Goal: Task Accomplishment & Management: Manage account settings

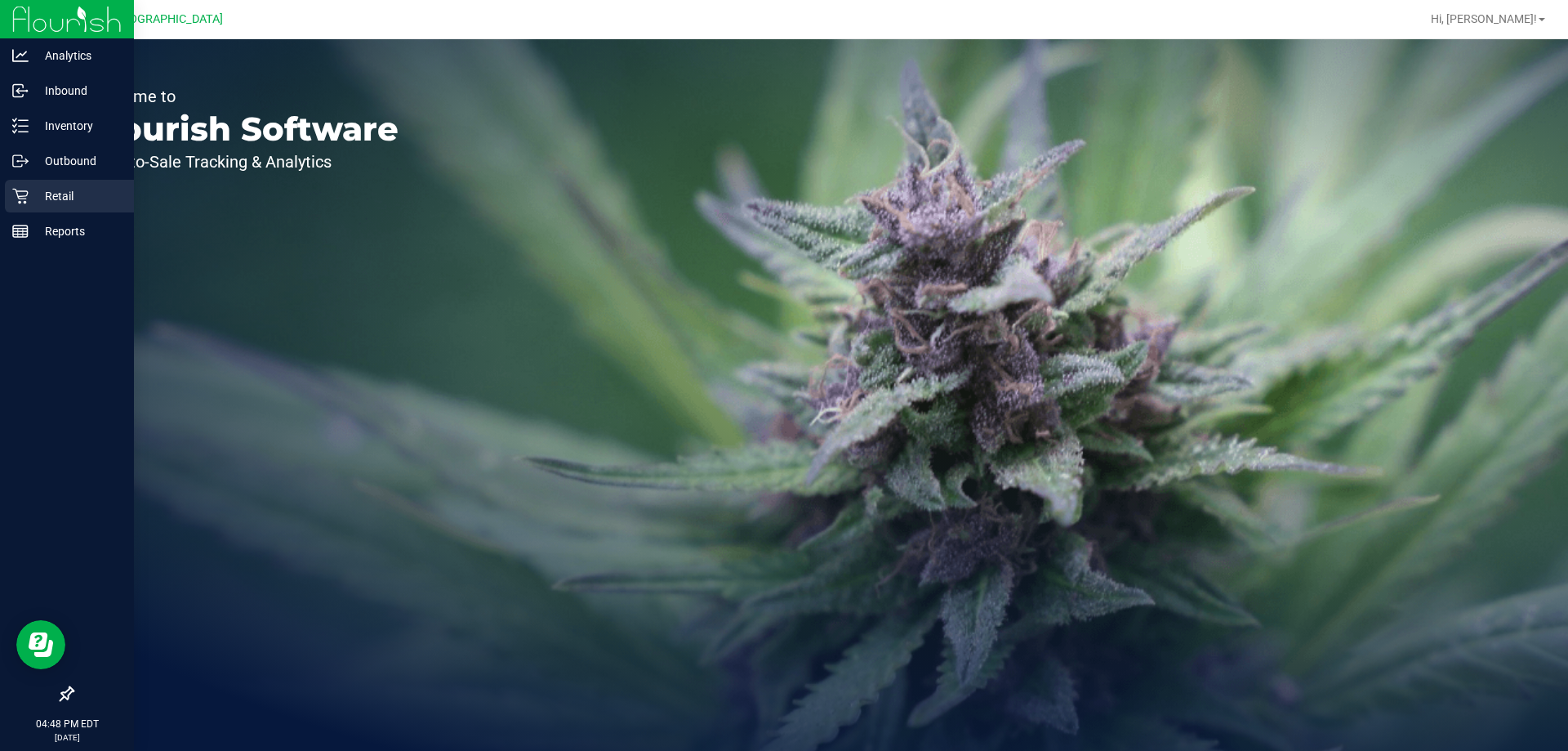
click at [16, 210] on div "Retail" at bounding box center [69, 196] width 129 height 32
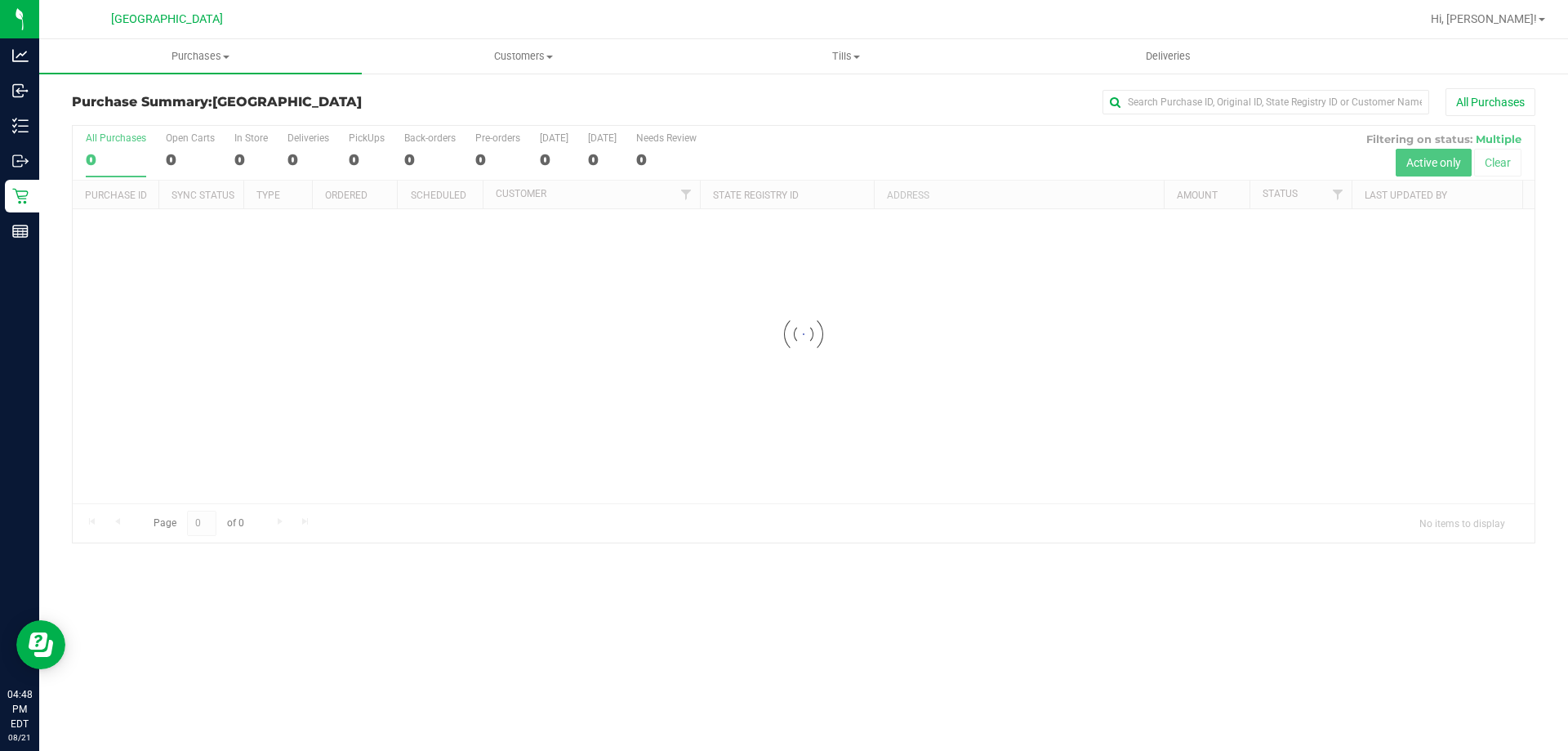
click at [560, 104] on div "All Purchases" at bounding box center [1048, 102] width 976 height 28
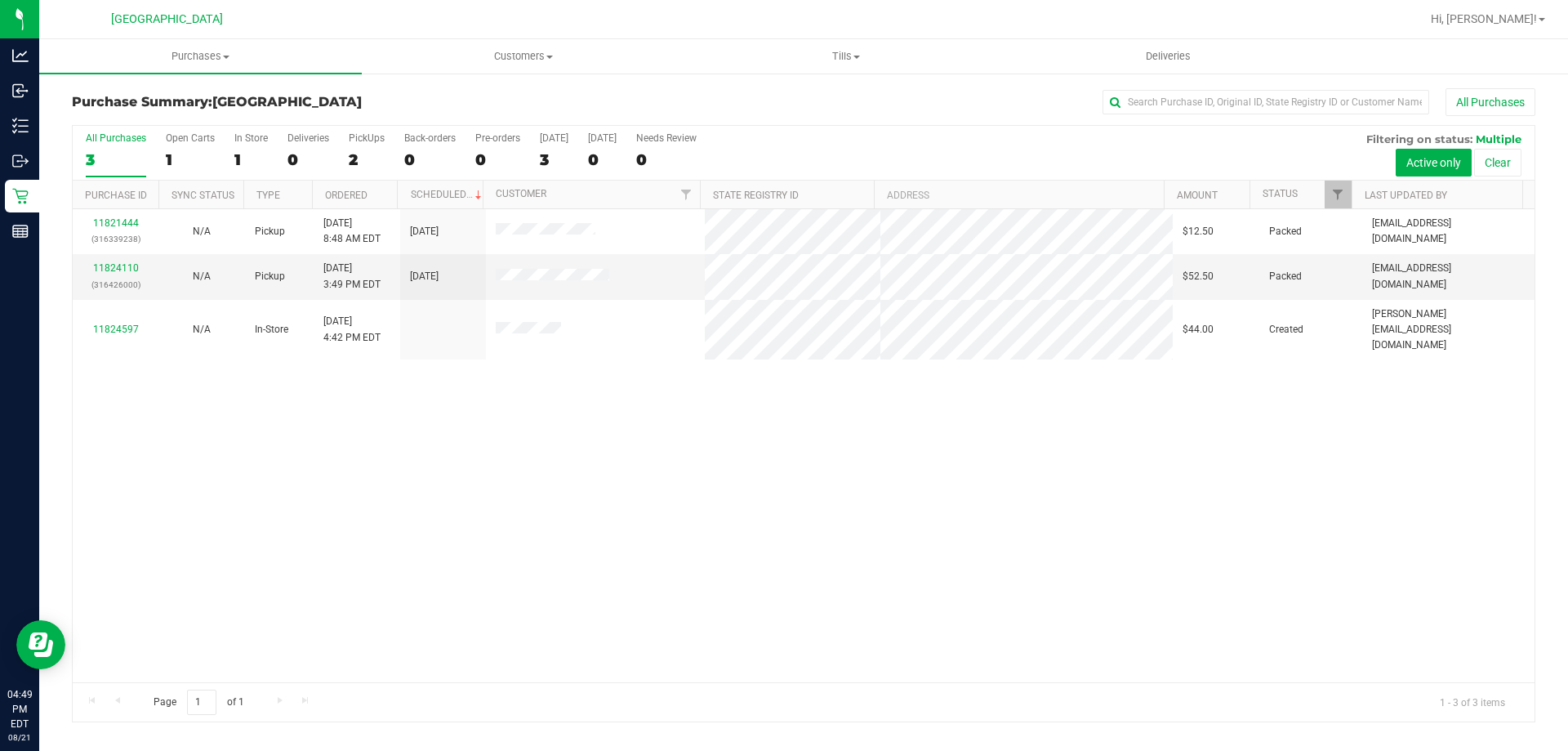
click at [23, 233] on line at bounding box center [23, 233] width 0 height 9
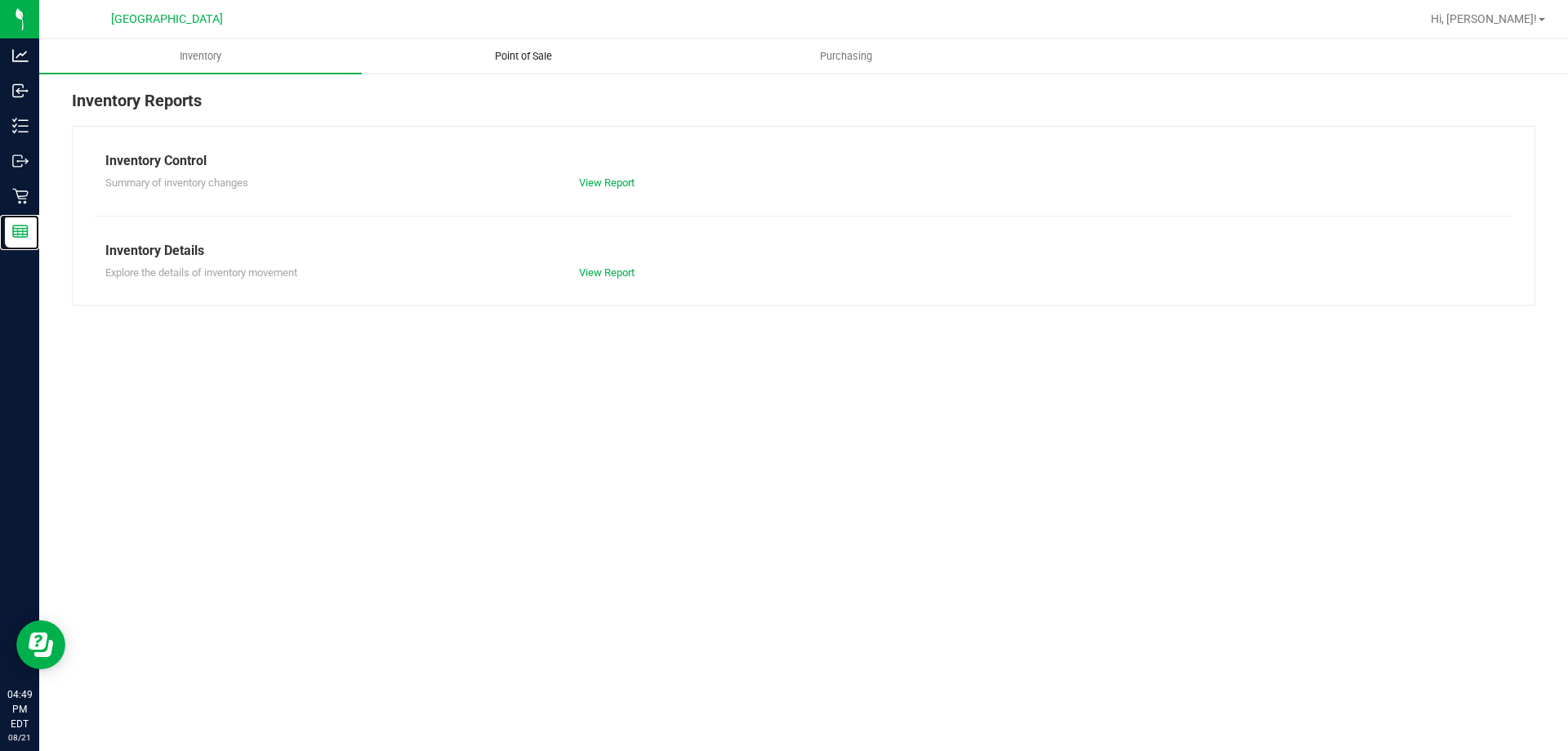
click at [435, 67] on uib-tab-heading "Point of Sale" at bounding box center [523, 56] width 321 height 32
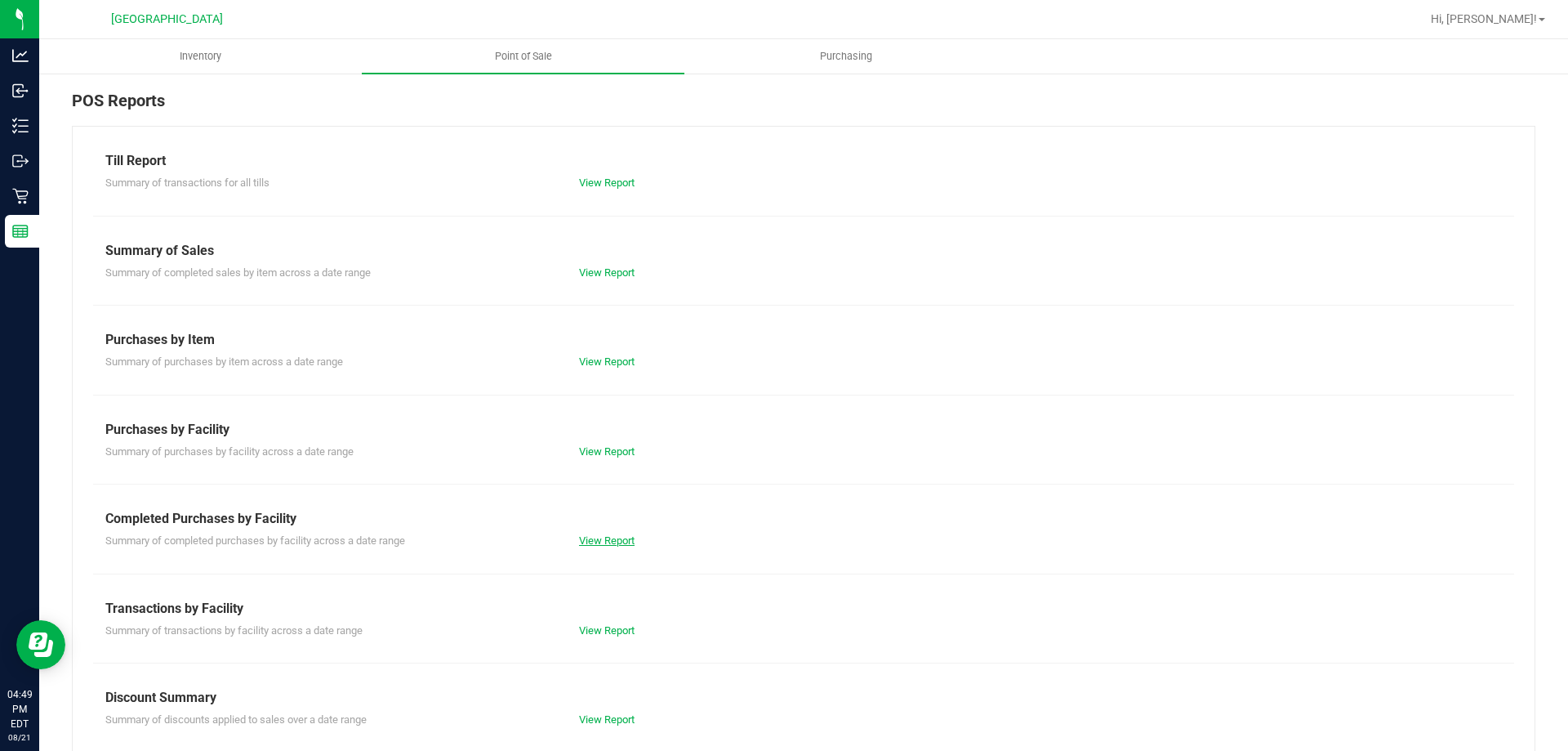
click at [601, 540] on link "View Report" at bounding box center [607, 540] width 55 height 12
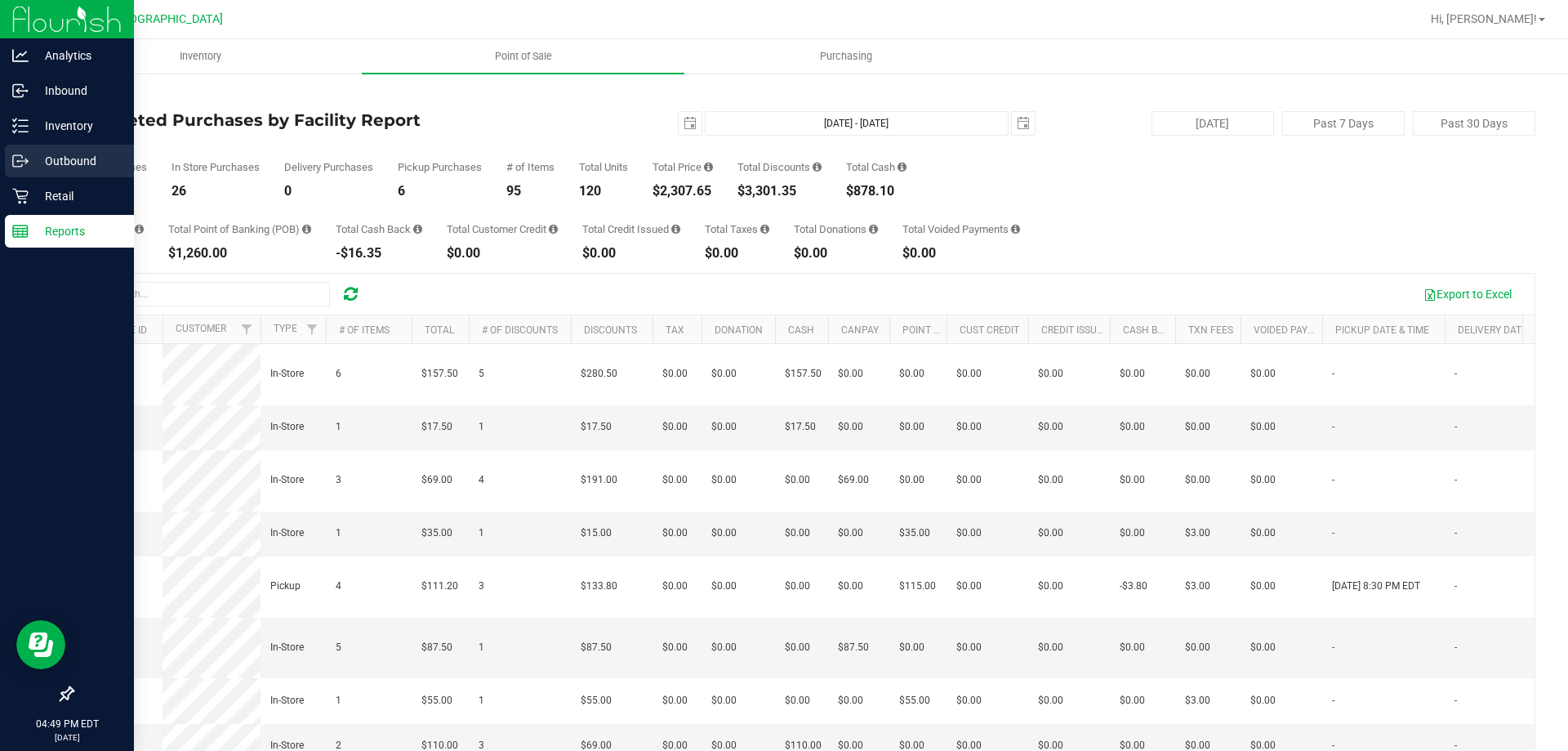
click at [12, 179] on link "Outbound" at bounding box center [67, 161] width 134 height 35
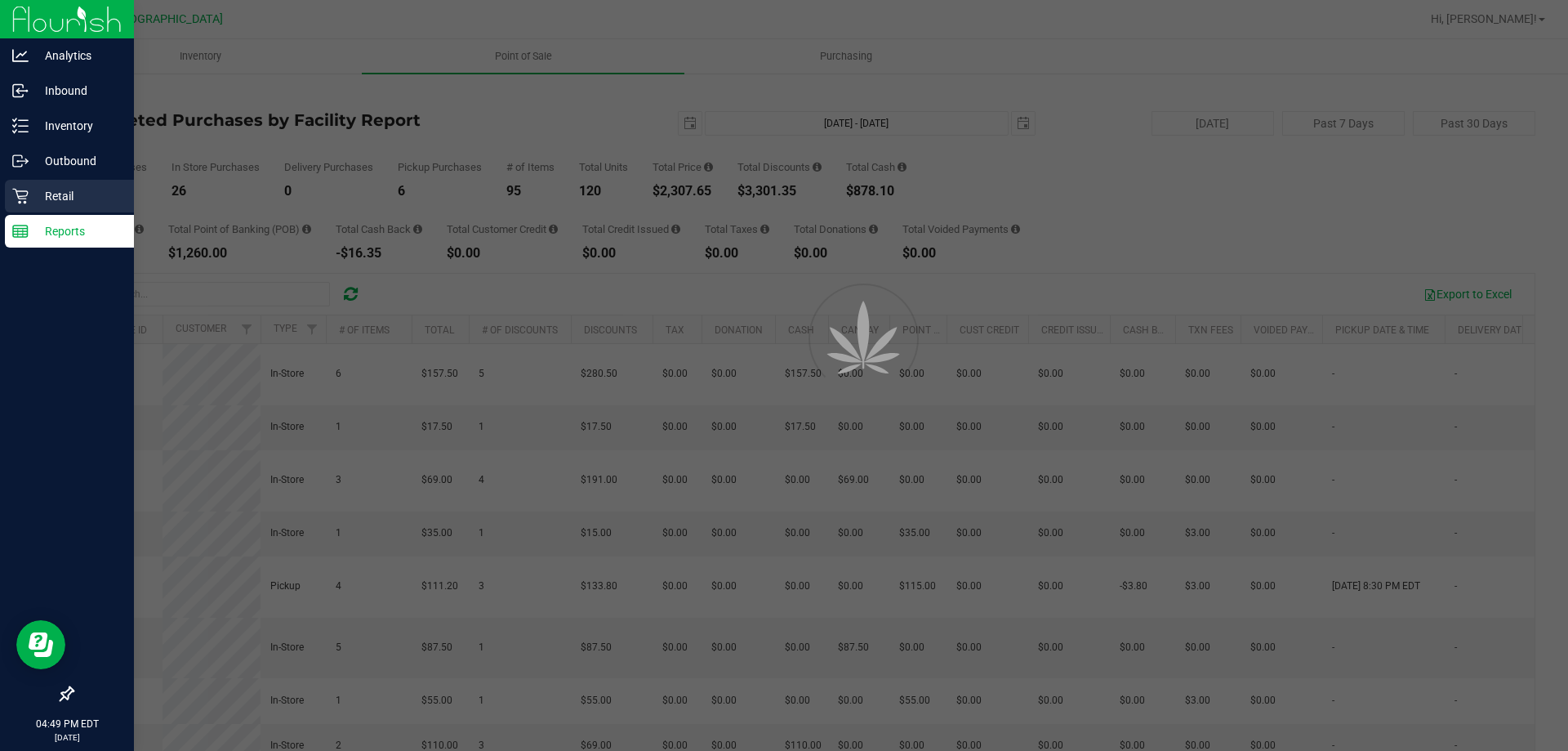
click at [19, 202] on icon at bounding box center [20, 196] width 15 height 15
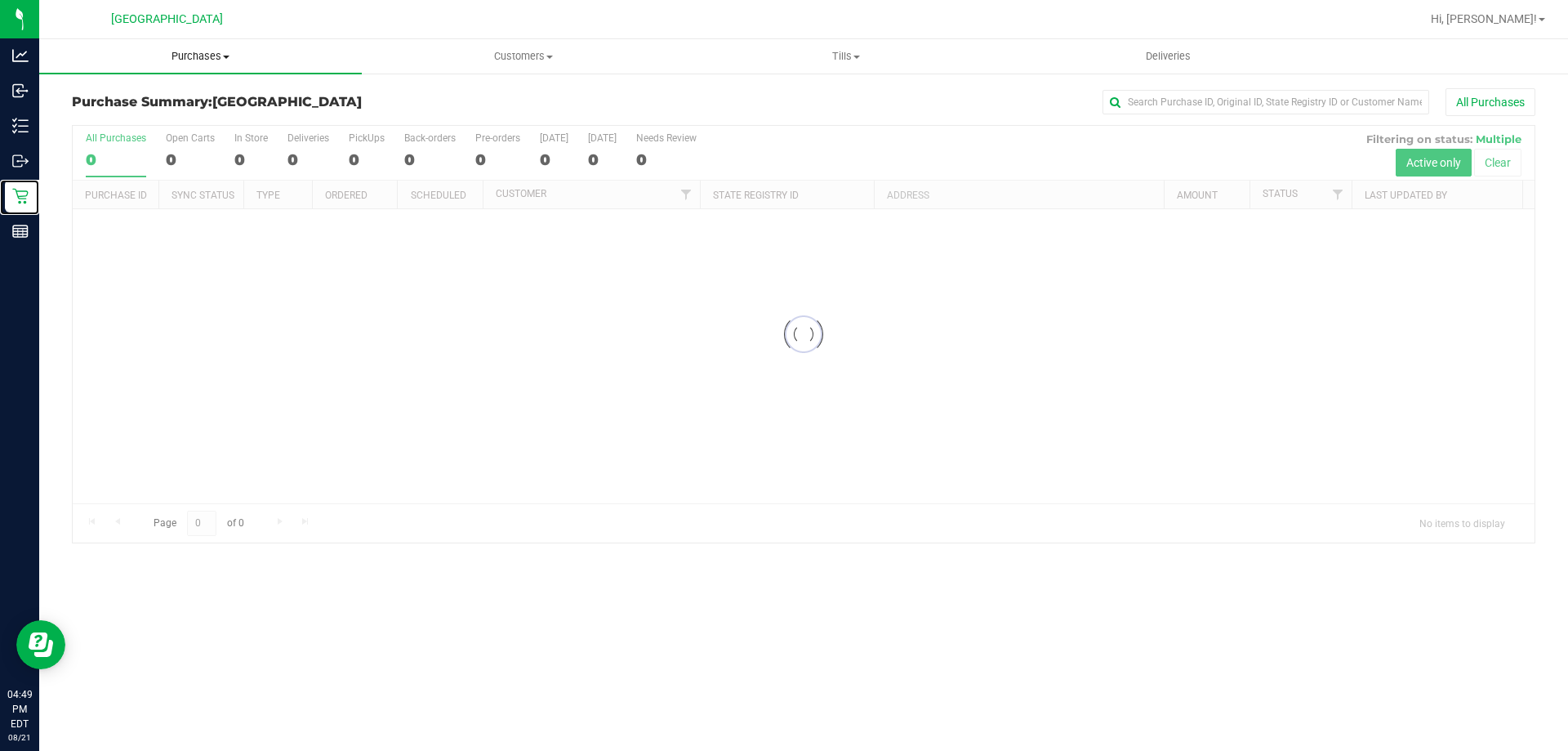
click at [155, 67] on uib-tab-heading "Purchases Summary of purchases Fulfillment All purchases" at bounding box center [200, 56] width 322 height 34
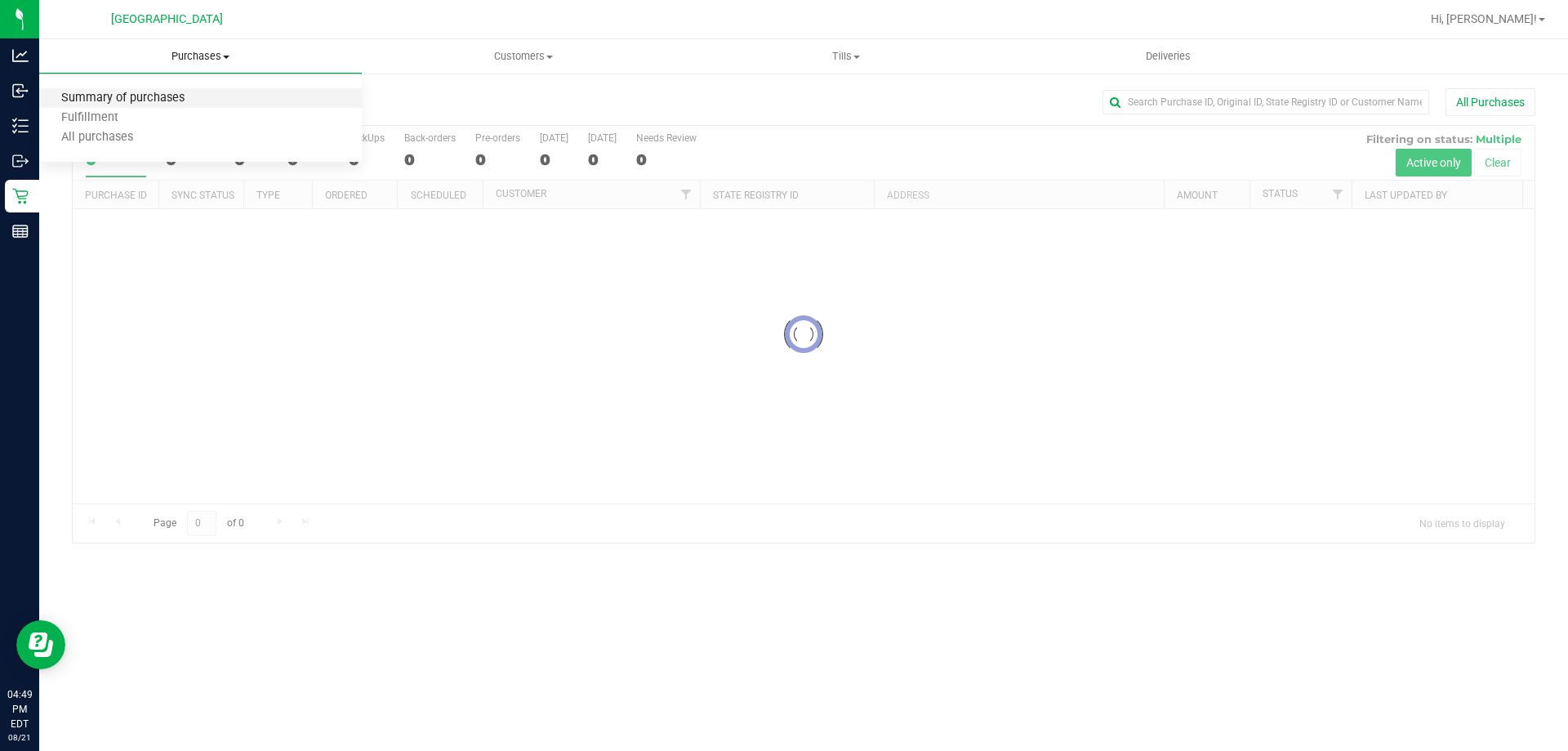
click at [132, 101] on span "Summary of purchases" at bounding box center [123, 98] width 167 height 14
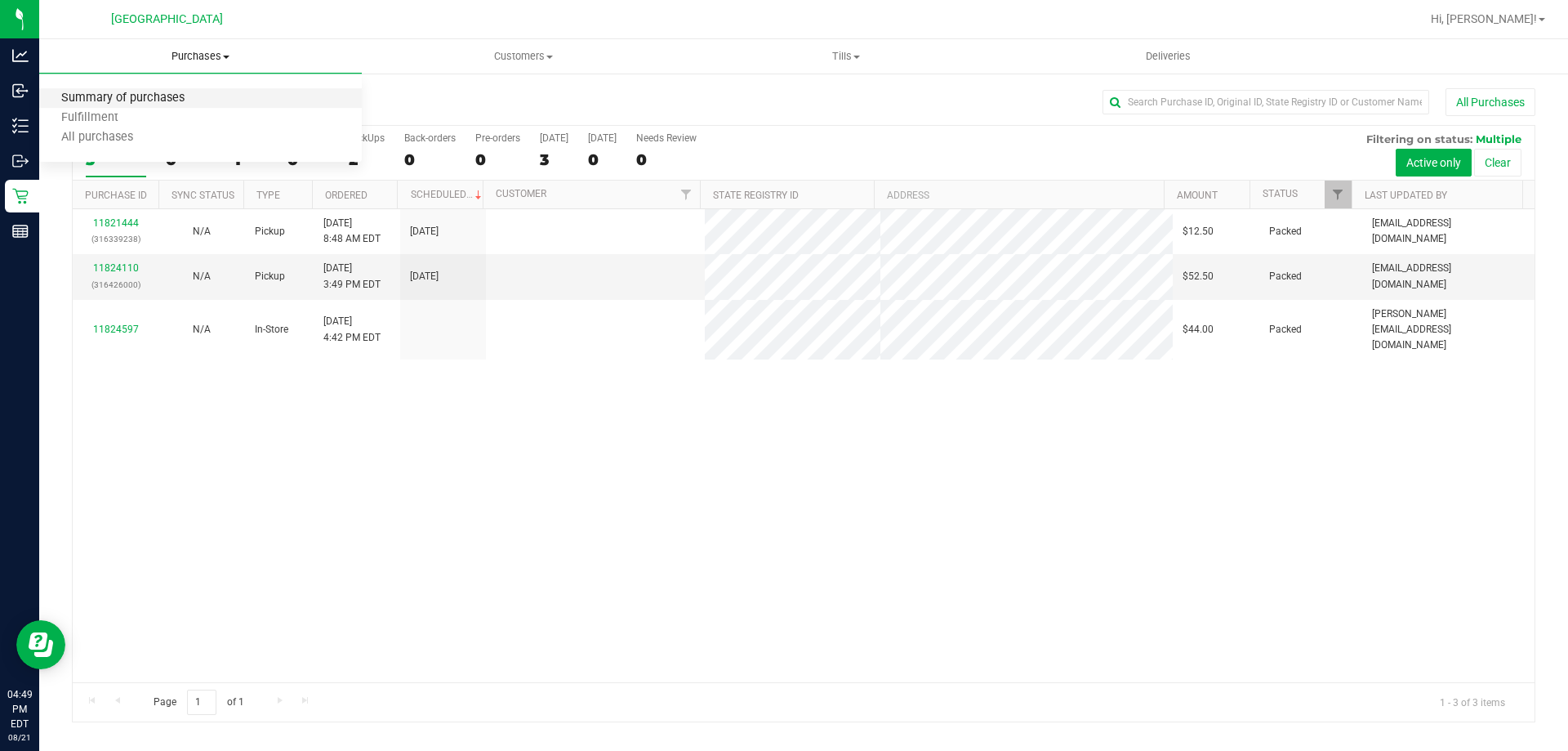
click at [88, 106] on span "Summary of purchases" at bounding box center [123, 98] width 167 height 14
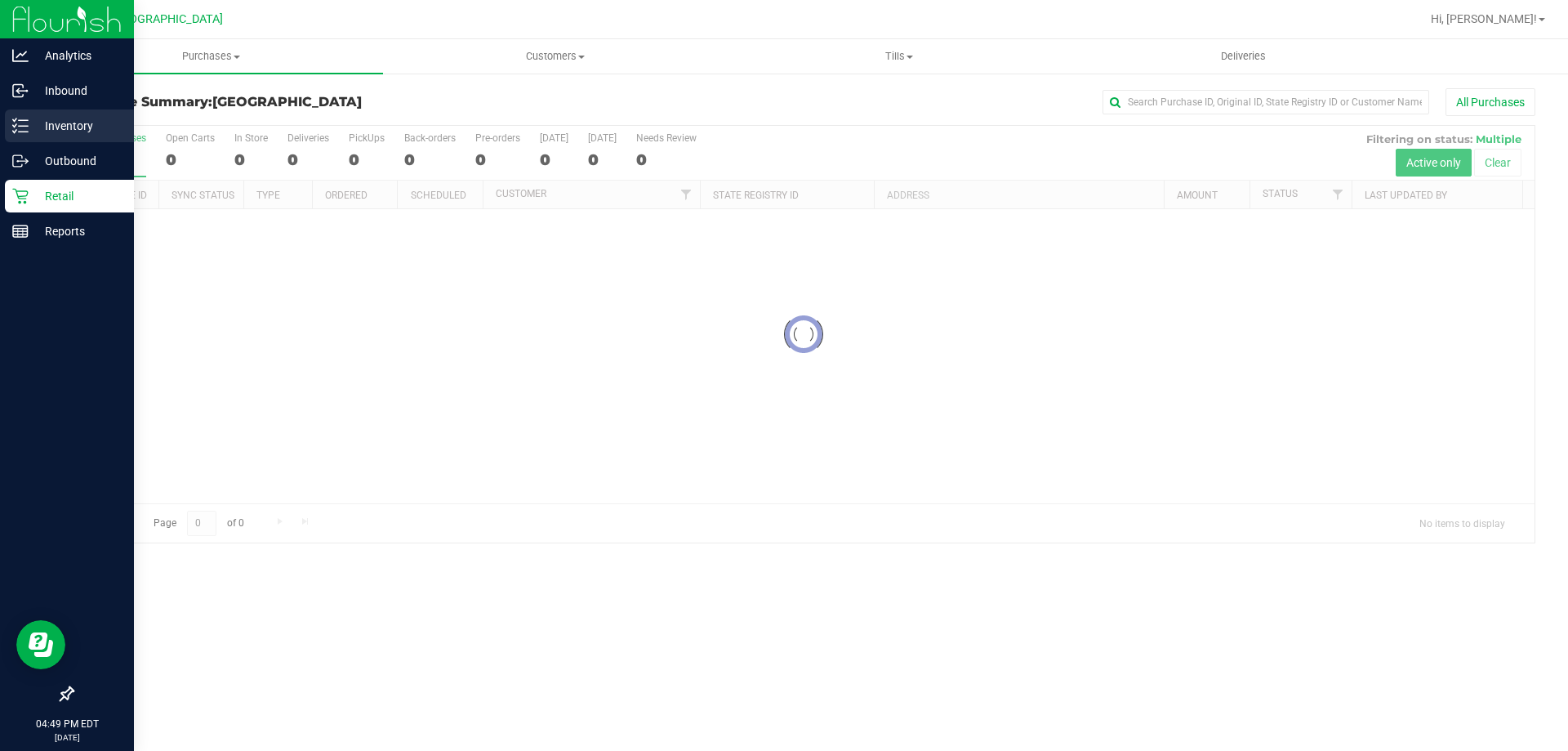
click at [15, 119] on icon at bounding box center [20, 125] width 16 height 16
click at [23, 106] on div "Inbound" at bounding box center [69, 90] width 129 height 32
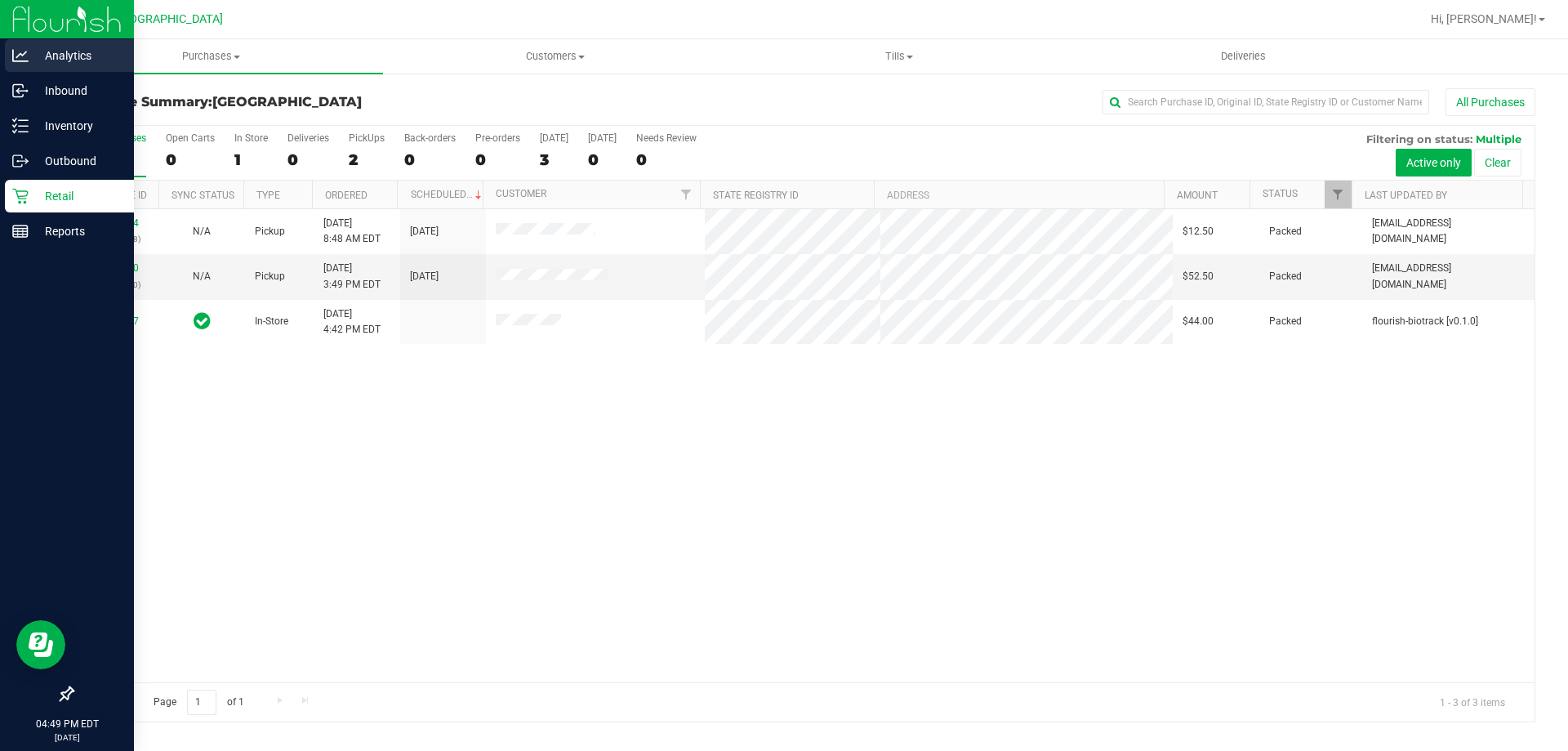
click at [58, 62] on p "Analytics" at bounding box center [78, 55] width 98 height 20
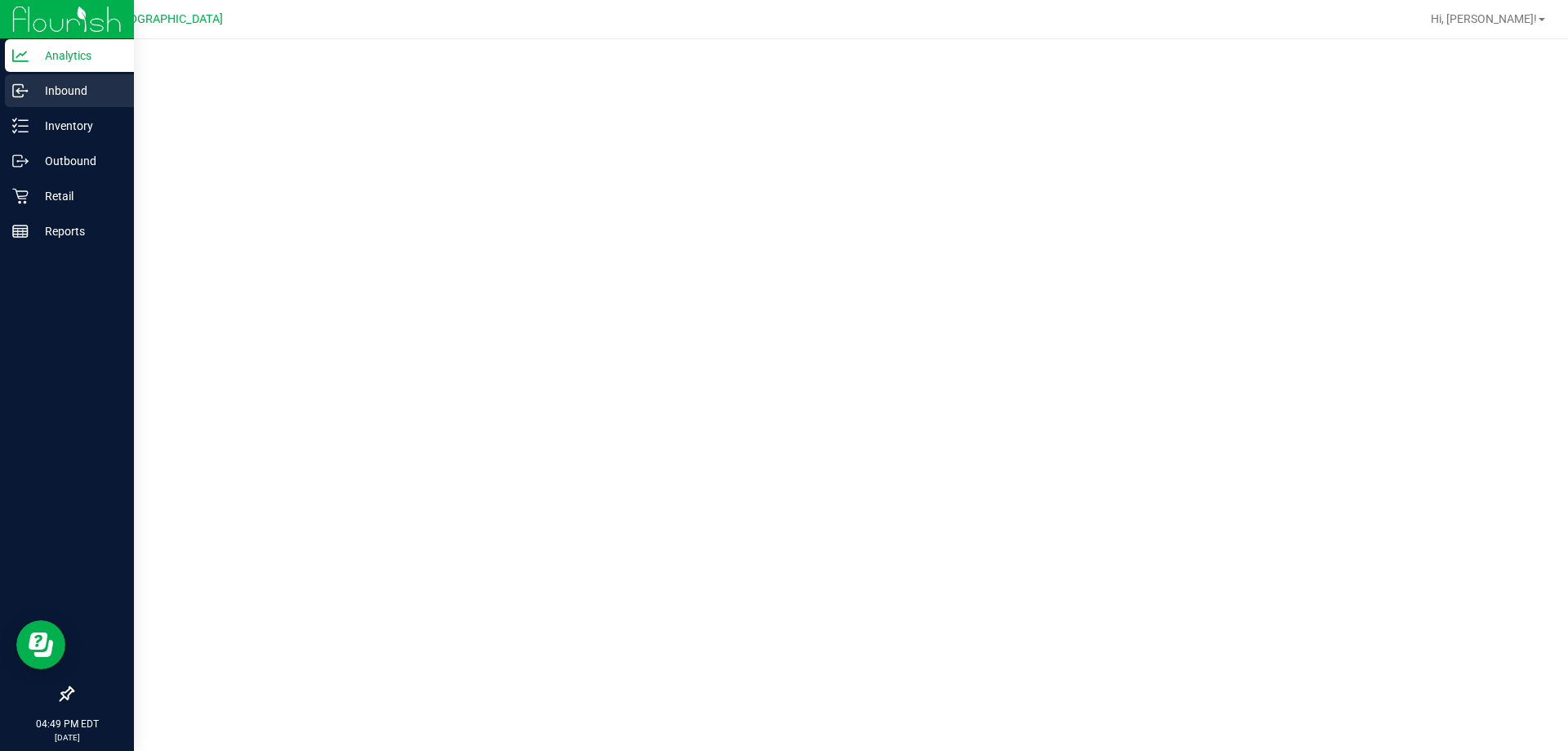
click at [47, 88] on p "Inbound" at bounding box center [78, 90] width 98 height 20
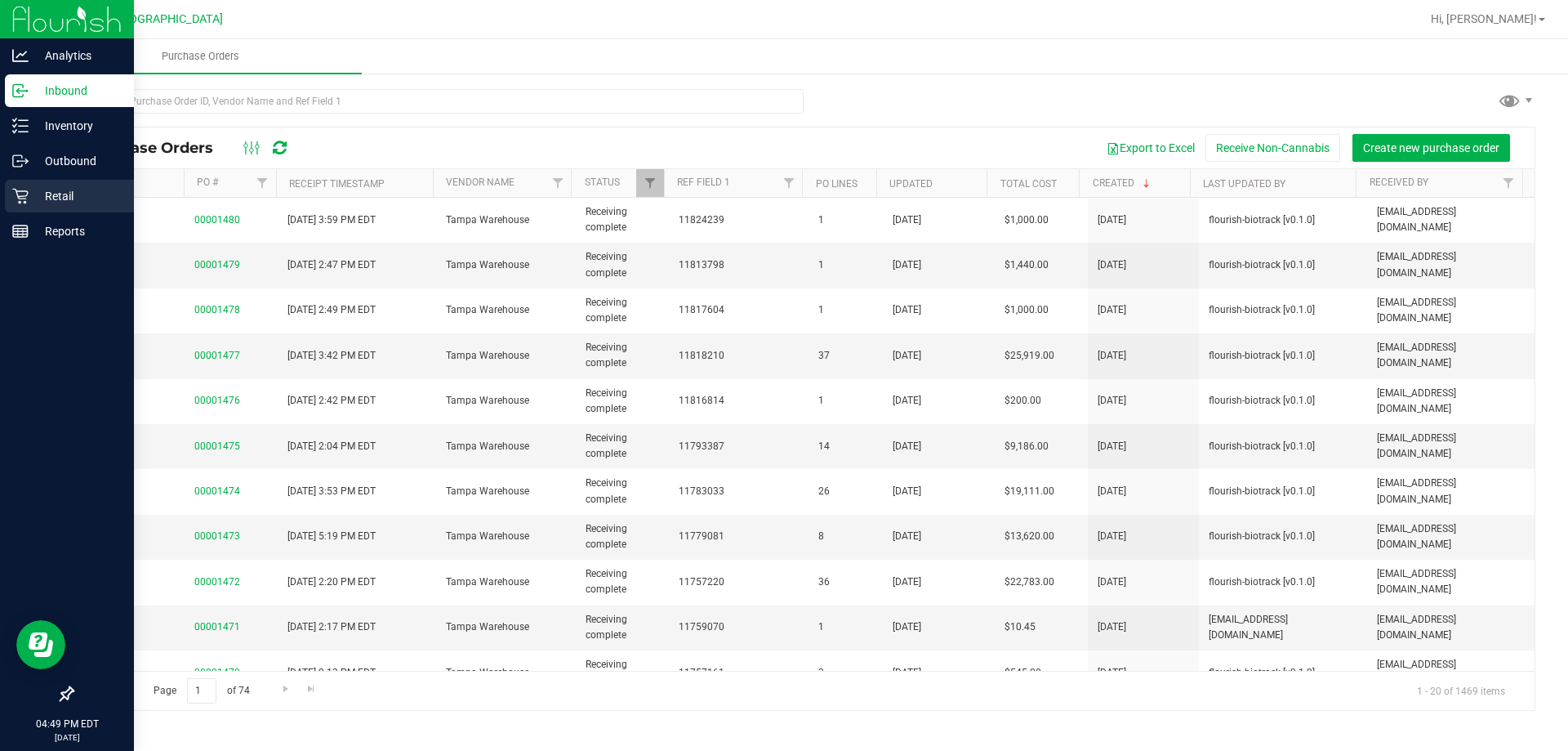
click at [41, 197] on p "Retail" at bounding box center [78, 195] width 98 height 20
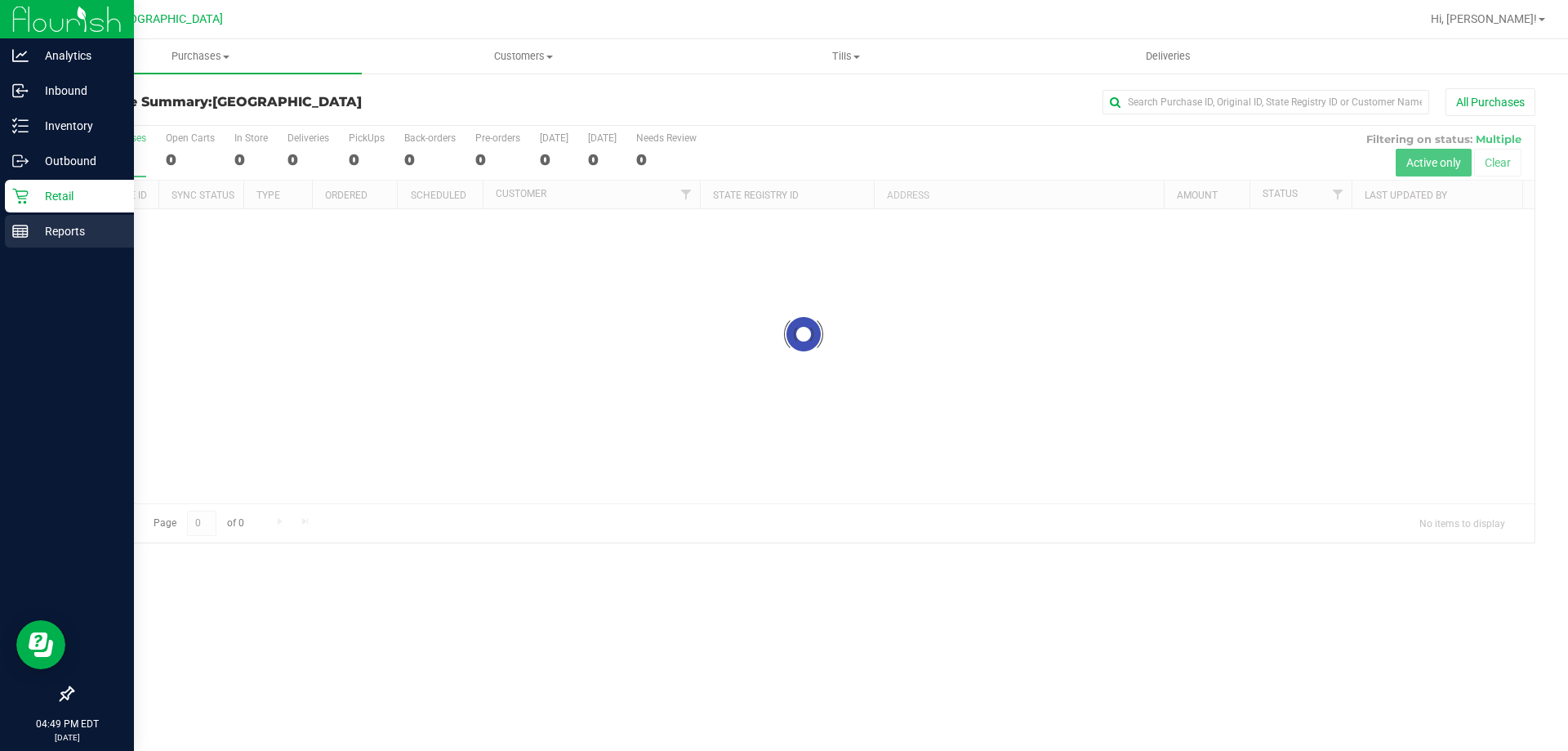
click at [113, 228] on p "Reports" at bounding box center [78, 230] width 98 height 20
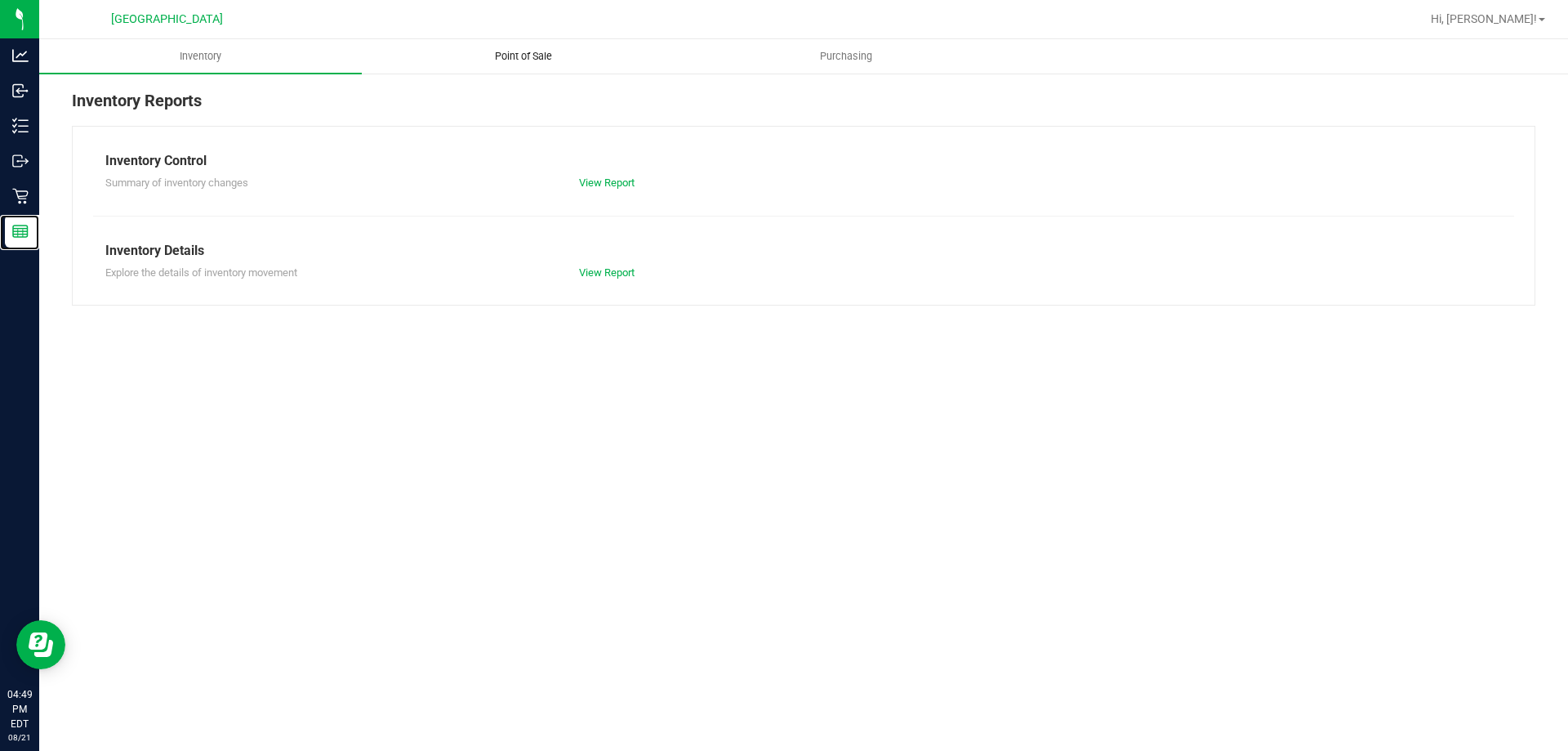
click at [451, 60] on uib-tab-heading "Point of Sale" at bounding box center [523, 56] width 321 height 32
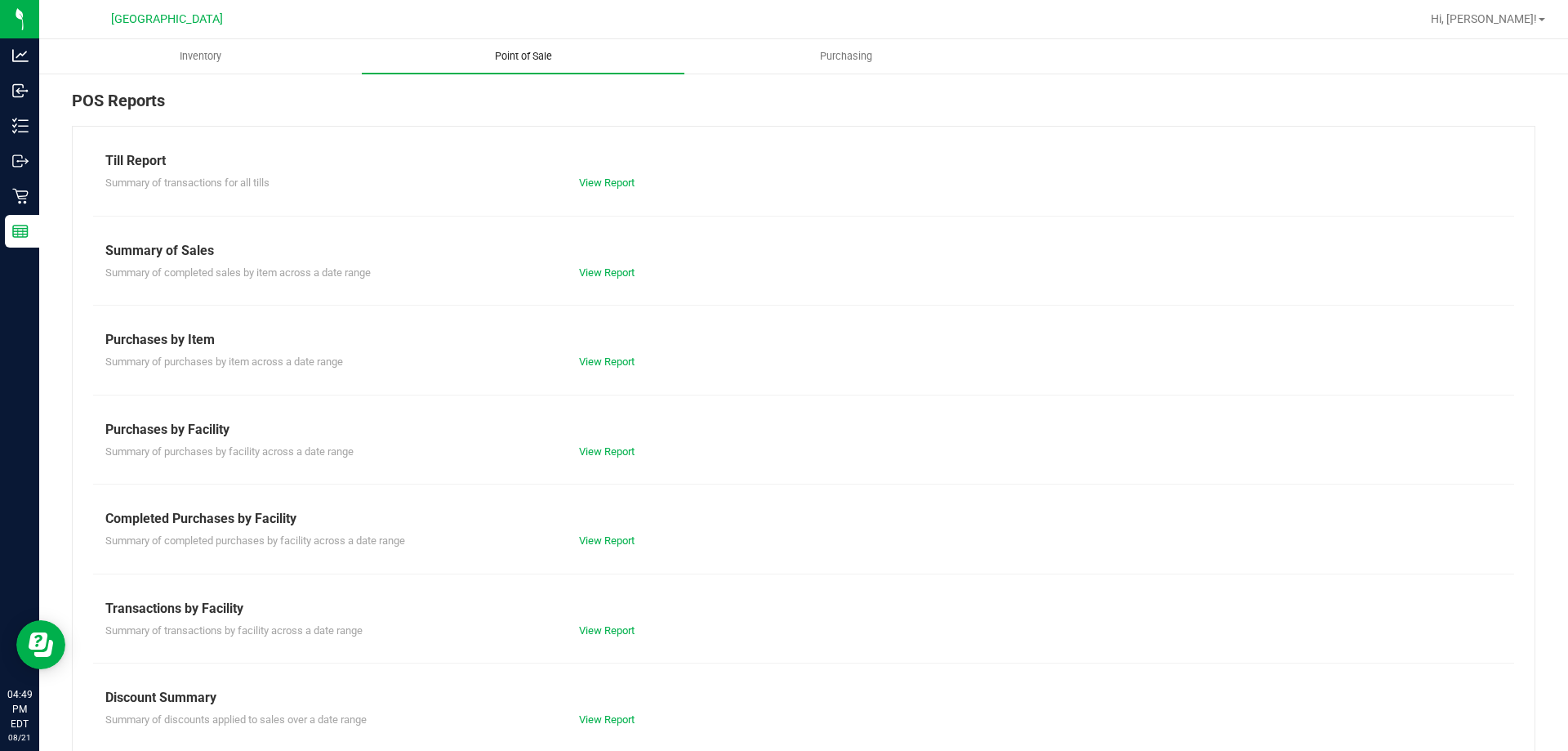
click at [586, 540] on link "View Report" at bounding box center [607, 540] width 55 height 12
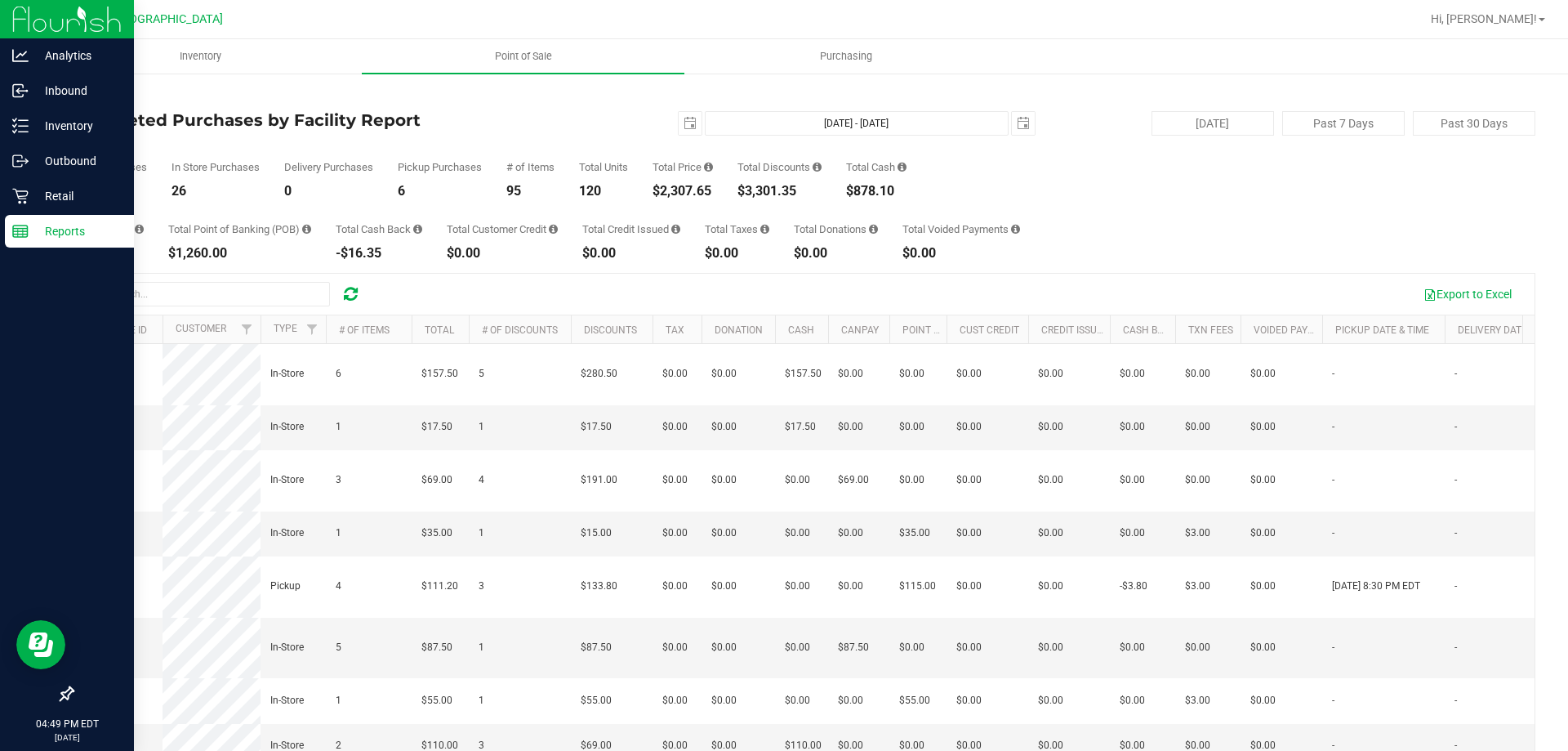
click at [35, 224] on p "Reports" at bounding box center [78, 230] width 98 height 20
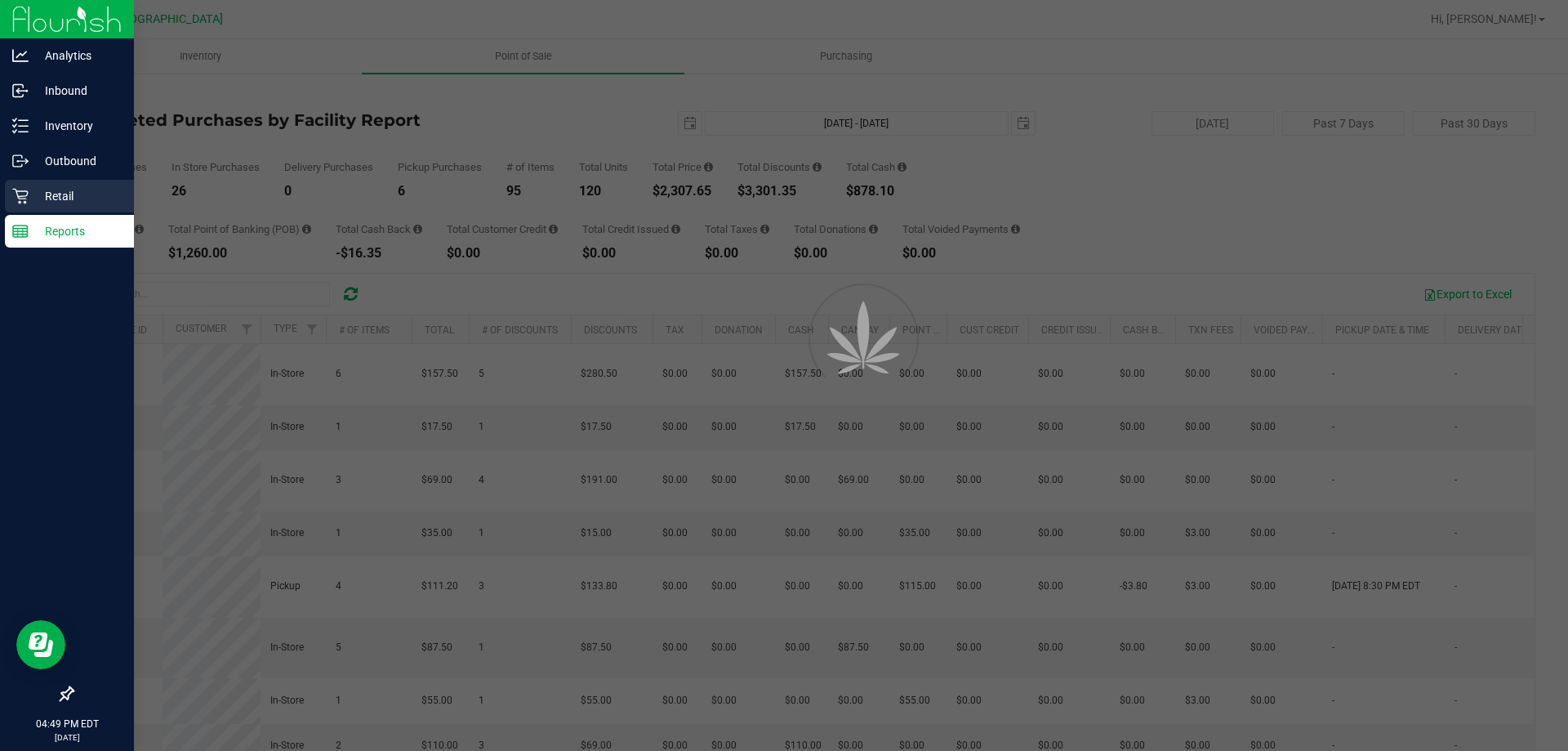
click at [22, 206] on div "Retail" at bounding box center [69, 196] width 129 height 32
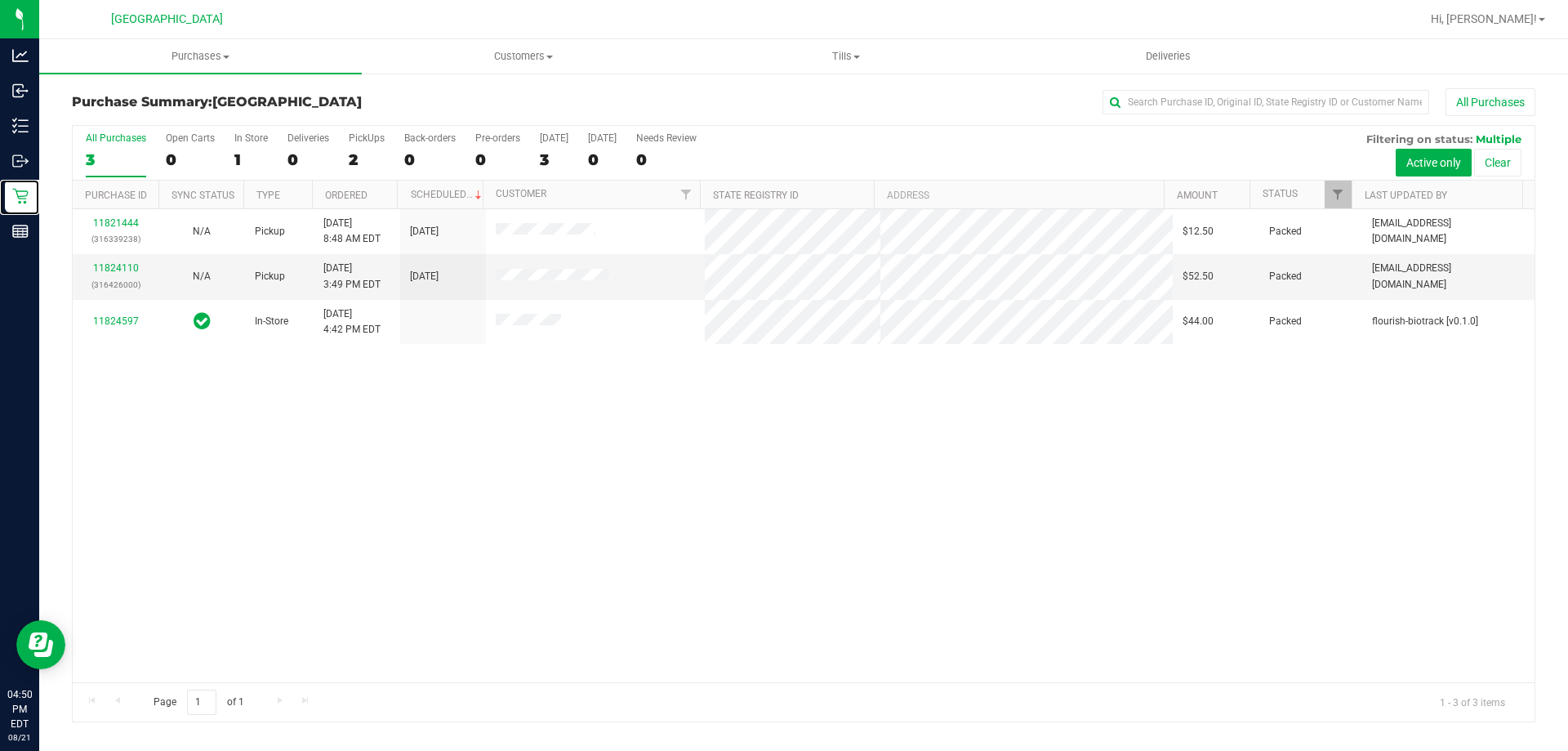
click at [235, 649] on div "11821444 (316339238) N/A Pickup [DATE] 8:48 AM EDT 8/21/2025 $12.50 Packed [EMA…" at bounding box center [804, 445] width 1462 height 473
click at [119, 69] on uib-tab-heading "Purchases Summary of purchases Fulfillment All purchases" at bounding box center [200, 56] width 322 height 34
click at [115, 101] on span "Summary of purchases" at bounding box center [123, 98] width 167 height 14
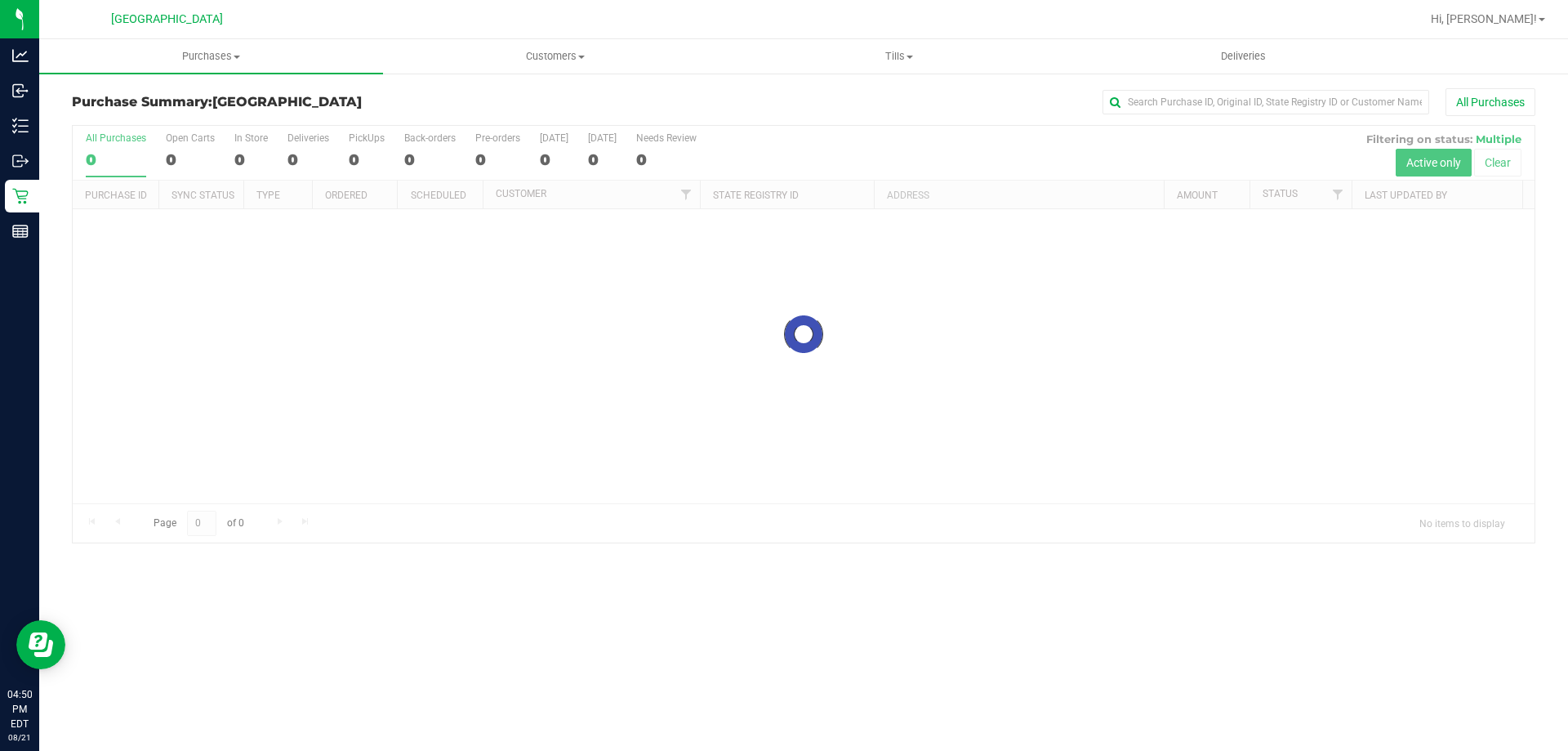
click at [290, 376] on div at bounding box center [804, 334] width 1462 height 416
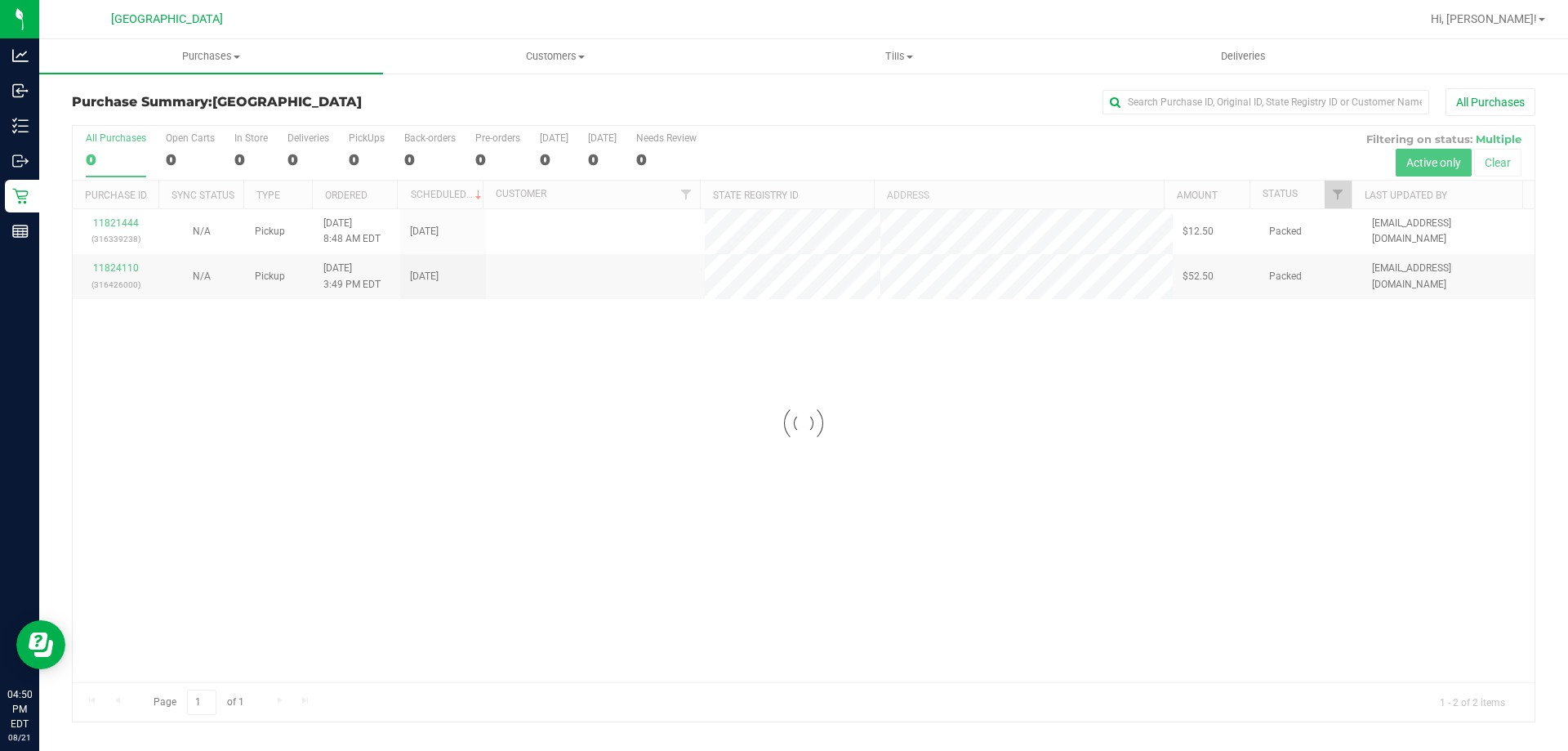
click at [290, 430] on div at bounding box center [804, 423] width 1462 height 596
click at [301, 459] on div at bounding box center [804, 423] width 1462 height 596
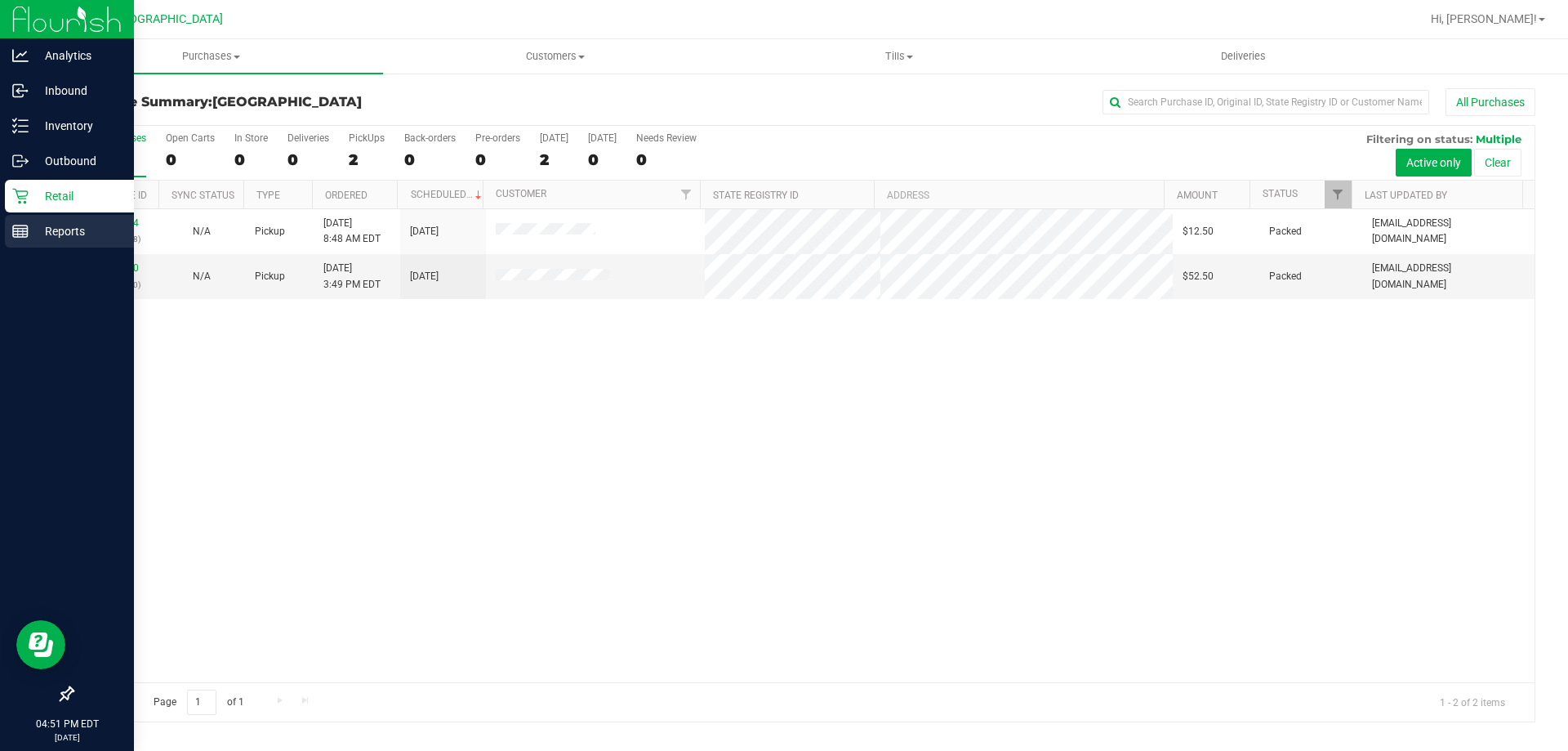
click at [6, 247] on link "Reports" at bounding box center [67, 232] width 134 height 35
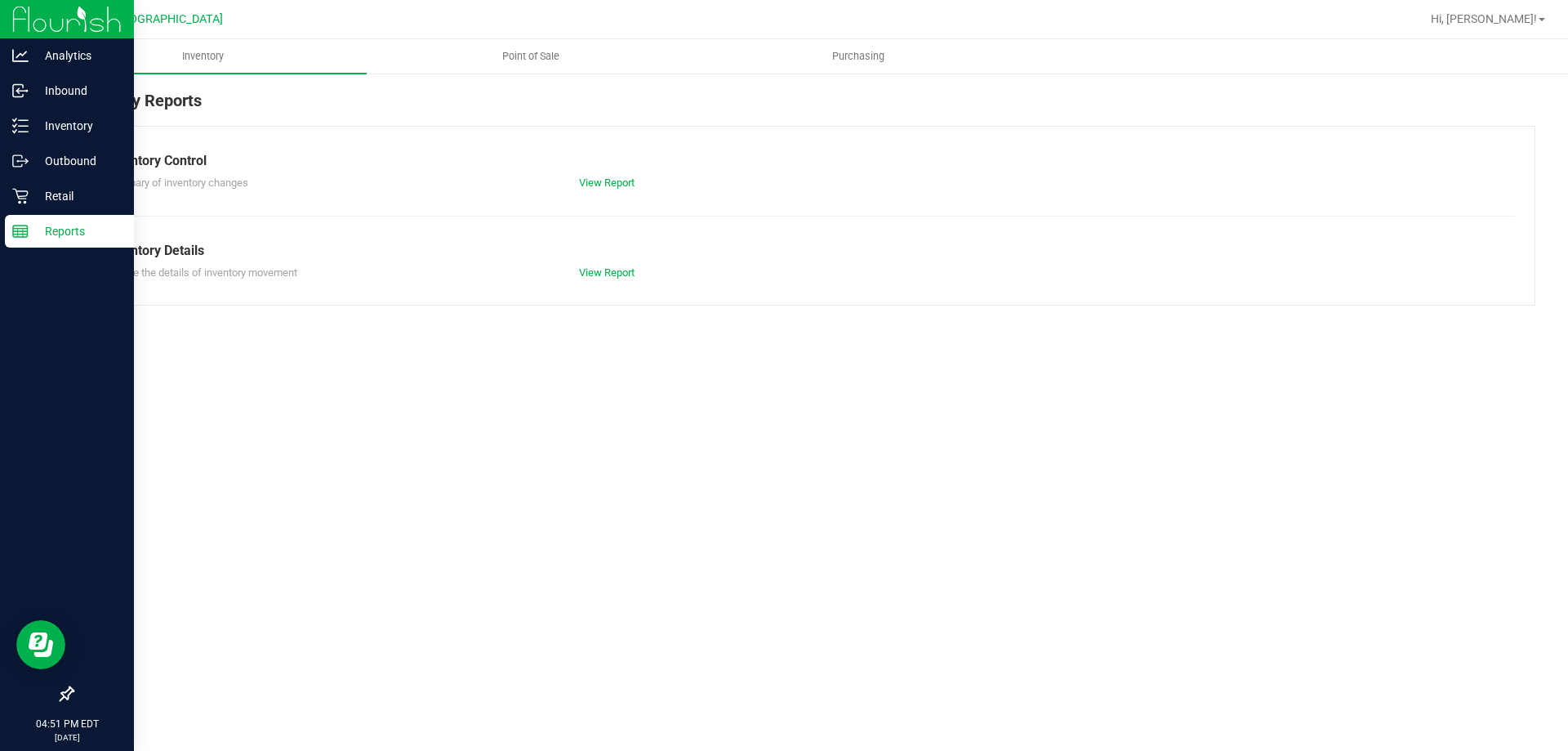
click at [449, 65] on uib-tab-heading "Point of Sale" at bounding box center [531, 56] width 326 height 32
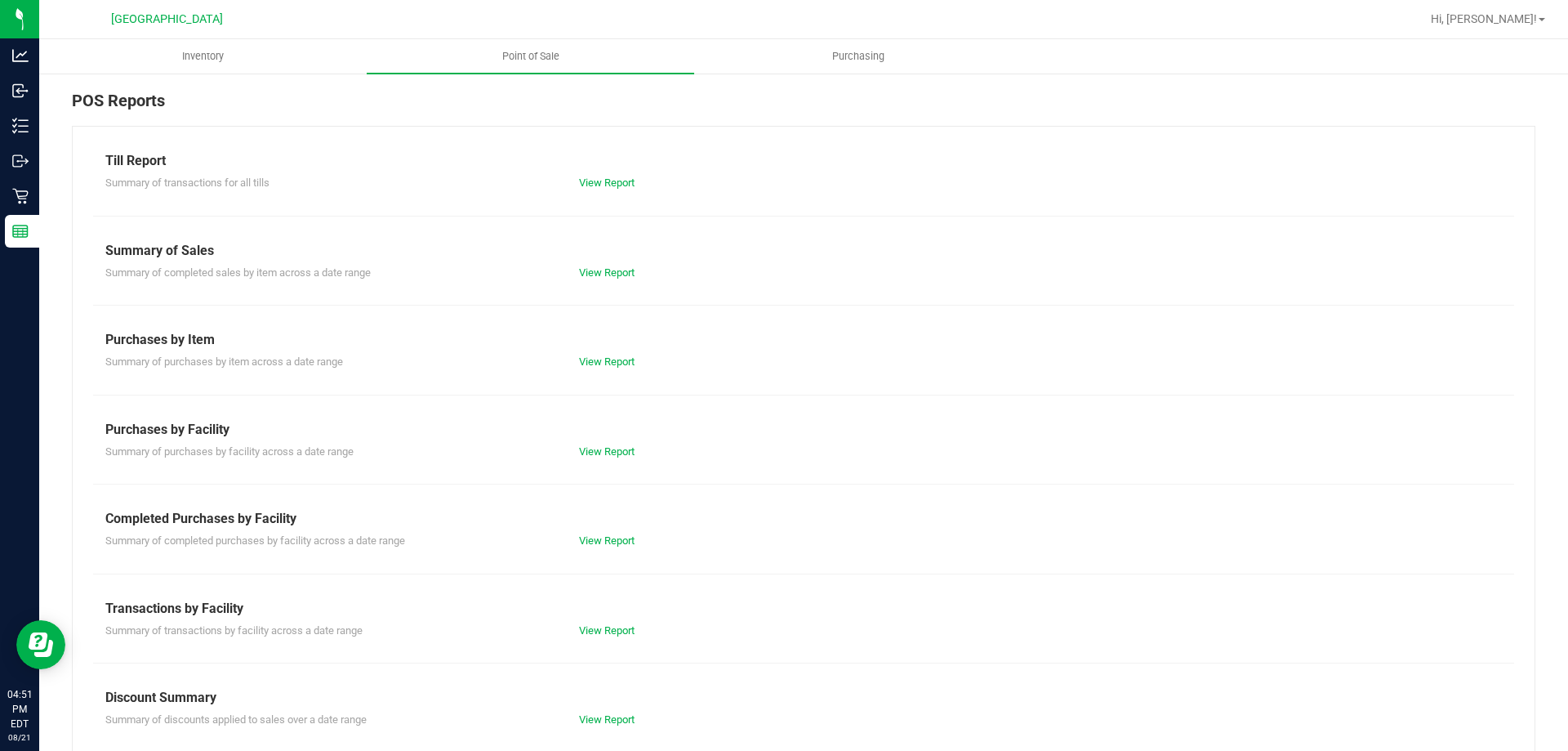
click at [589, 474] on div "Till Report Summary of transactions for all tills View Report Summary of Sales …" at bounding box center [804, 484] width 1464 height 717
click at [600, 541] on link "View Report" at bounding box center [607, 540] width 55 height 12
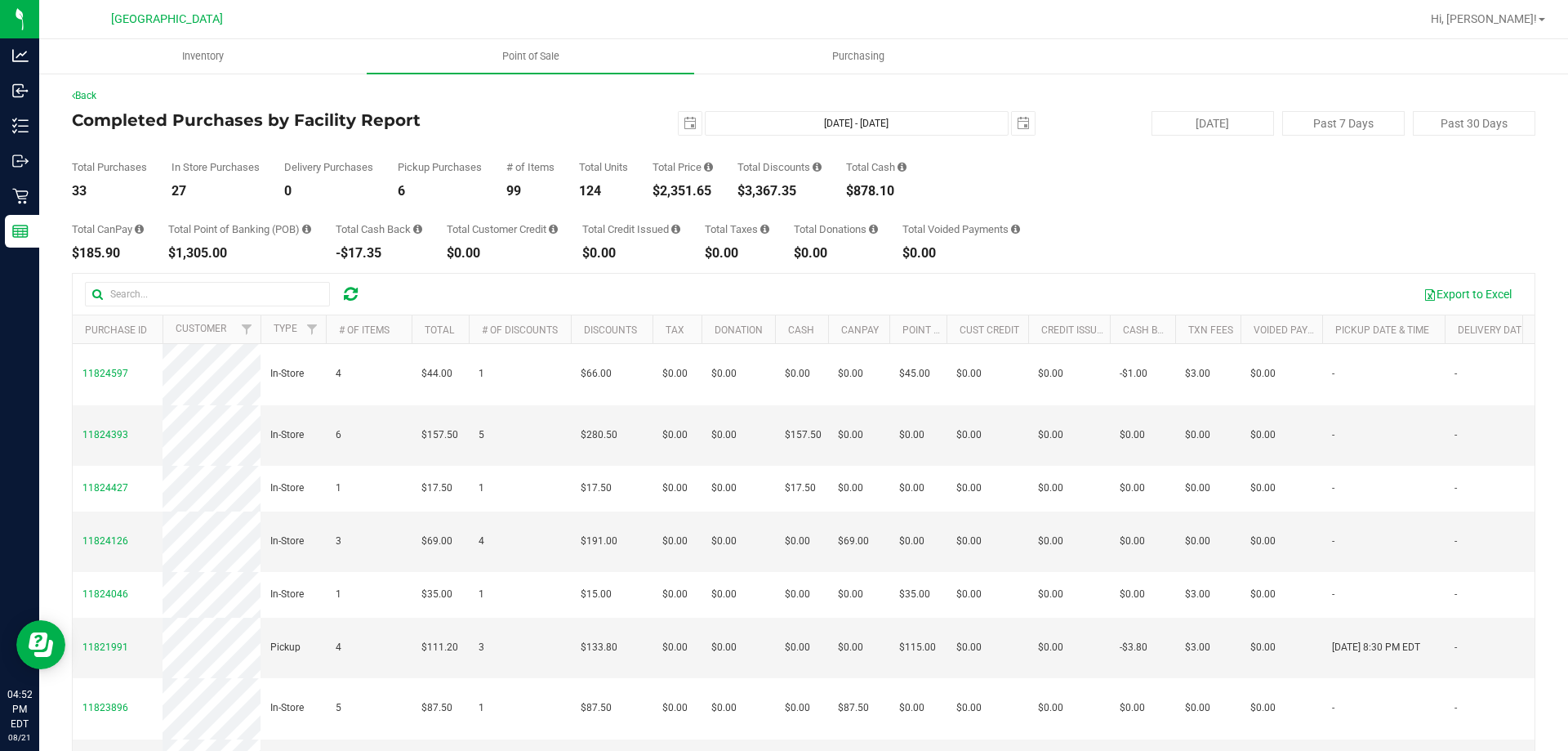
click at [1054, 207] on div "Total CanPay $185.90 Total Point of Banking (POB) $1,305.00 Total Cash Back -$1…" at bounding box center [804, 229] width 1464 height 62
click at [1187, 206] on div "Total CanPay $185.90 Total Point of Banking (POB) $1,305.00 Total Cash Back -$1…" at bounding box center [804, 229] width 1464 height 62
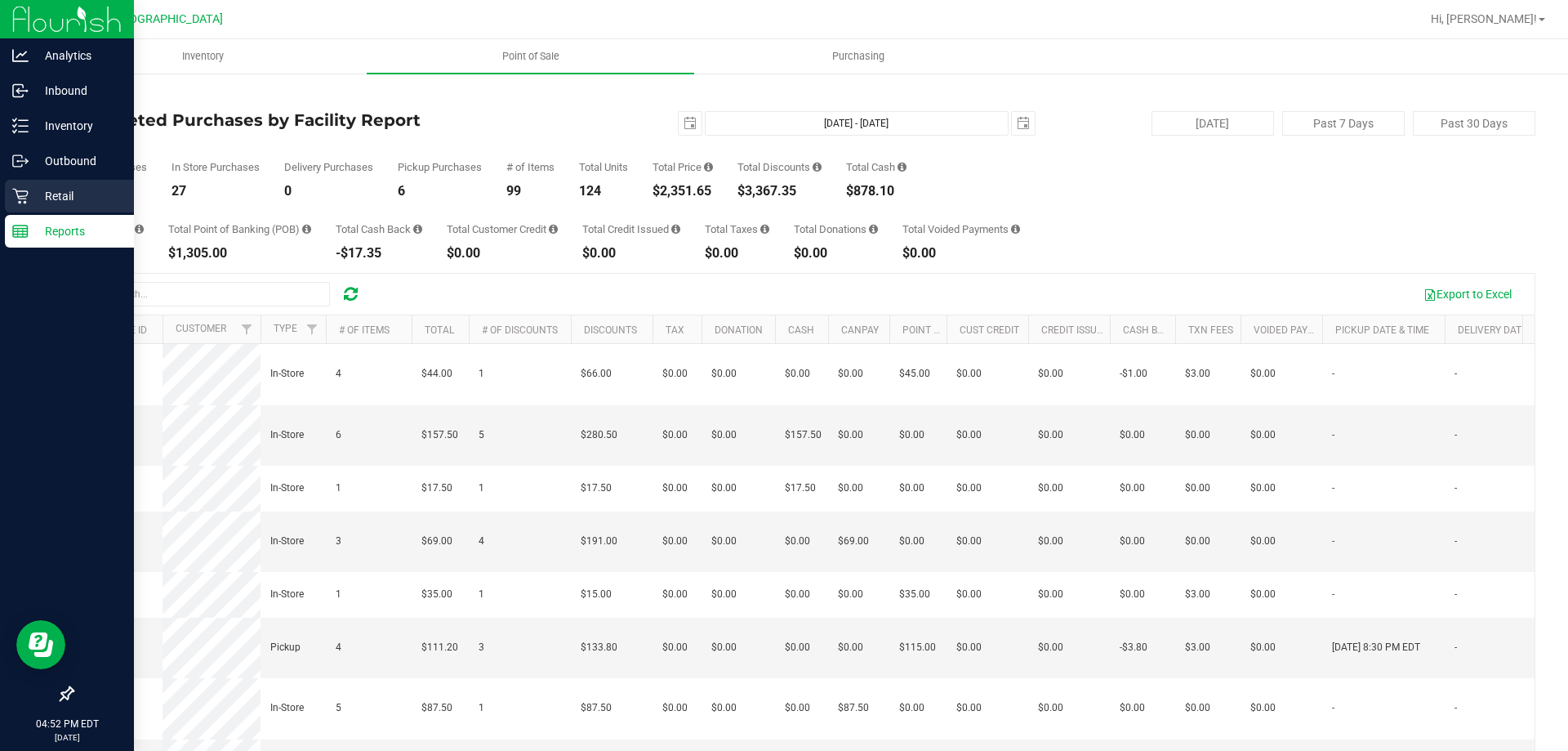
click at [30, 202] on p "Retail" at bounding box center [78, 195] width 98 height 20
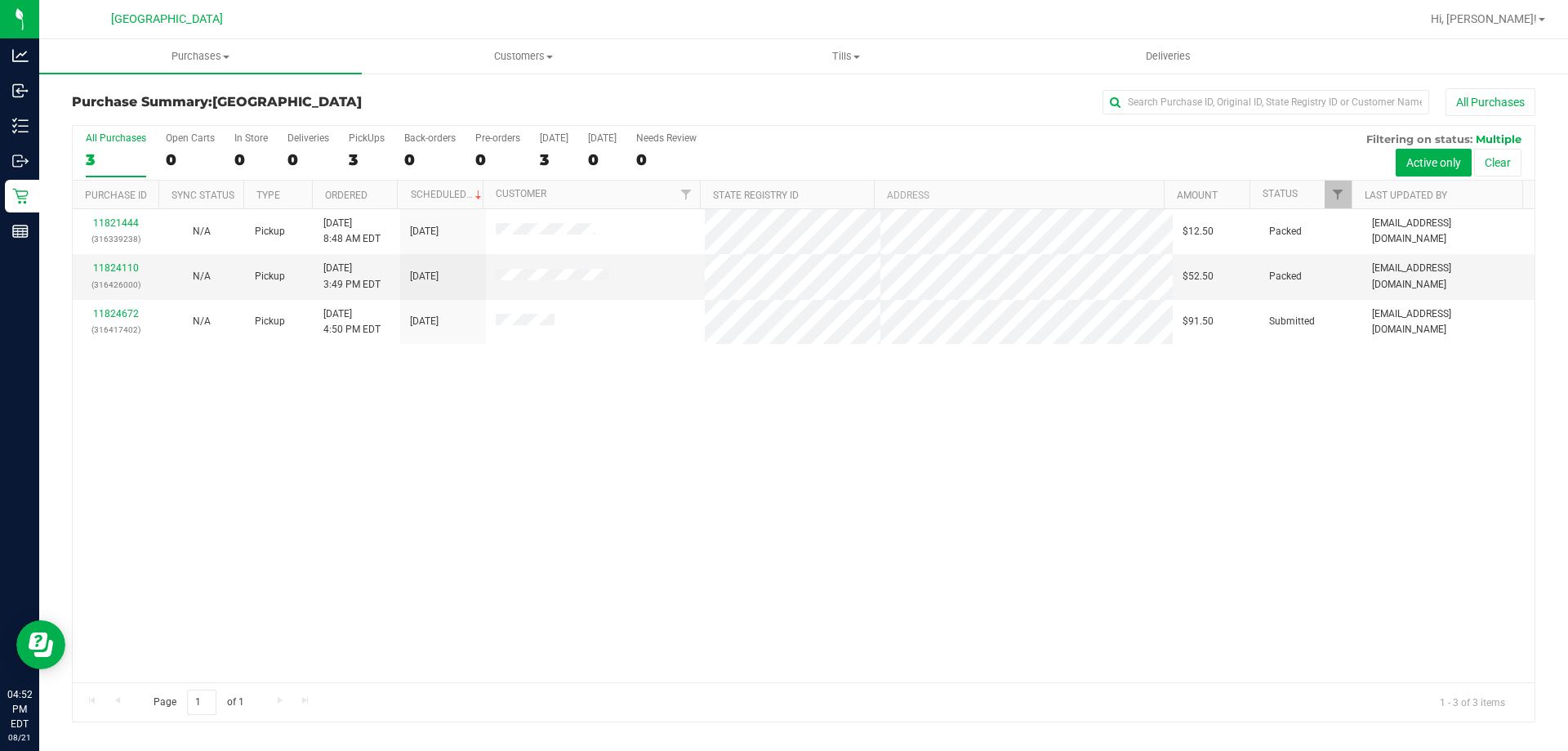
click at [1012, 552] on div "11821444 (316339238) N/A Pickup [DATE] 8:48 AM EDT 8/21/2025 $12.50 Packed [EMA…" at bounding box center [804, 445] width 1462 height 473
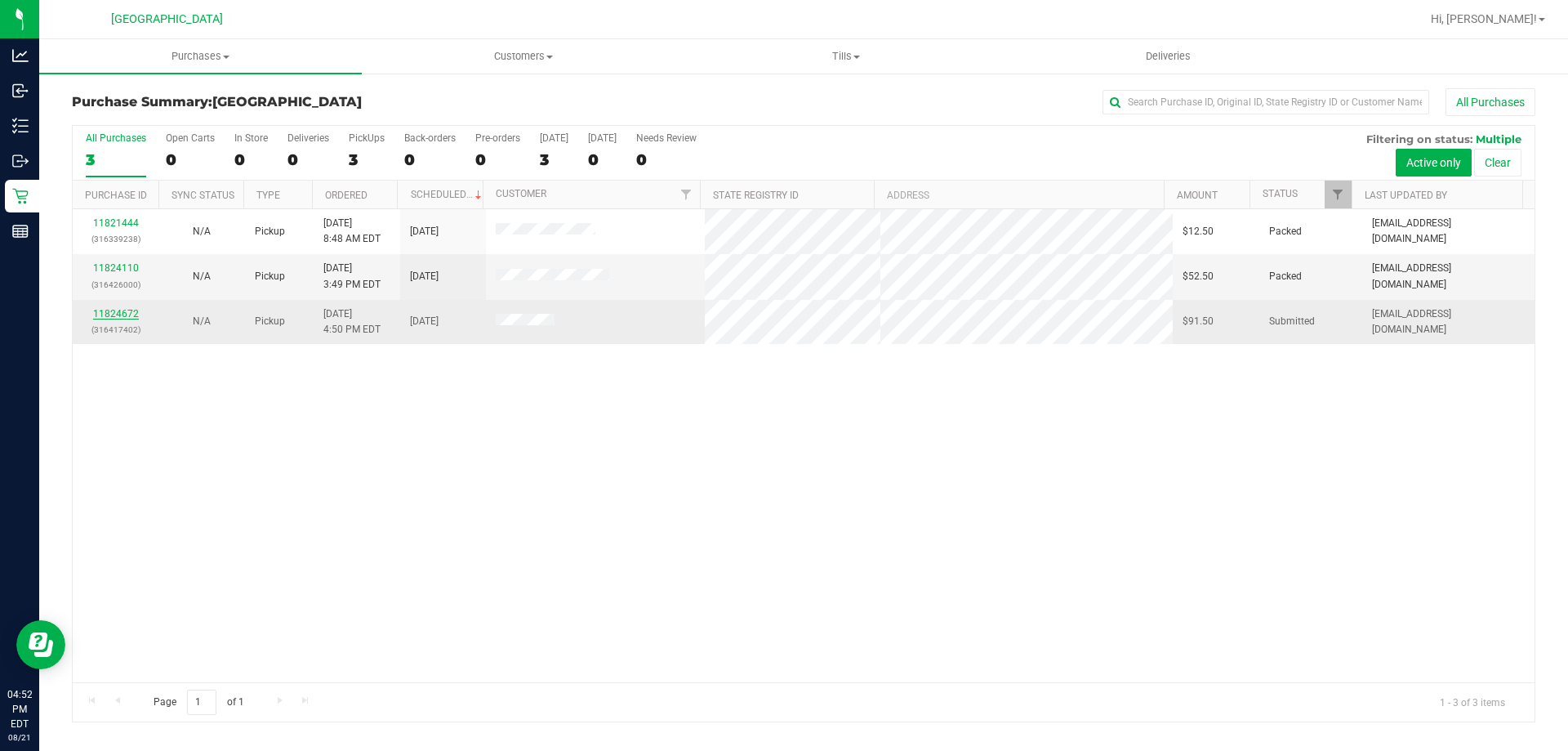
click at [122, 317] on link "11824672" at bounding box center [116, 313] width 46 height 11
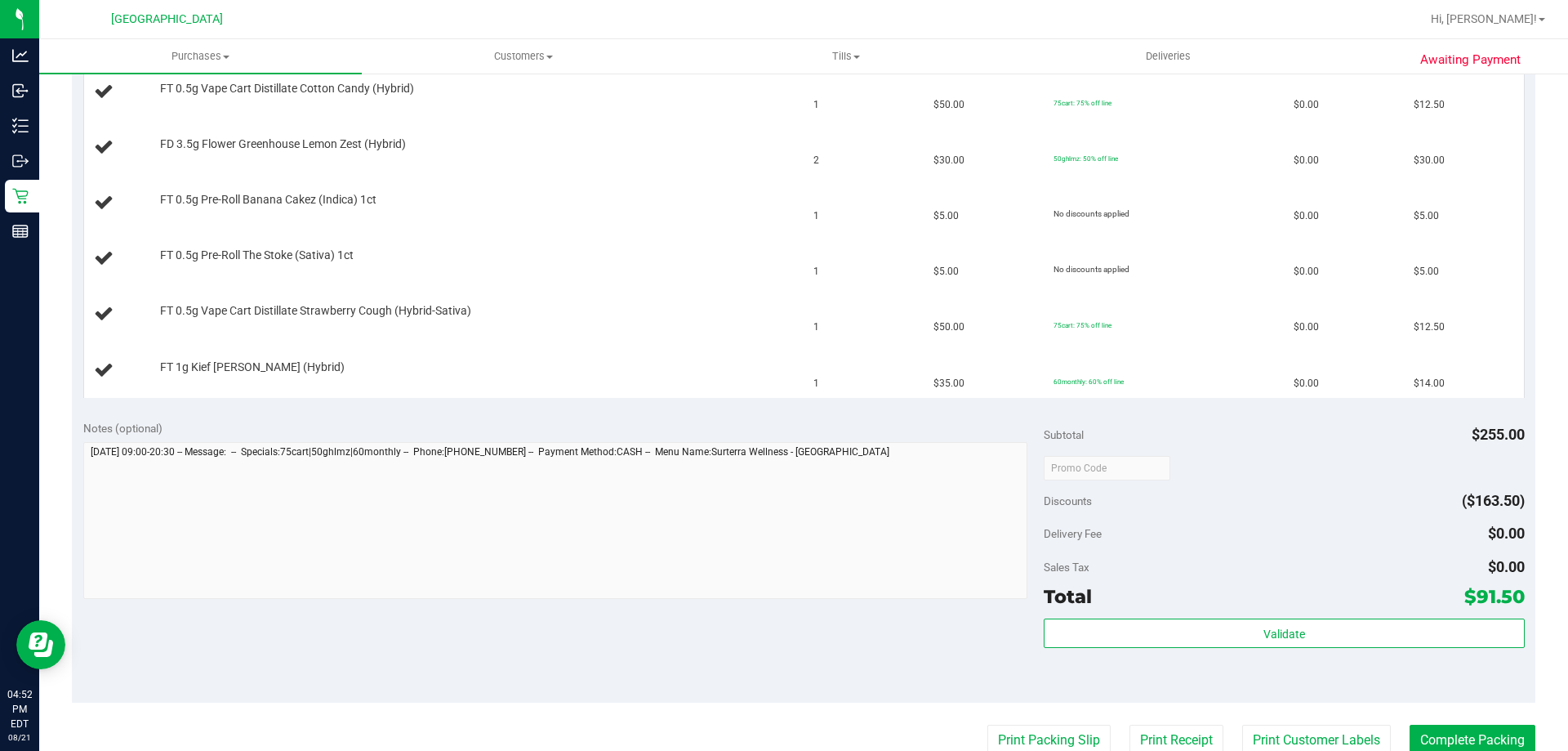
scroll to position [526, 0]
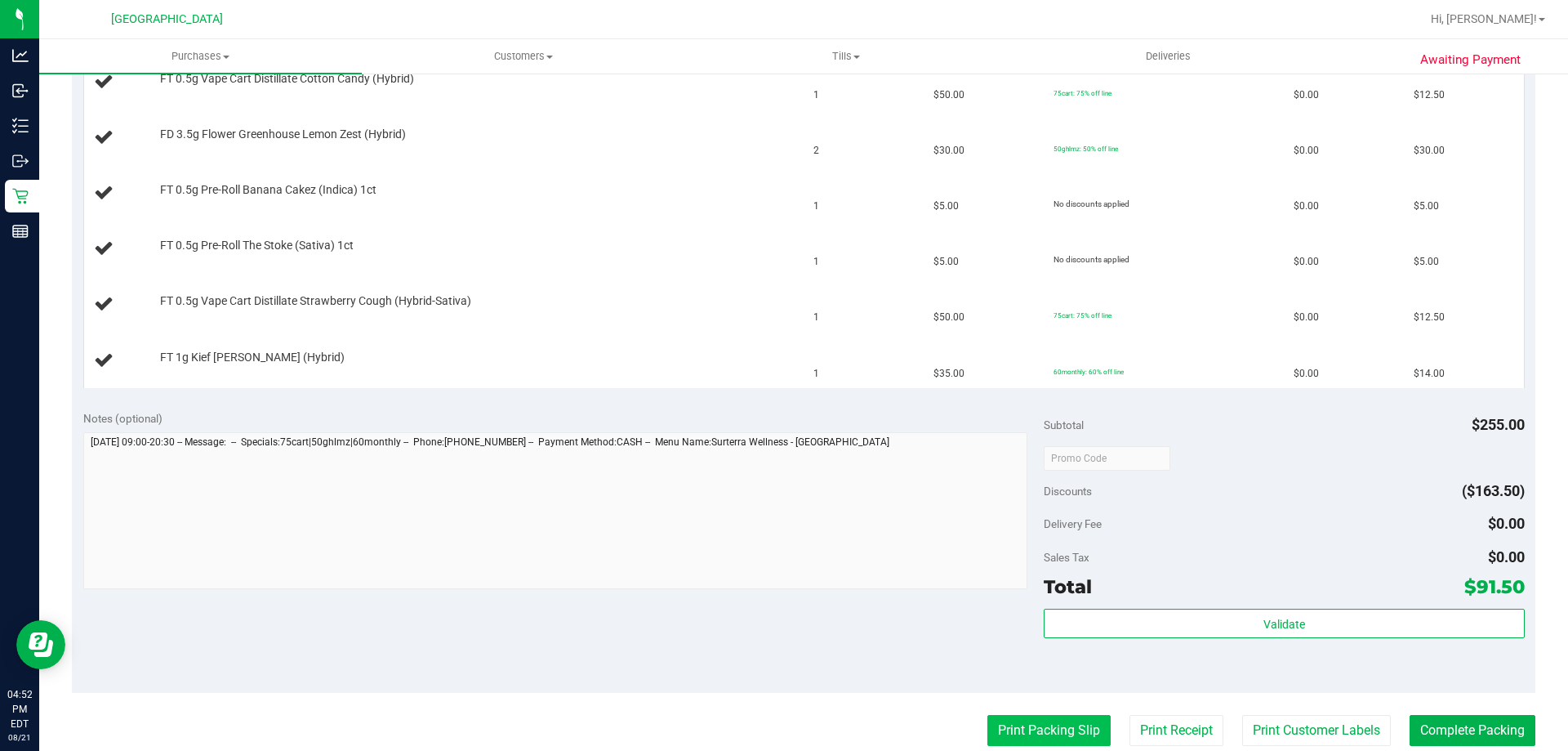
click at [1018, 716] on button "Print Packing Slip" at bounding box center [1049, 731] width 124 height 31
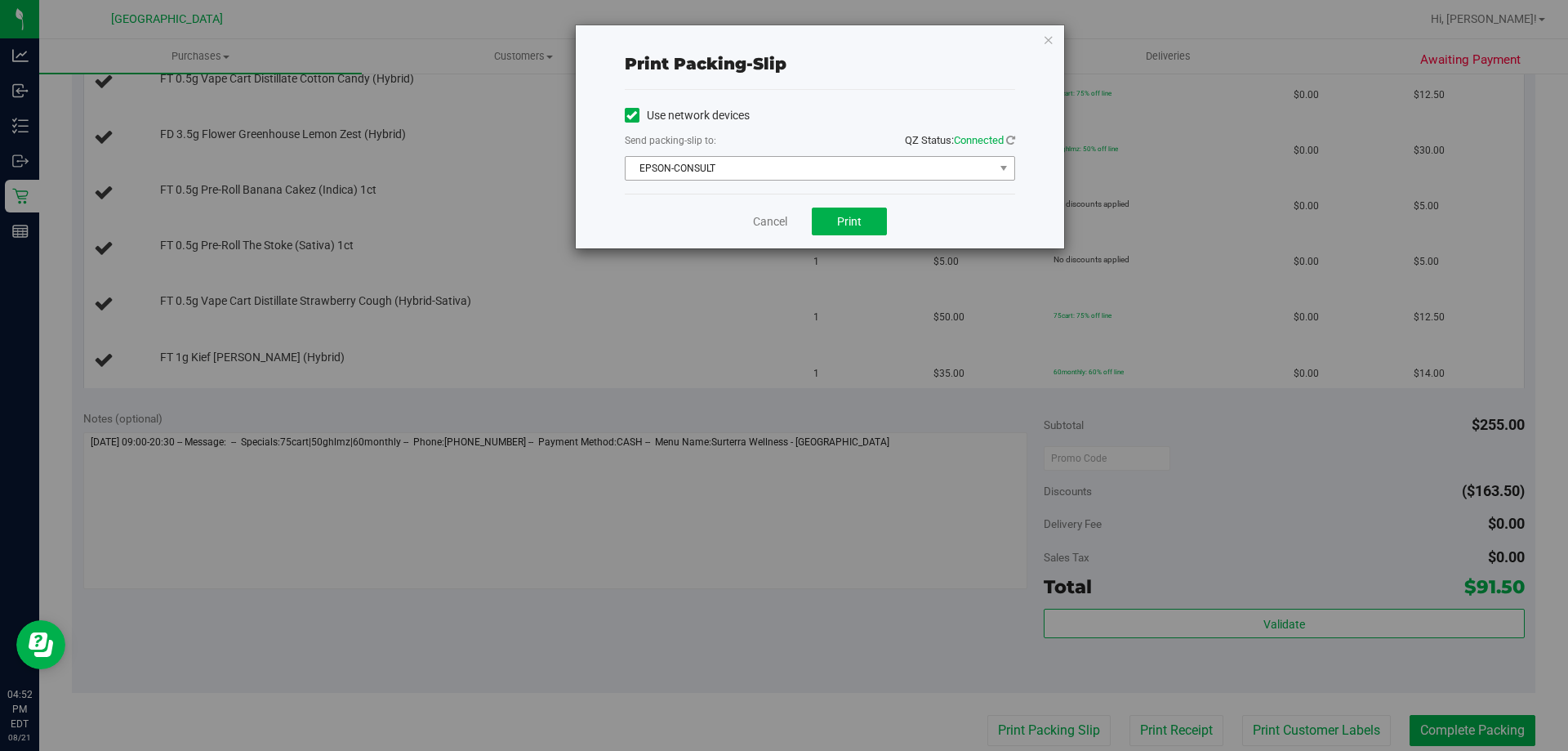
click at [773, 166] on span "EPSON-CONSULT" at bounding box center [810, 168] width 369 height 23
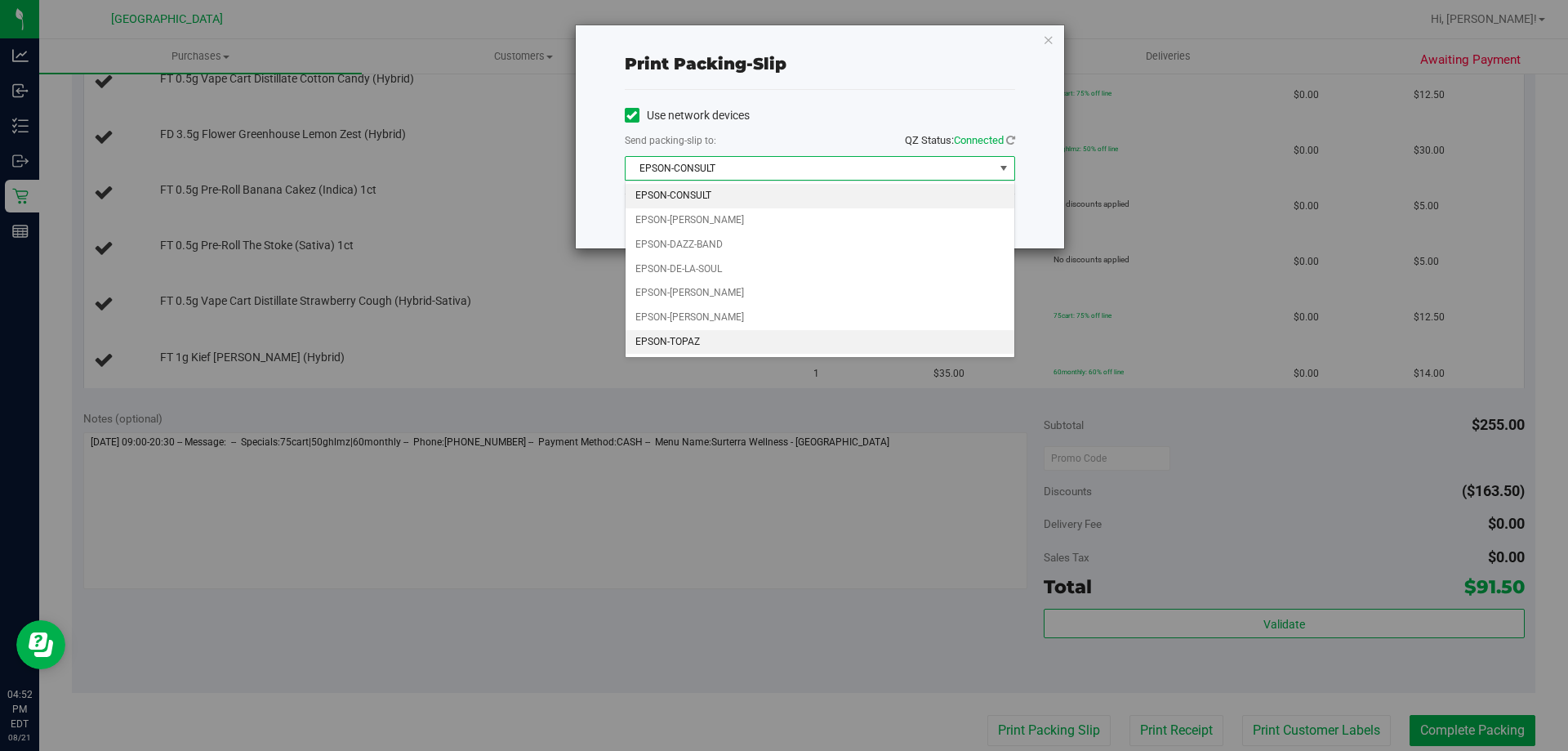
click at [682, 339] on li "EPSON-TOPAZ" at bounding box center [820, 342] width 389 height 25
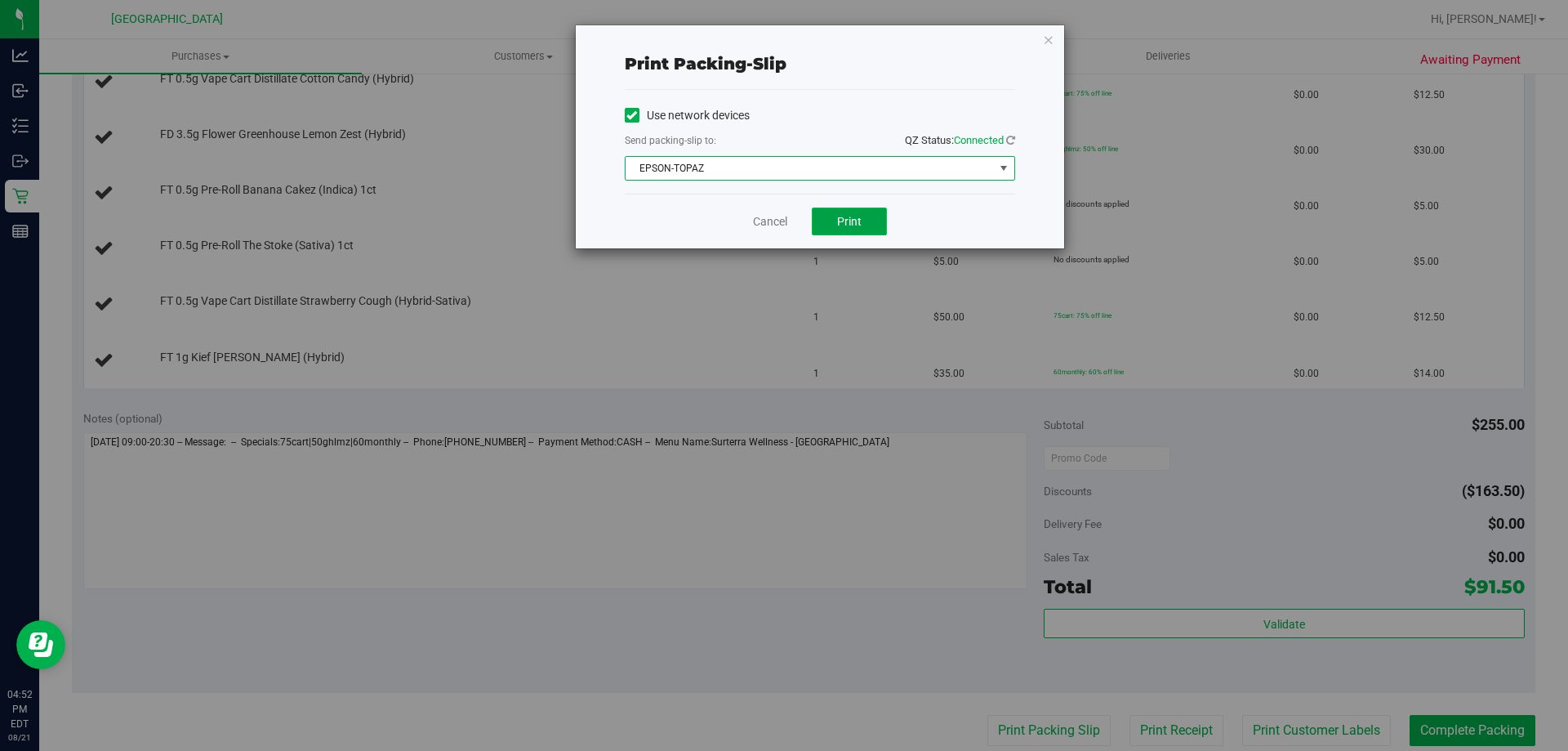
click at [840, 224] on span "Print" at bounding box center [849, 221] width 25 height 13
click at [771, 221] on link "Cancel" at bounding box center [770, 222] width 34 height 17
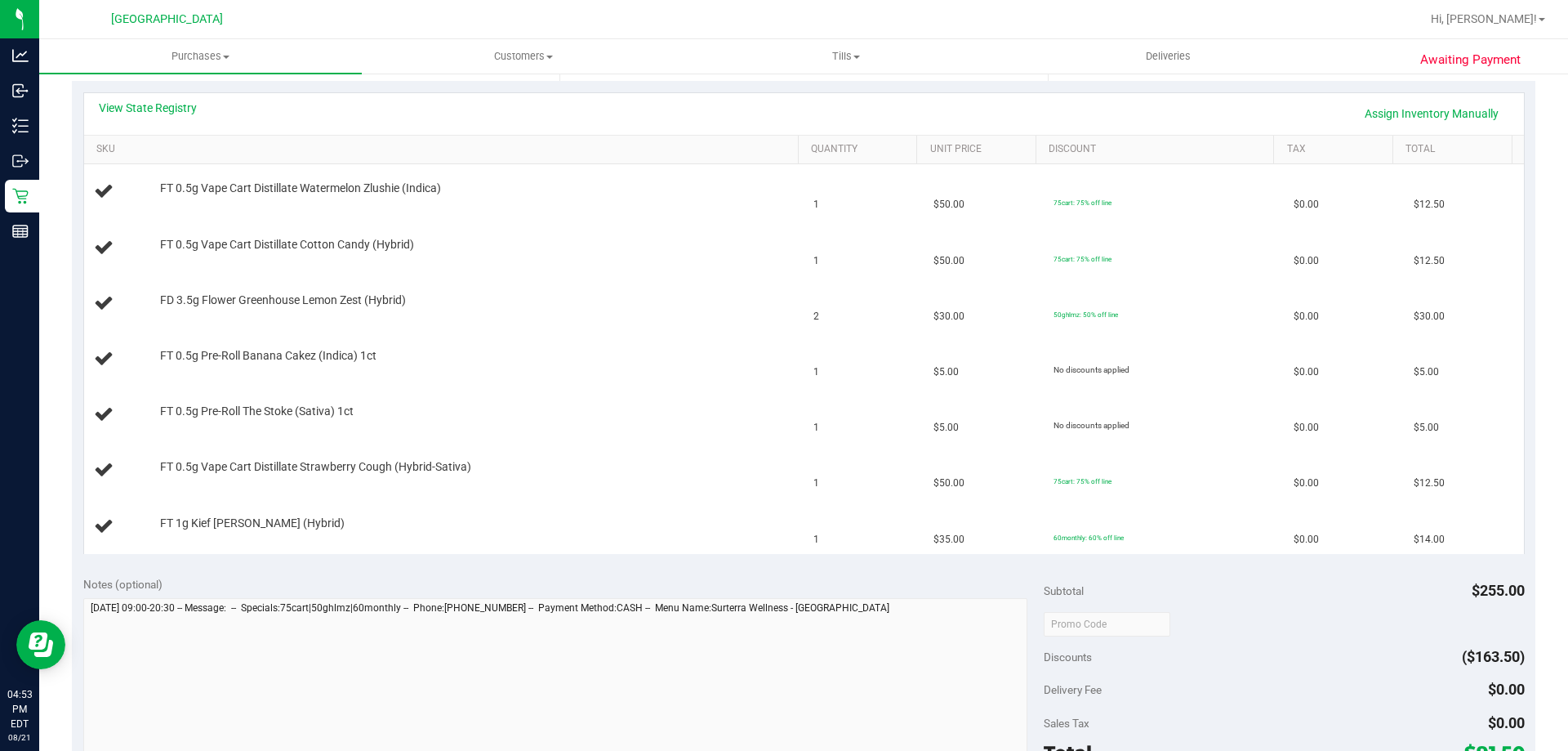
scroll to position [326, 0]
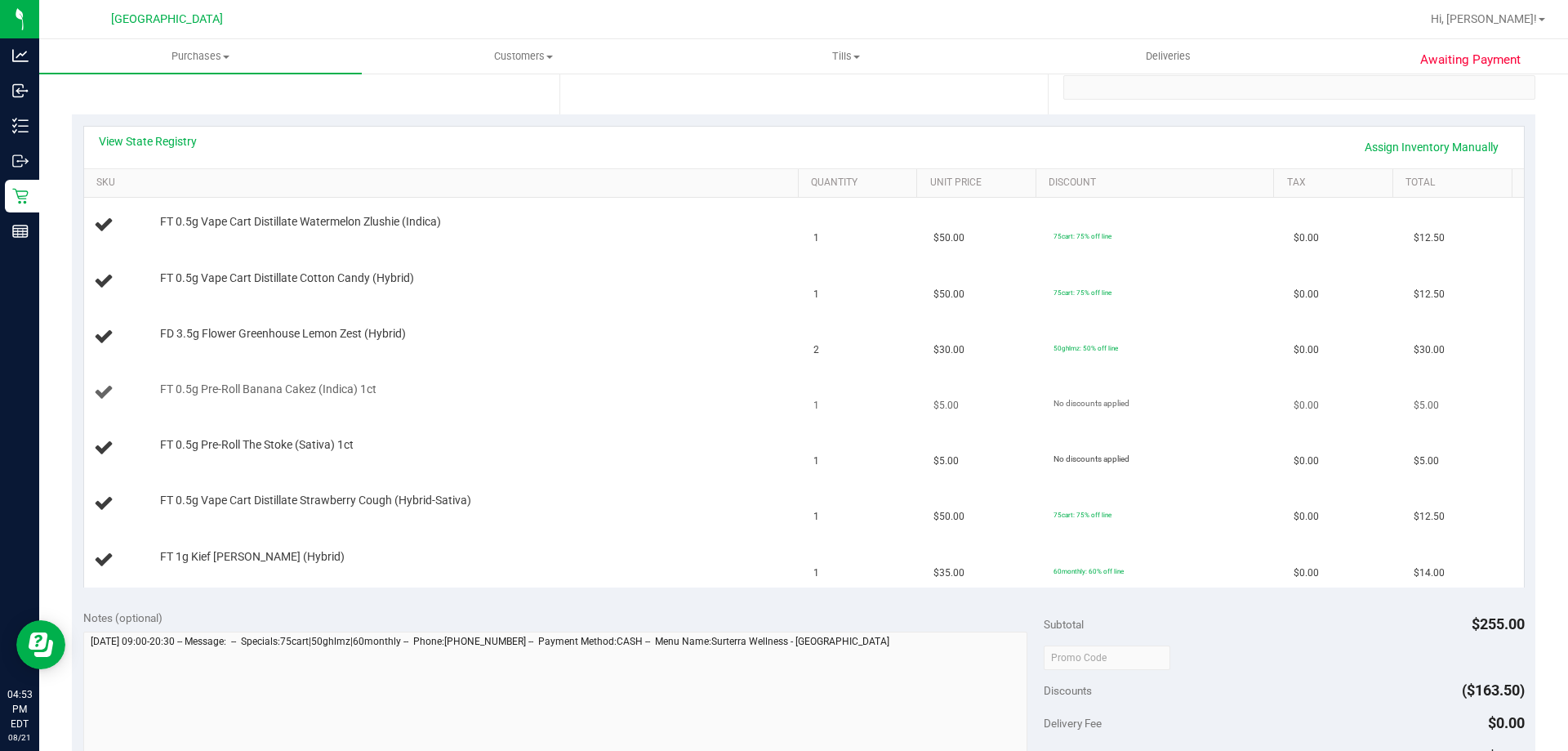
click at [721, 387] on div "FT 0.5g Pre-Roll Banana Cakez (Indica) 1ct" at bounding box center [471, 389] width 639 height 16
click at [946, 405] on td "$5.00" at bounding box center [984, 393] width 120 height 55
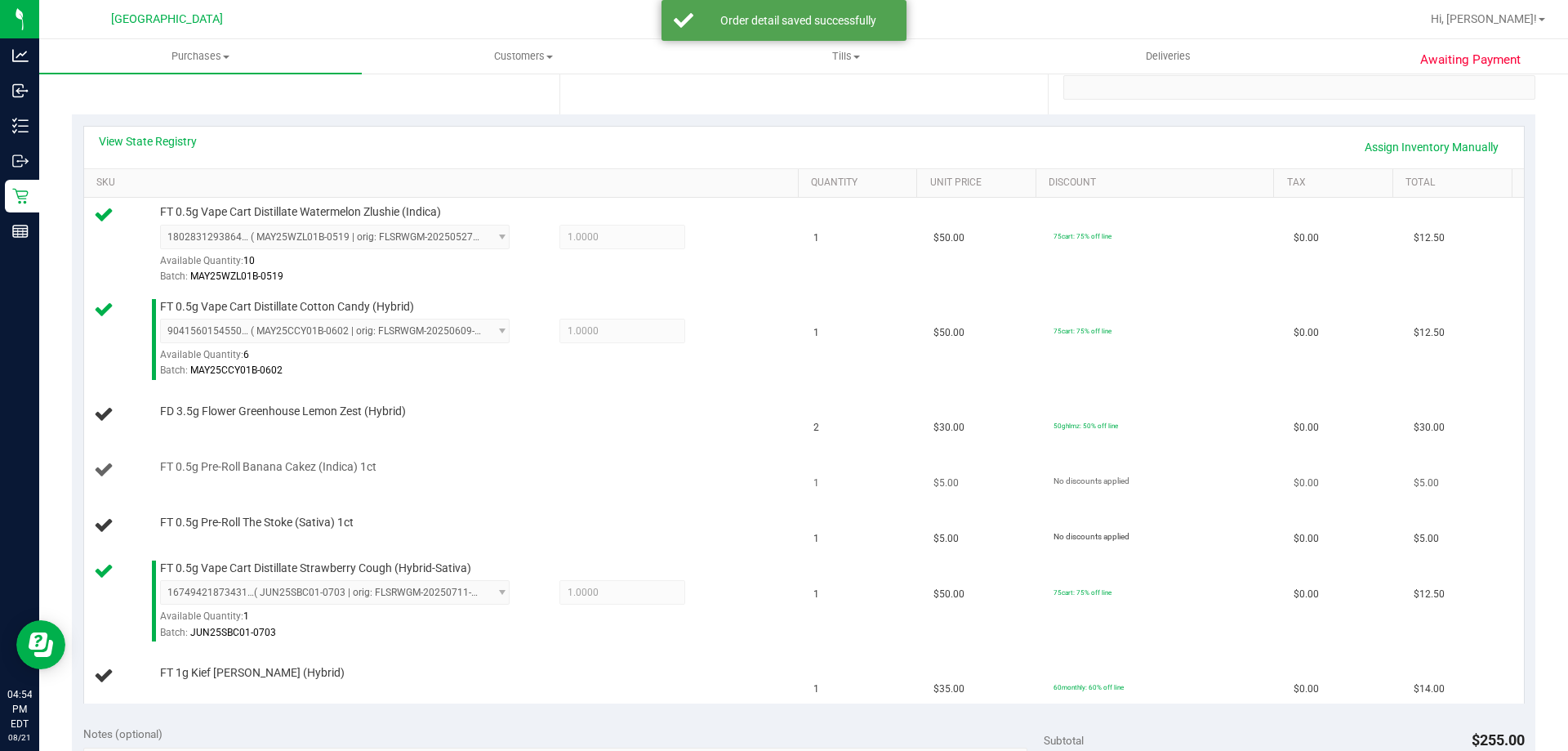
click at [704, 478] on div "FT 0.5g Pre-Roll Banana Cakez (Indica) 1ct" at bounding box center [444, 470] width 701 height 22
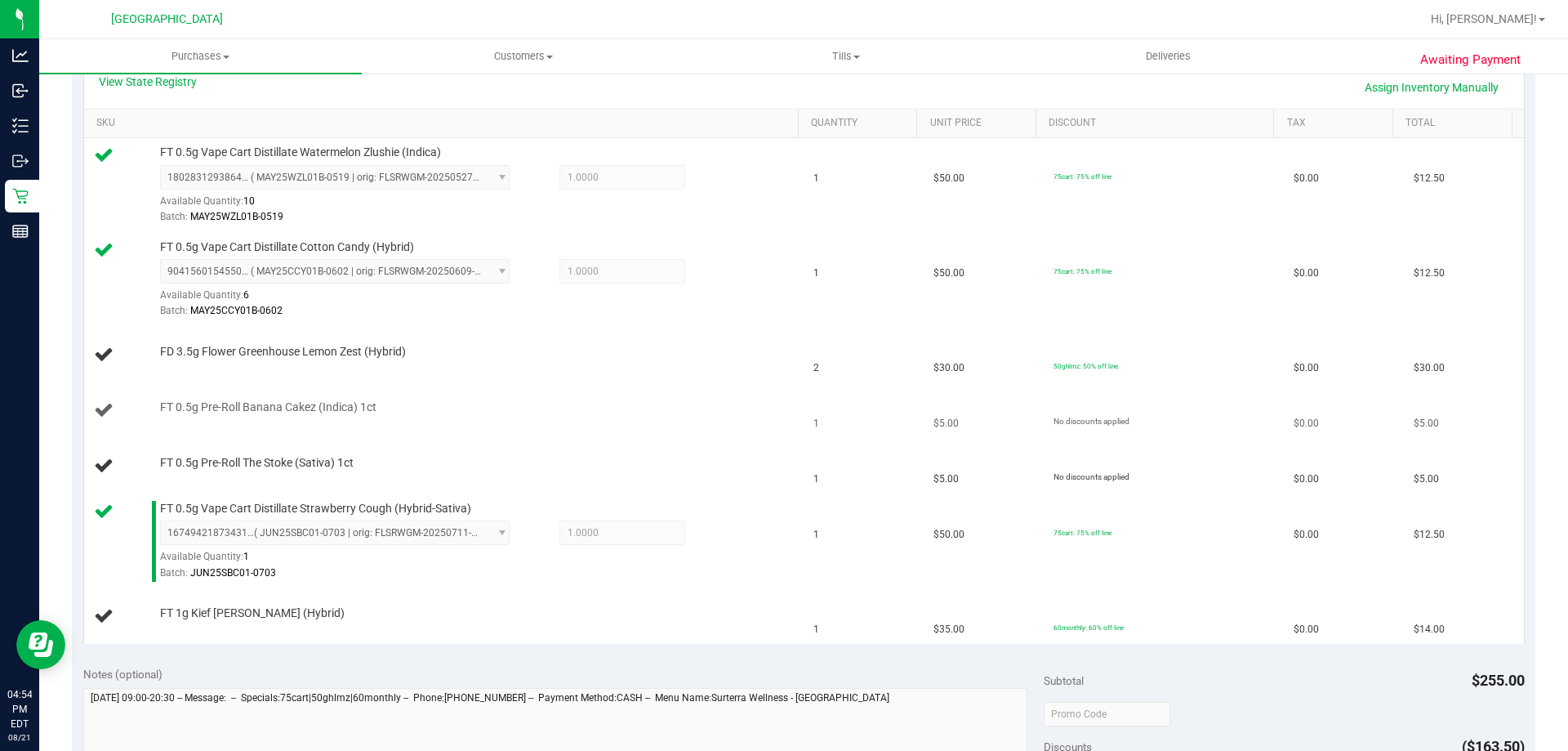
scroll to position [400, 0]
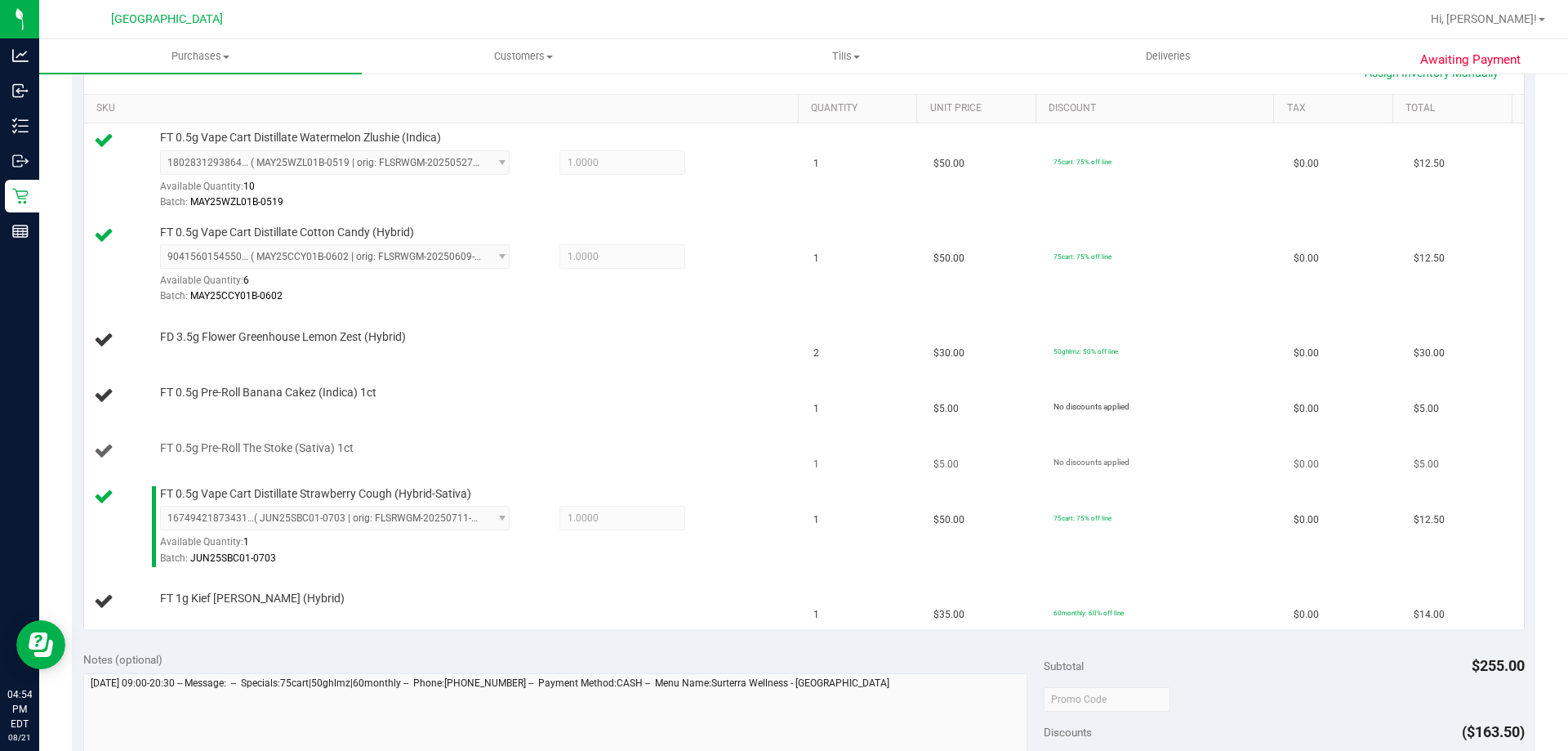
click at [664, 436] on td "FT 0.5g Pre-Roll The Stoke (Sativa) 1ct" at bounding box center [444, 451] width 721 height 55
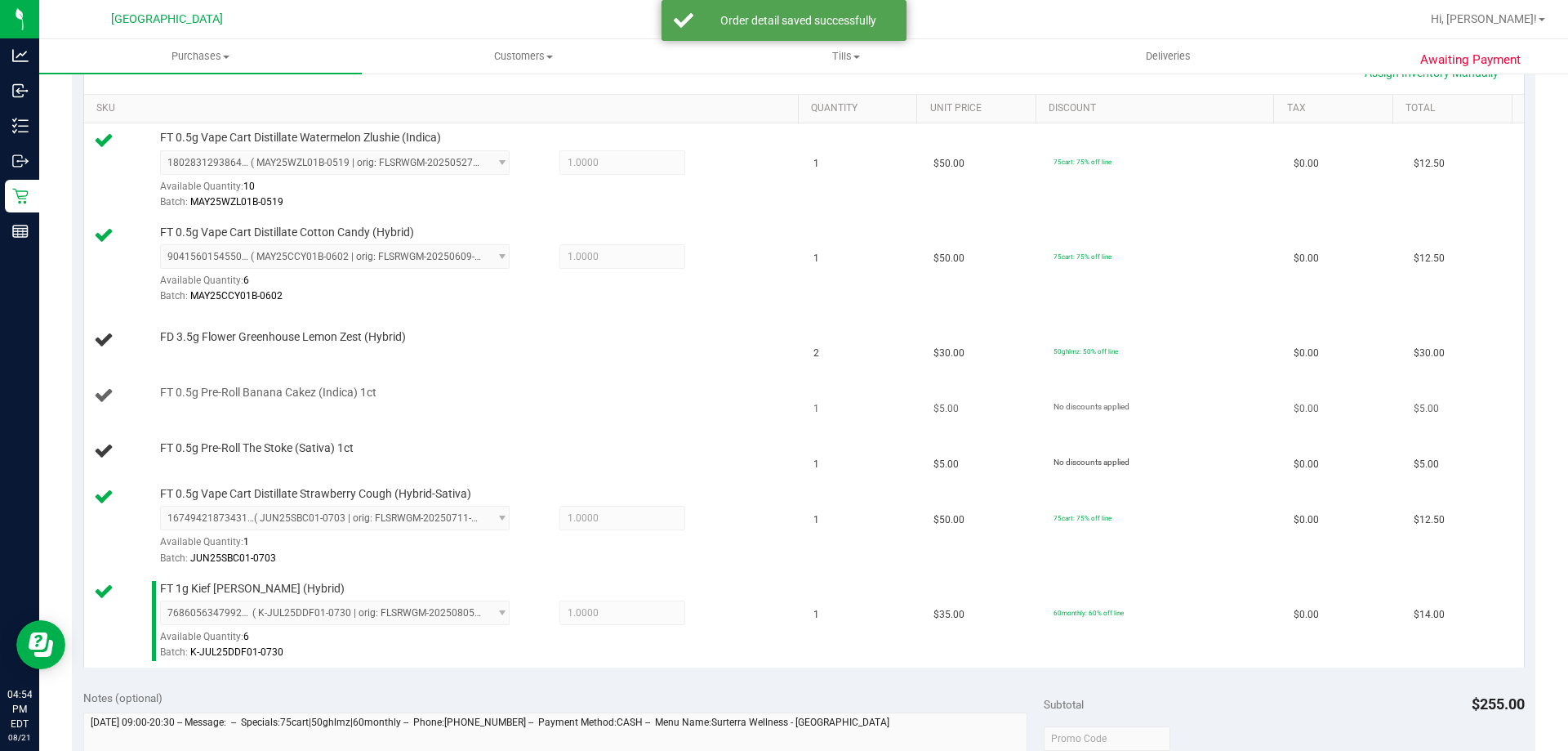
click at [828, 398] on td "1" at bounding box center [863, 396] width 120 height 55
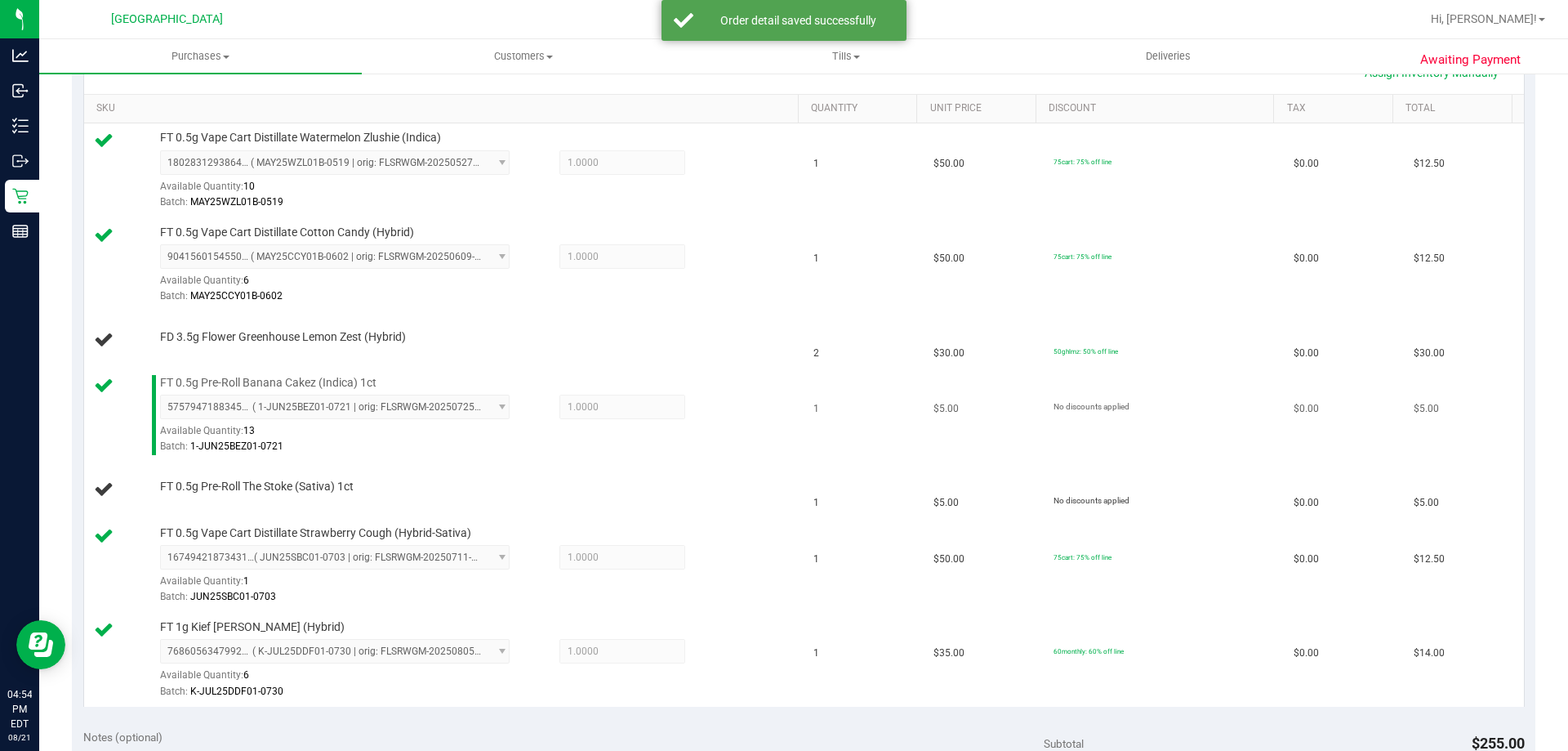
click at [1044, 442] on td "No discounts applied" at bounding box center [1164, 416] width 241 height 95
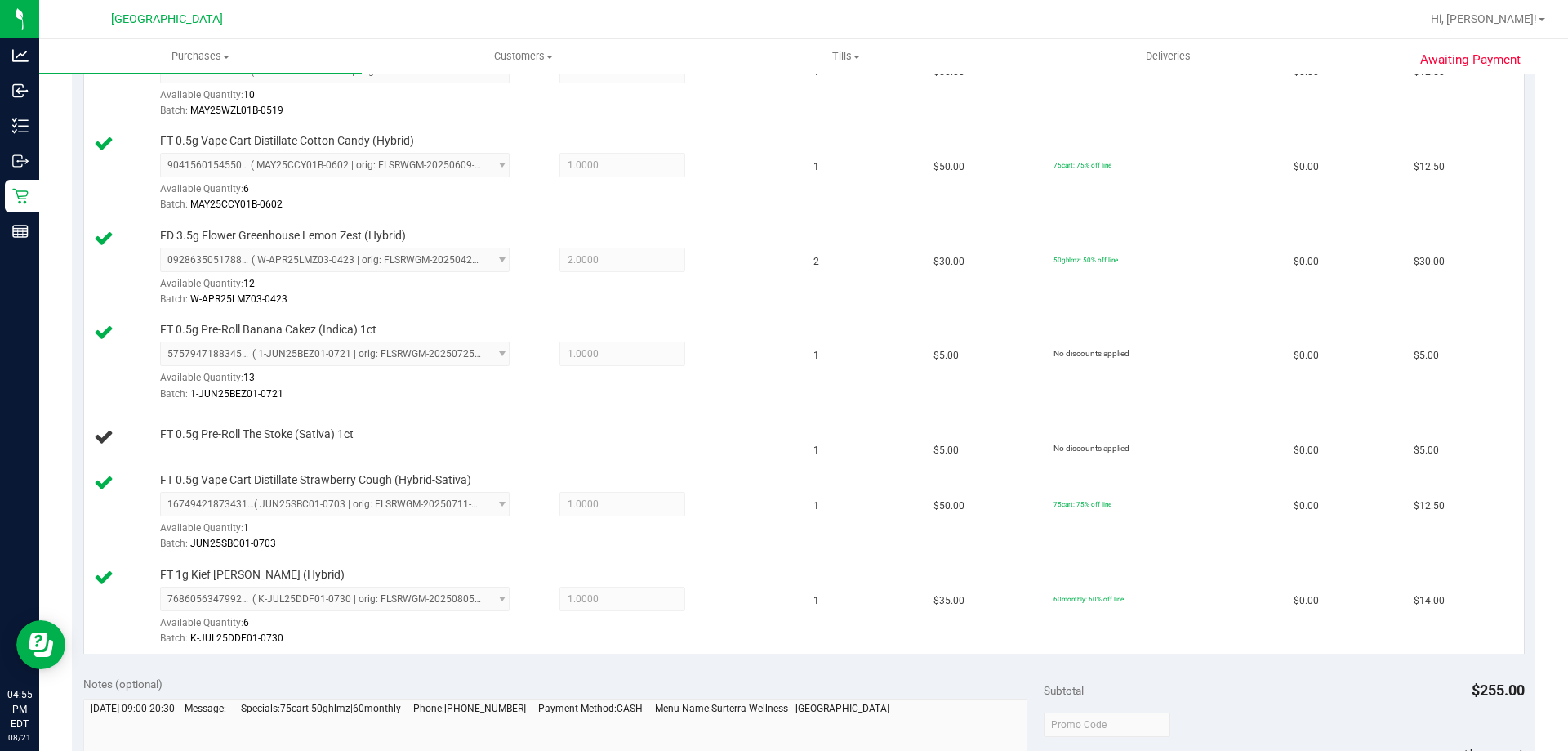
scroll to position [491, 0]
click at [691, 443] on div at bounding box center [475, 443] width 630 height 1
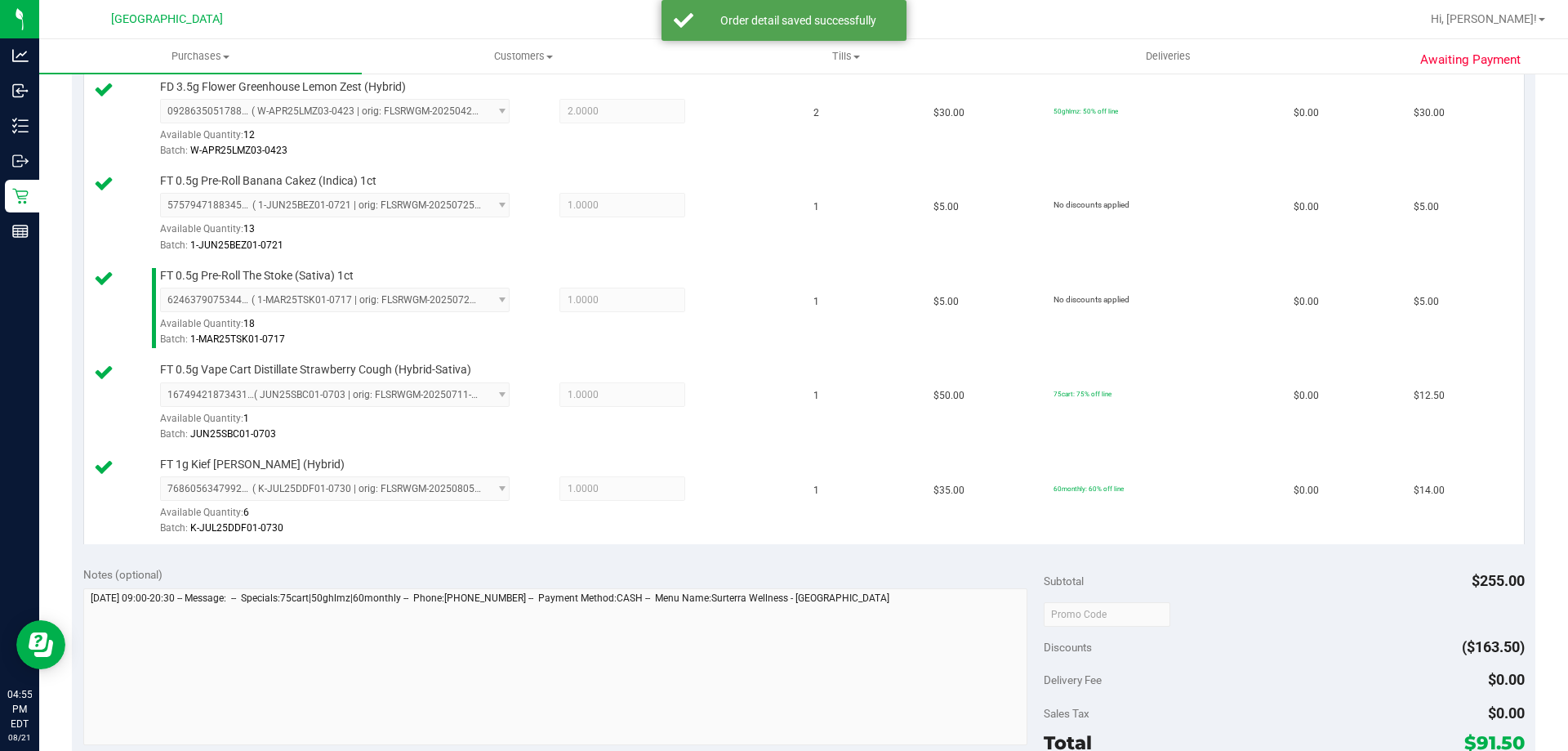
scroll to position [741, 0]
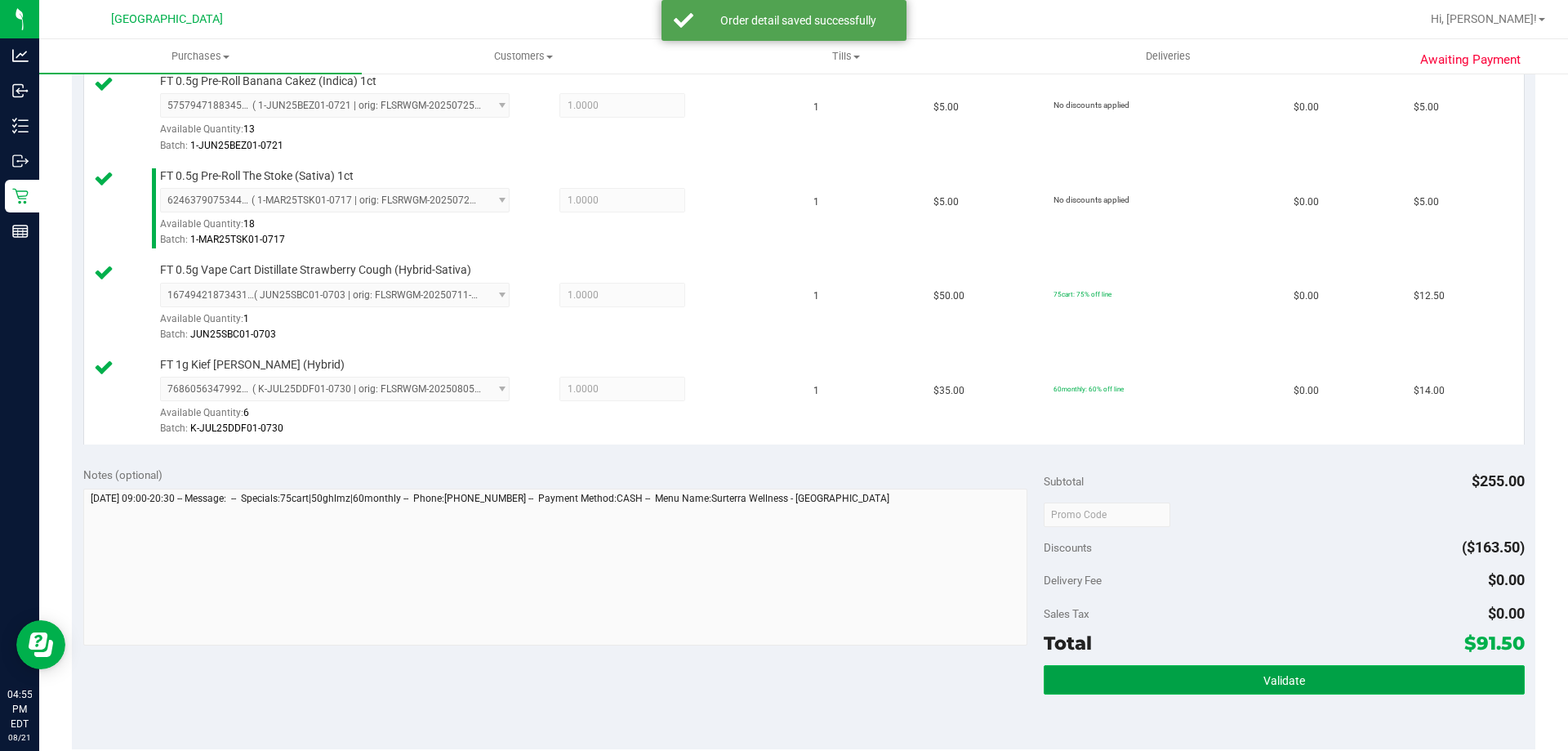
click at [1145, 670] on button "Validate" at bounding box center [1284, 679] width 480 height 29
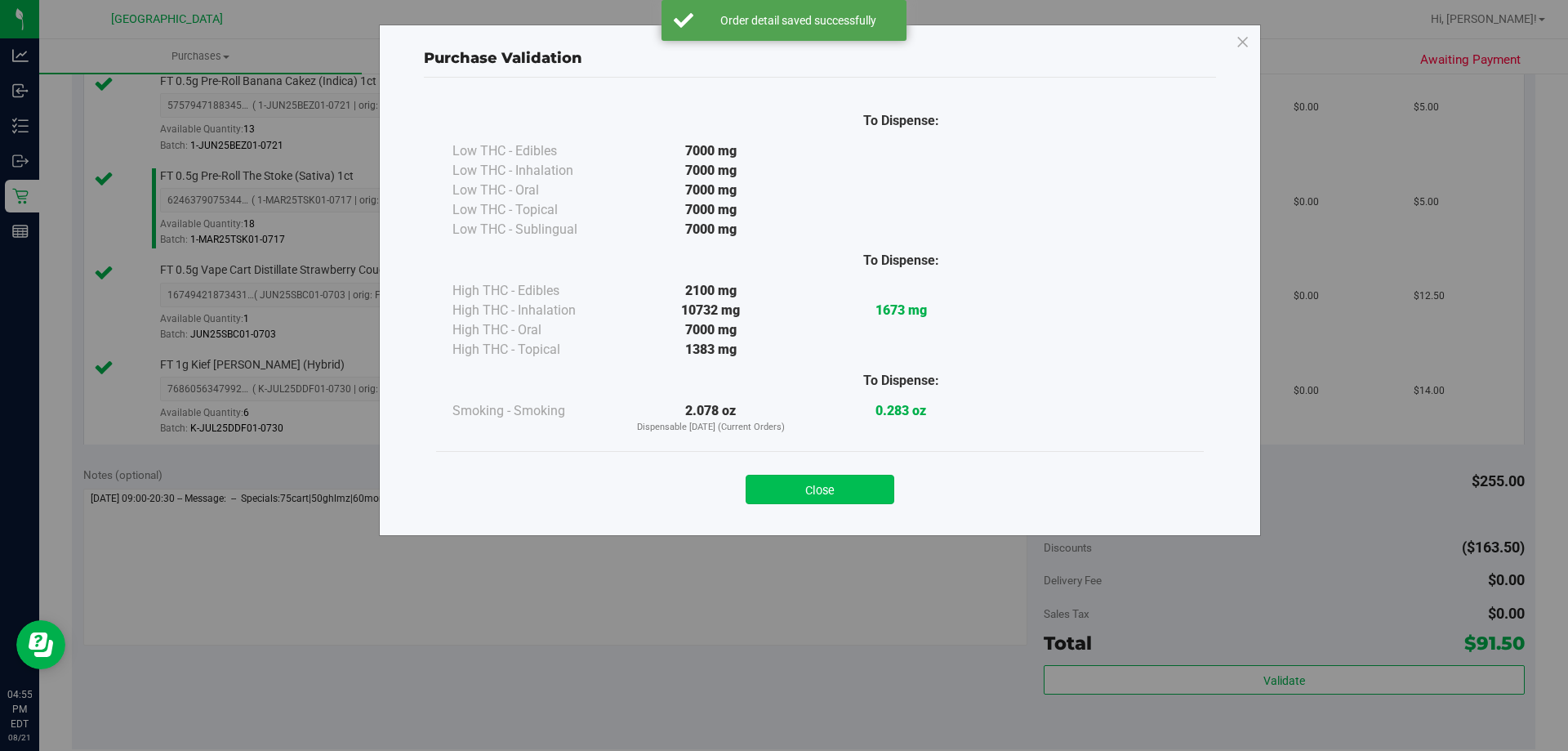
click at [816, 492] on button "Close" at bounding box center [820, 489] width 148 height 29
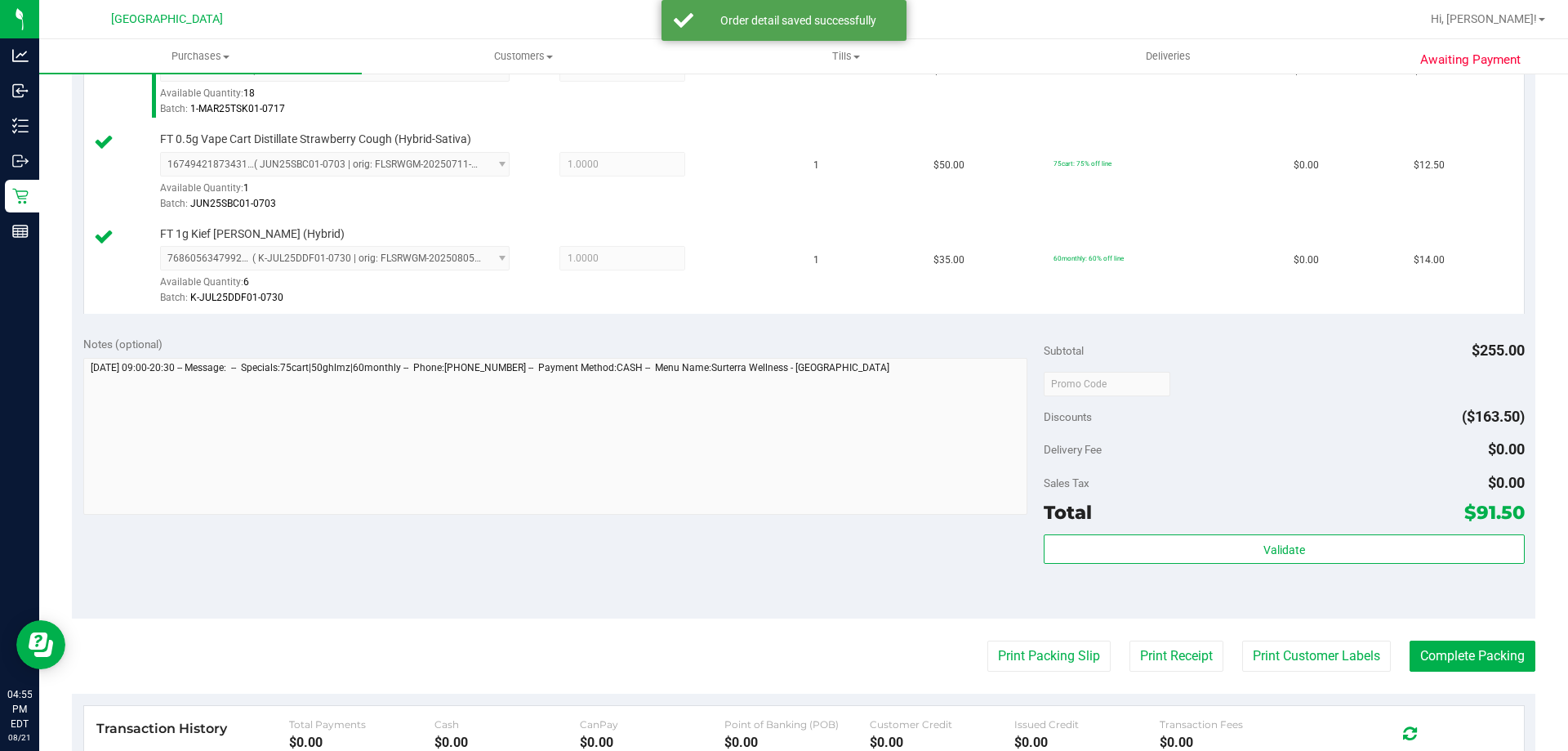
scroll to position [947, 0]
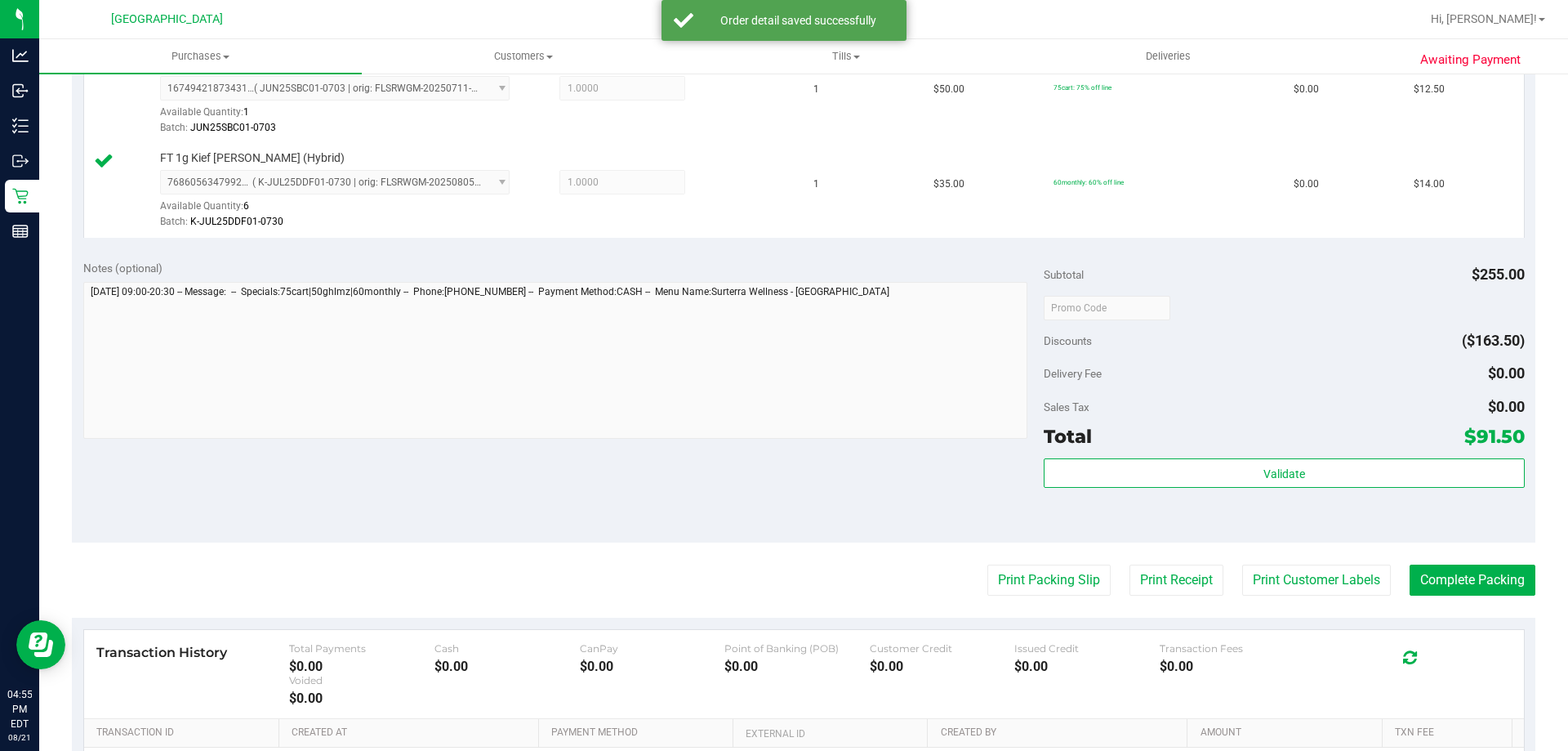
click at [1495, 538] on div "Notes (optional) Subtotal $255.00 Discounts ($163.50) Delivery Fee $0.00 Sales …" at bounding box center [804, 395] width 1464 height 294
click at [1468, 570] on button "Complete Packing" at bounding box center [1472, 580] width 125 height 31
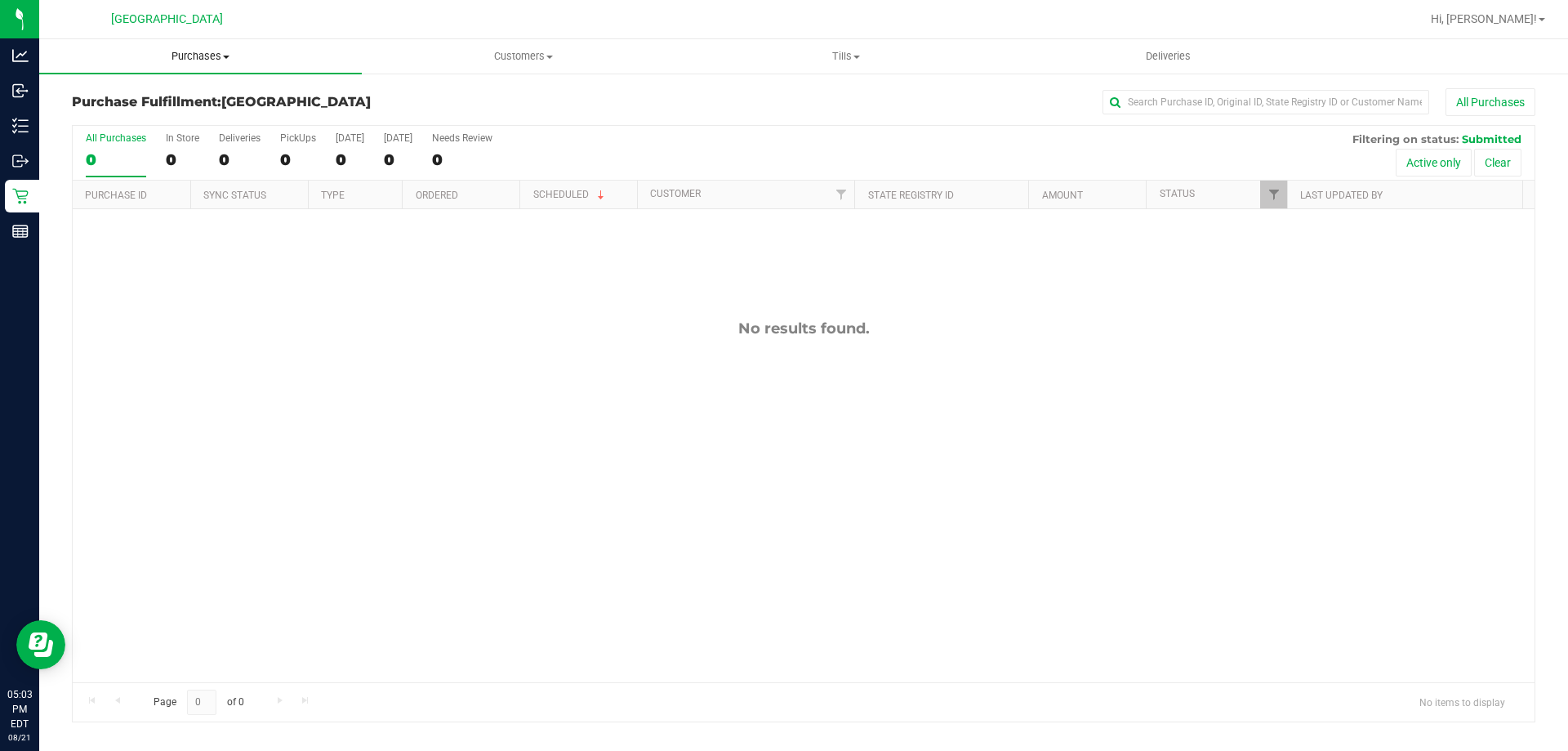
drag, startPoint x: 112, startPoint y: 44, endPoint x: 120, endPoint y: 47, distance: 8.5
click at [113, 44] on uib-tab-heading "Purchases Summary of purchases Fulfillment All purchases" at bounding box center [200, 56] width 322 height 34
click at [137, 85] on ul "Summary of purchases Fulfillment All purchases" at bounding box center [200, 118] width 322 height 88
click at [153, 64] on uib-tab-heading "Purchases Summary of purchases Fulfillment All purchases" at bounding box center [200, 56] width 322 height 34
click at [153, 105] on span "Summary of purchases" at bounding box center [123, 98] width 167 height 14
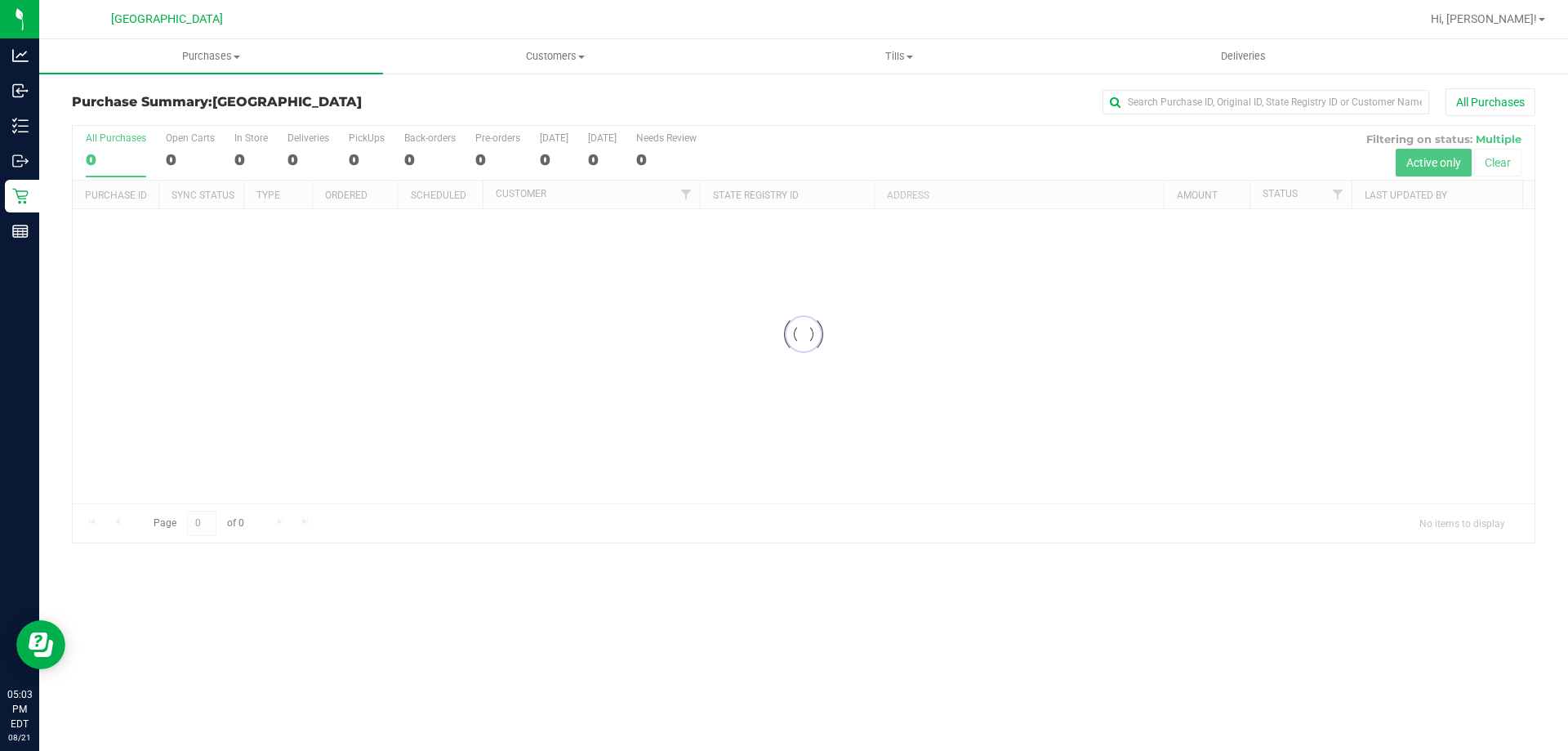
click at [525, 354] on div at bounding box center [804, 334] width 1462 height 416
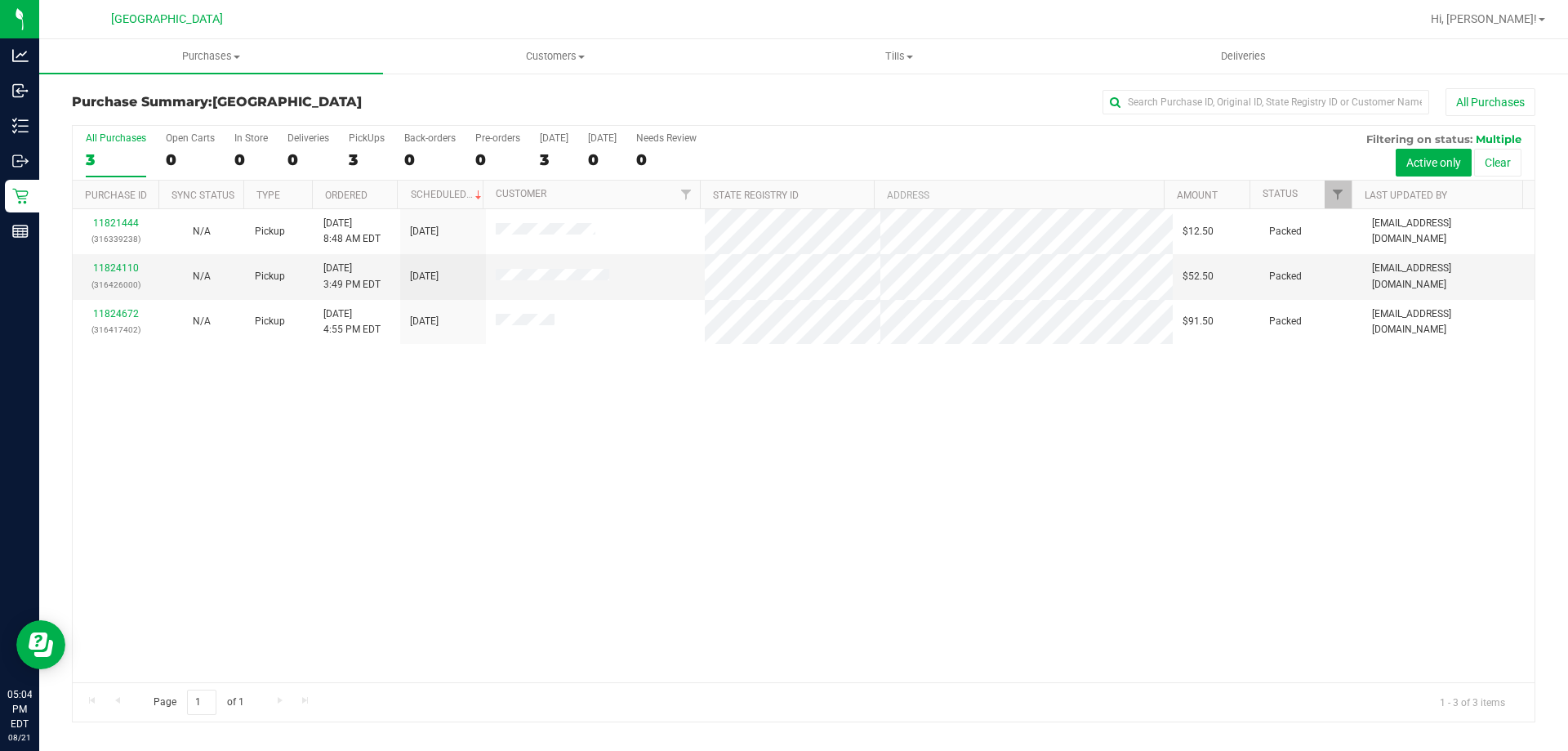
click at [967, 530] on div "11821444 (316339238) N/A Pickup [DATE] 8:48 AM EDT 8/21/2025 $12.50 Packed [EMA…" at bounding box center [804, 445] width 1462 height 473
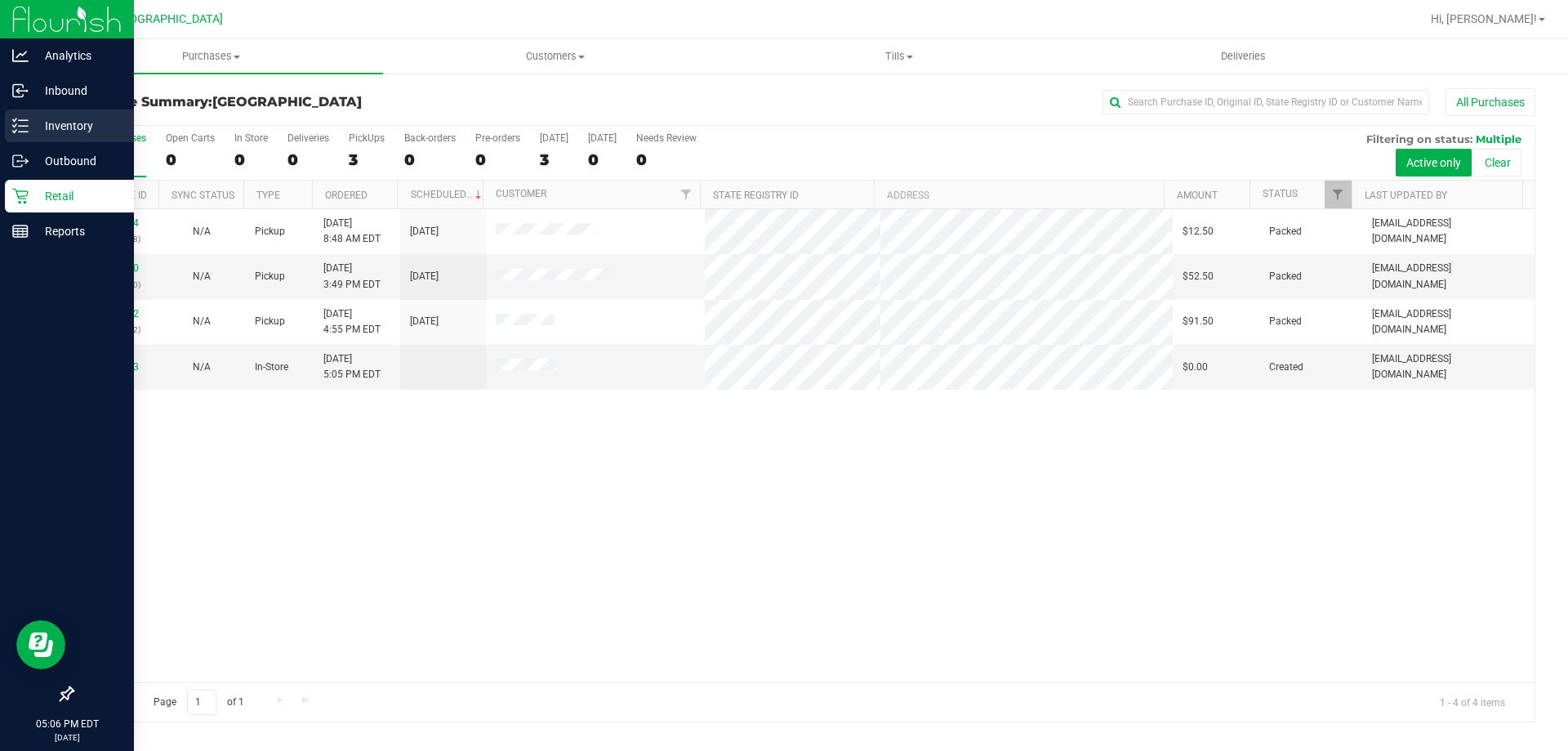
click at [27, 122] on icon at bounding box center [20, 125] width 16 height 16
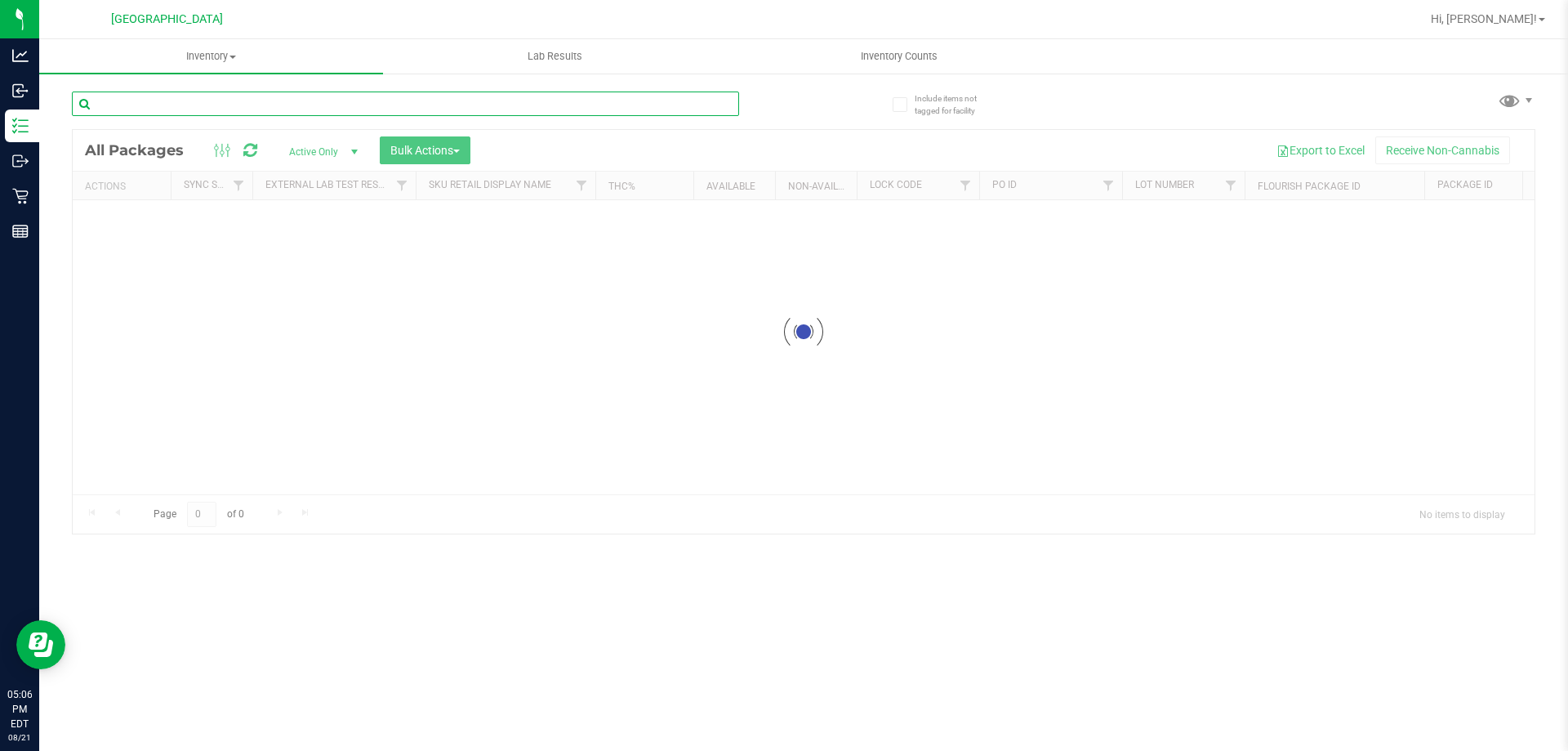
click at [223, 104] on input "text" at bounding box center [405, 103] width 667 height 25
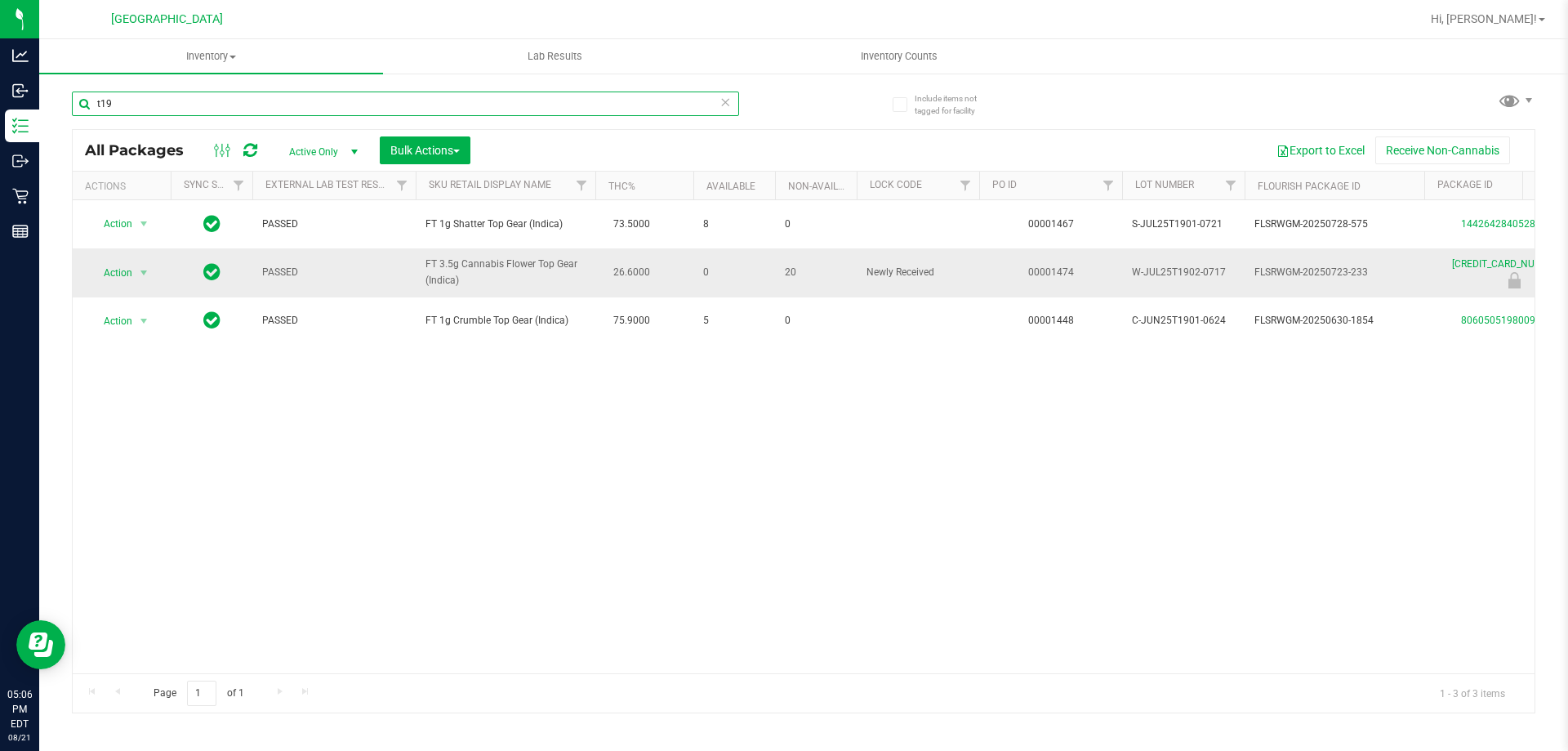
type input "t19"
click at [596, 280] on td "26.6000" at bounding box center [644, 272] width 98 height 48
drag, startPoint x: 615, startPoint y: 272, endPoint x: 664, endPoint y: 276, distance: 49.2
click at [664, 276] on td "26.6000" at bounding box center [644, 272] width 98 height 48
click at [663, 273] on td "26.6000" at bounding box center [644, 272] width 98 height 48
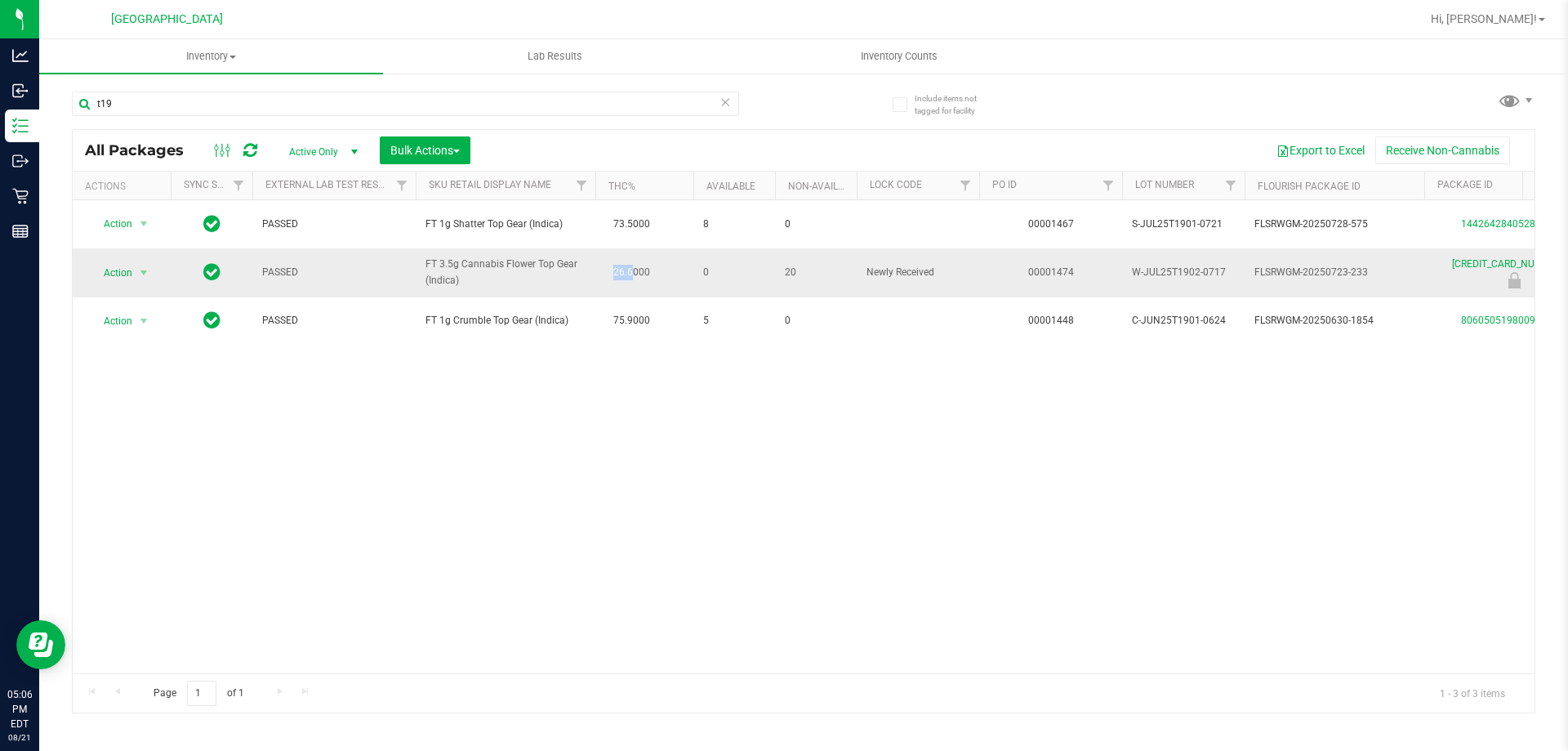
drag, startPoint x: 632, startPoint y: 267, endPoint x: 601, endPoint y: 270, distance: 31.1
click at [601, 270] on td "26.6000" at bounding box center [644, 272] width 98 height 48
click at [600, 288] on td "26.6000" at bounding box center [644, 272] width 98 height 48
click at [144, 103] on input "t19" at bounding box center [405, 103] width 667 height 25
click at [1006, 525] on div "Action Action Adjust qty Create package Edit attributes Global inventory Locate…" at bounding box center [804, 437] width 1462 height 473
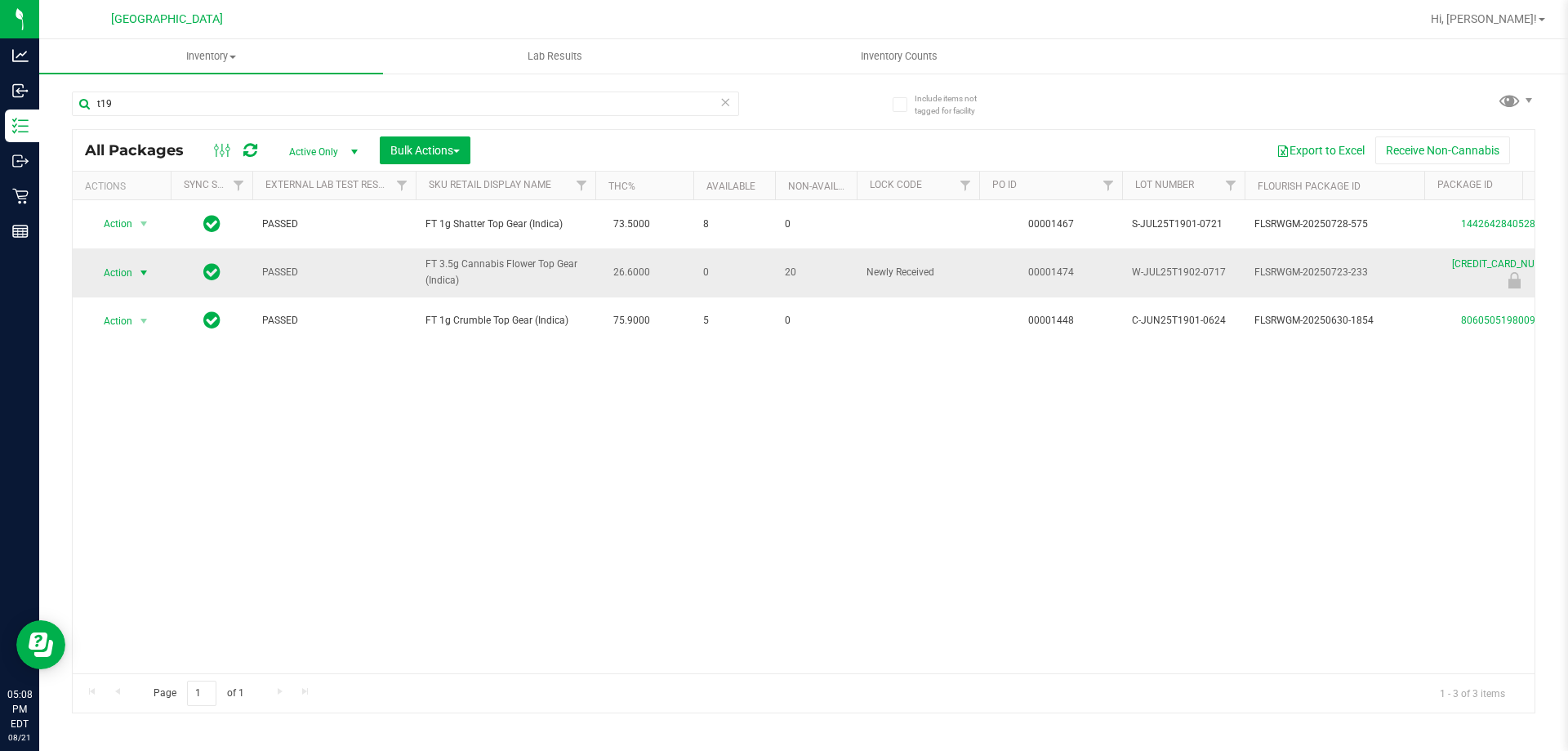
click at [141, 266] on span "select" at bounding box center [143, 272] width 13 height 13
click at [172, 454] on li "Unlock package" at bounding box center [142, 466] width 105 height 25
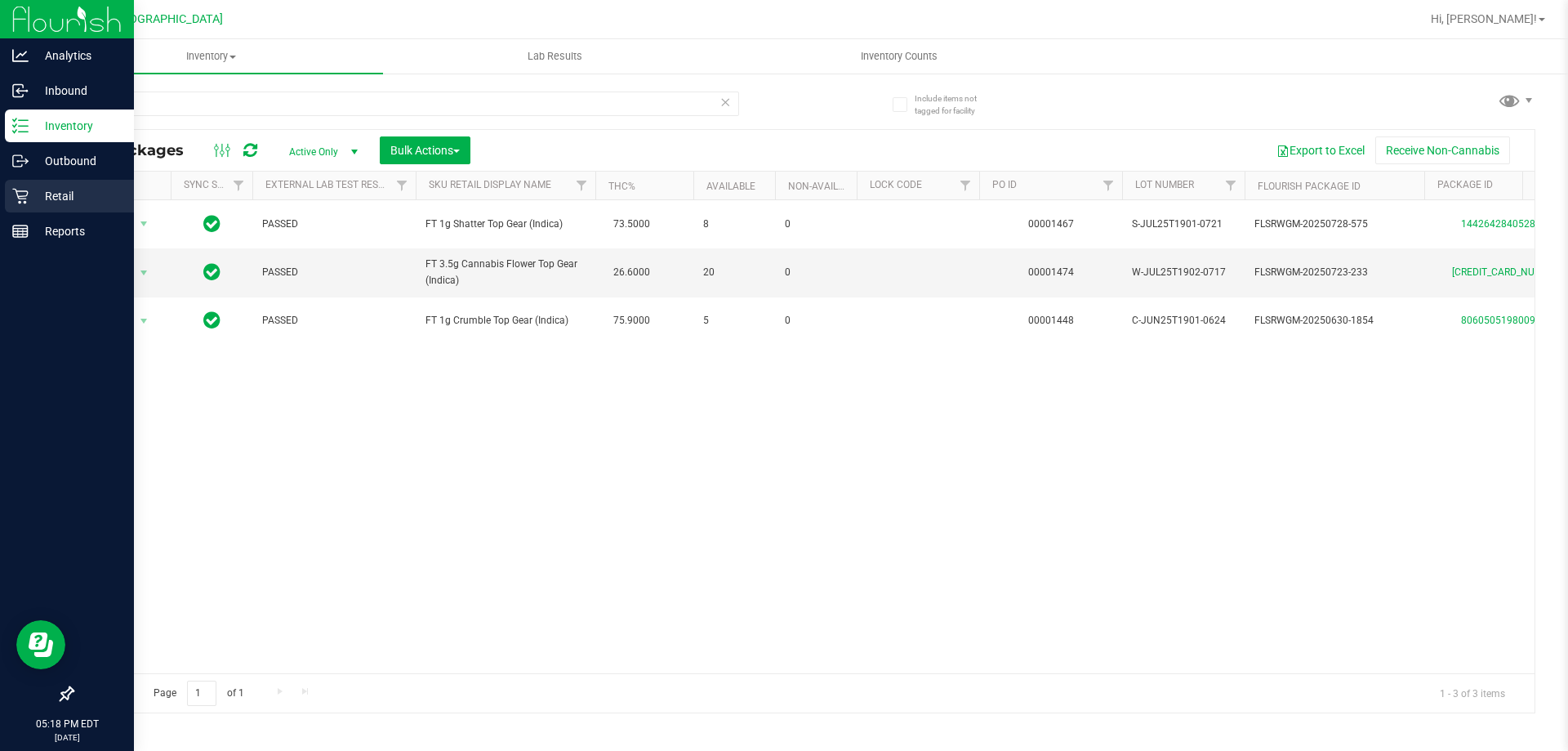
click at [20, 193] on icon at bounding box center [20, 195] width 16 height 16
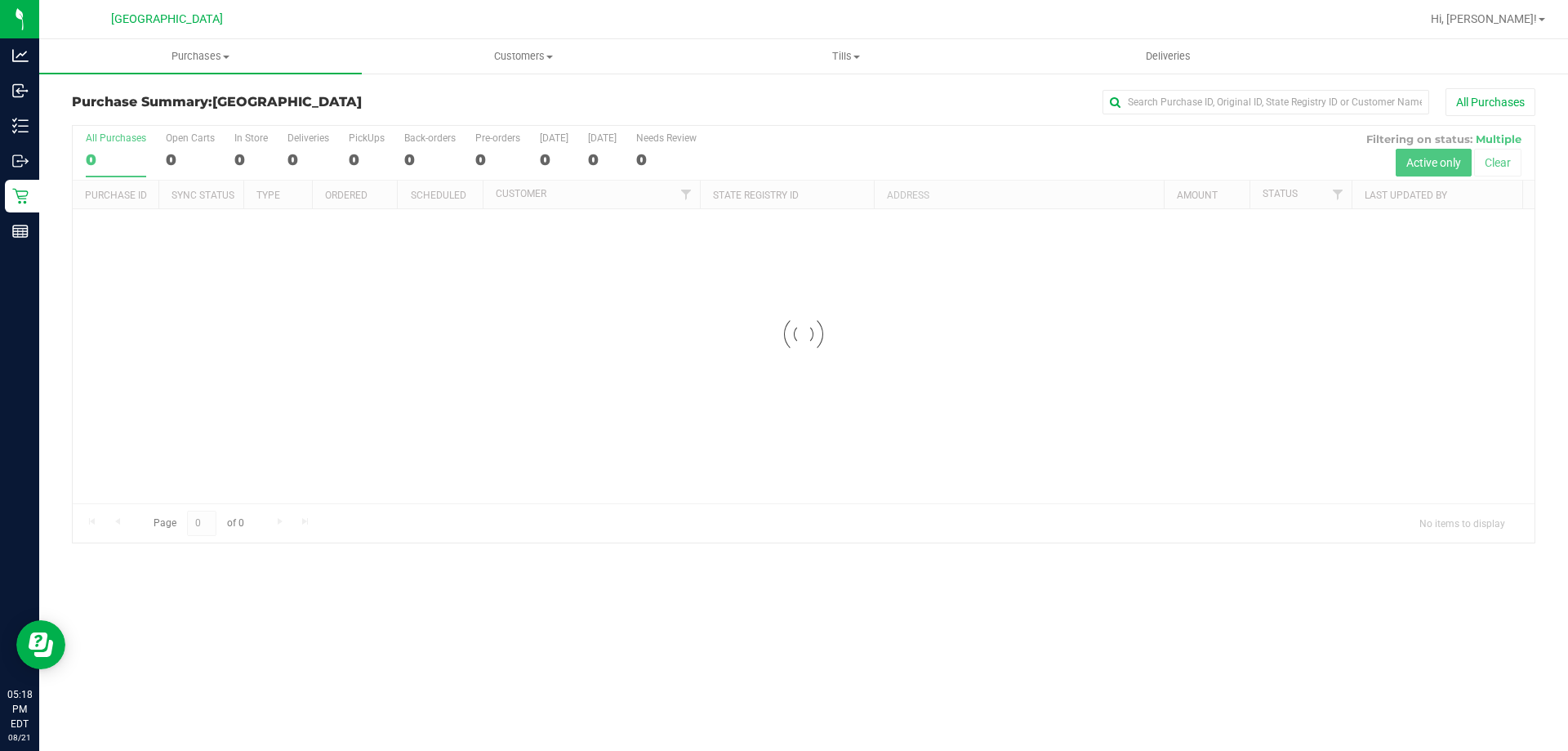
click at [353, 472] on div at bounding box center [804, 334] width 1462 height 416
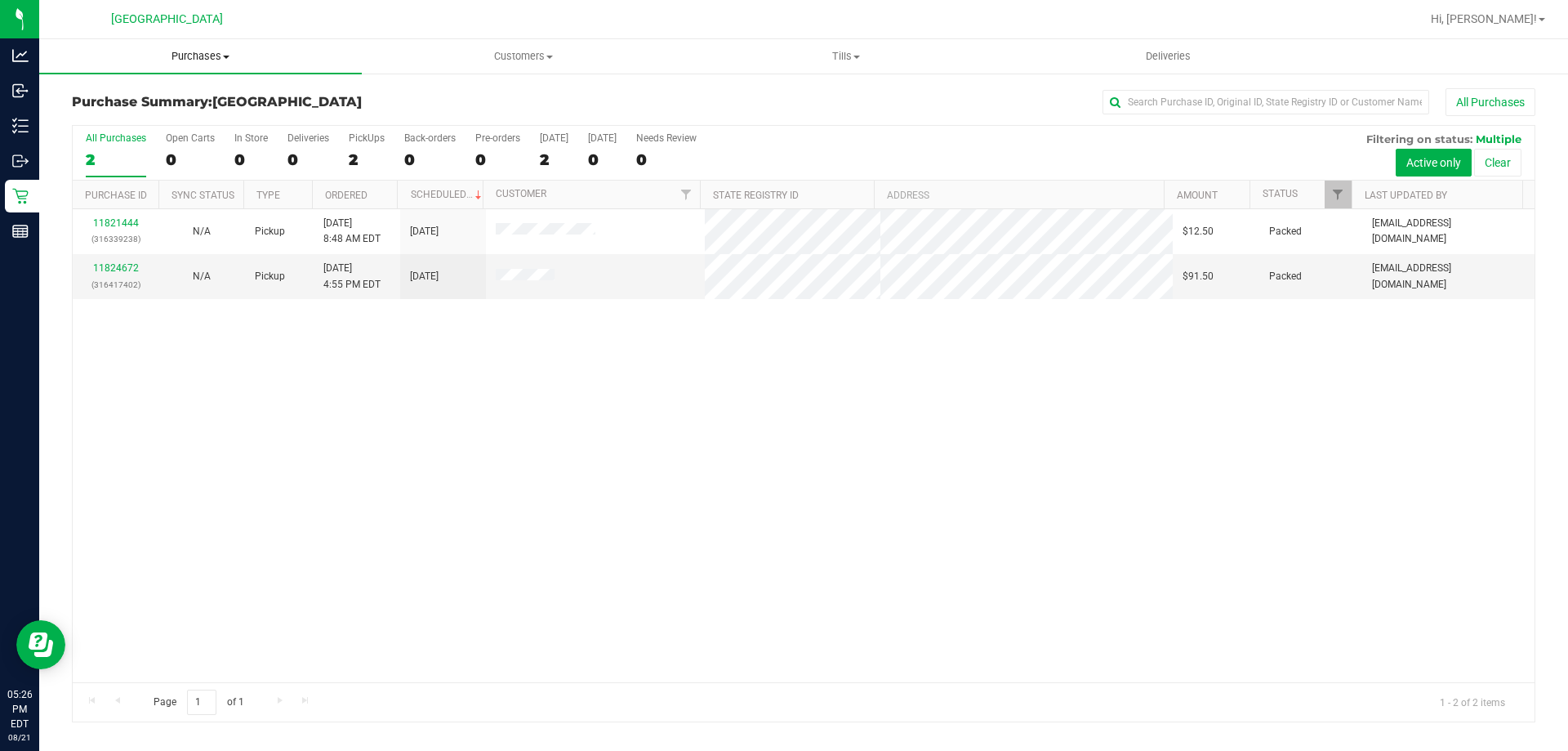
click at [136, 62] on span "Purchases" at bounding box center [200, 55] width 322 height 15
click at [101, 102] on span "Summary of purchases" at bounding box center [123, 98] width 167 height 14
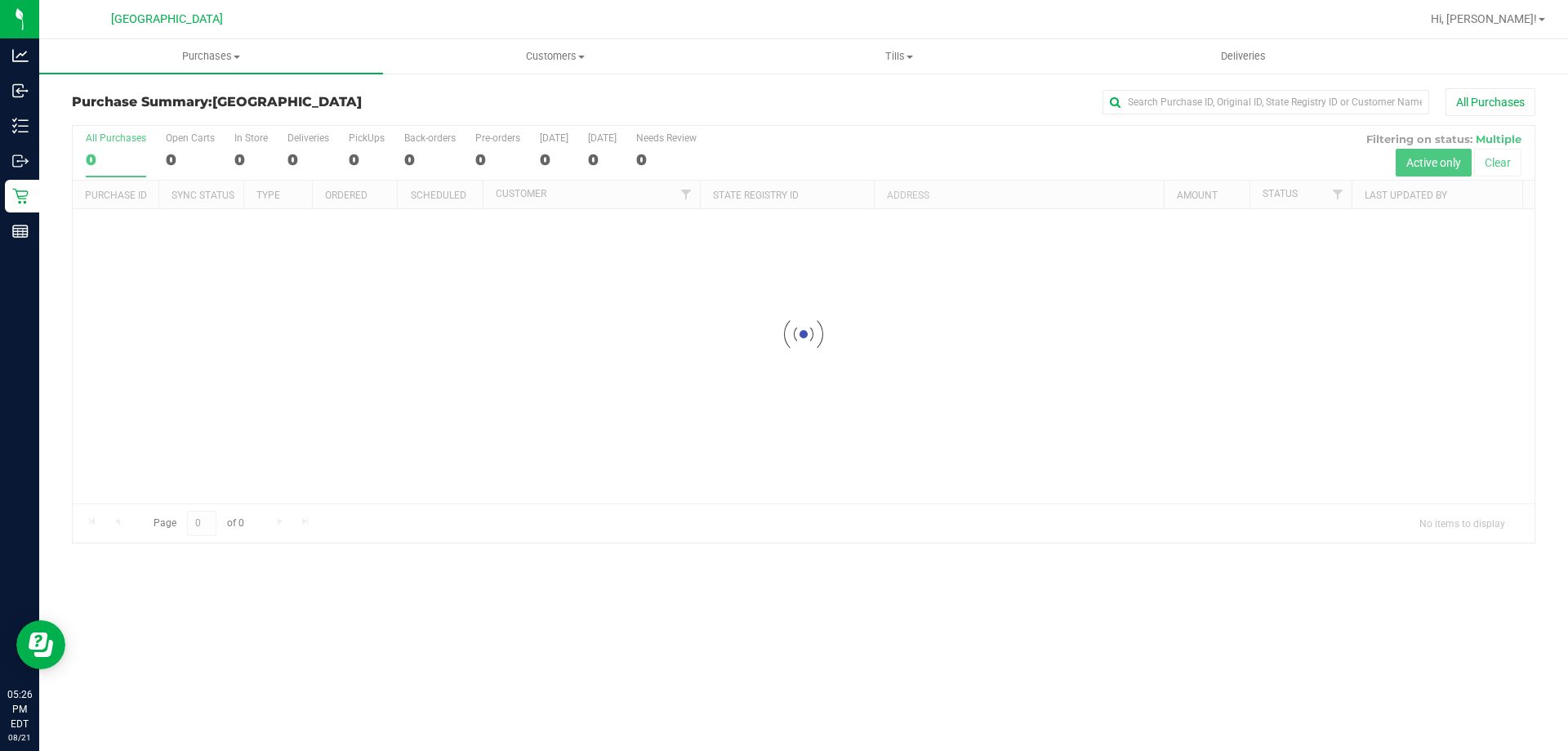
click at [196, 497] on div at bounding box center [804, 334] width 1462 height 416
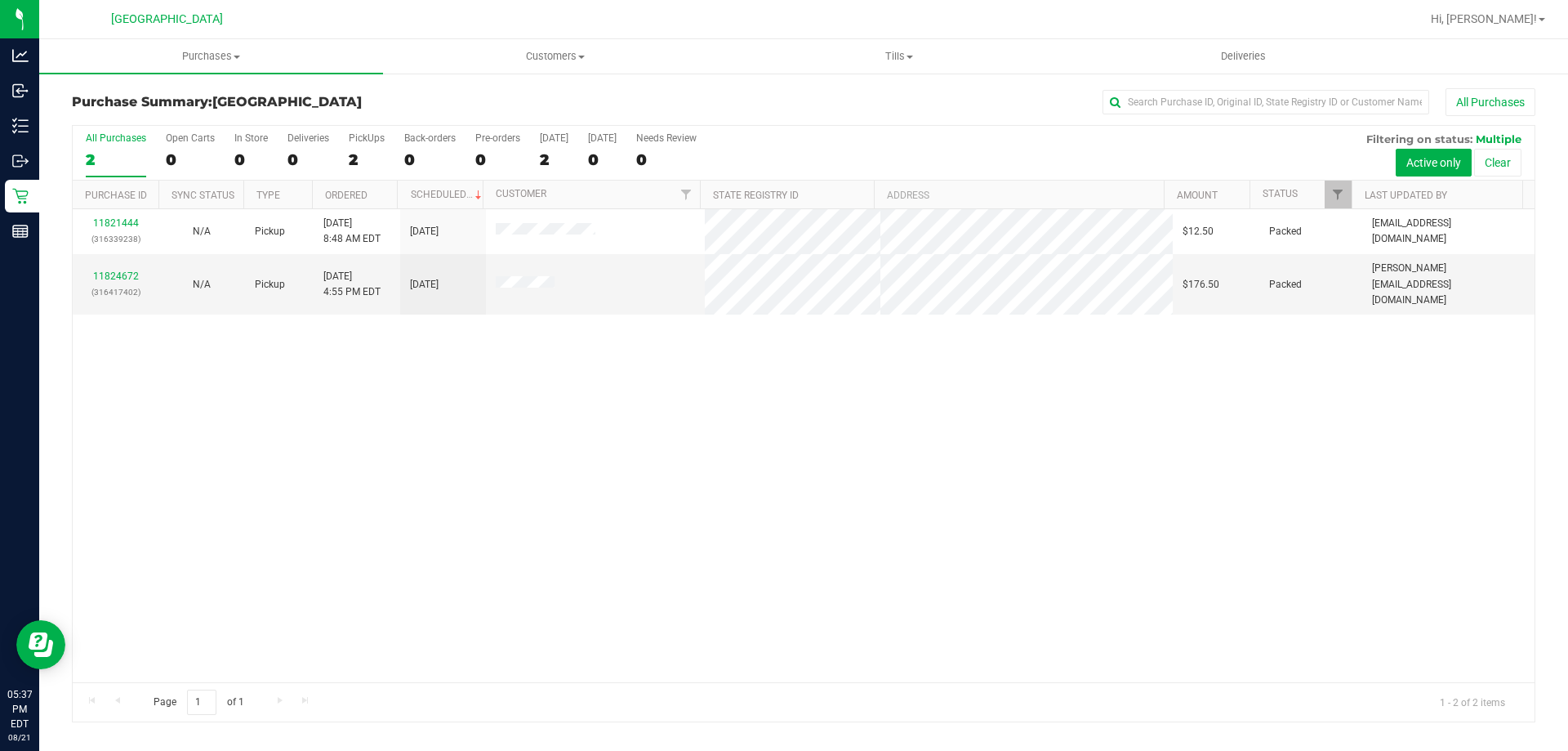
click at [1233, 433] on div "11821444 (316339238) N/A Pickup [DATE] 8:48 AM EDT 8/21/2025 $12.50 Packed [EMA…" at bounding box center [804, 445] width 1462 height 473
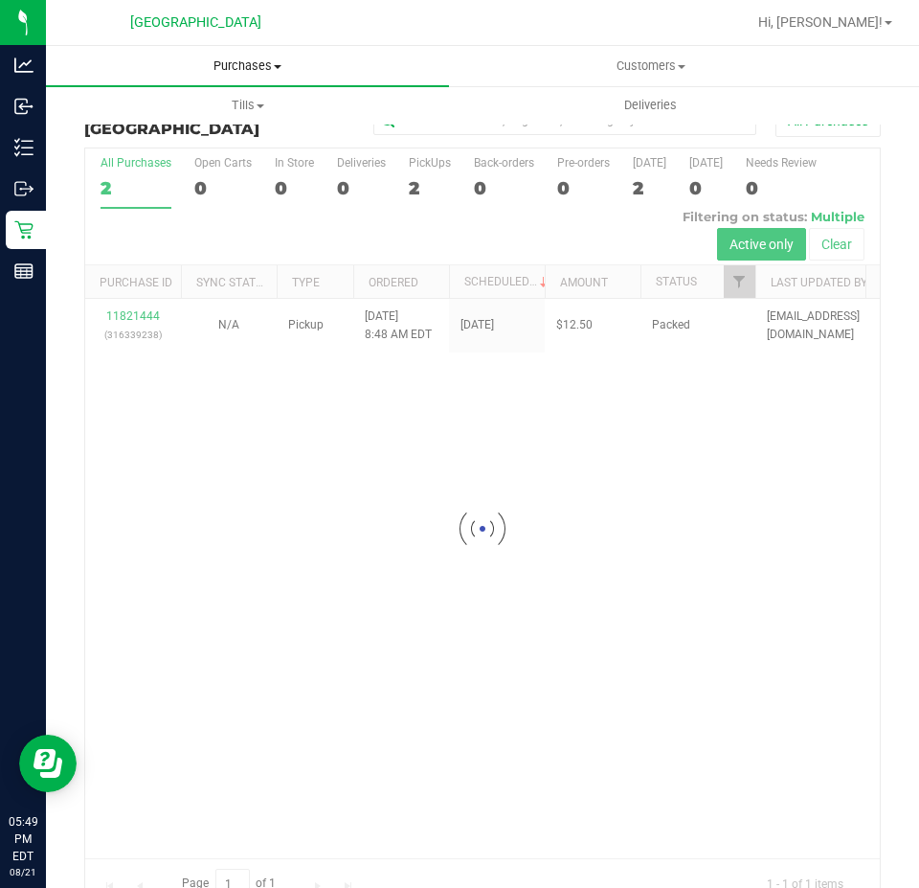
click at [137, 70] on span "Purchases" at bounding box center [247, 65] width 403 height 17
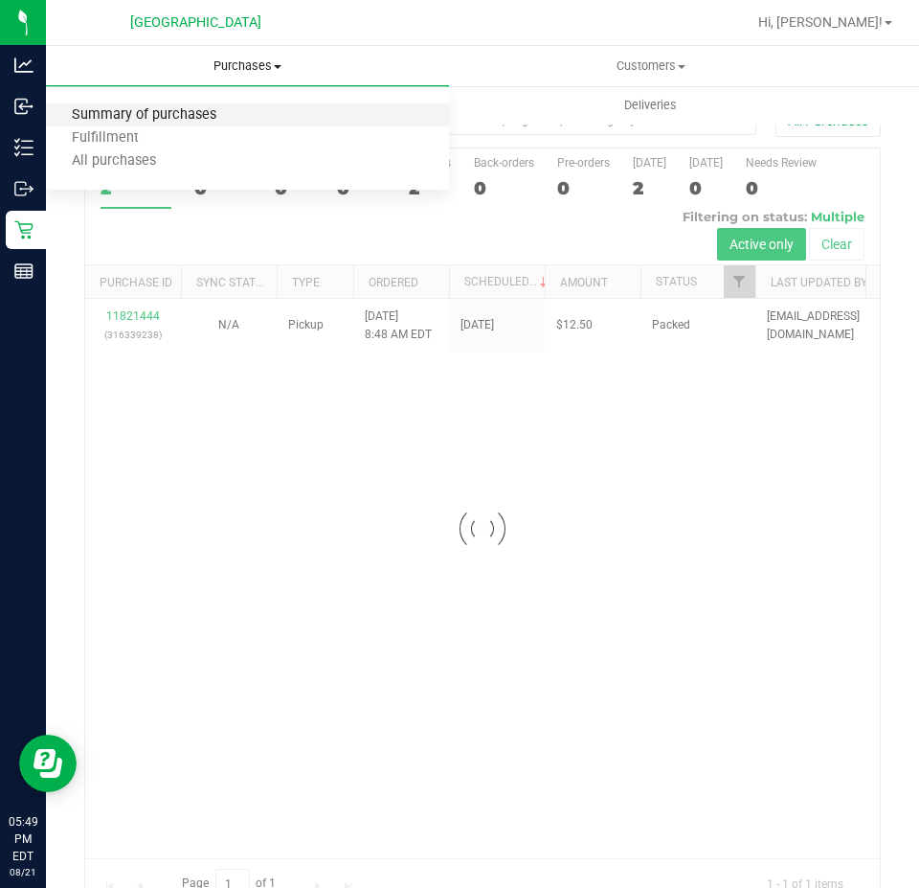
click at [125, 115] on span "Summary of purchases" at bounding box center [144, 115] width 196 height 16
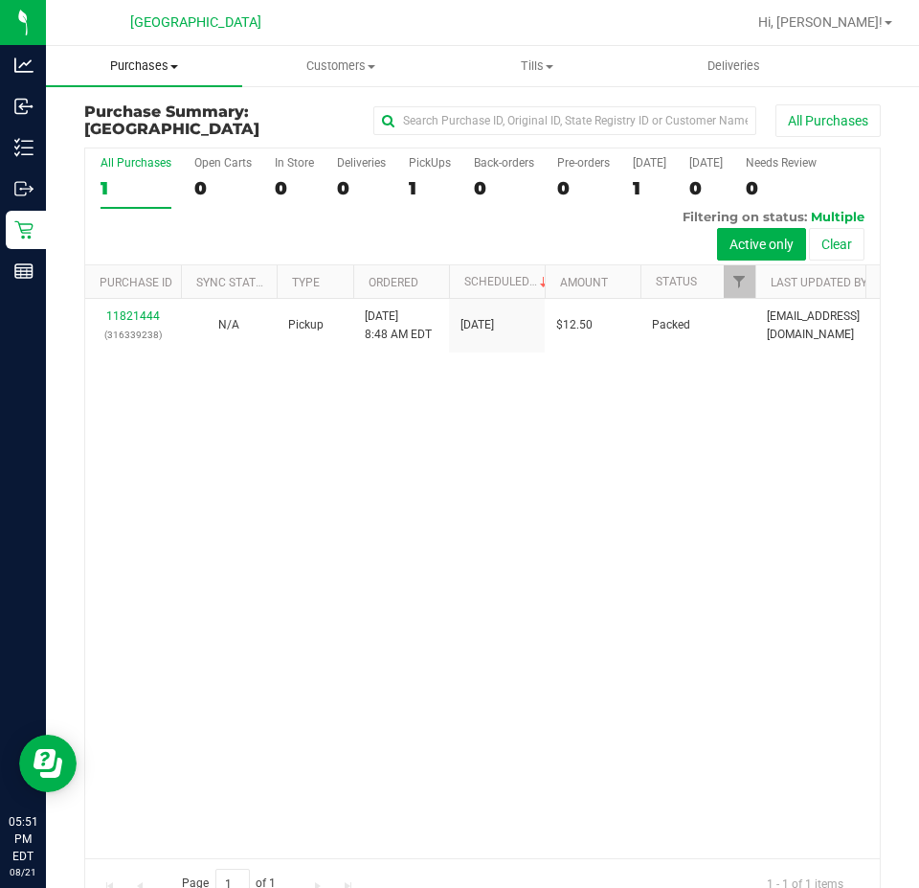
click at [154, 79] on uib-tab-heading "Purchases Summary of purchases Fulfillment All purchases" at bounding box center [144, 66] width 196 height 40
click at [149, 130] on span "Fulfillment" at bounding box center [105, 138] width 119 height 16
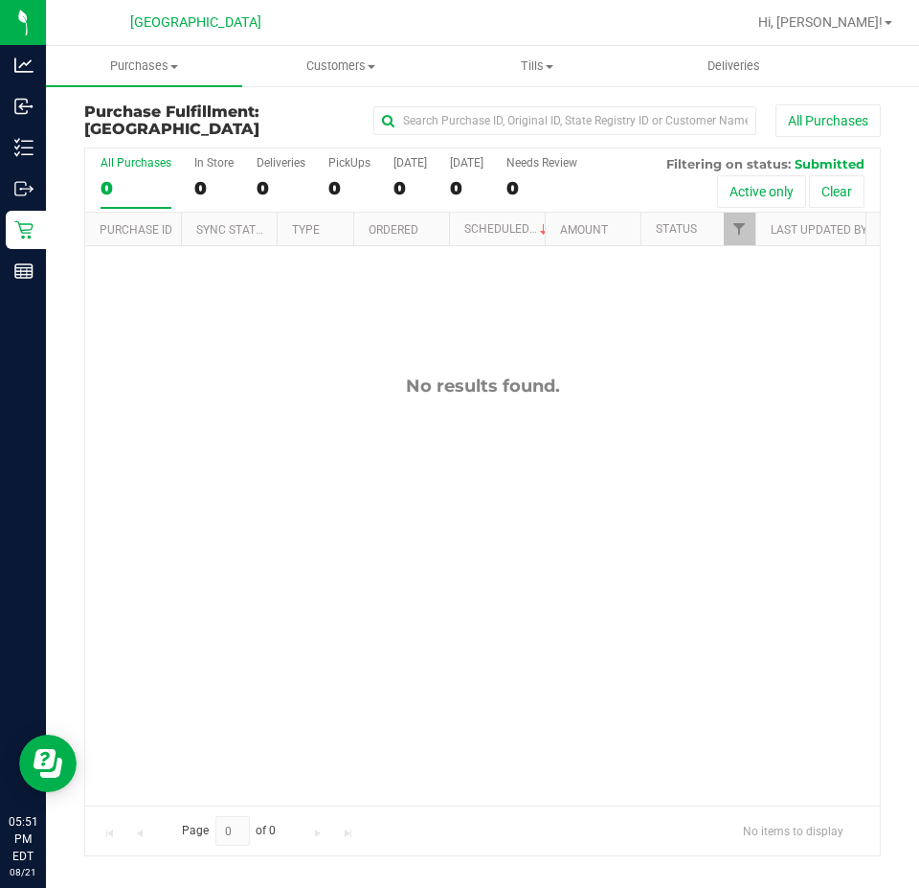
click at [318, 555] on div "No results found." at bounding box center [482, 590] width 795 height 688
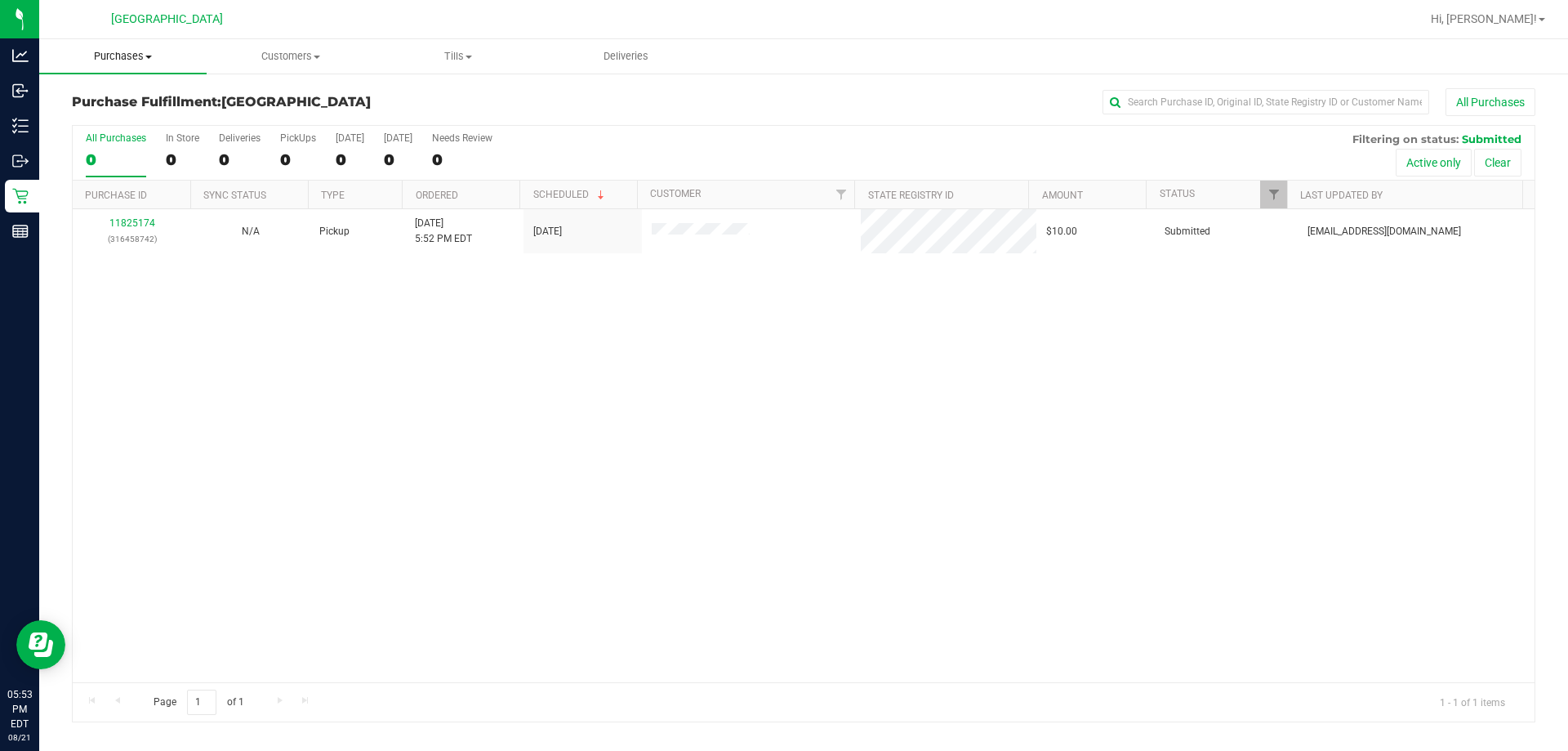
click at [166, 60] on span "Purchases" at bounding box center [123, 55] width 167 height 15
click at [166, 96] on span "Summary of purchases" at bounding box center [123, 98] width 167 height 14
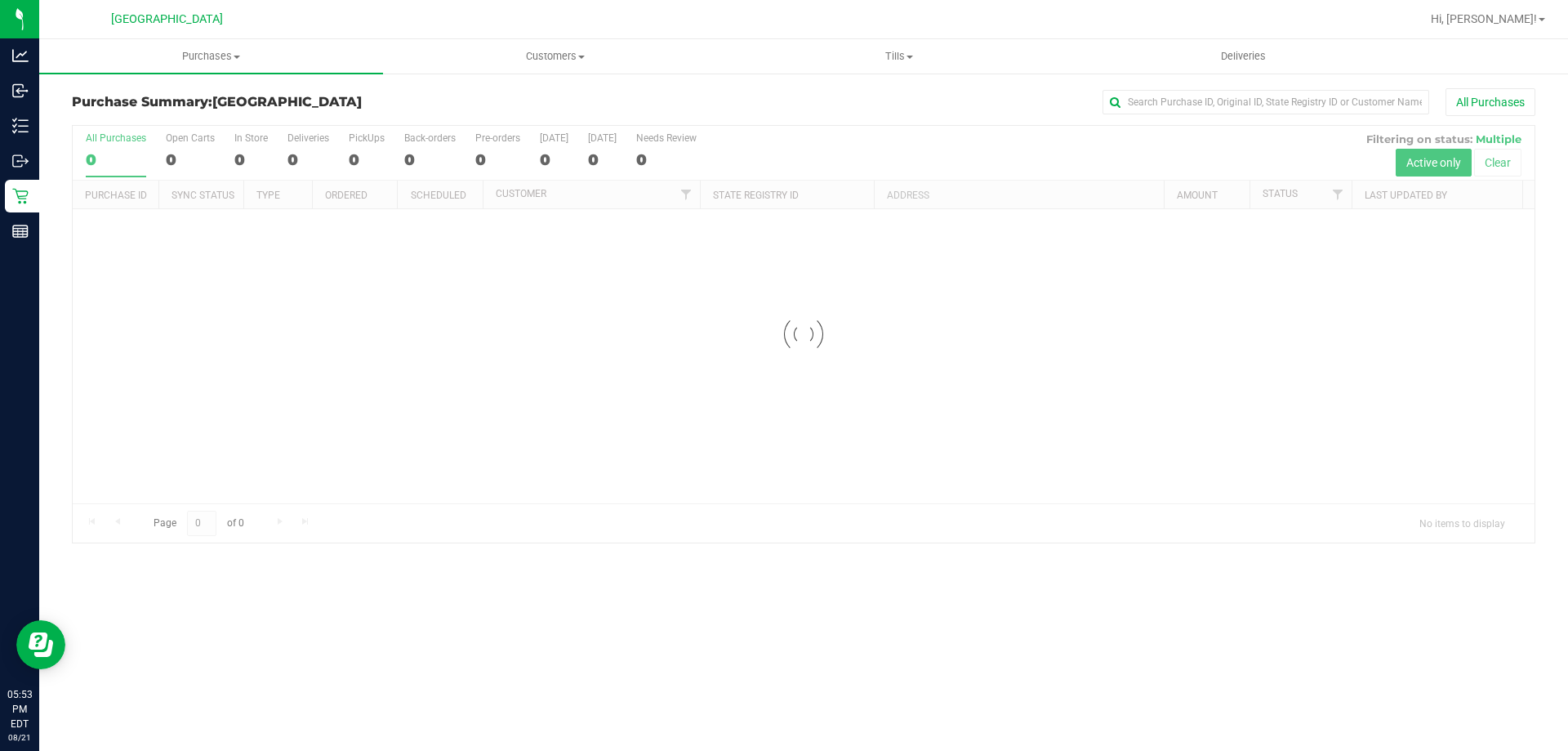
click at [1164, 451] on div at bounding box center [804, 334] width 1462 height 416
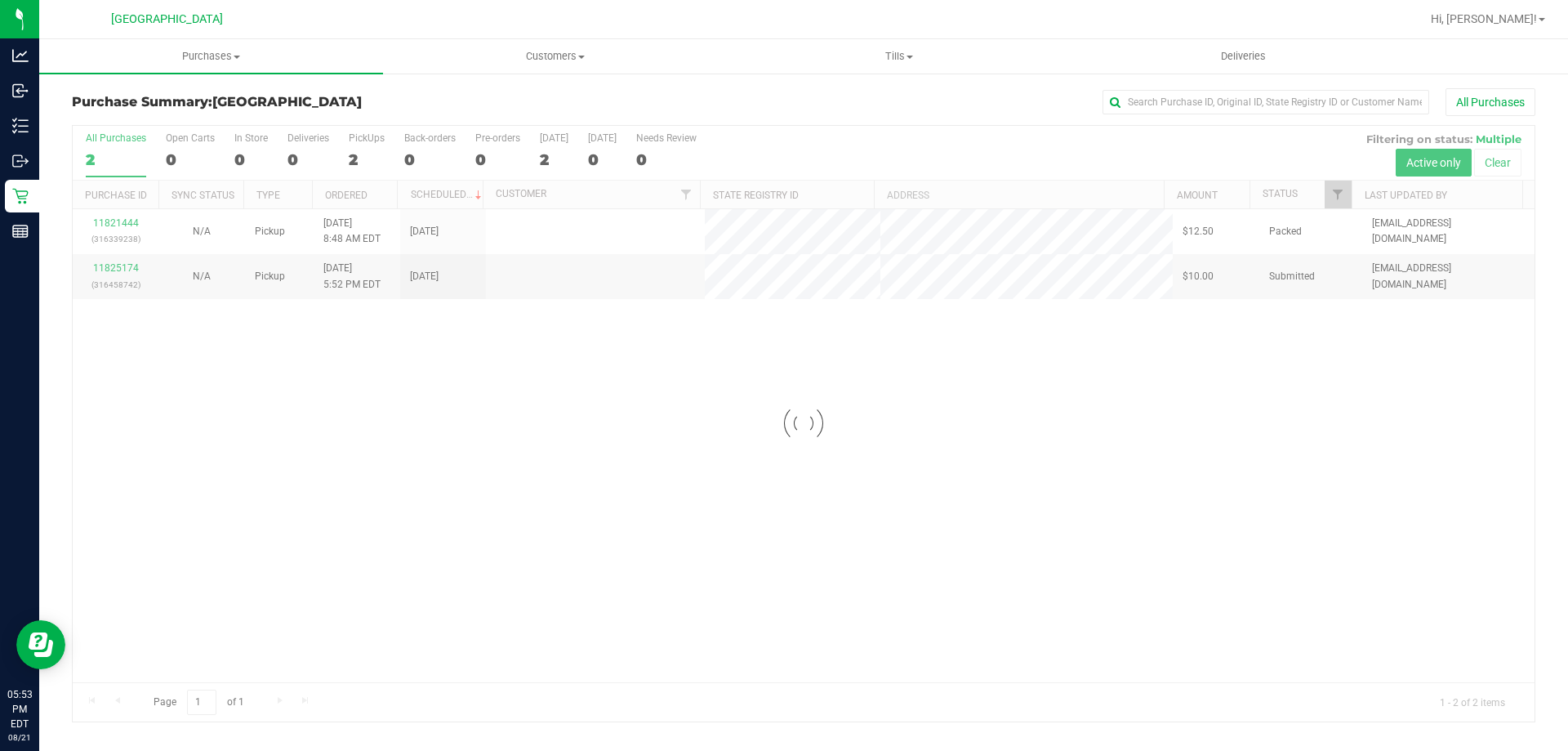
click at [1274, 440] on div at bounding box center [804, 423] width 1462 height 596
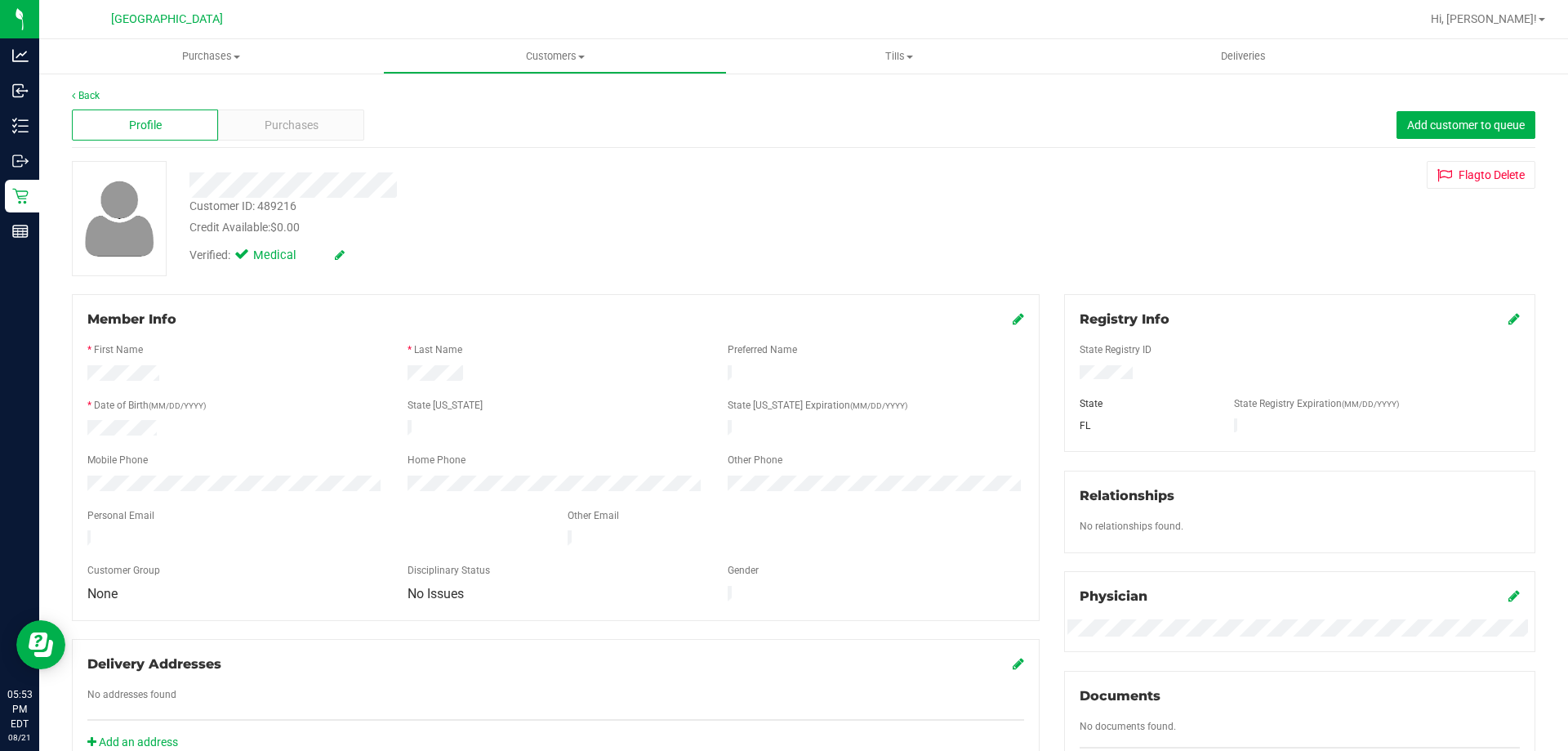
click at [262, 143] on div "Profile Purchases Add customer to queue" at bounding box center [804, 125] width 1464 height 45
click at [258, 117] on div "Purchases" at bounding box center [291, 125] width 146 height 31
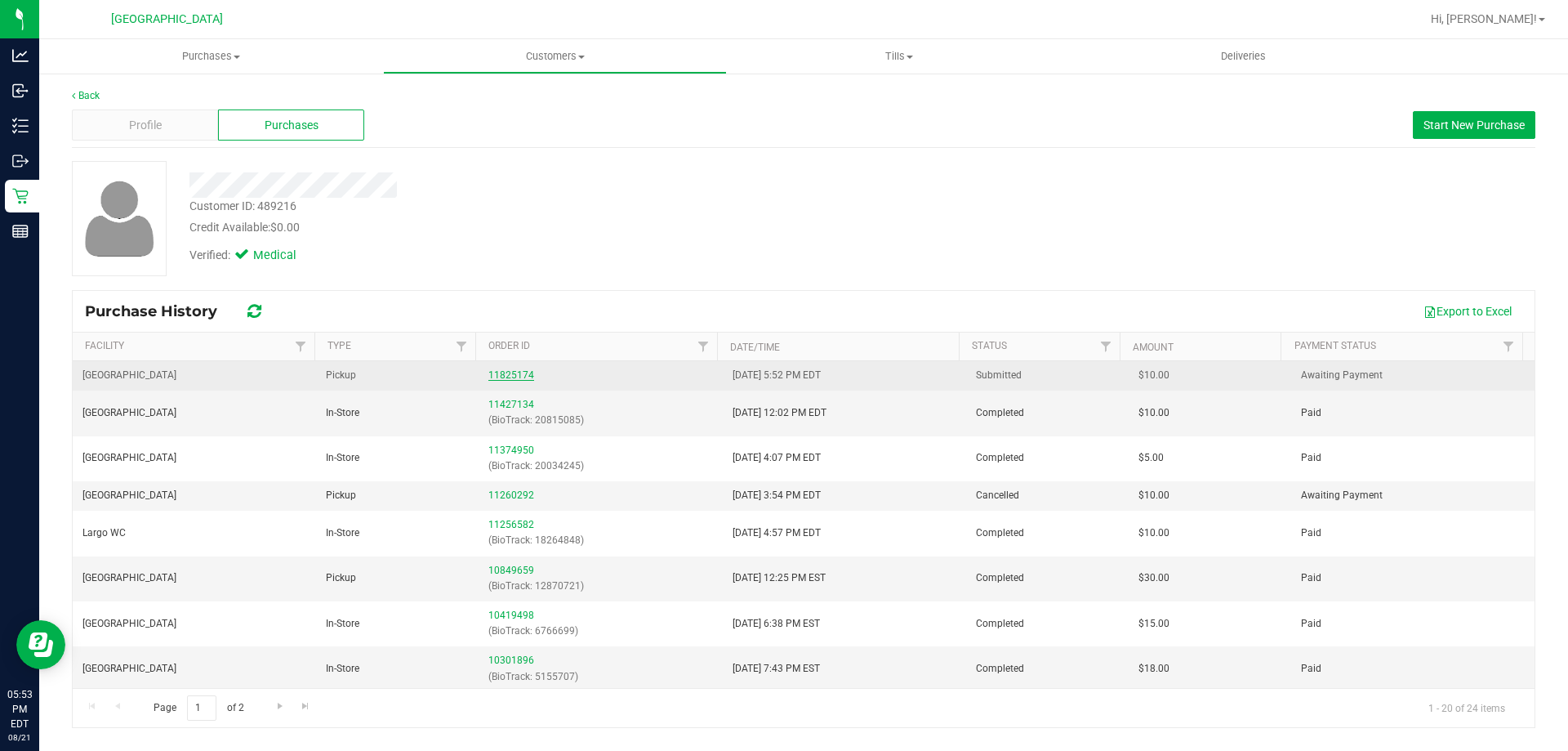
click at [502, 370] on link "11825174" at bounding box center [512, 375] width 46 height 11
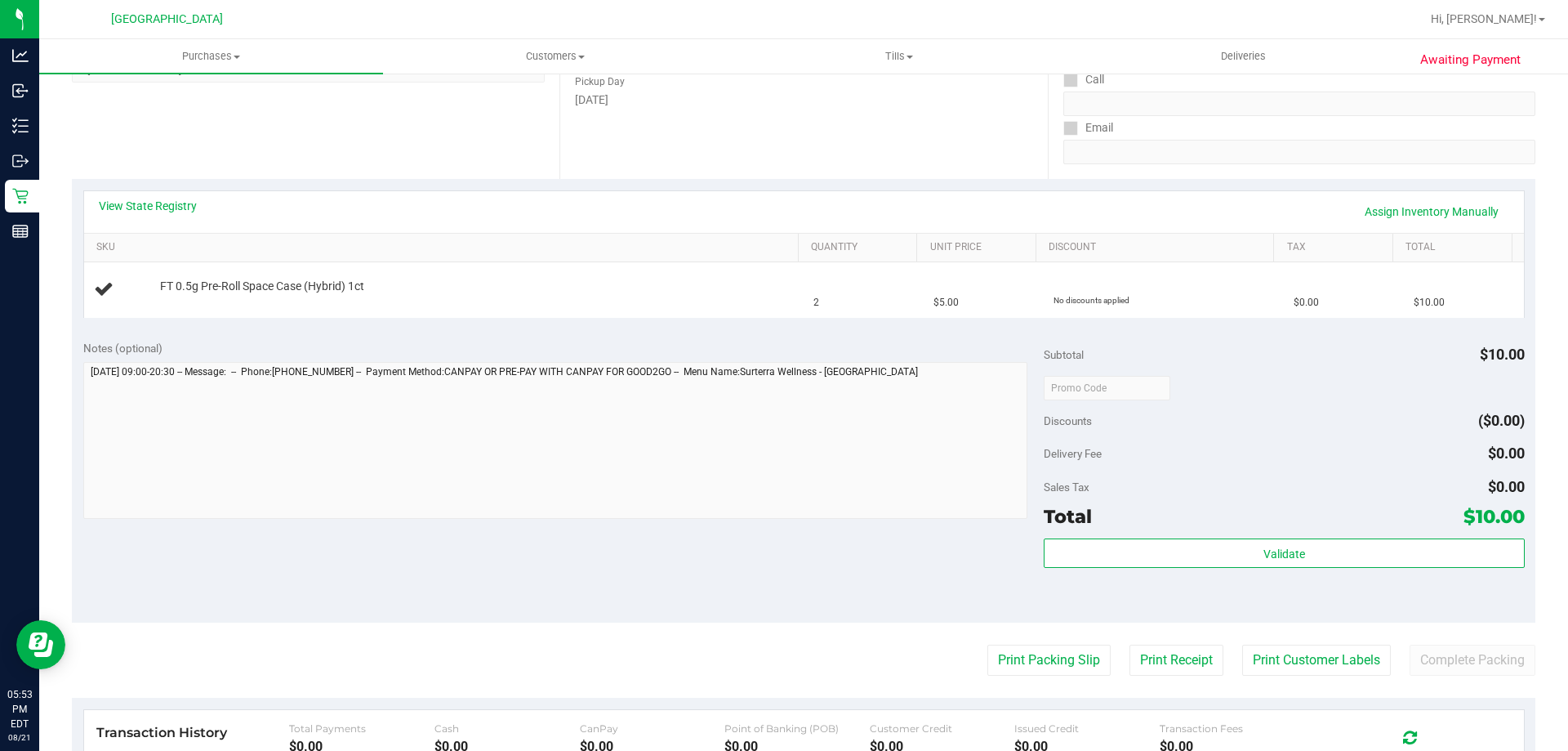
scroll to position [327, 0]
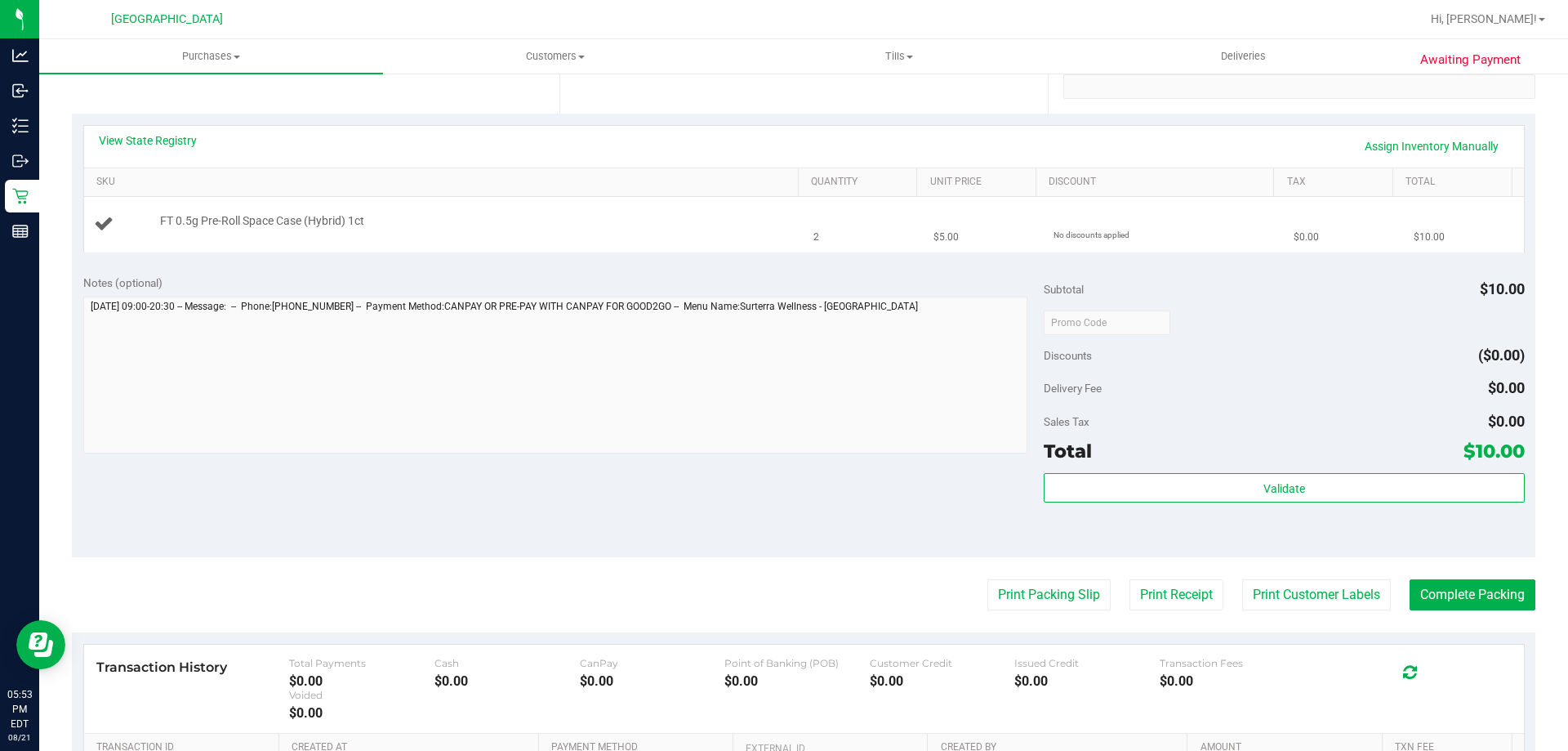
click at [653, 245] on td "FT 0.5g Pre-Roll Space Case (Hybrid) 1ct" at bounding box center [444, 224] width 721 height 55
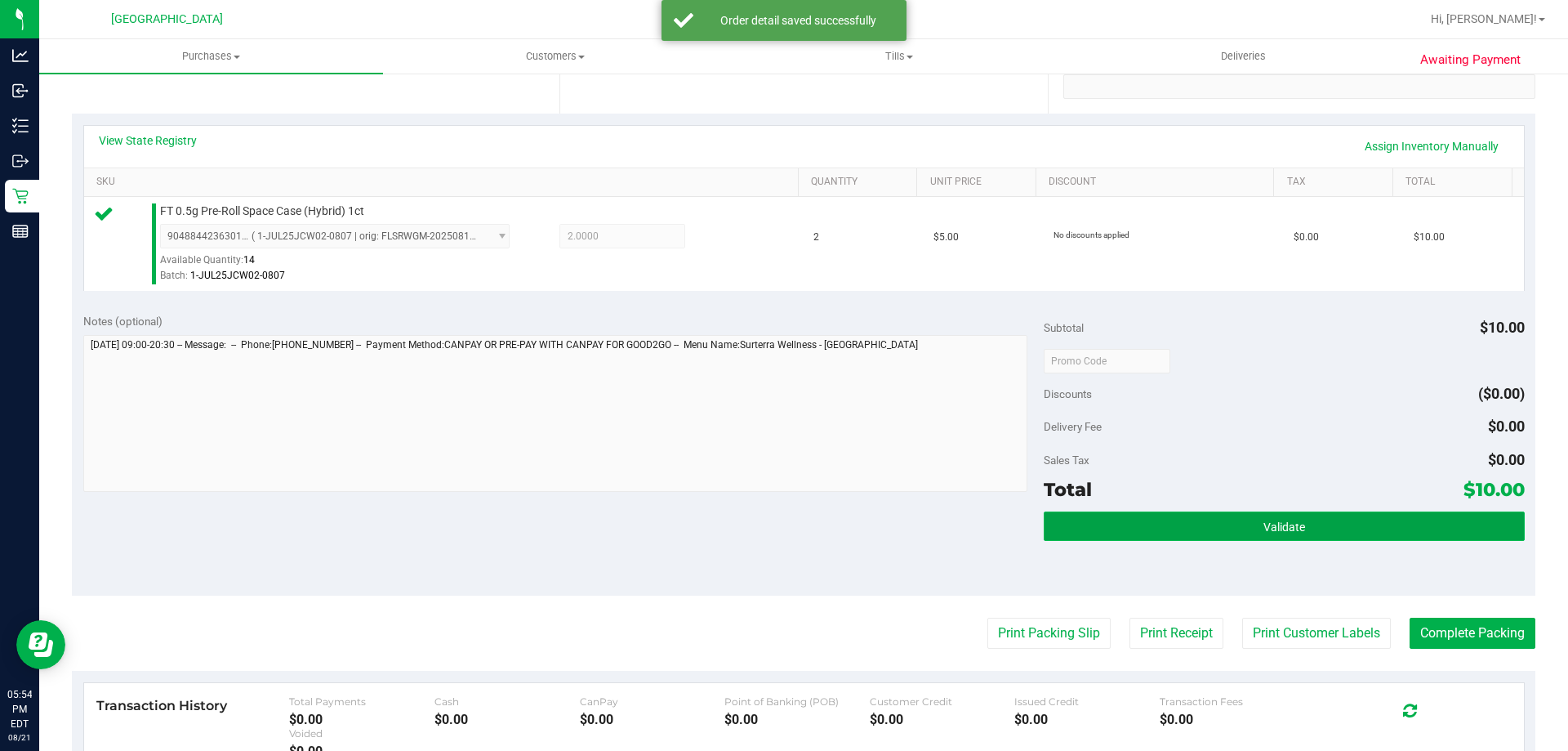
click at [1266, 525] on span "Validate" at bounding box center [1284, 527] width 42 height 13
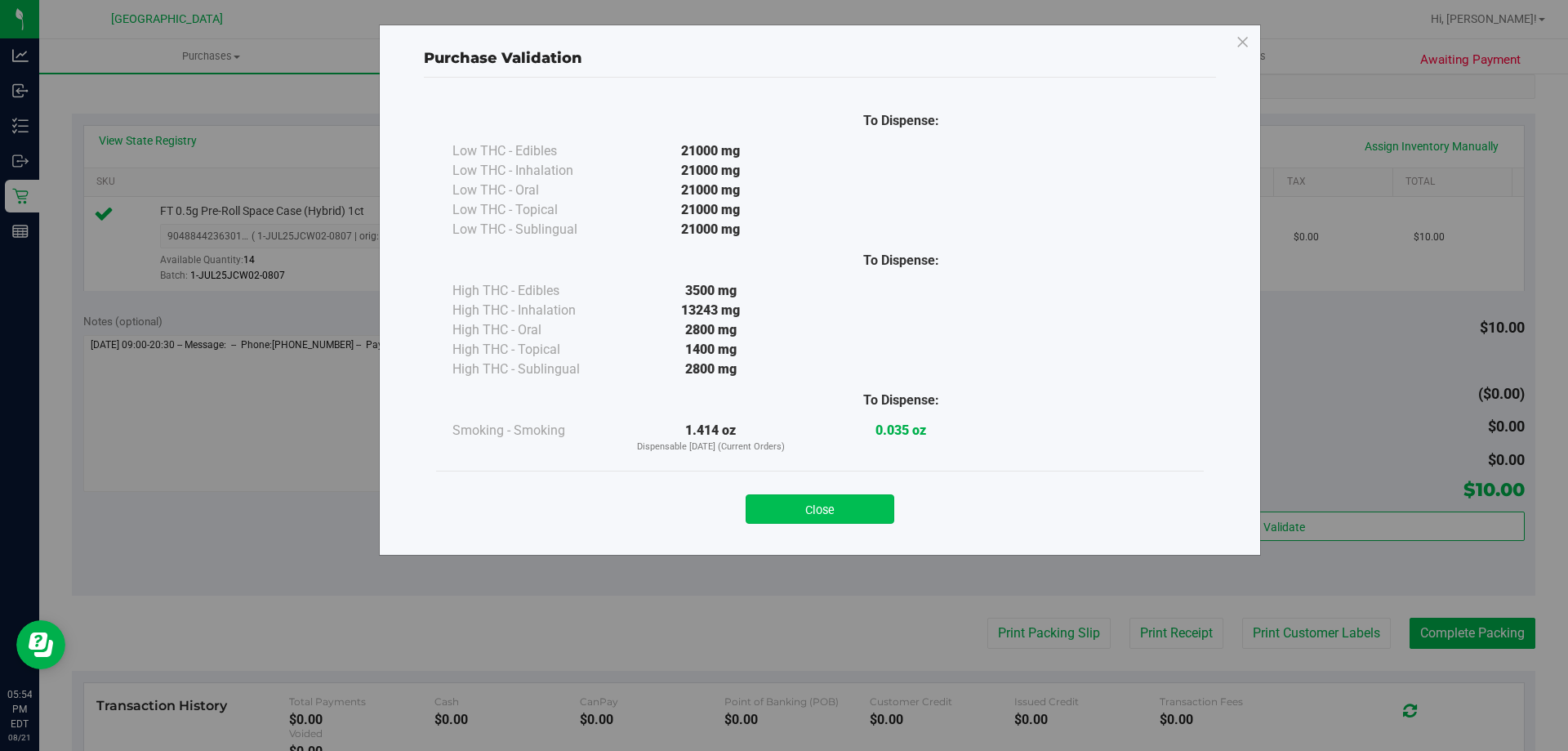
click at [863, 518] on button "Close" at bounding box center [820, 509] width 148 height 29
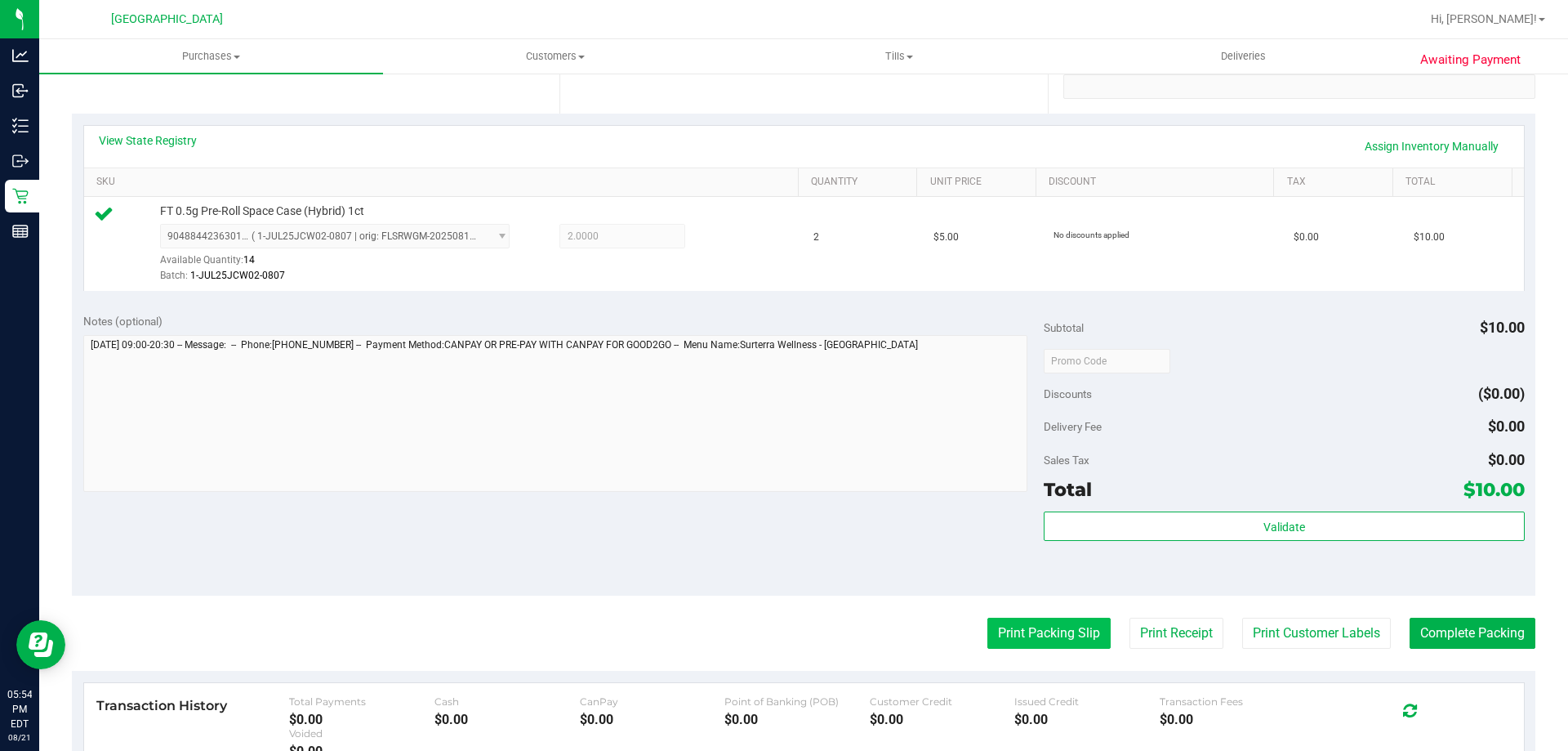
click at [1048, 637] on button "Print Packing Slip" at bounding box center [1049, 633] width 124 height 31
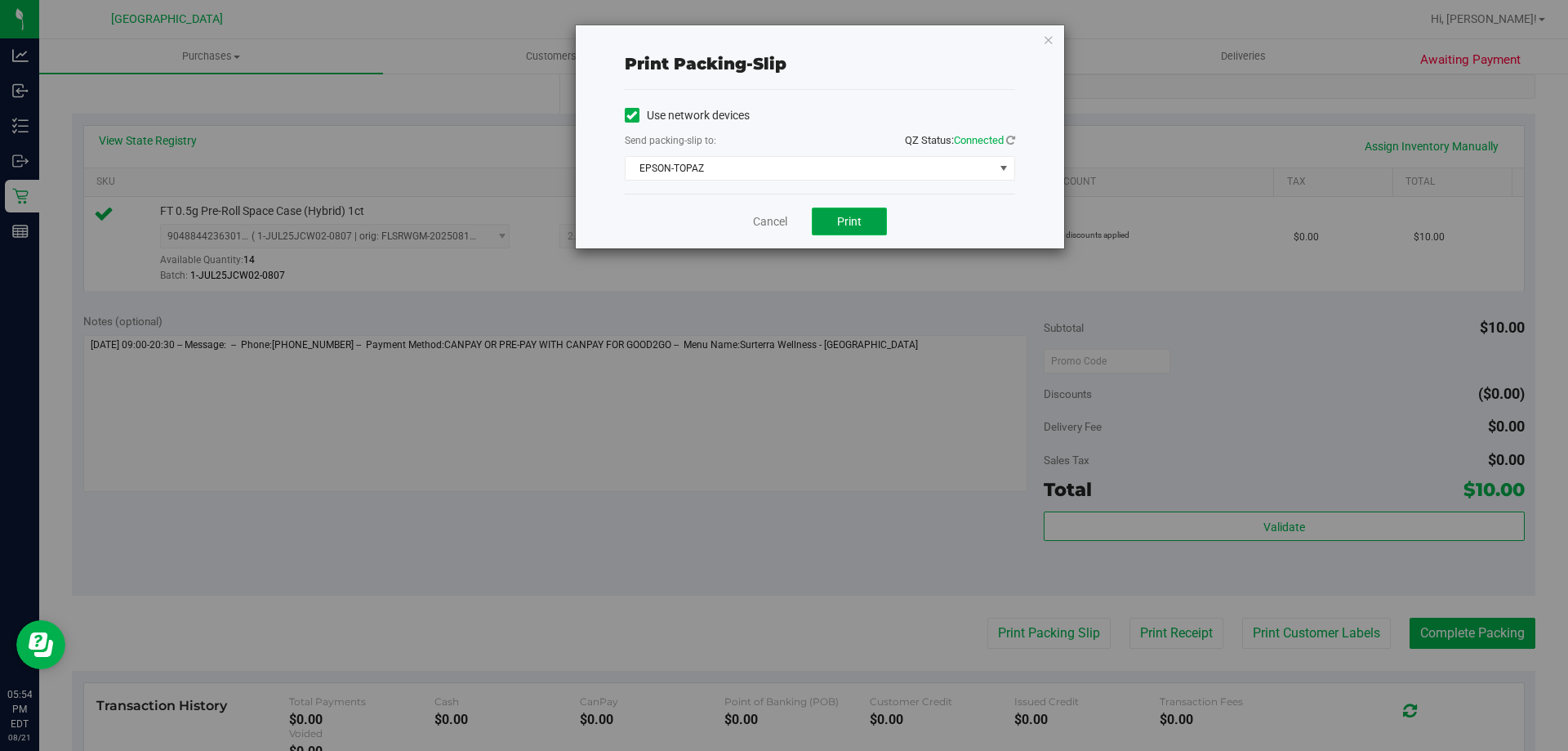
click at [851, 221] on span "Print" at bounding box center [849, 221] width 25 height 13
click at [769, 224] on link "Cancel" at bounding box center [770, 222] width 34 height 17
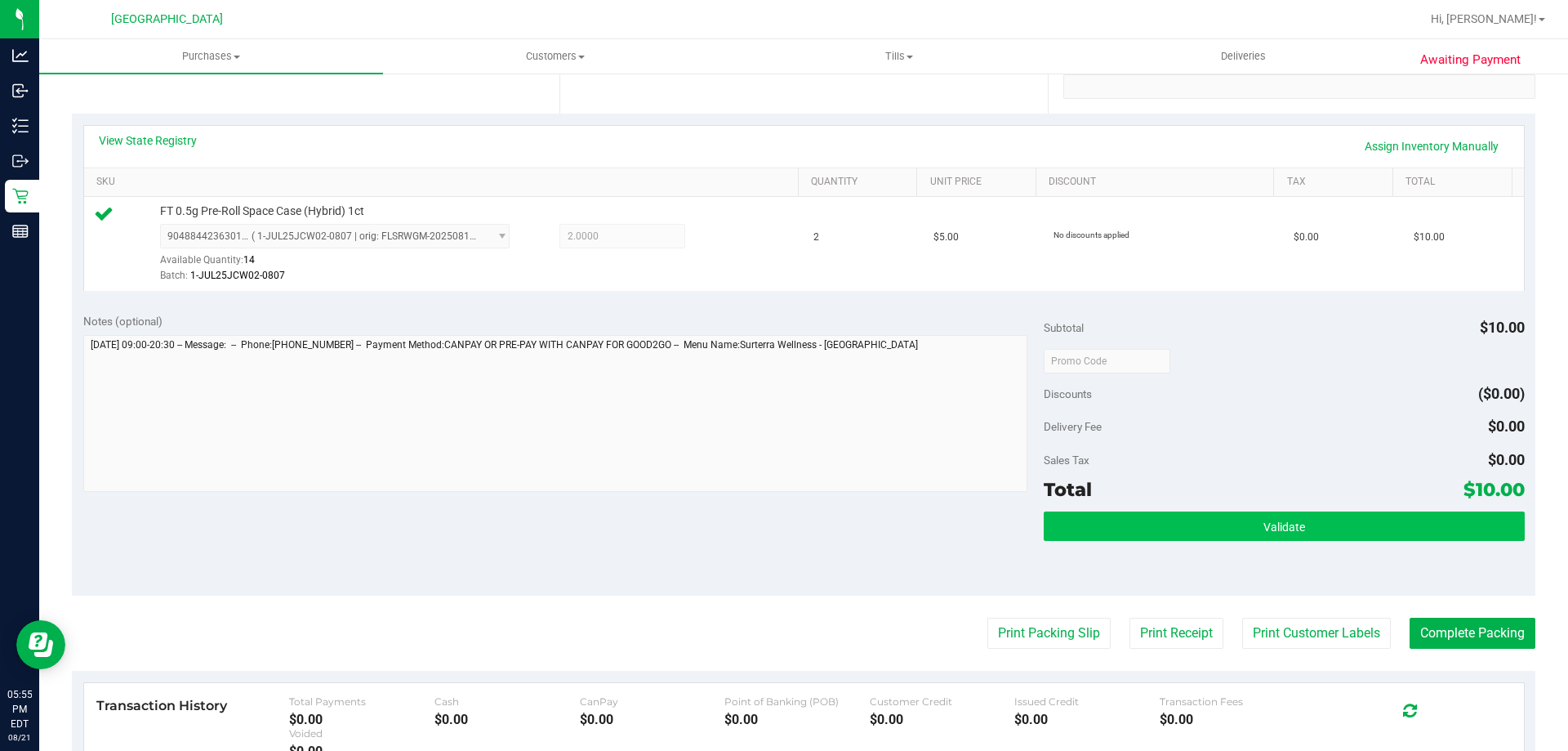
click at [1248, 519] on button "Validate" at bounding box center [1284, 526] width 480 height 29
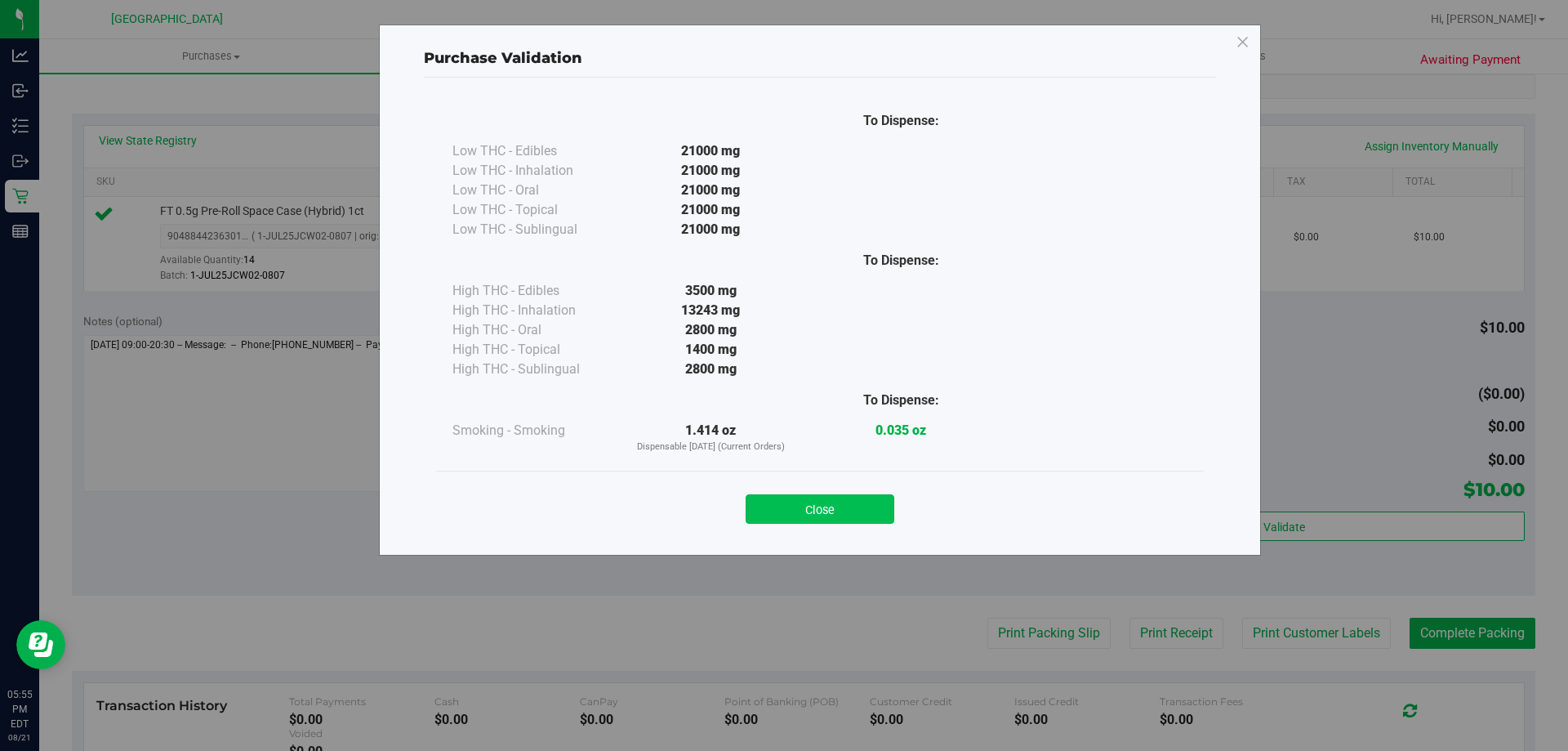
click at [825, 510] on button "Close" at bounding box center [820, 509] width 148 height 29
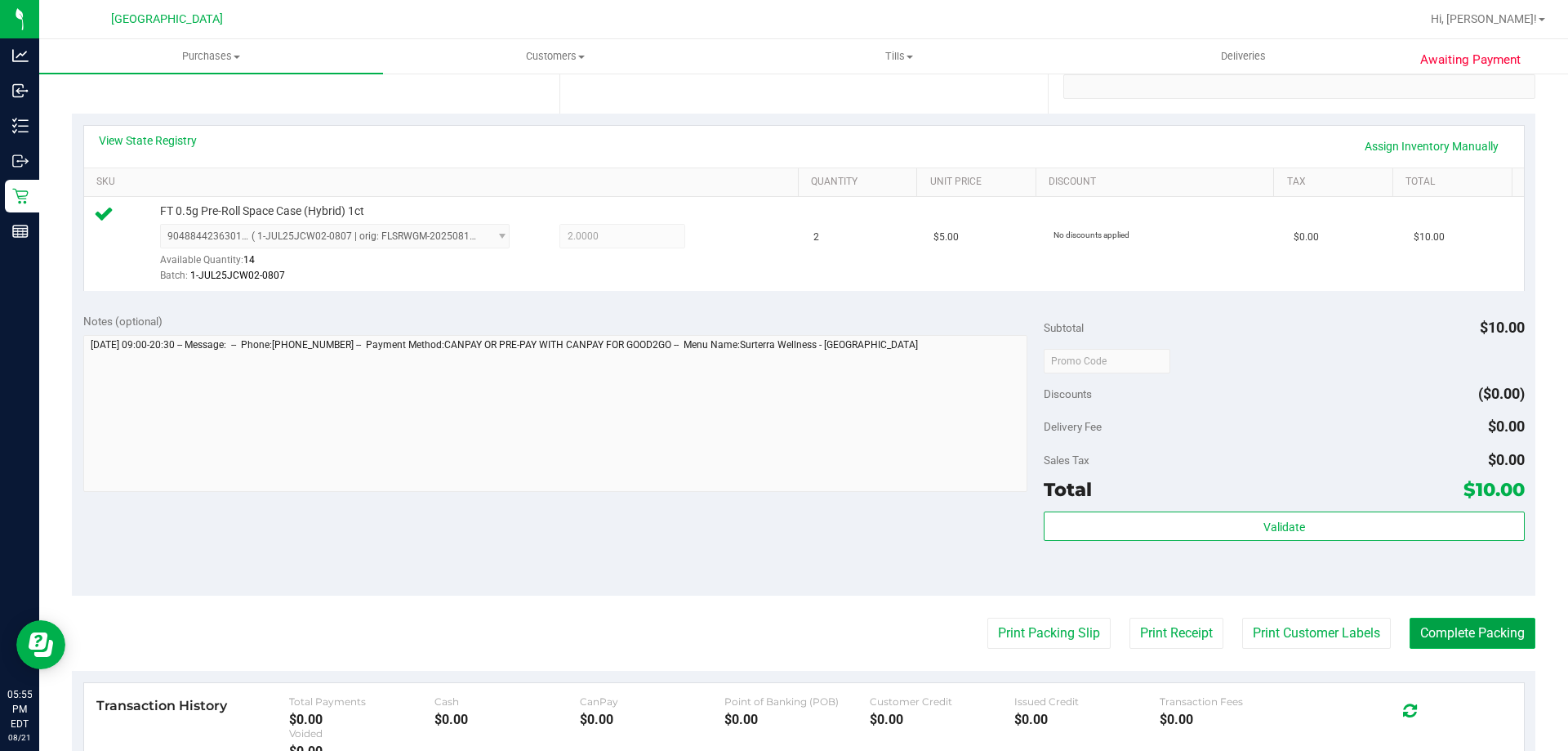
click at [1512, 644] on button "Complete Packing" at bounding box center [1472, 633] width 125 height 31
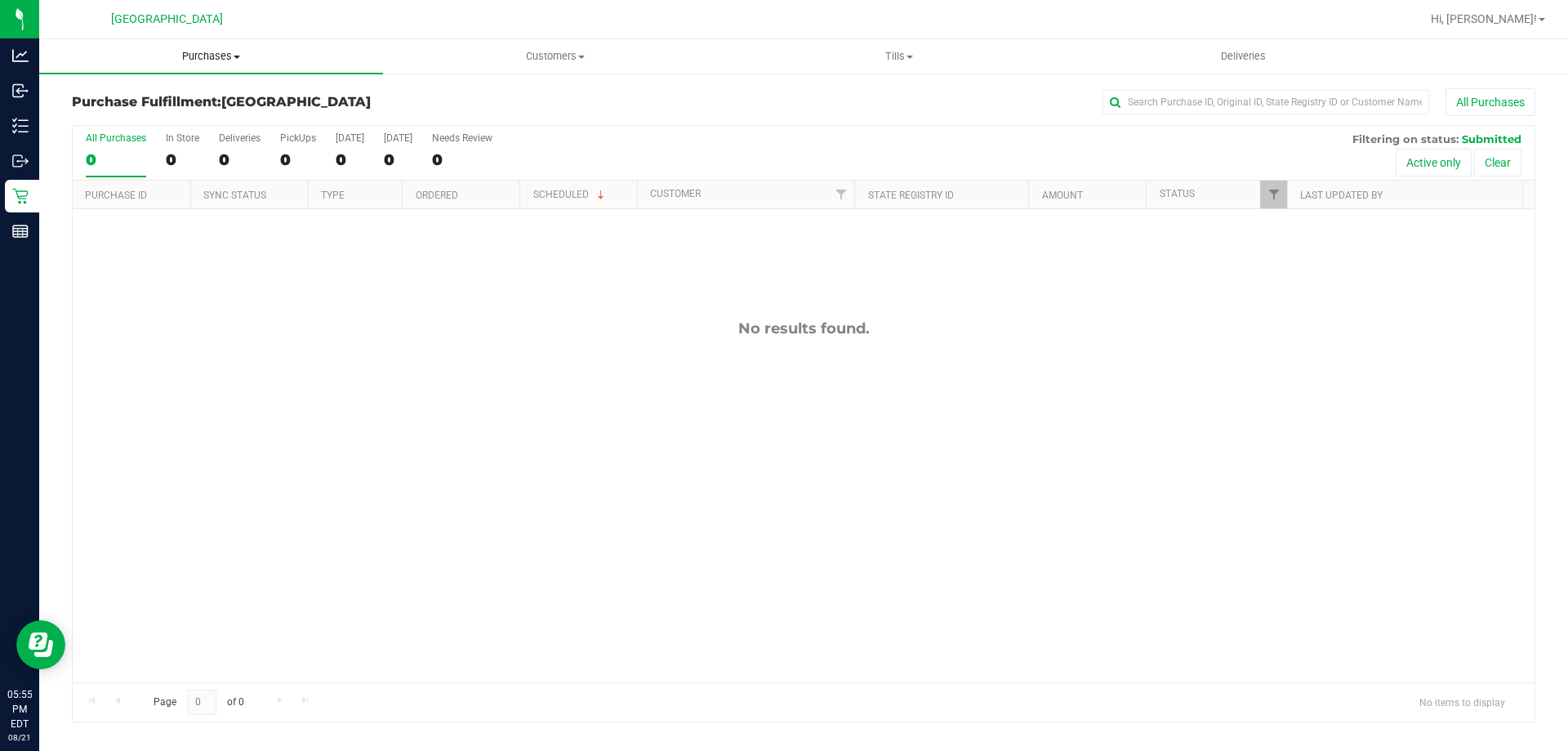
click at [299, 62] on span "Purchases" at bounding box center [211, 55] width 344 height 15
click at [289, 112] on li "Fulfillment" at bounding box center [211, 118] width 344 height 20
click at [312, 58] on span "Purchases" at bounding box center [211, 55] width 344 height 15
click at [294, 102] on li "Summary of purchases" at bounding box center [211, 98] width 344 height 20
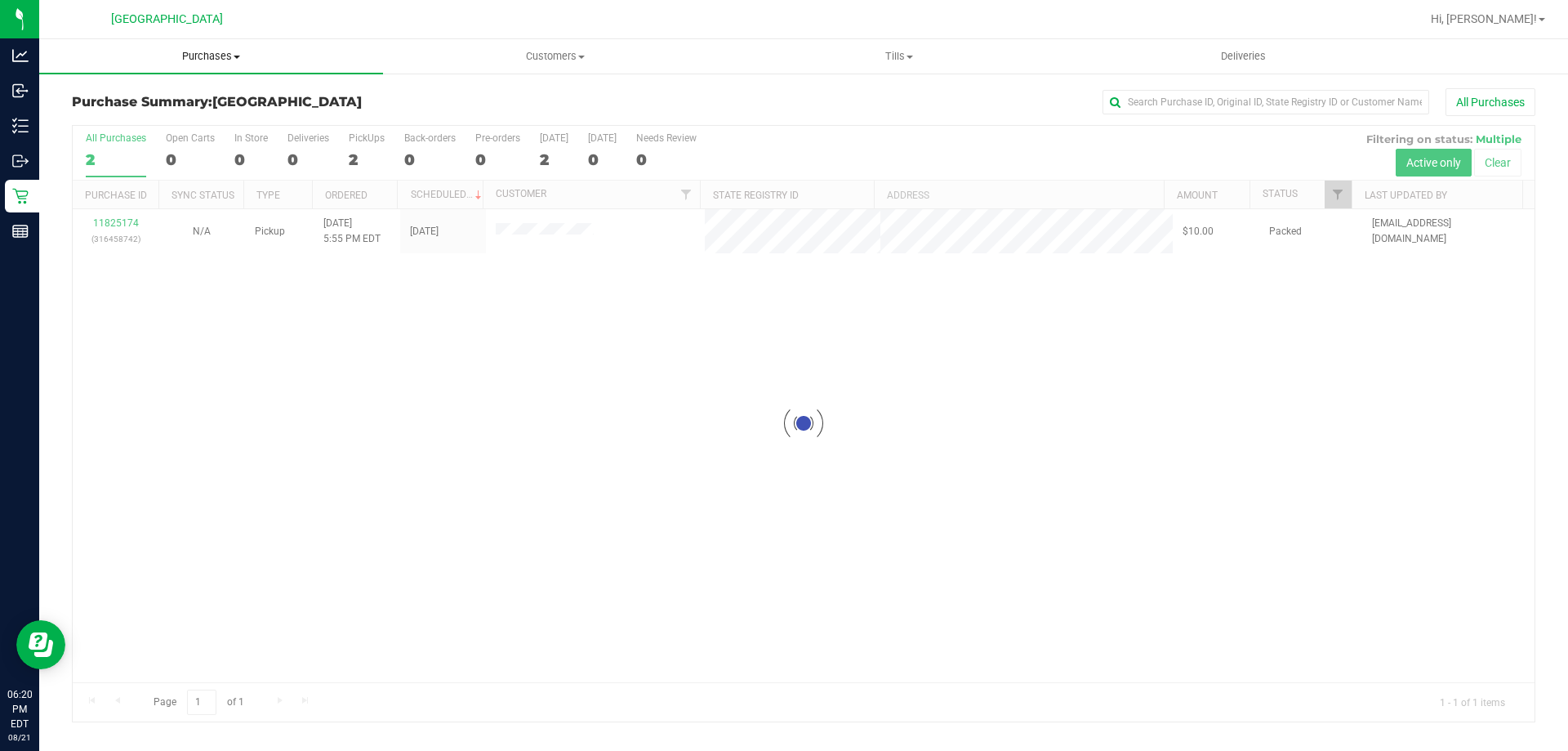
click at [257, 57] on span "Purchases" at bounding box center [211, 55] width 344 height 15
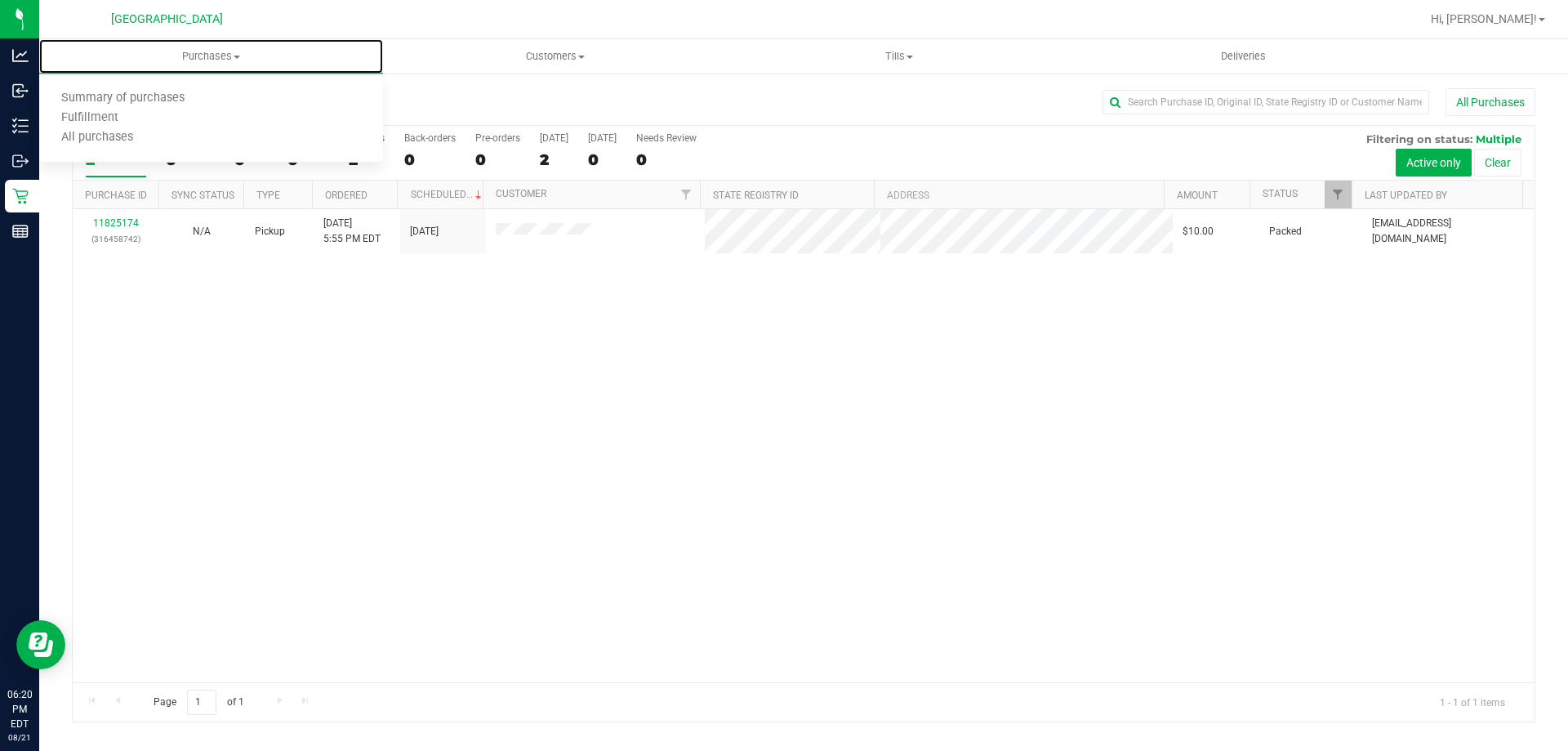
click at [925, 510] on div "11825174 (316458742) N/A Pickup [DATE] 5:55 PM EDT 8/21/2025 $10.00 Packed [EMA…" at bounding box center [804, 445] width 1462 height 473
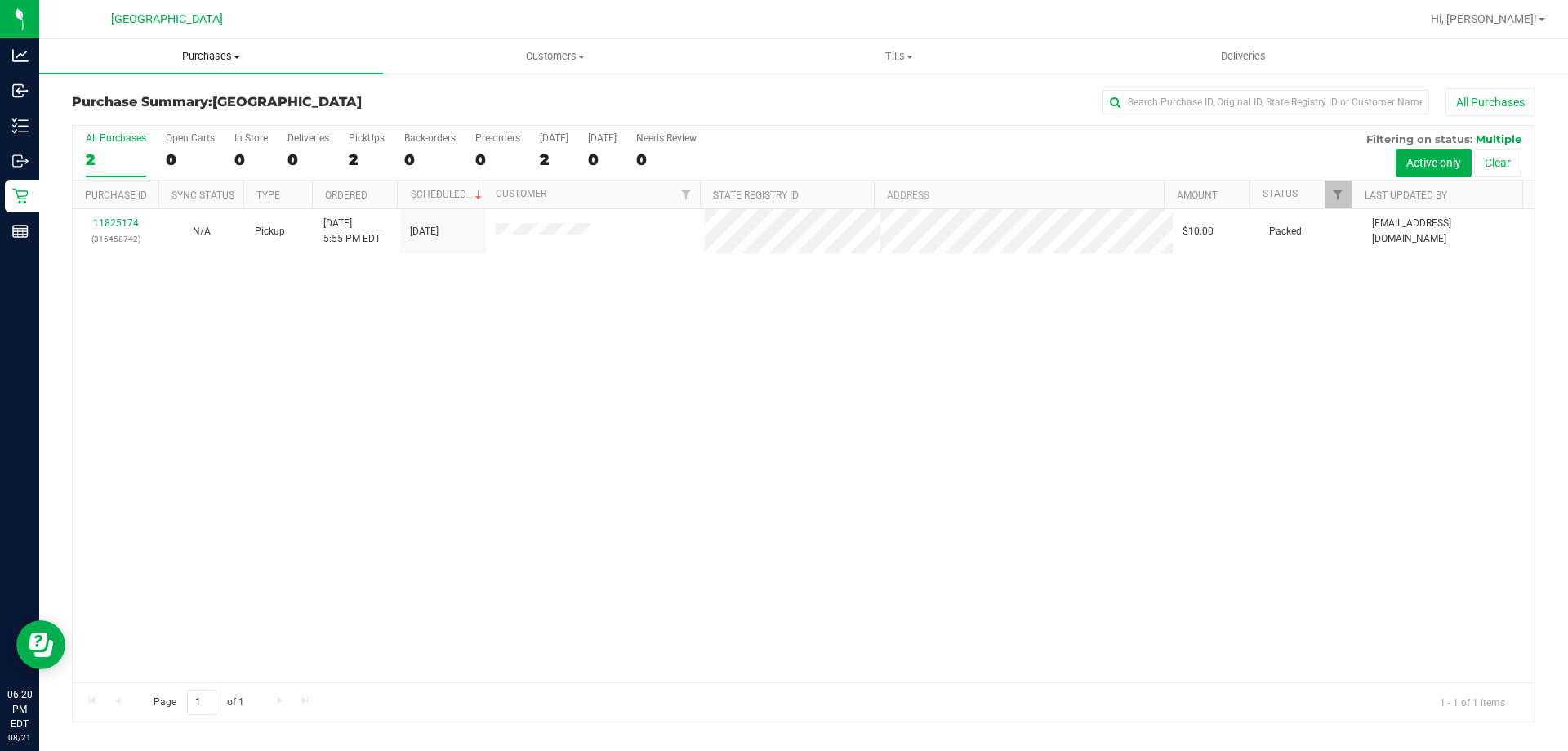
click at [183, 68] on uib-tab-heading "Purchases Summary of purchases Fulfillment All purchases" at bounding box center [211, 56] width 344 height 34
click at [153, 95] on span "Summary of purchases" at bounding box center [123, 98] width 167 height 14
click at [188, 65] on uib-tab-heading "Purchases Summary of purchases Fulfillment All purchases" at bounding box center [211, 56] width 344 height 34
click at [145, 133] on span "All purchases" at bounding box center [97, 137] width 116 height 14
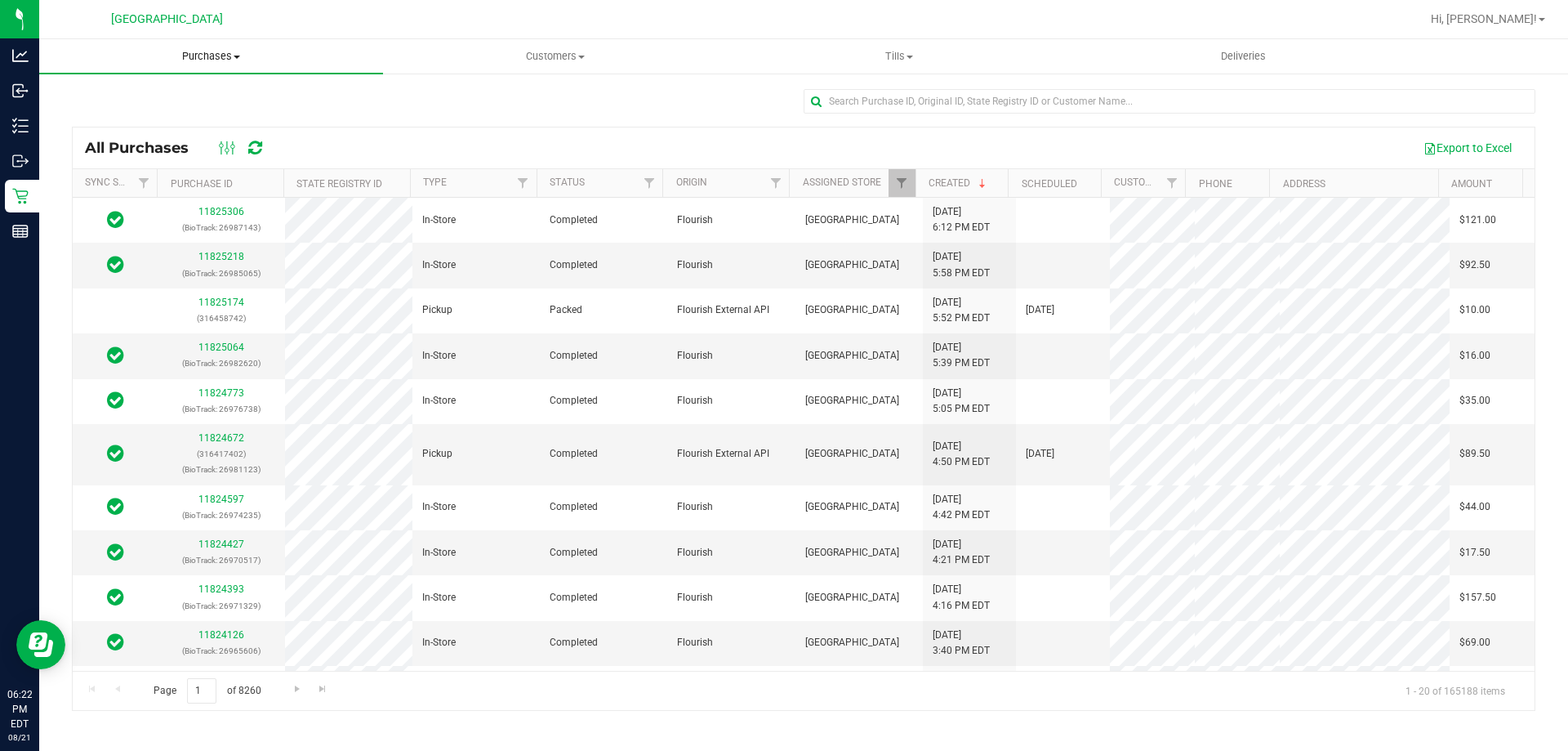
click at [148, 57] on span "Purchases" at bounding box center [211, 55] width 344 height 15
click at [127, 102] on span "Summary of purchases" at bounding box center [123, 98] width 167 height 14
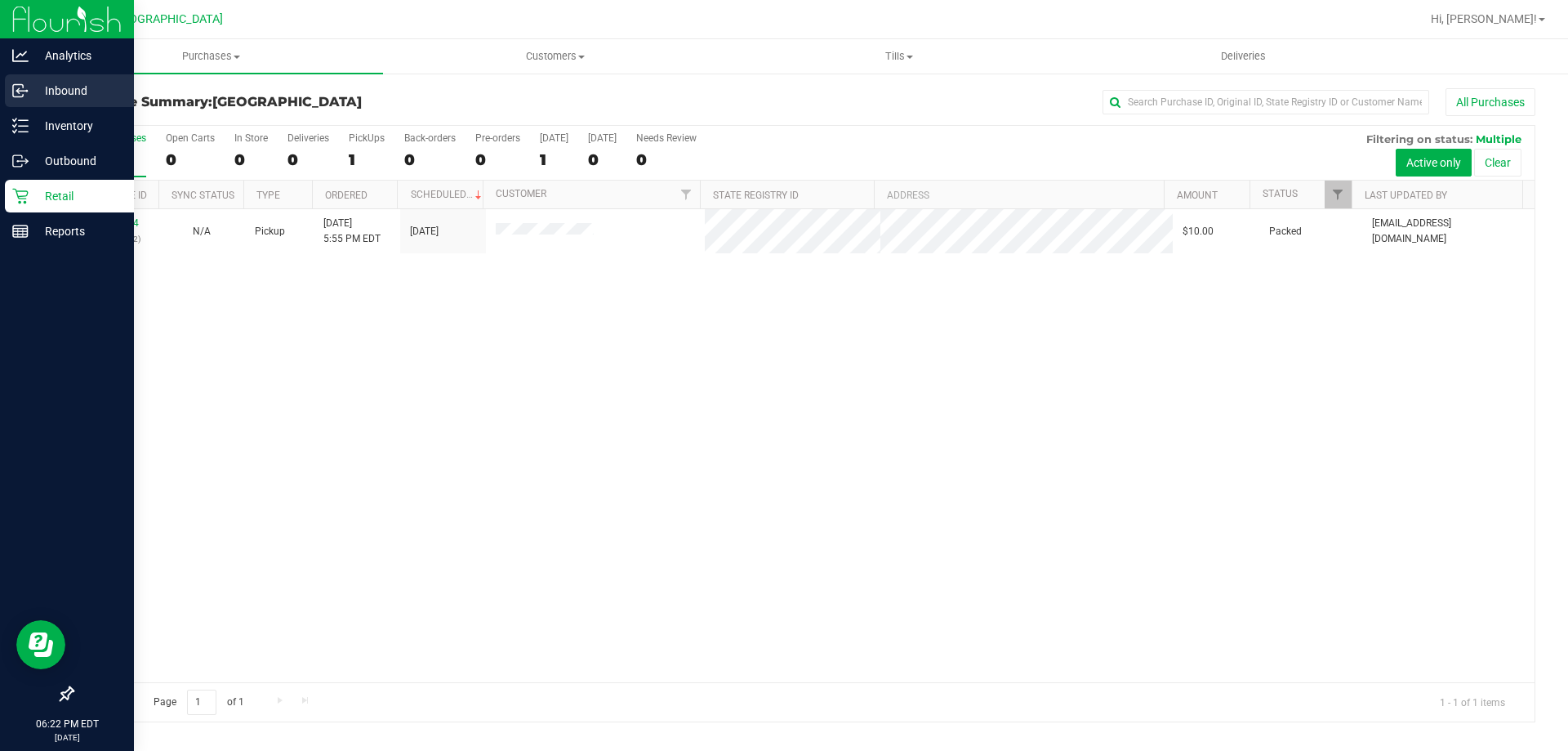
click at [73, 102] on div "Inbound" at bounding box center [69, 90] width 129 height 32
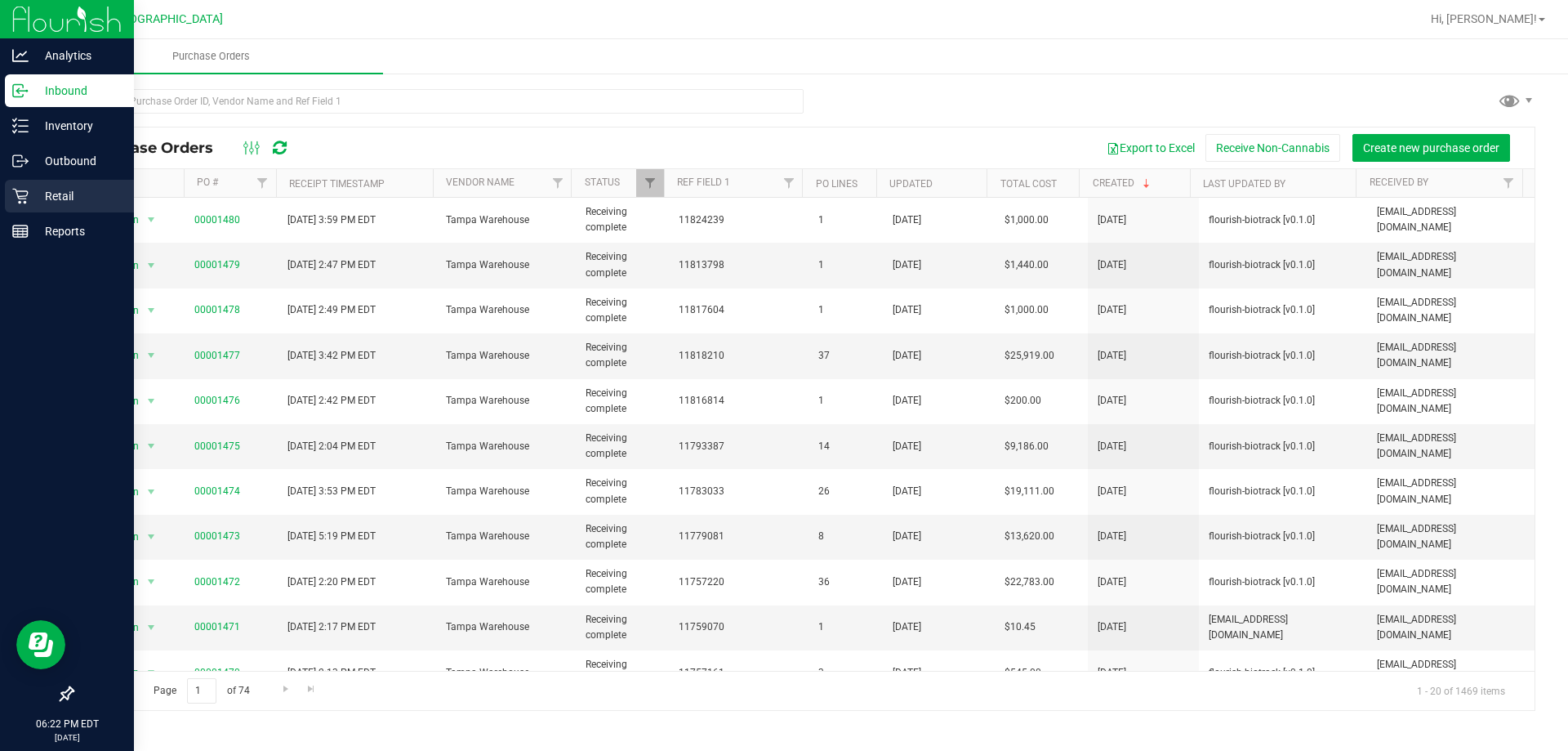
click at [37, 196] on p "Retail" at bounding box center [78, 195] width 98 height 20
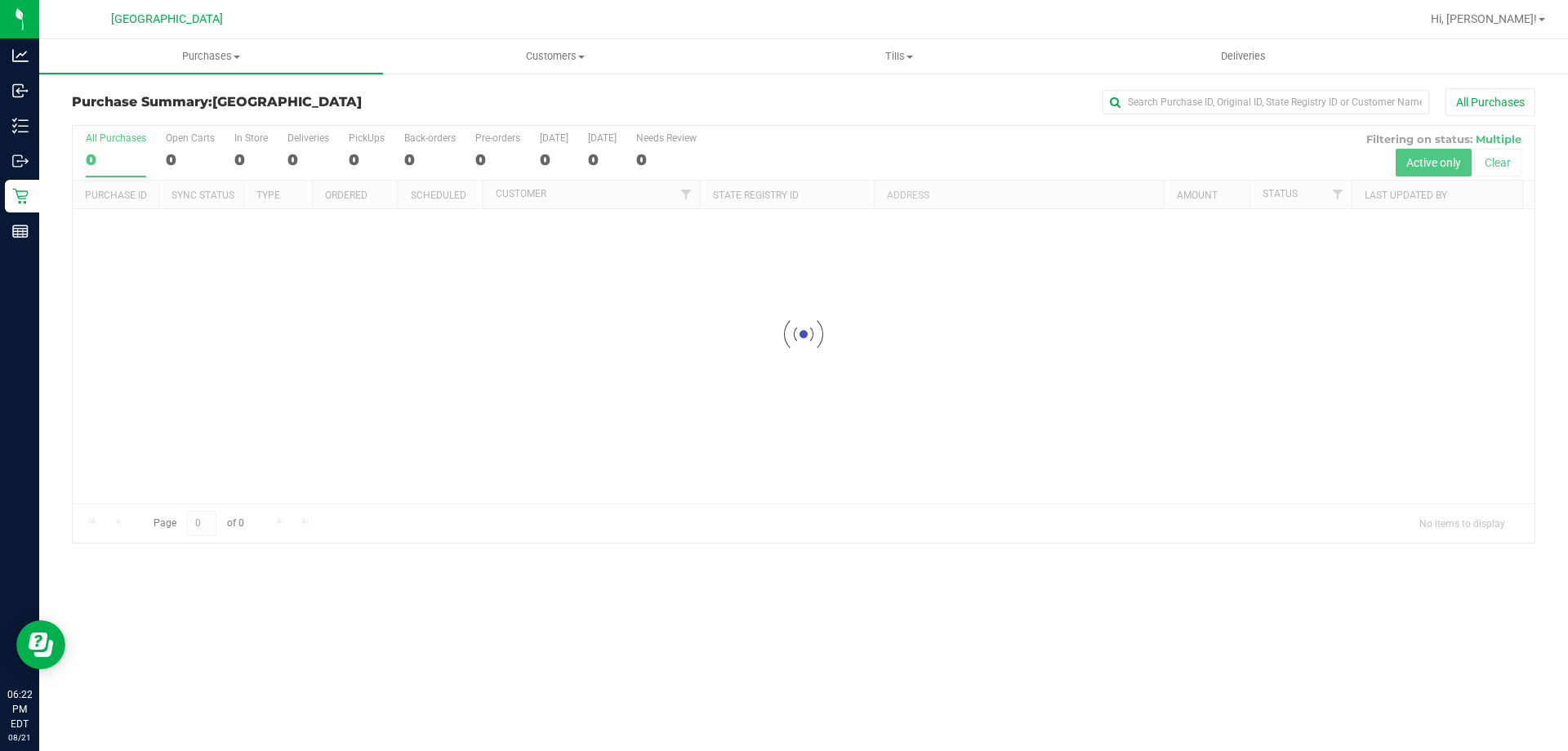
click at [522, 104] on h3 "Purchase Summary: [GEOGRAPHIC_DATA]" at bounding box center [316, 102] width 488 height 15
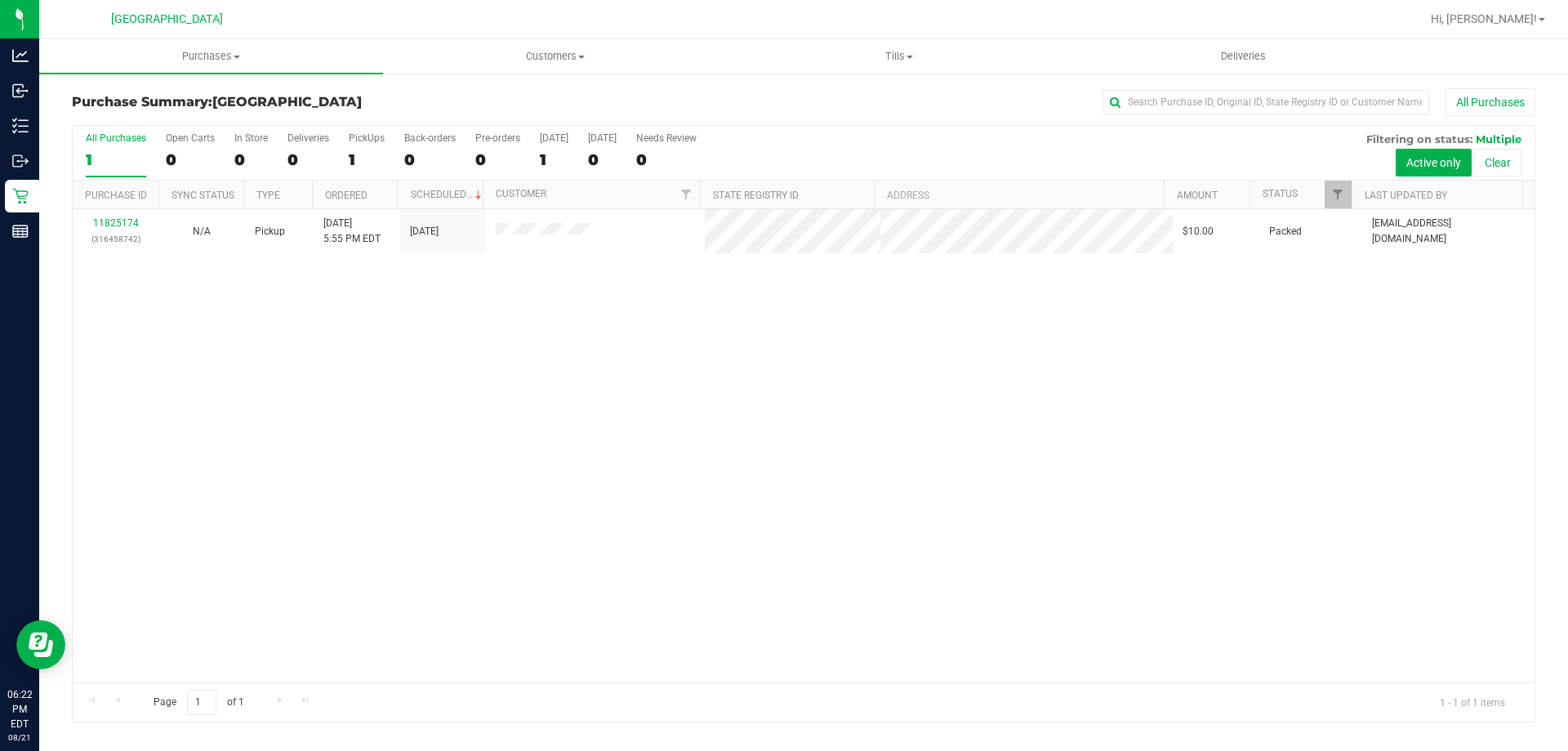
click at [796, 280] on div "11825174 (316458742) N/A Pickup [DATE] 5:55 PM EDT 8/21/2025 $10.00 Packed [EMA…" at bounding box center [804, 445] width 1462 height 473
click at [893, 136] on div "All Purchases 1 Open Carts 0 In Store 0 Deliveries 0 PickUps 1 Back-orders 0 Pr…" at bounding box center [804, 131] width 1462 height 13
click at [909, 110] on div "All Purchases" at bounding box center [1048, 102] width 976 height 28
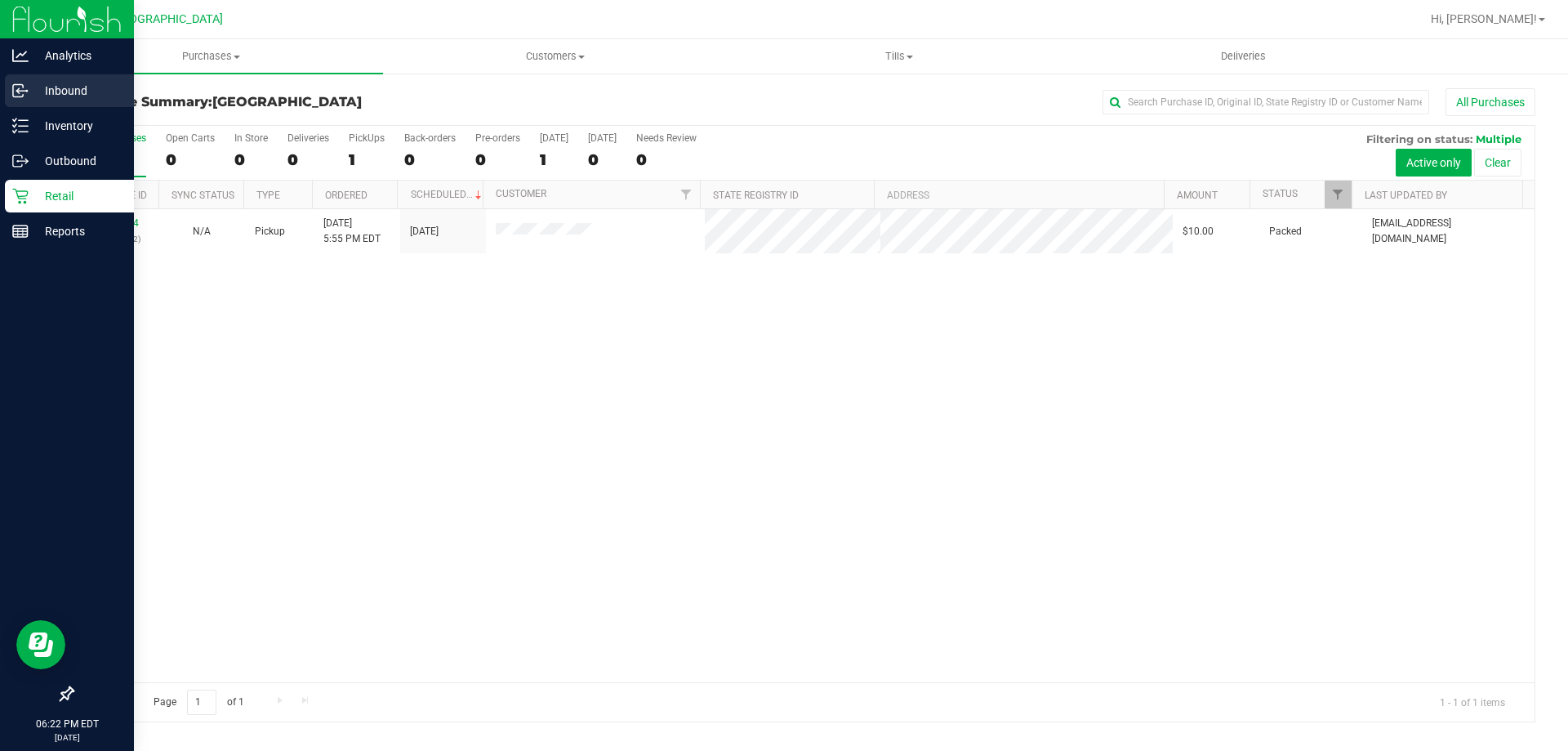
click at [52, 102] on div "Inbound" at bounding box center [69, 90] width 129 height 32
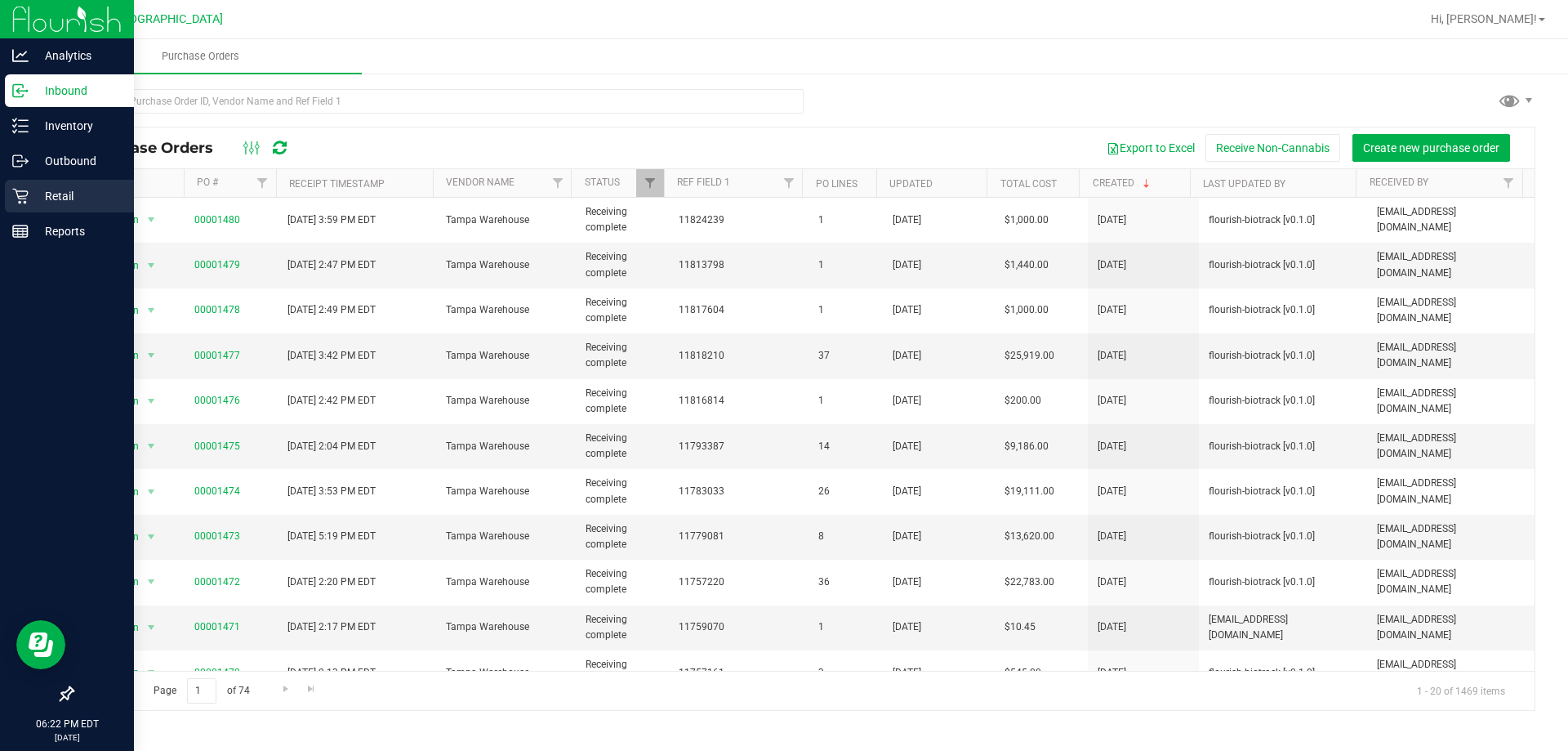
click at [41, 201] on p "Retail" at bounding box center [78, 195] width 98 height 20
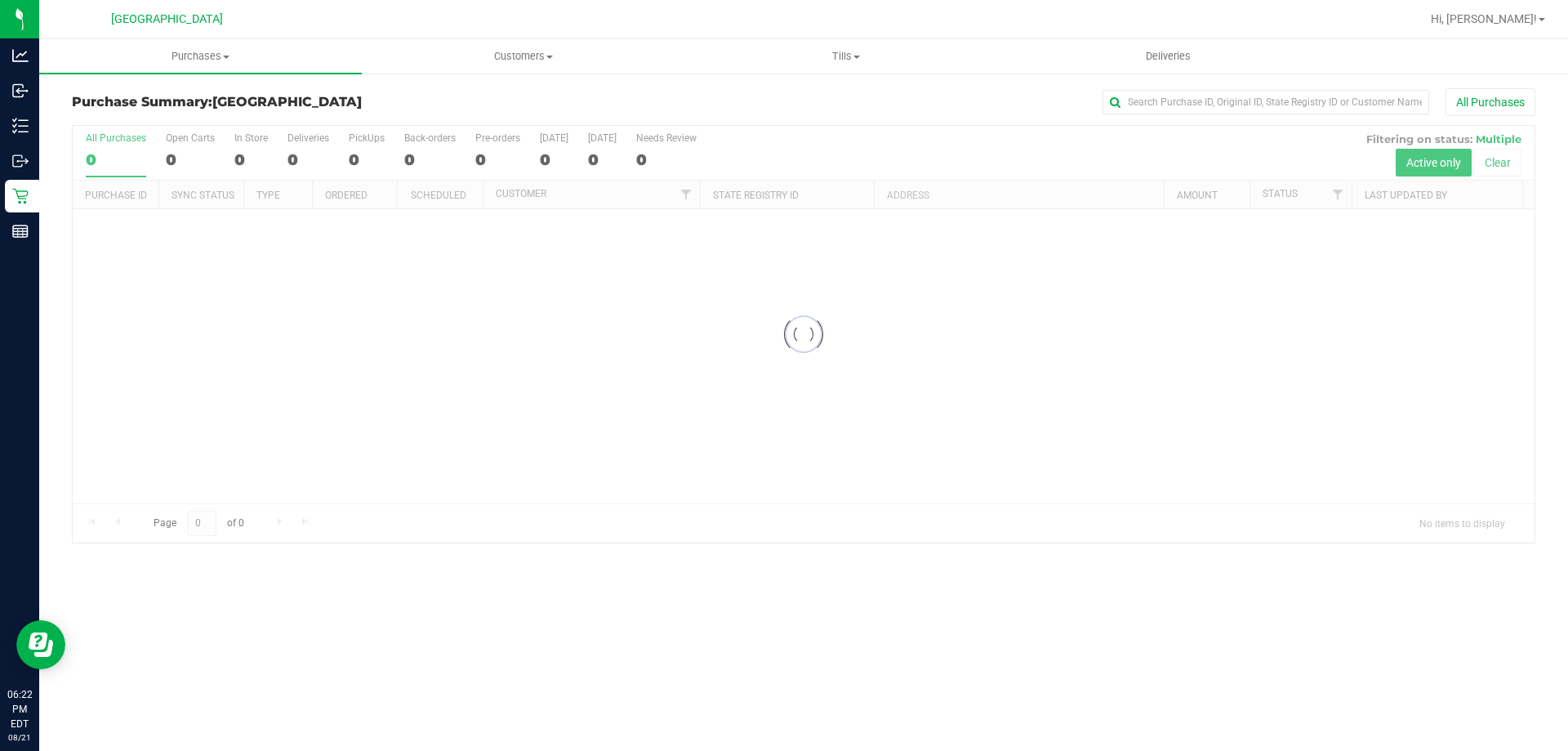
click at [854, 92] on div "All Purchases" at bounding box center [1048, 102] width 976 height 28
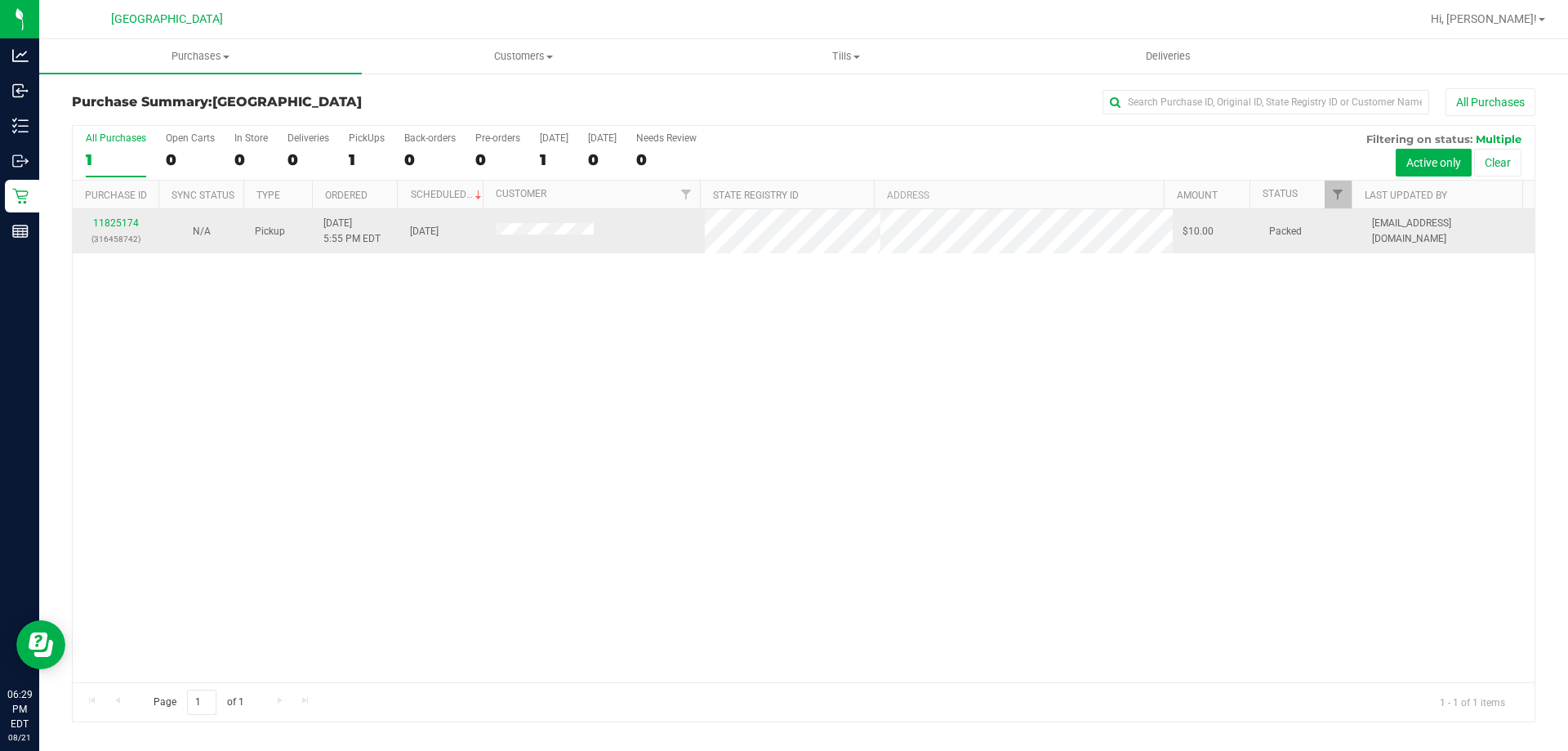
click at [377, 251] on td "[DATE] 5:55 PM EDT" at bounding box center [357, 231] width 86 height 44
click at [479, 231] on td "[DATE]" at bounding box center [443, 231] width 86 height 44
click at [486, 231] on td at bounding box center [596, 231] width 220 height 44
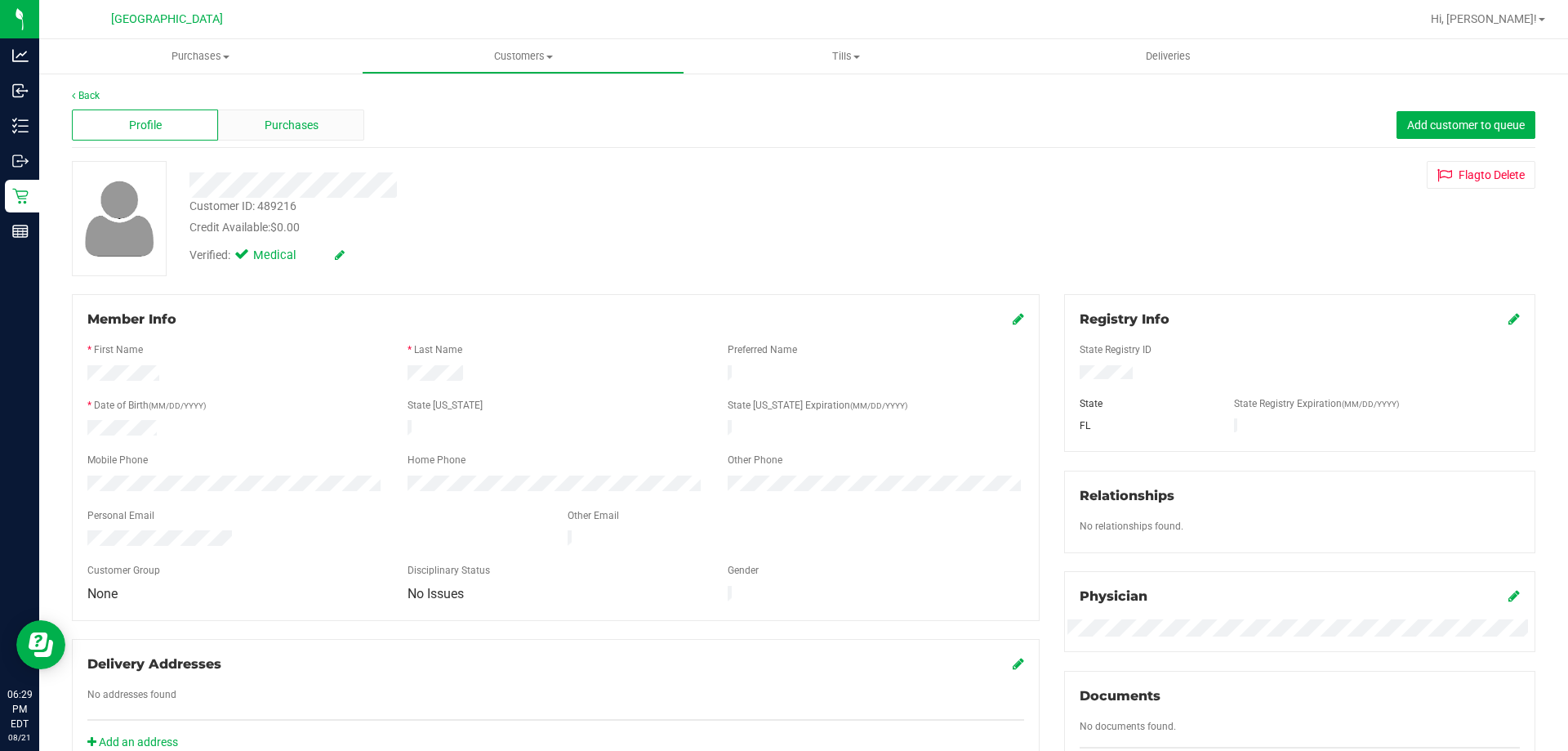
click at [298, 133] on span "Purchases" at bounding box center [291, 125] width 54 height 17
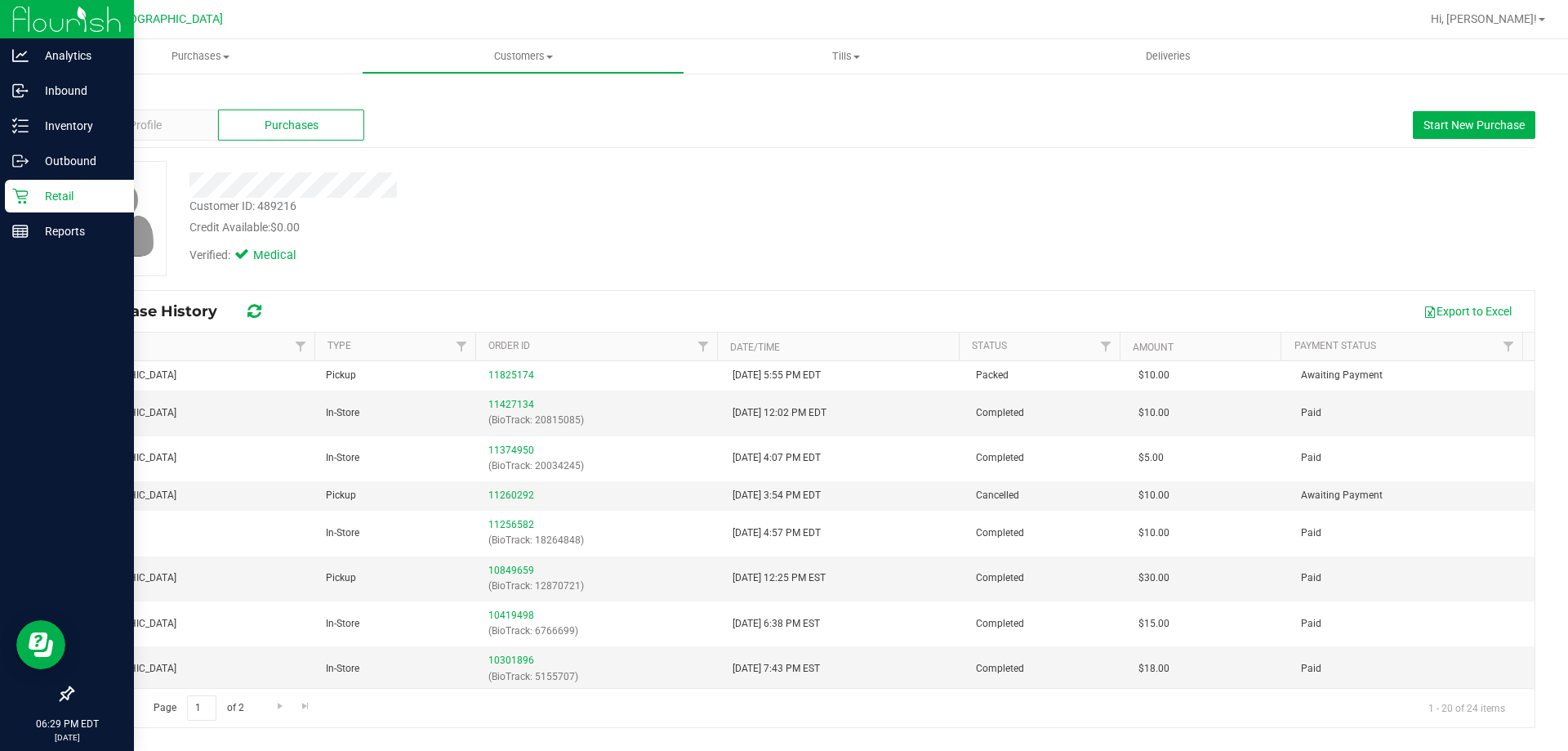
click at [32, 198] on p "Retail" at bounding box center [78, 195] width 98 height 20
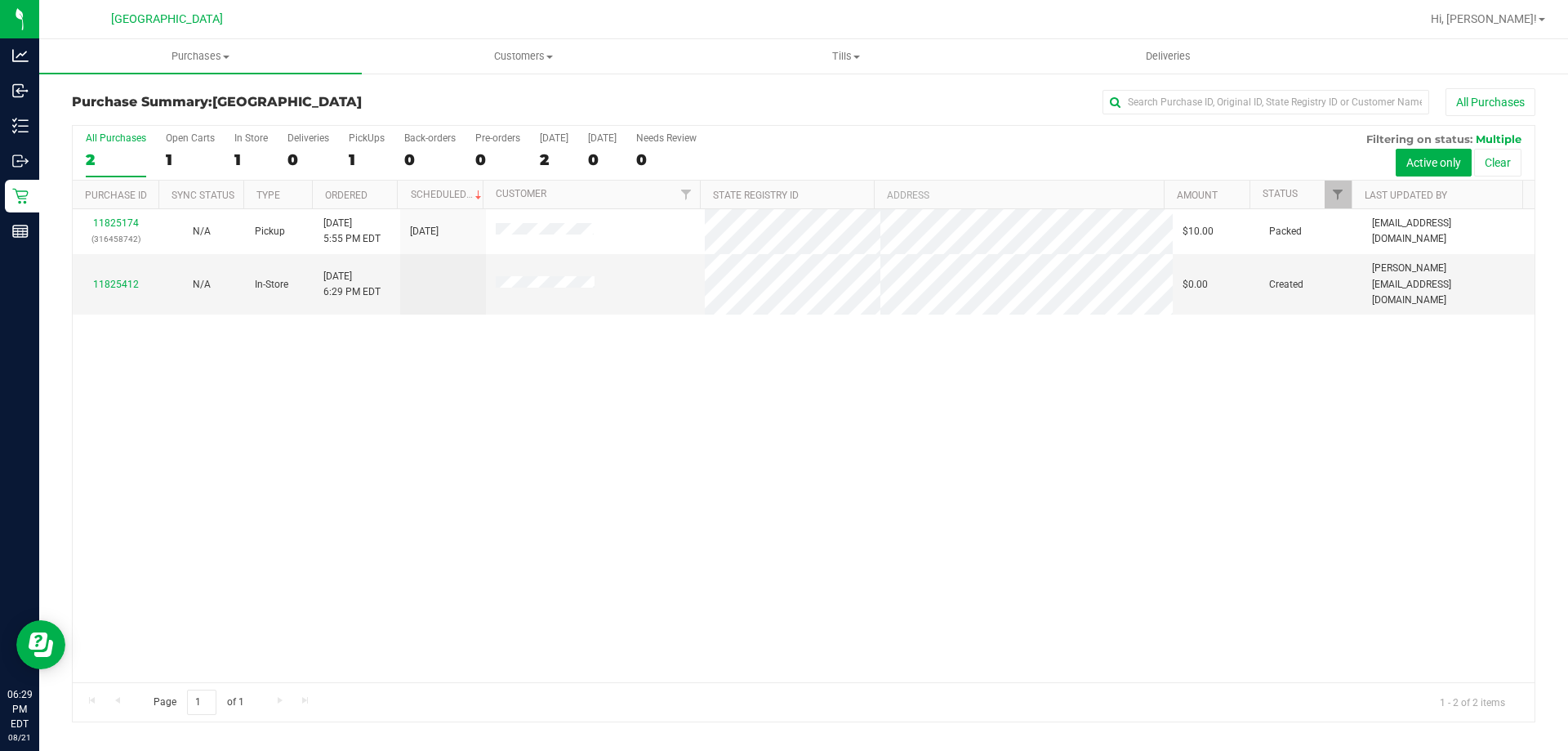
click at [649, 407] on div "11825174 (316458742) N/A Pickup [DATE] 5:55 PM EDT 8/21/2025 $10.00 Packed [EMA…" at bounding box center [804, 445] width 1462 height 473
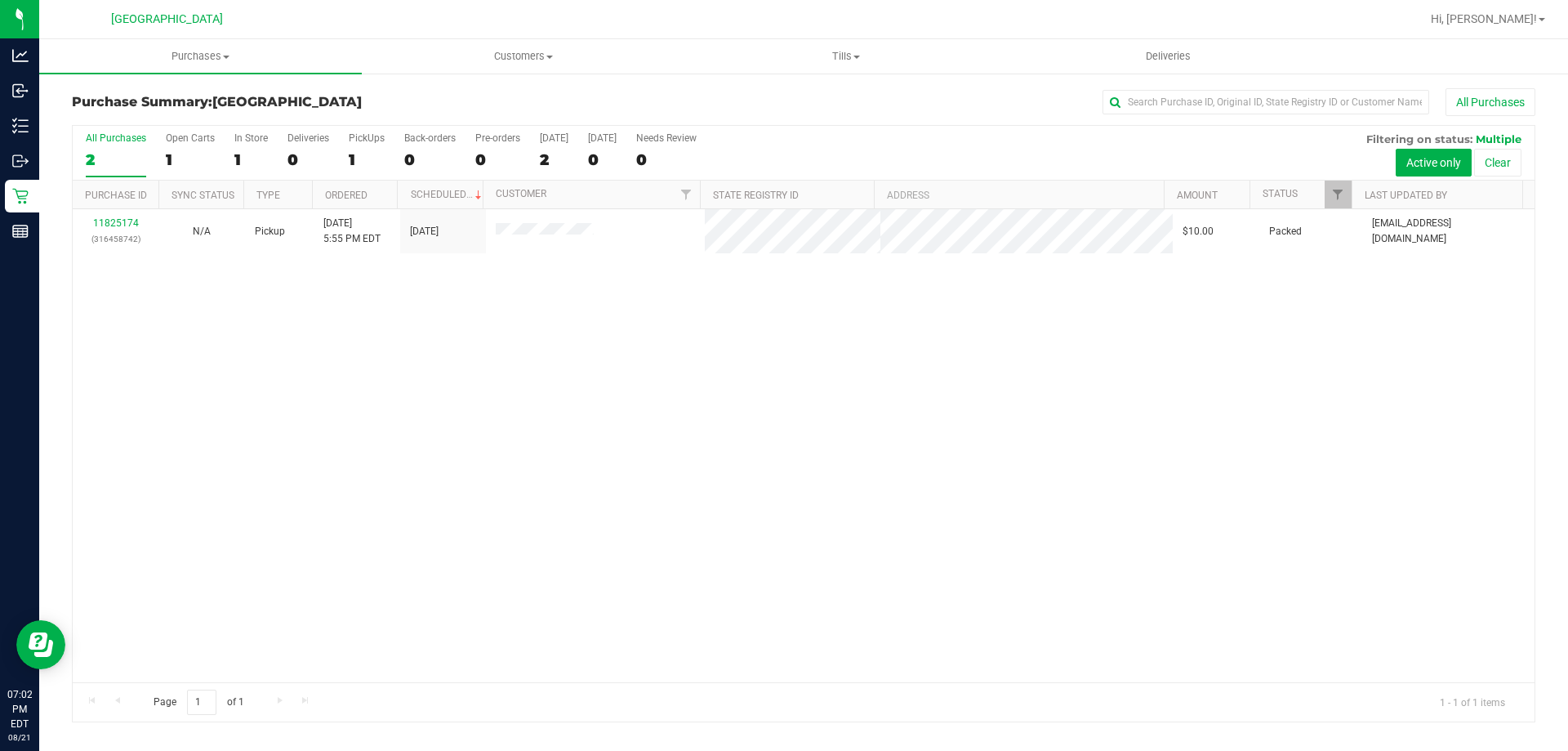
click at [160, 502] on div "11825174 (316458742) N/A Pickup [DATE] 5:55 PM EDT 8/21/2025 $10.00 Packed [EMA…" at bounding box center [804, 445] width 1462 height 473
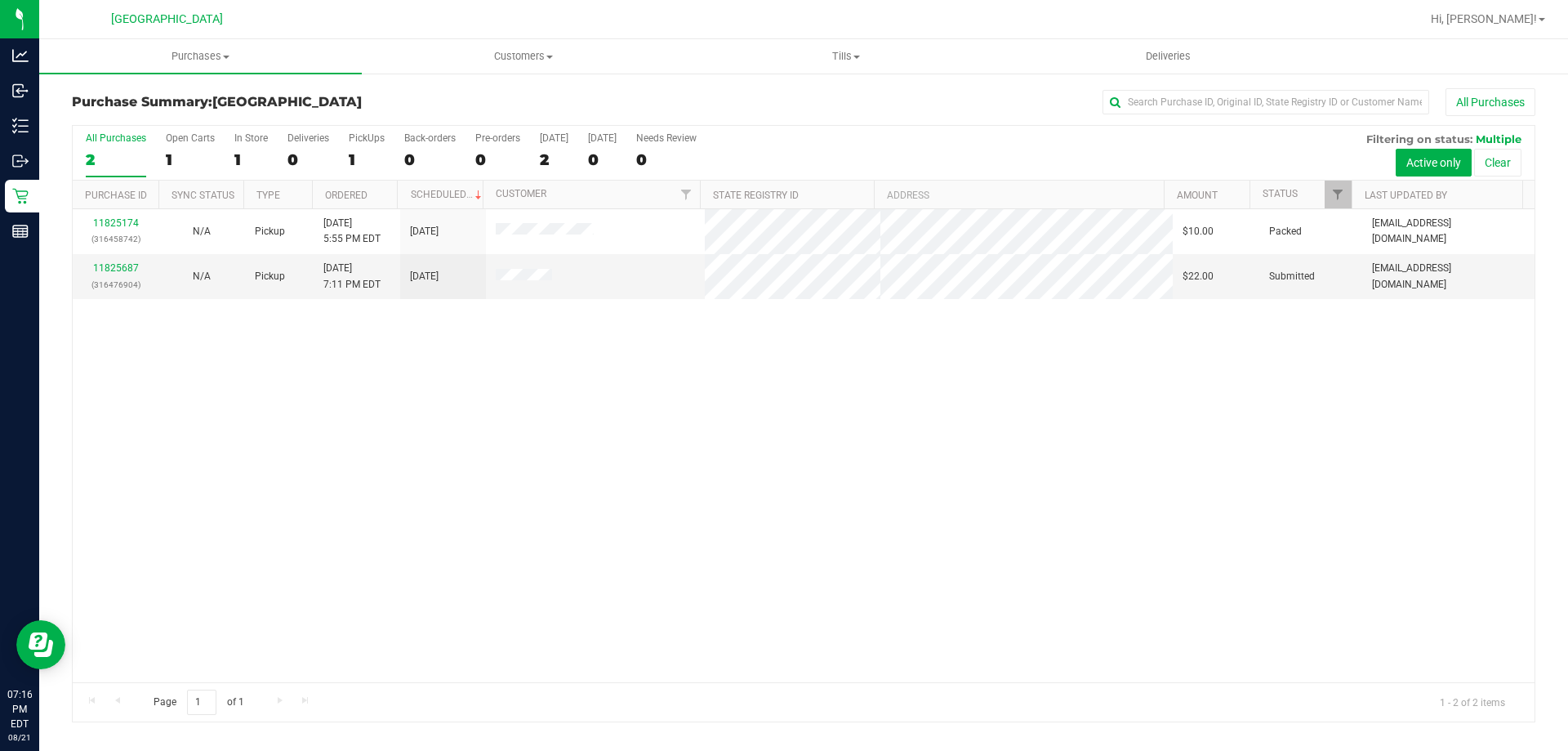
click at [1016, 458] on div "11825174 (316458742) N/A Pickup [DATE] 5:55 PM EDT 8/21/2025 $10.00 Packed [EMA…" at bounding box center [804, 445] width 1462 height 473
click at [108, 262] on link "11825687" at bounding box center [116, 267] width 46 height 11
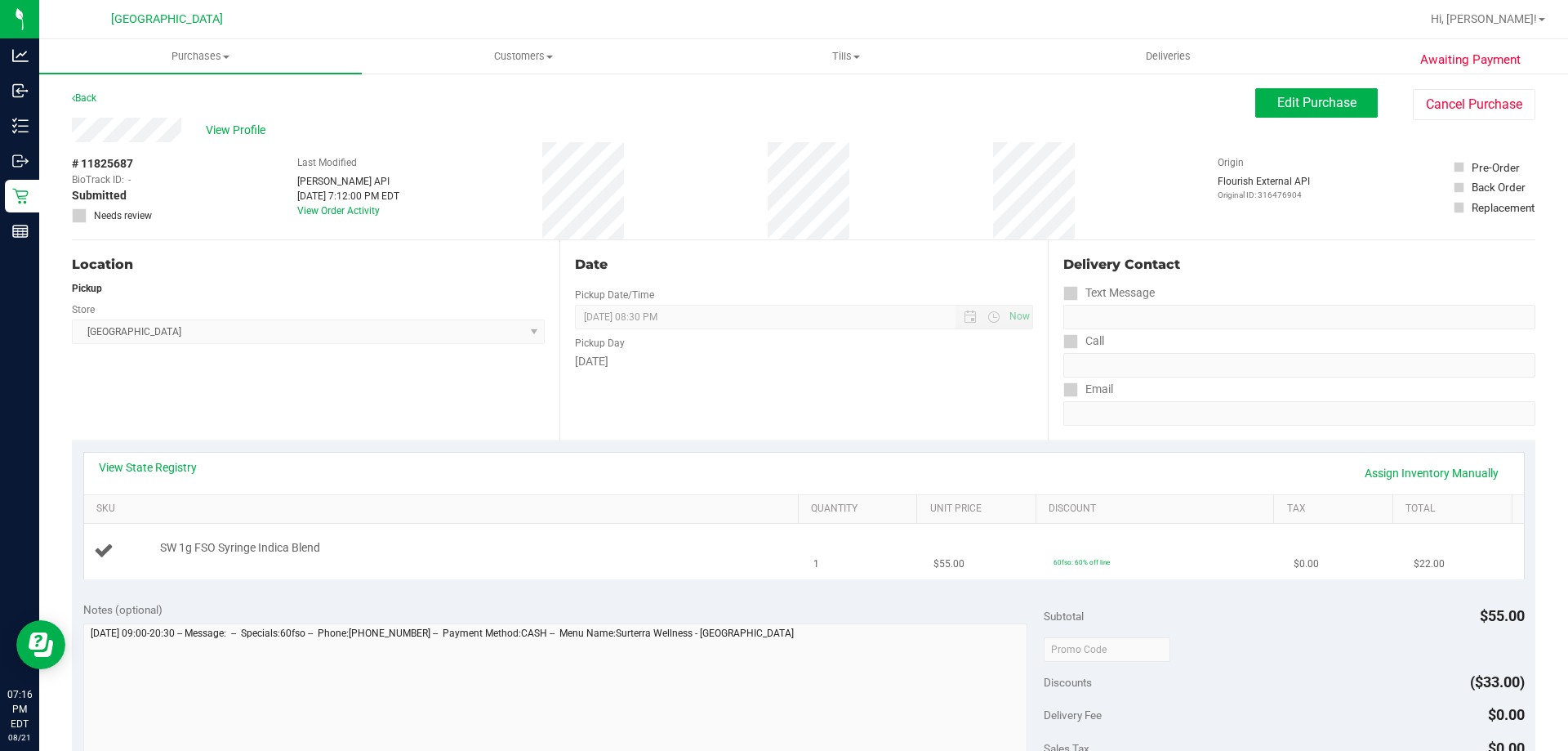
click at [767, 542] on div "SW 1g FSO Syringe Indica Blend" at bounding box center [471, 548] width 639 height 16
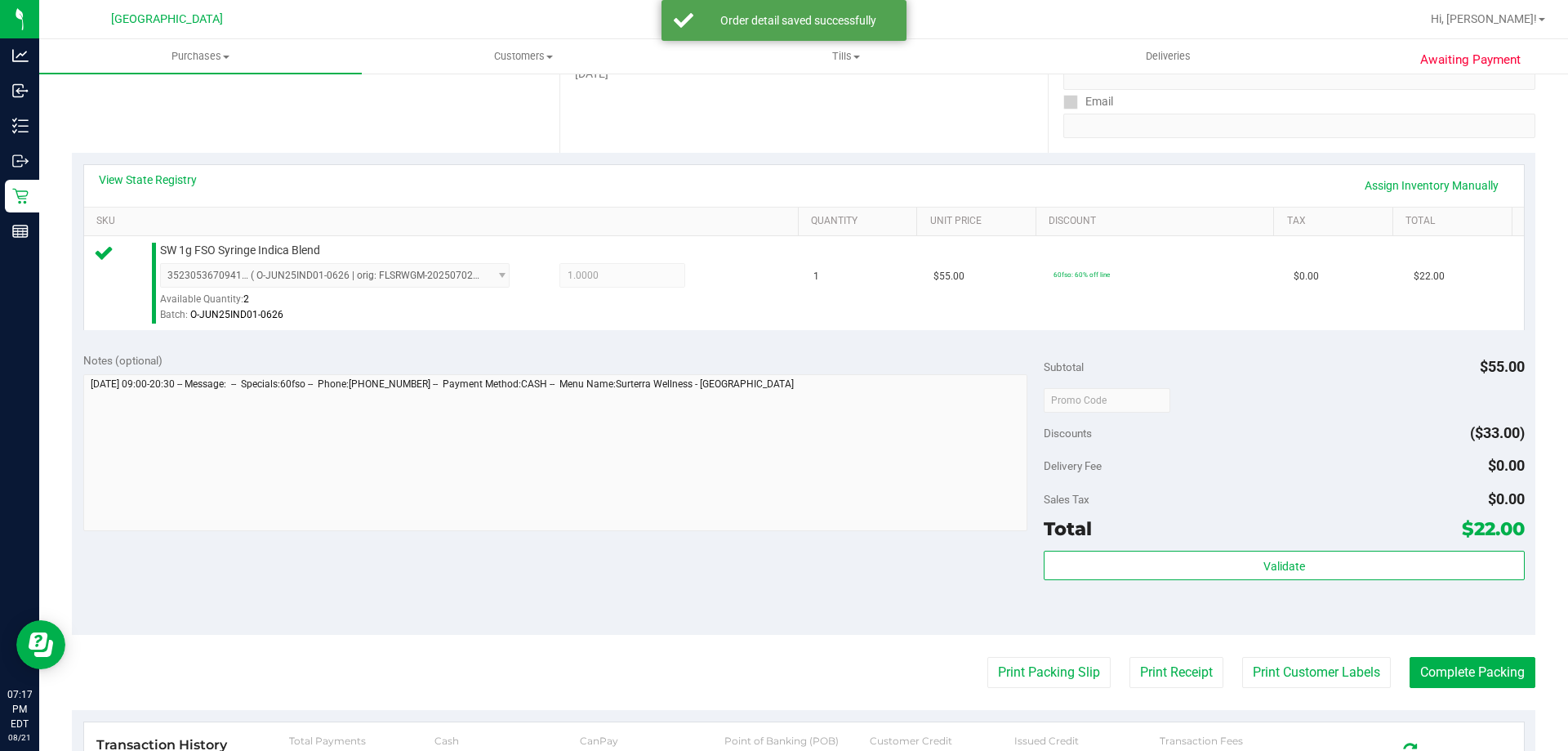
scroll to position [292, 0]
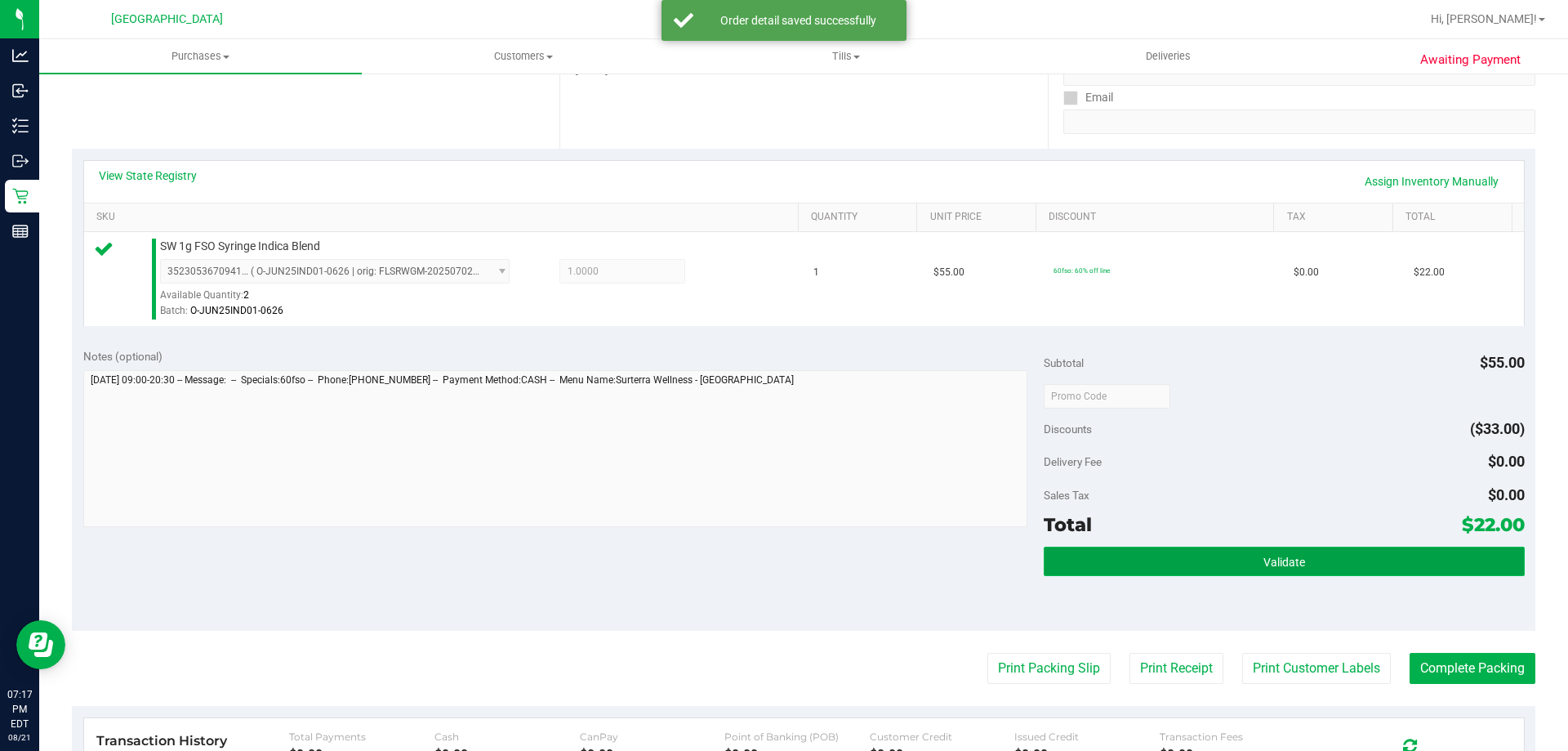
click at [1251, 549] on button "Validate" at bounding box center [1284, 562] width 480 height 29
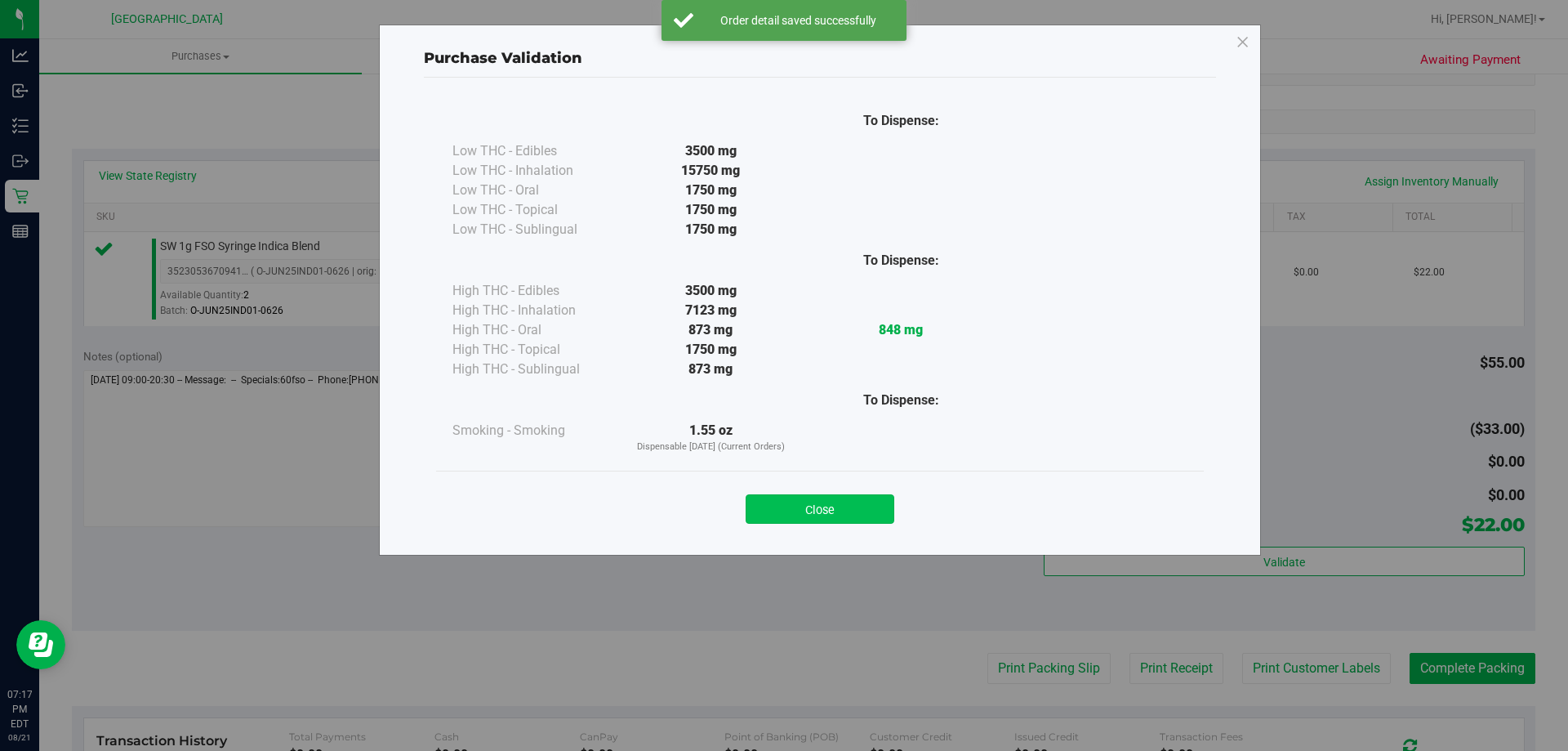
click at [793, 497] on button "Close" at bounding box center [820, 509] width 148 height 29
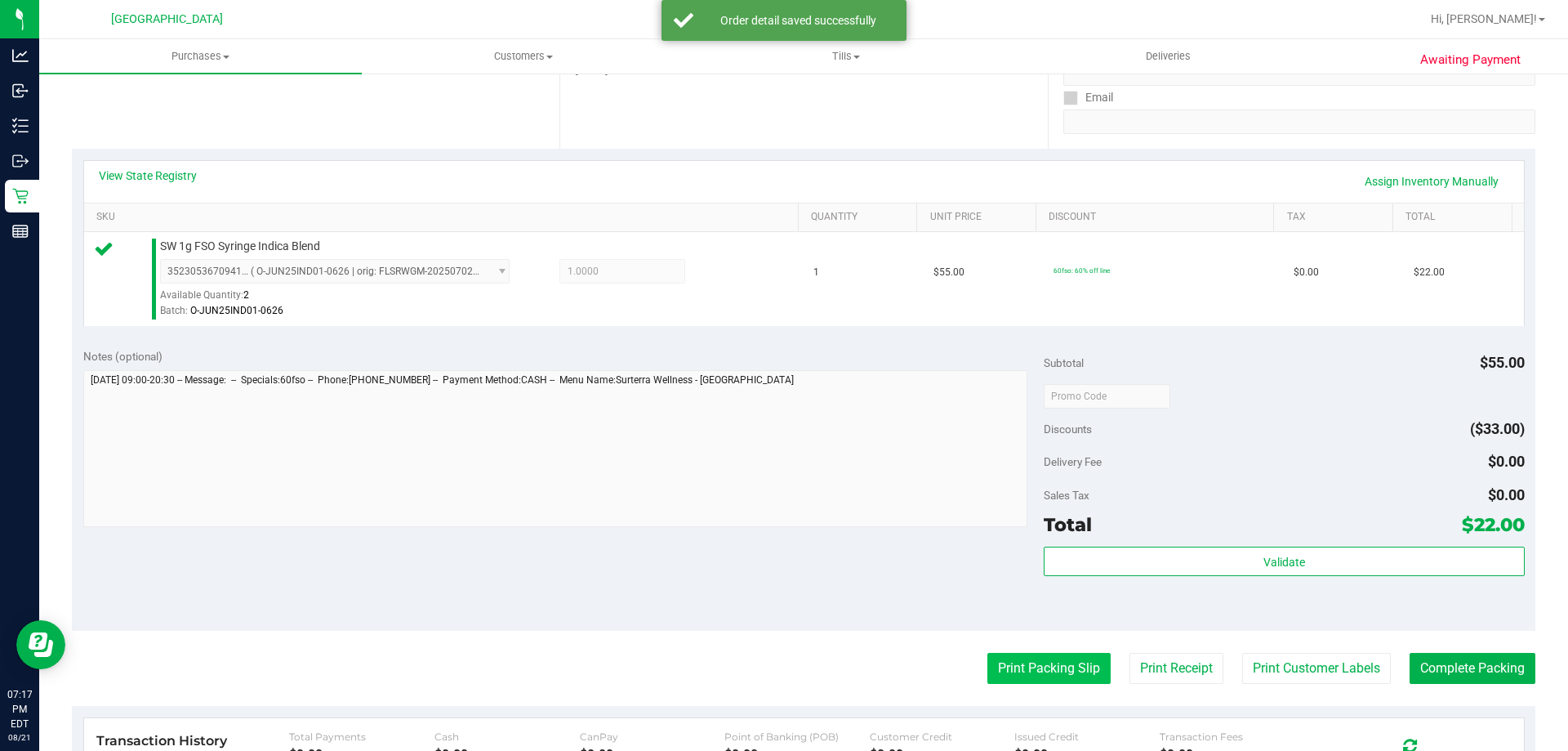
click at [1027, 661] on button "Print Packing Slip" at bounding box center [1049, 668] width 124 height 31
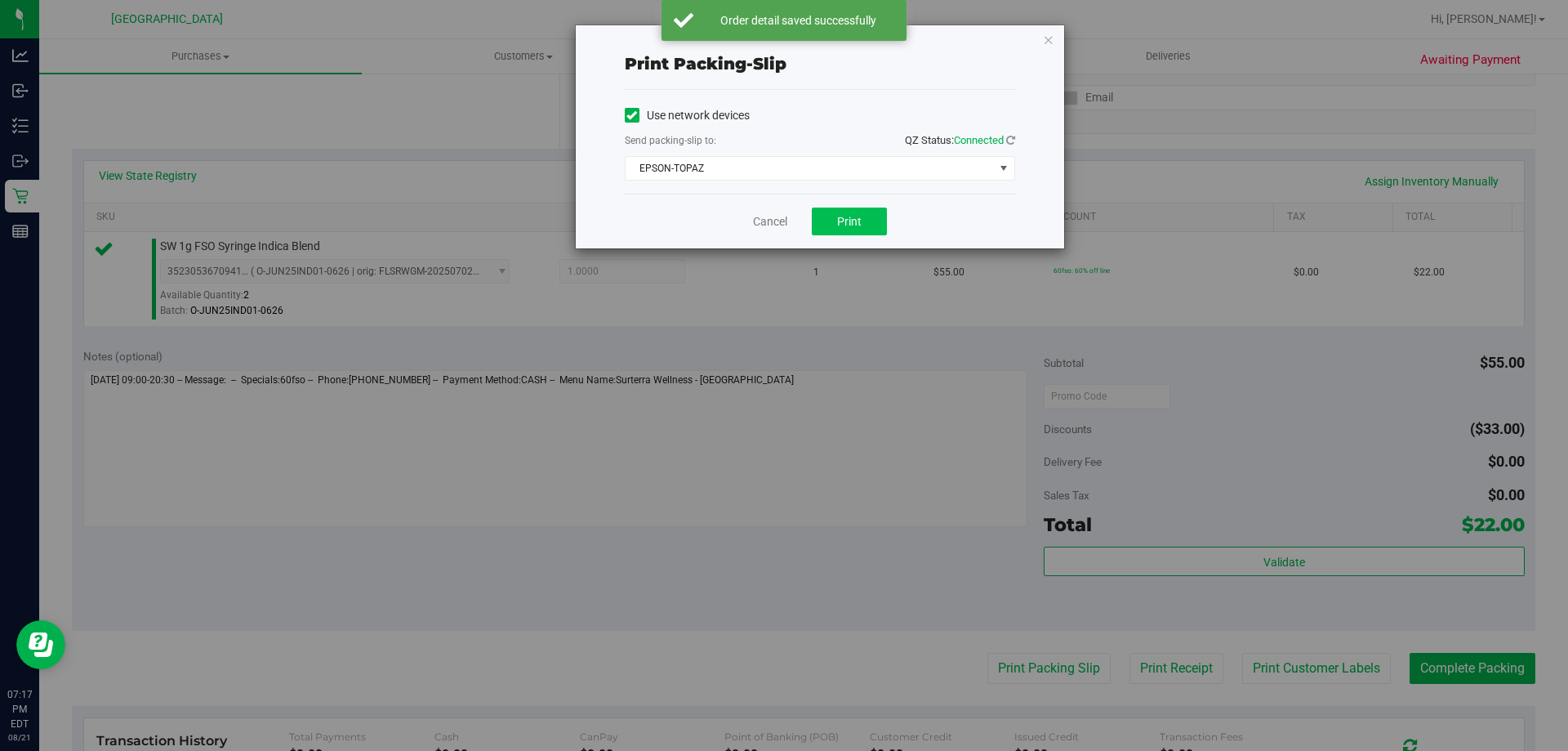
click at [862, 218] on button "Print" at bounding box center [850, 221] width 75 height 28
click at [760, 216] on link "Cancel" at bounding box center [770, 222] width 34 height 17
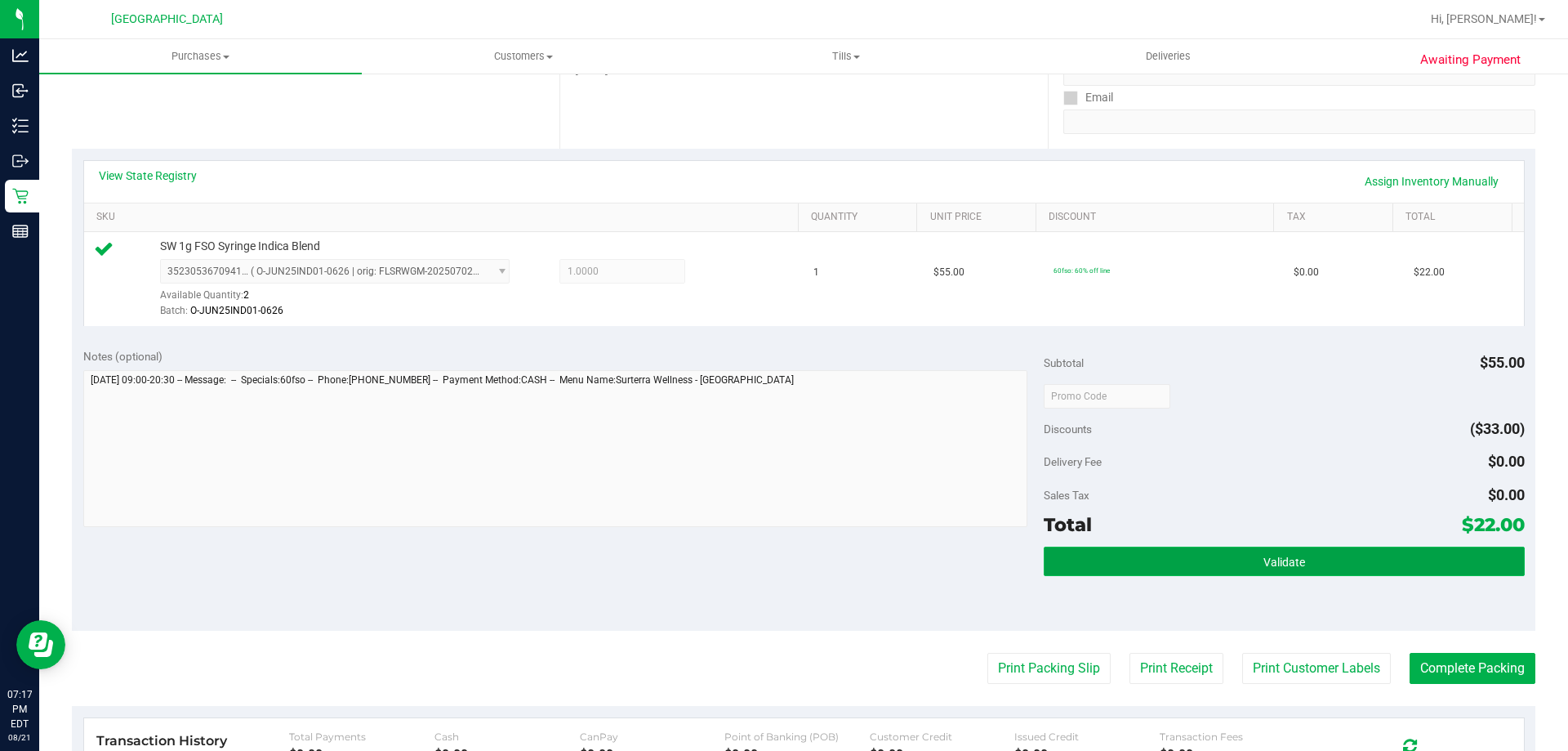
click at [1136, 553] on button "Validate" at bounding box center [1284, 562] width 480 height 29
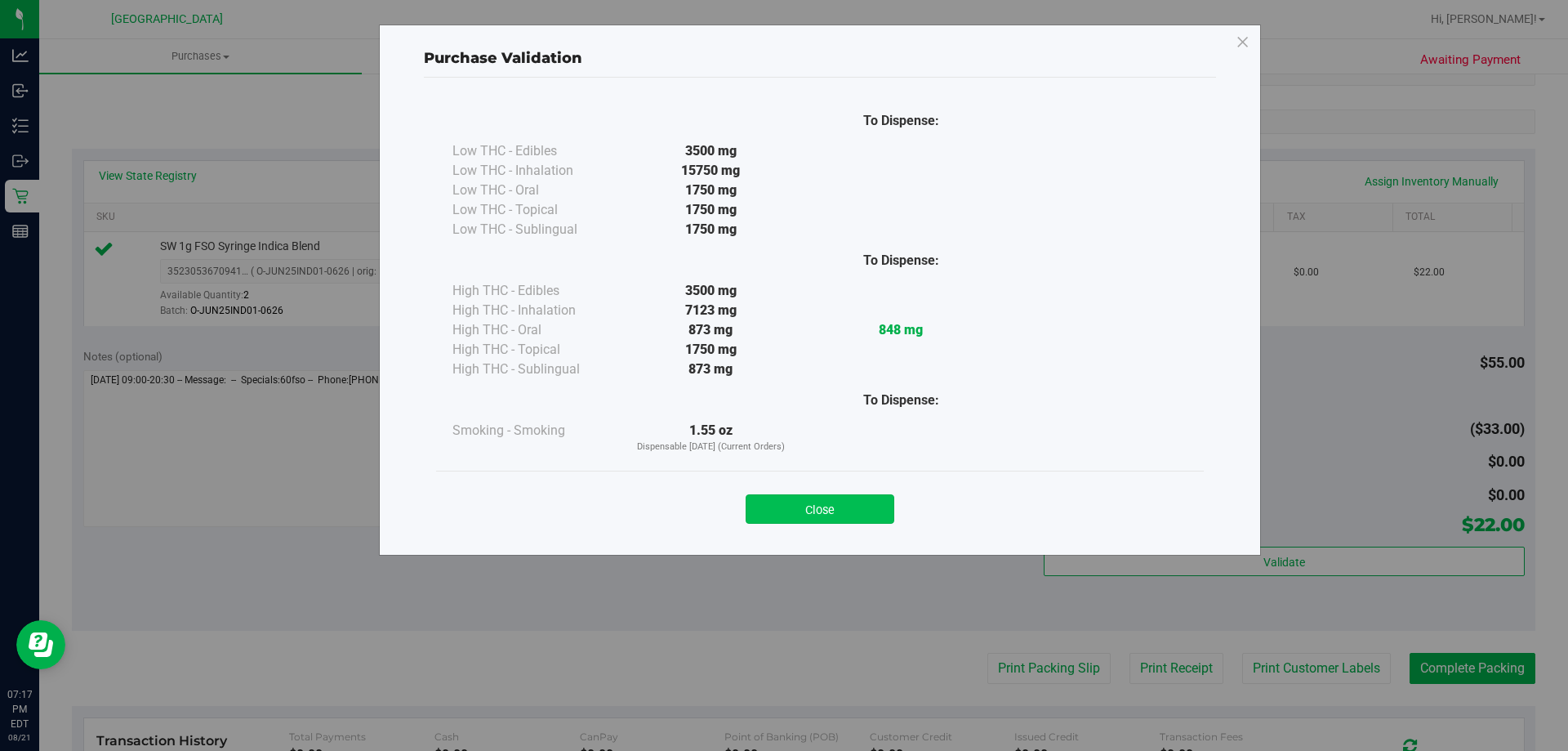
click at [826, 500] on button "Close" at bounding box center [820, 509] width 148 height 29
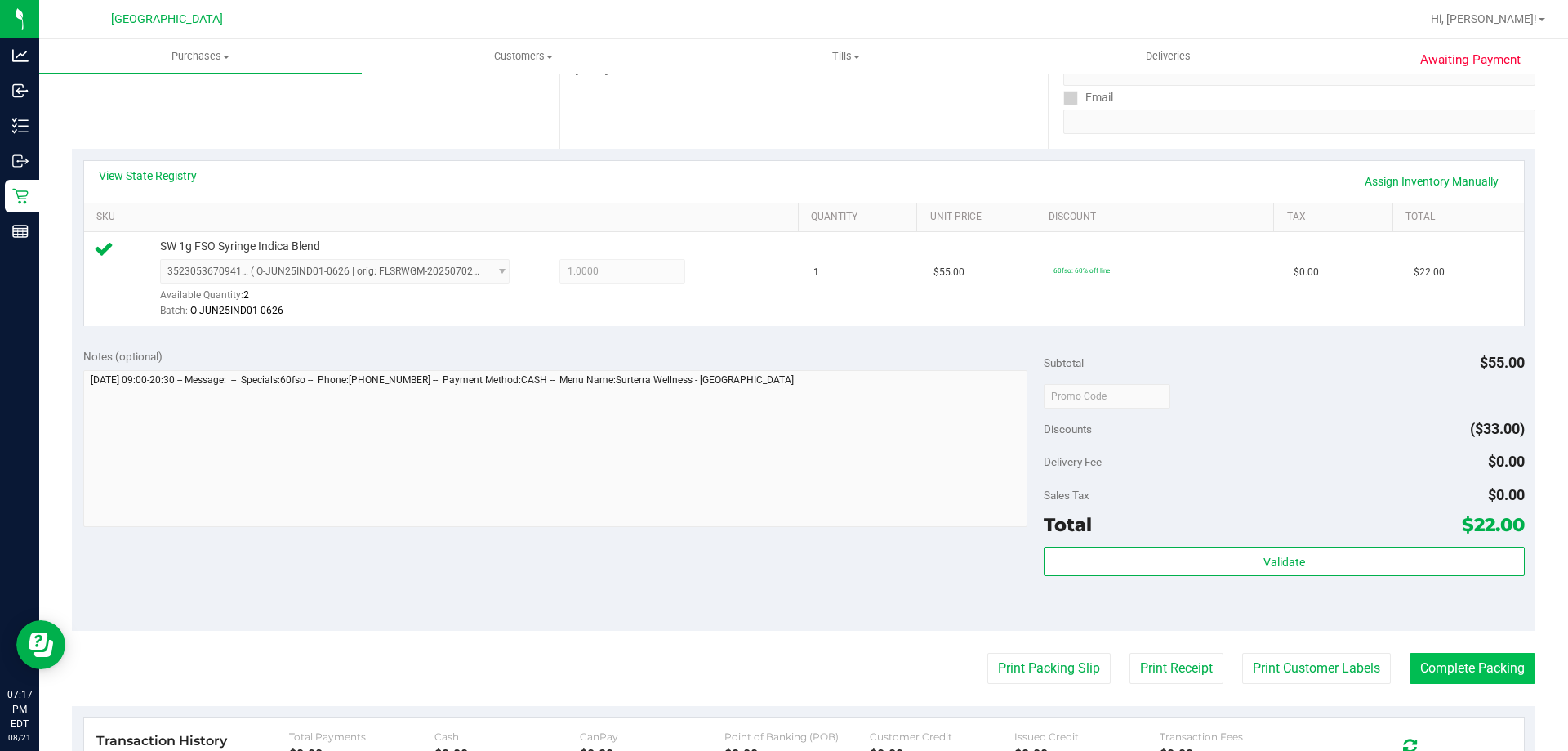
click at [1451, 655] on button "Complete Packing" at bounding box center [1472, 668] width 125 height 31
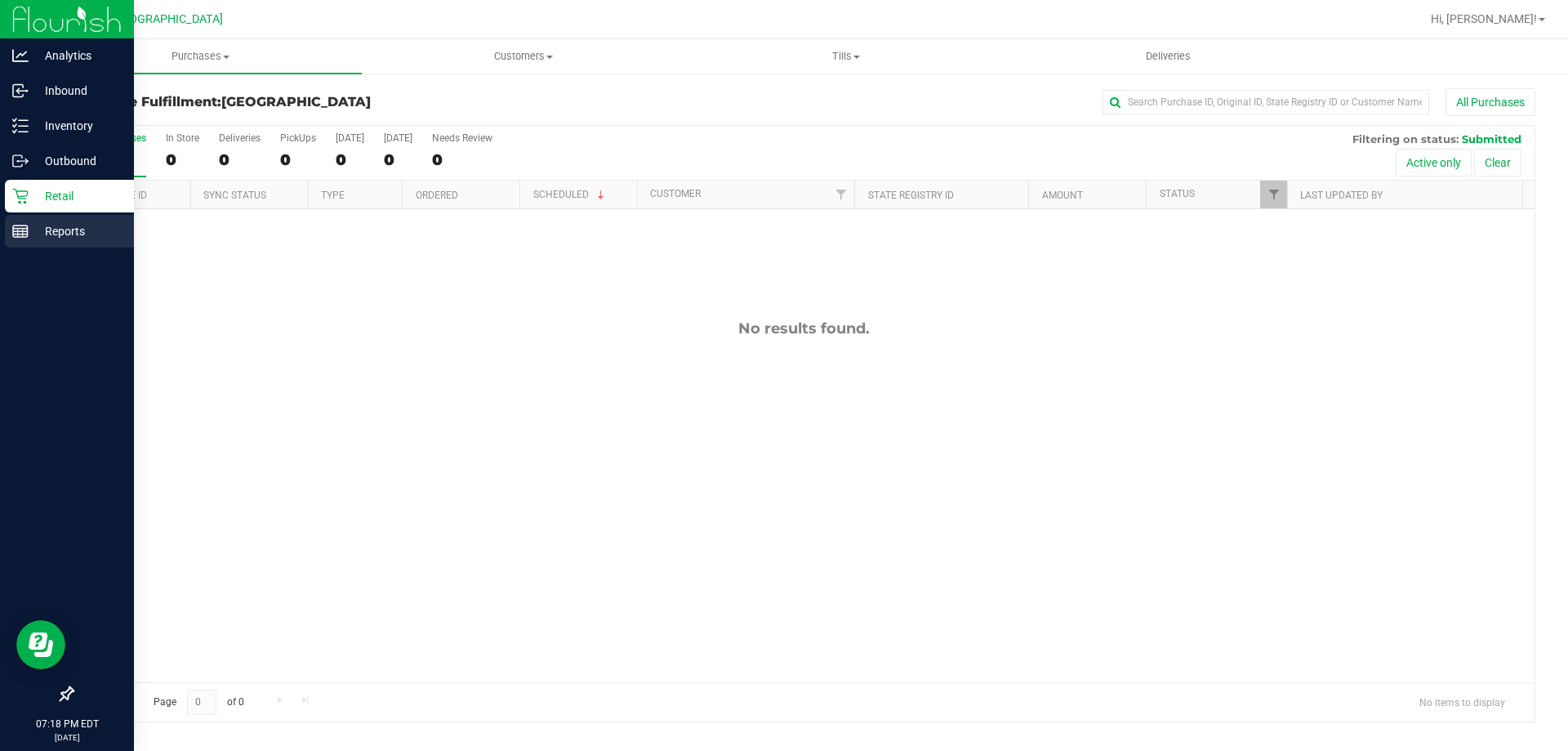
click at [19, 248] on link "Reports" at bounding box center [67, 232] width 134 height 35
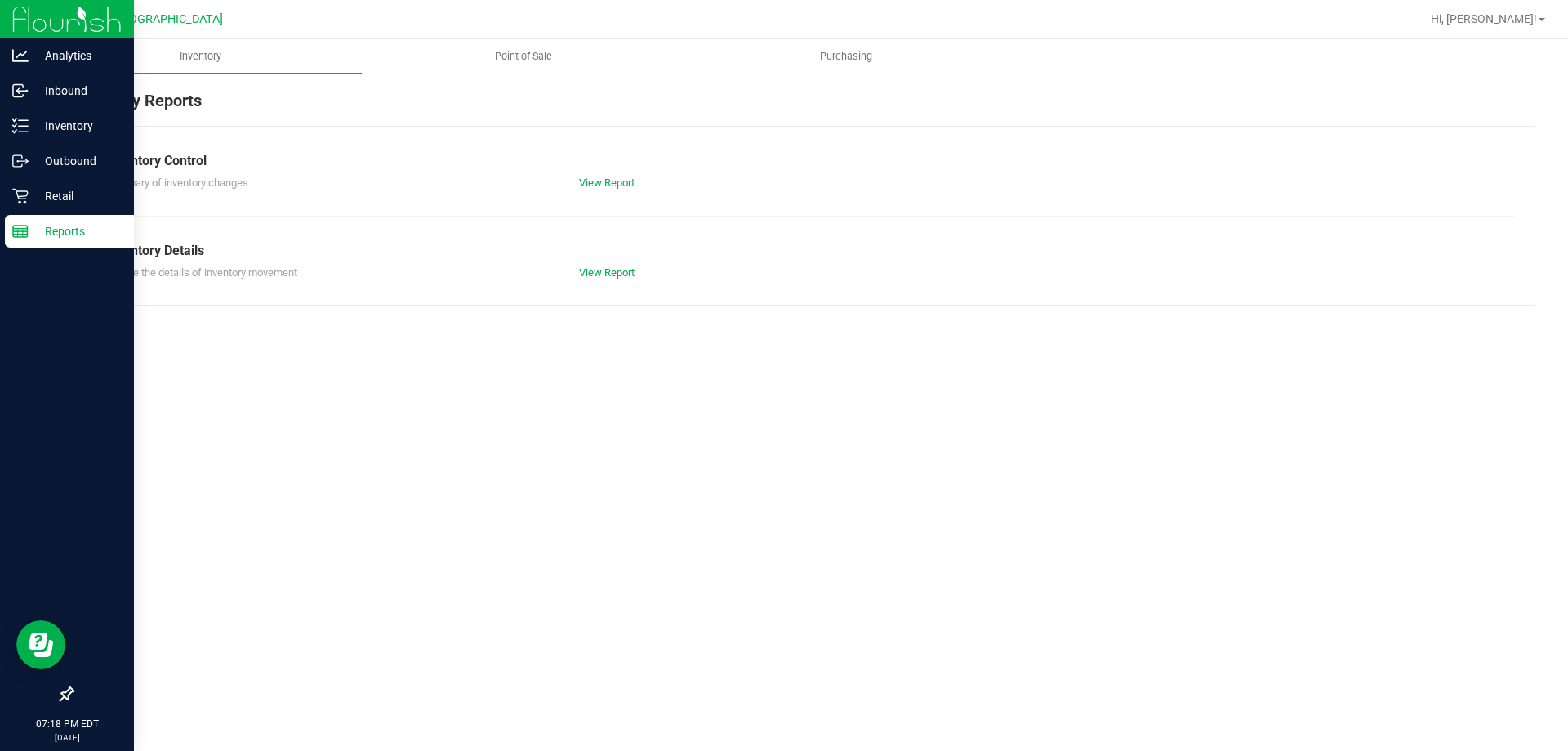
click at [563, 63] on span "Point of Sale" at bounding box center [523, 55] width 102 height 15
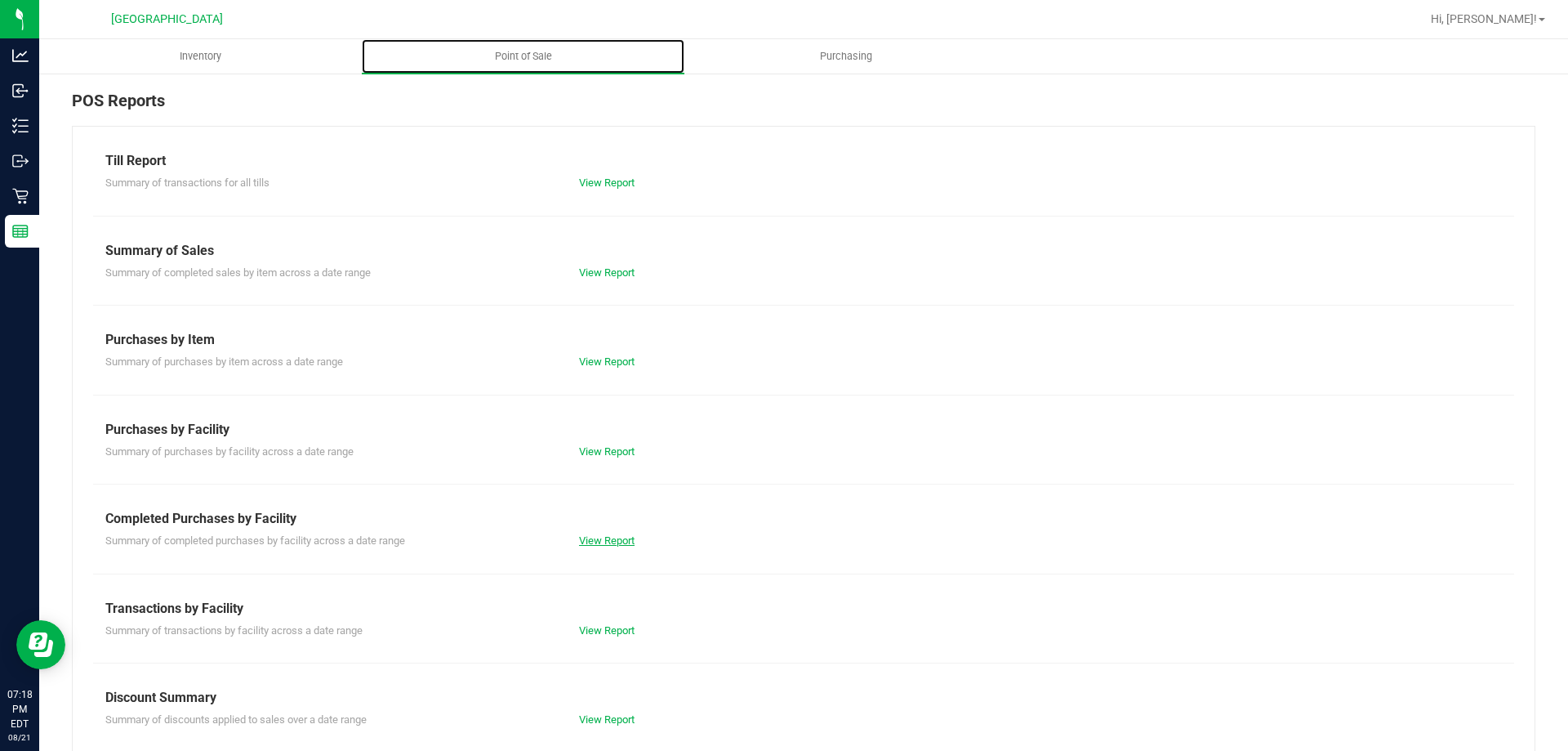
click at [630, 546] on link "View Report" at bounding box center [607, 540] width 55 height 12
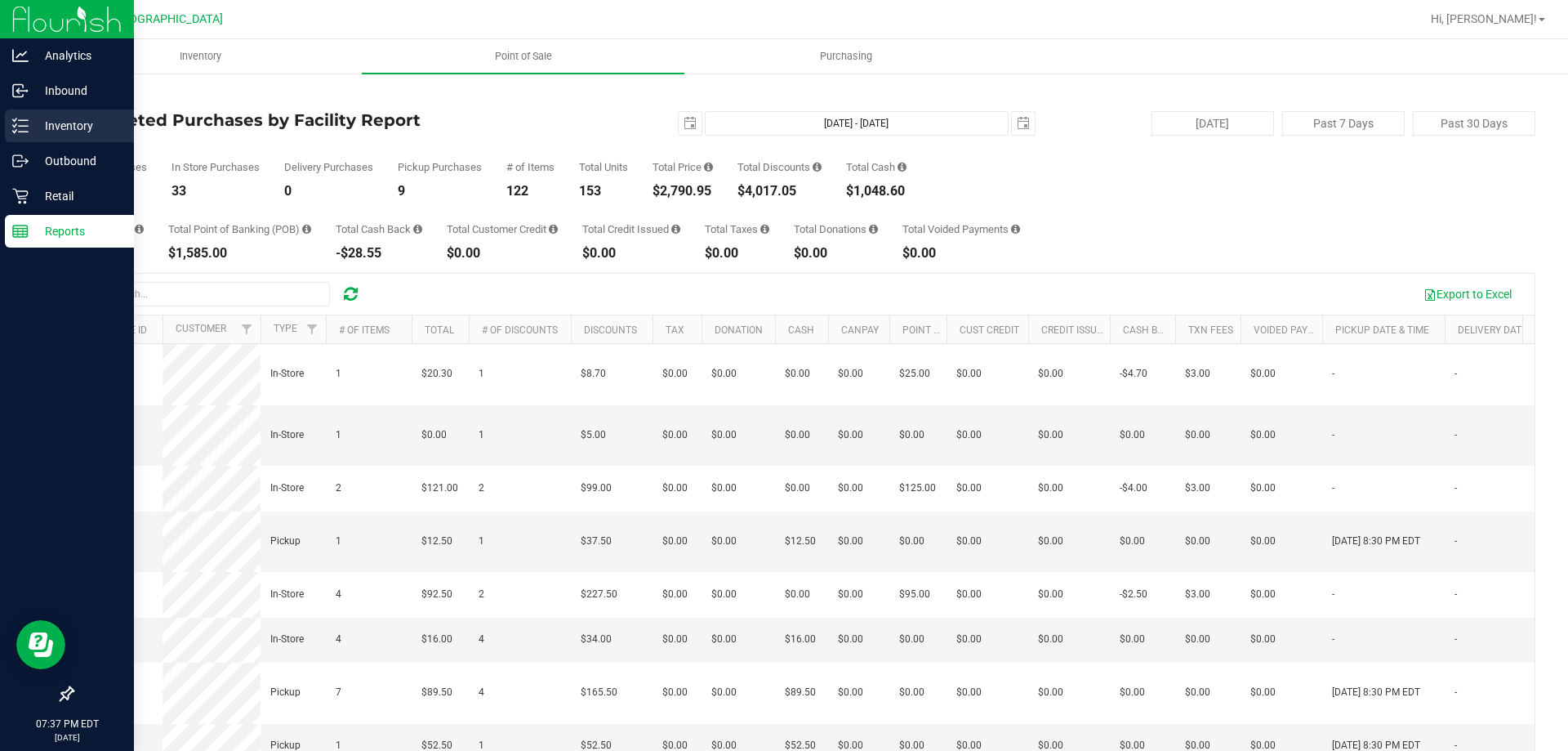
click at [25, 120] on line at bounding box center [23, 120] width 9 height 0
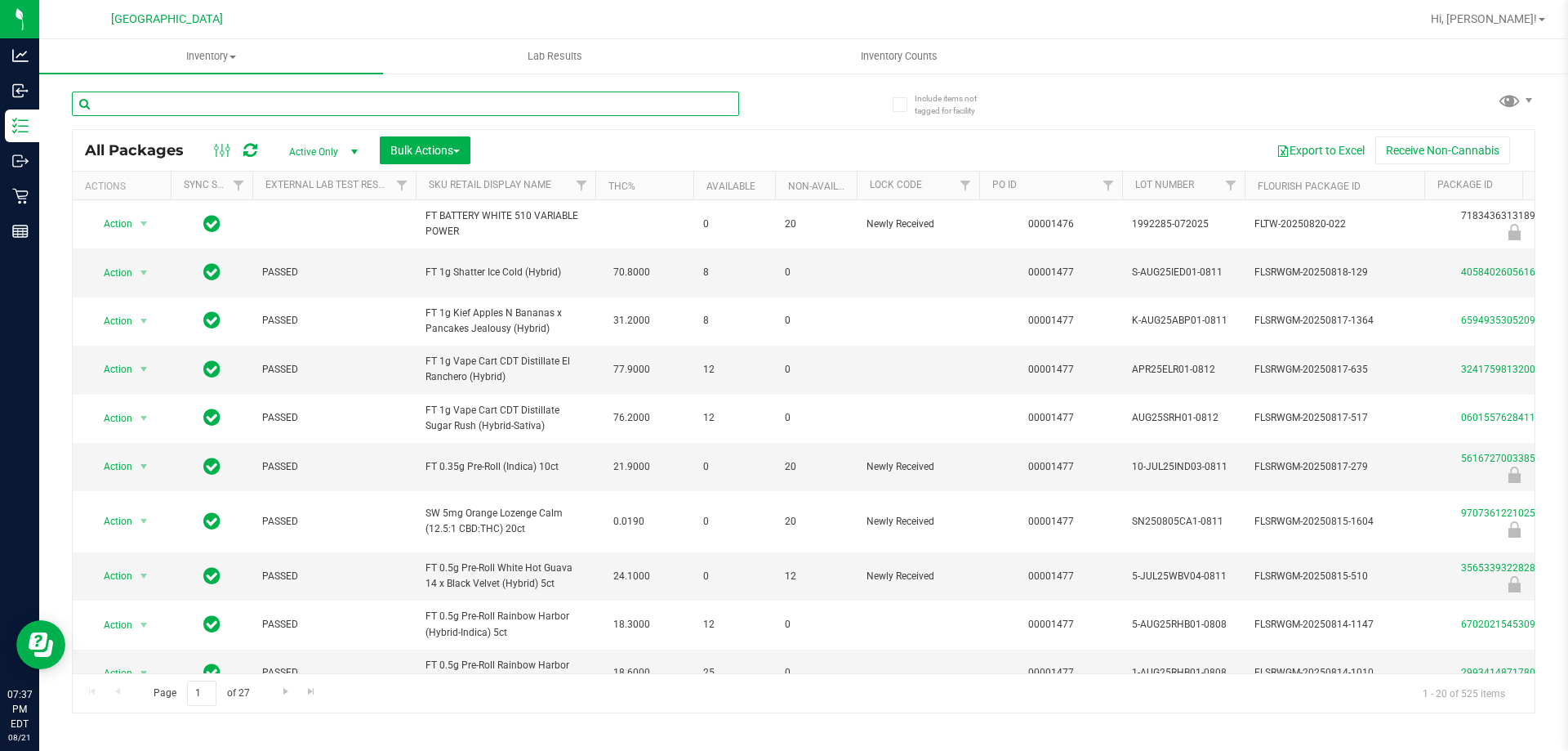
click at [567, 102] on input "text" at bounding box center [405, 103] width 667 height 25
type input "1392158286297479"
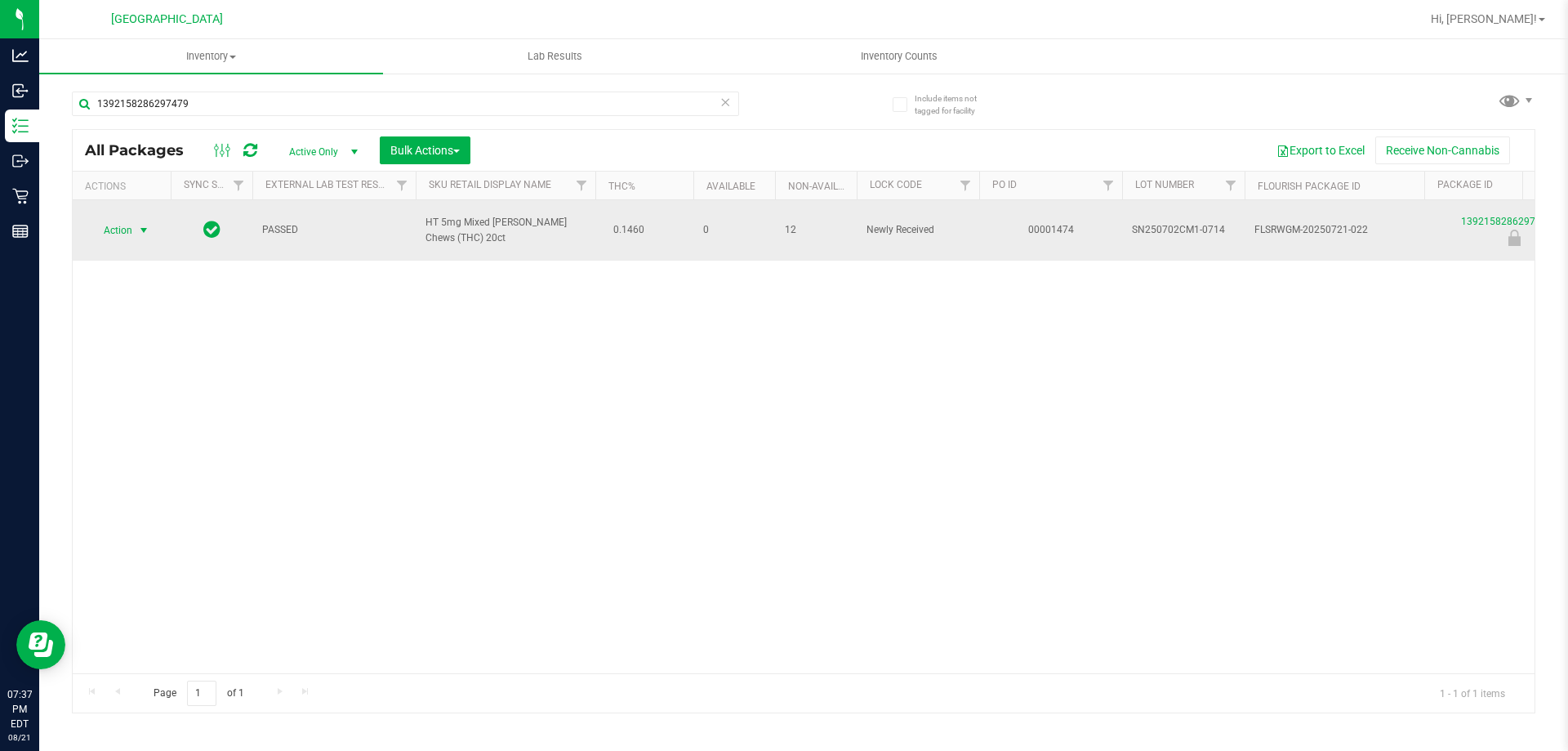
click at [143, 224] on span "select" at bounding box center [143, 230] width 13 height 13
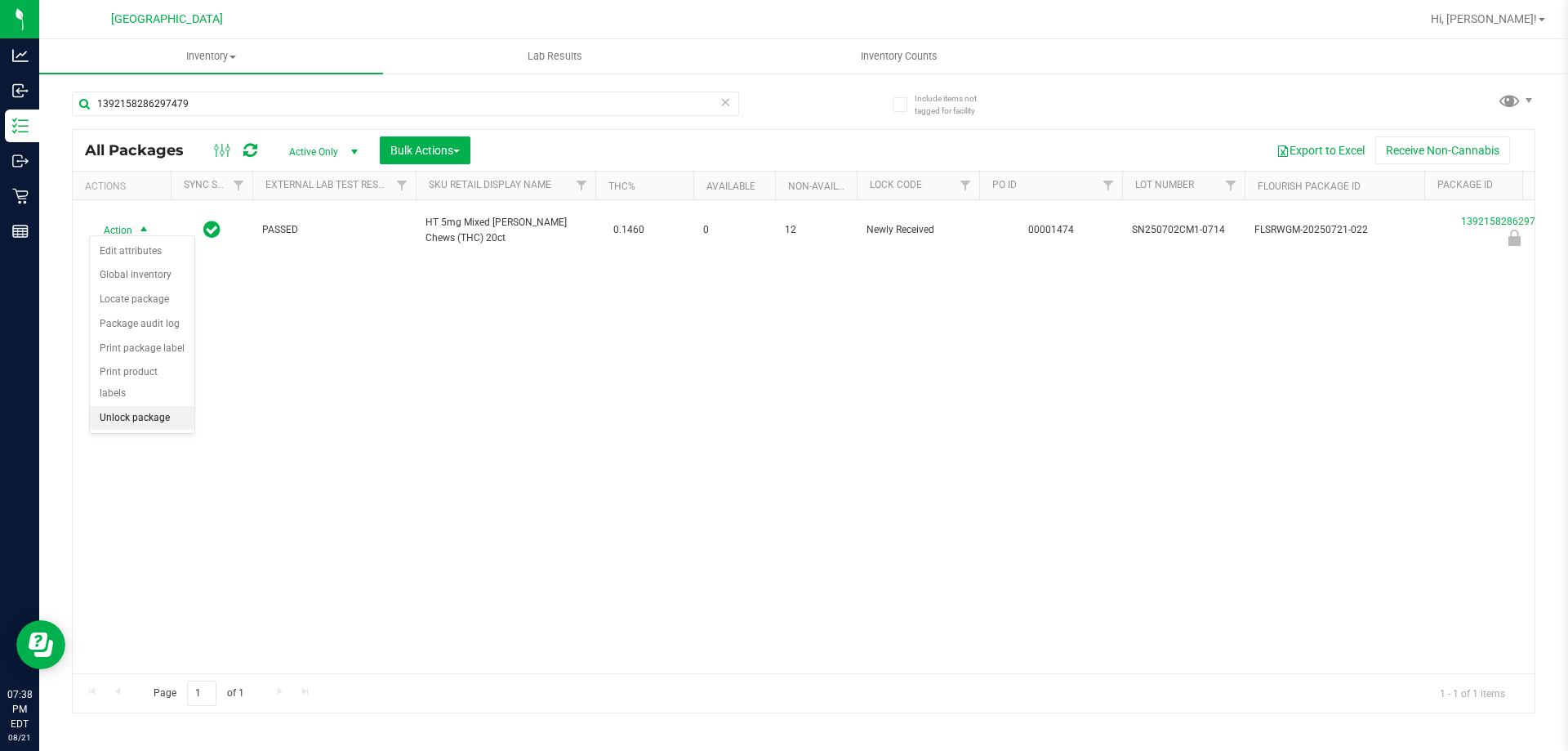
click at [146, 406] on li "Unlock package" at bounding box center [142, 418] width 105 height 25
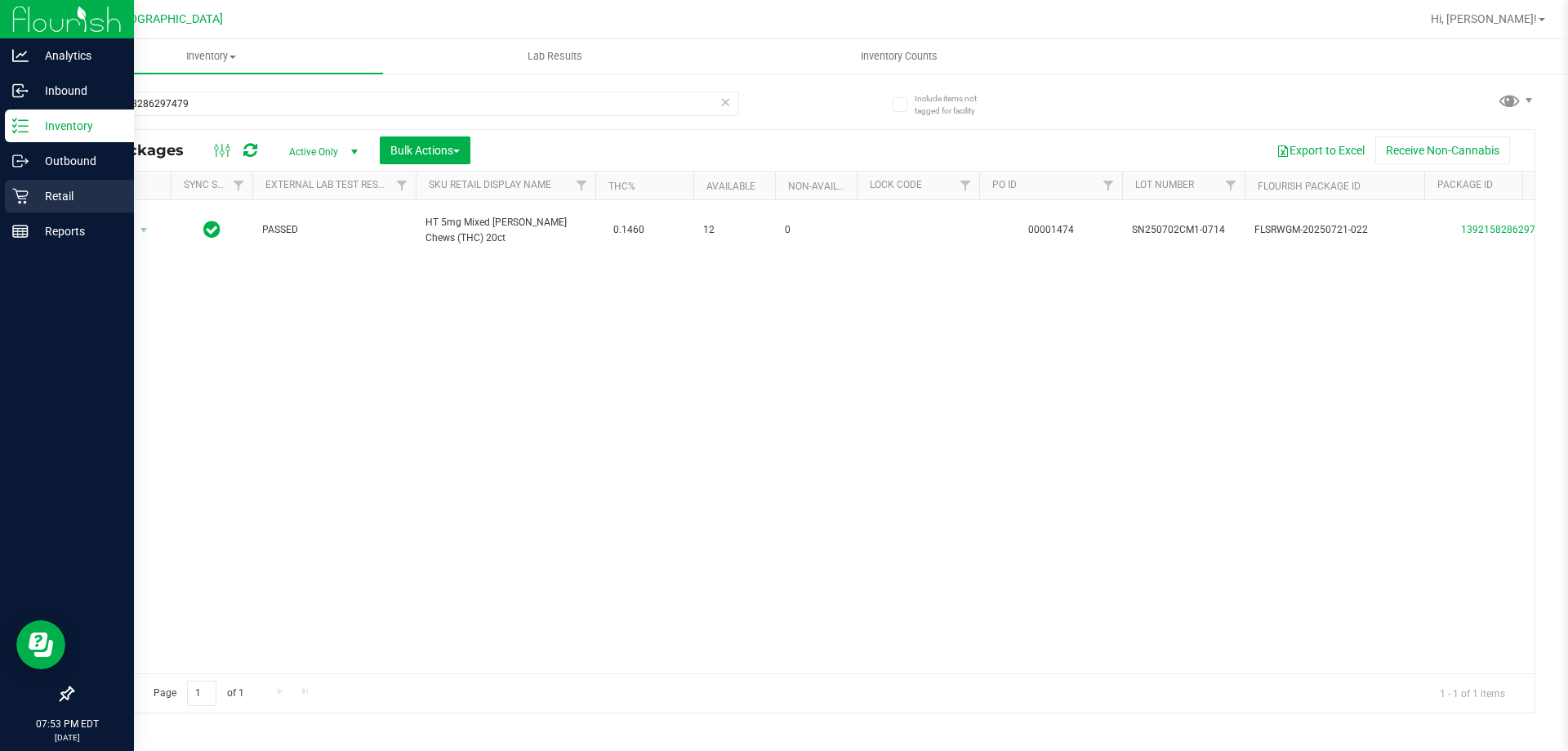
click at [90, 212] on div "Retail" at bounding box center [69, 196] width 129 height 32
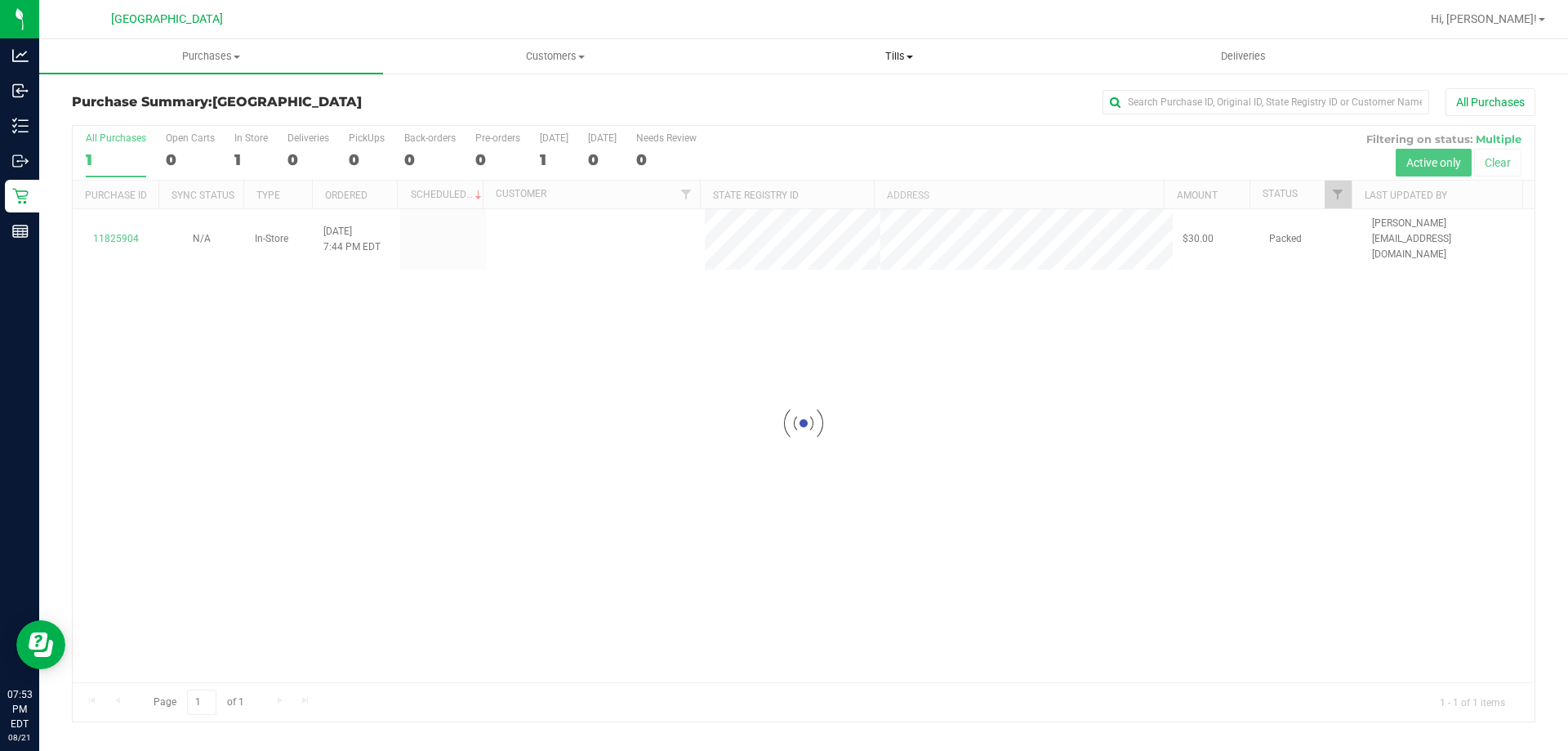
click at [912, 54] on span "Tills" at bounding box center [898, 55] width 342 height 15
click at [903, 101] on li "Manage tills" at bounding box center [898, 98] width 344 height 20
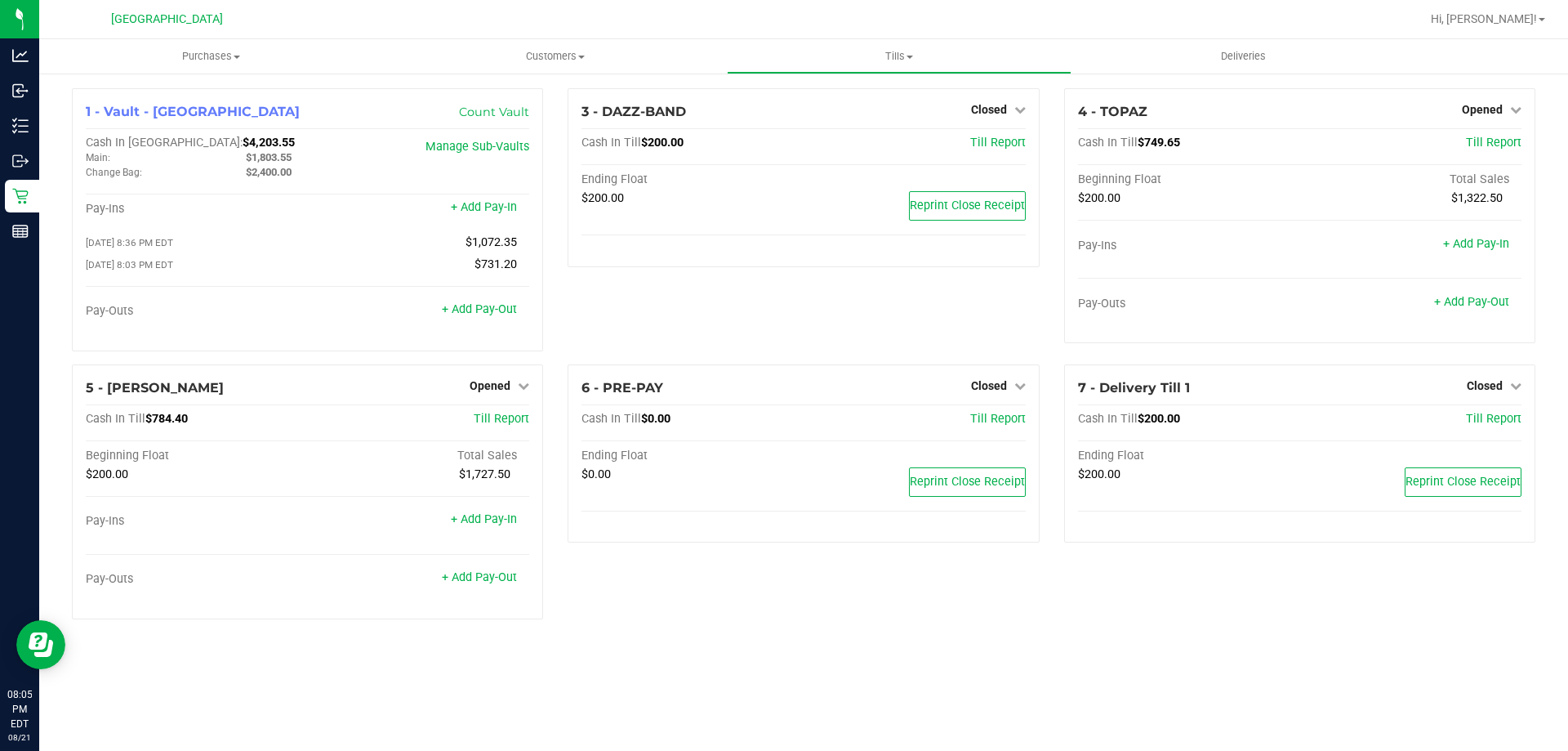
click at [787, 682] on div "Purchases Summary of purchases Fulfillment All purchases Customers All customer…" at bounding box center [804, 395] width 1529 height 712
click at [740, 631] on div "6 - PRE-PAY Closed Open Till Cash In Till $0.00 Till Report Ending Float $0.00 …" at bounding box center [803, 498] width 496 height 268
click at [720, 548] on div "6 - PRE-PAY Closed Open Till Cash In Till $0.00 Till Report Ending Float $0.00 …" at bounding box center [803, 498] width 496 height 268
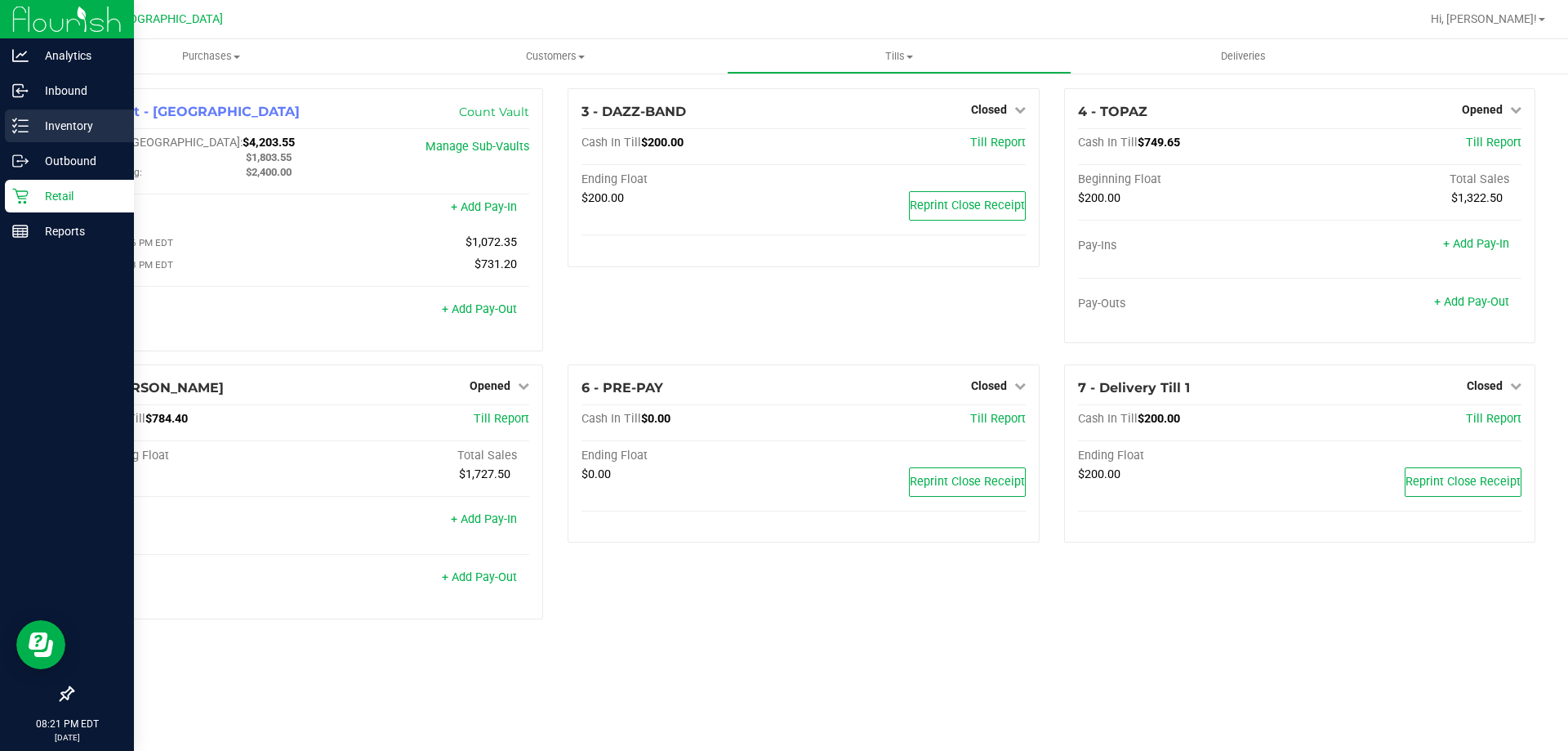
click at [37, 114] on div "Inventory" at bounding box center [69, 125] width 129 height 32
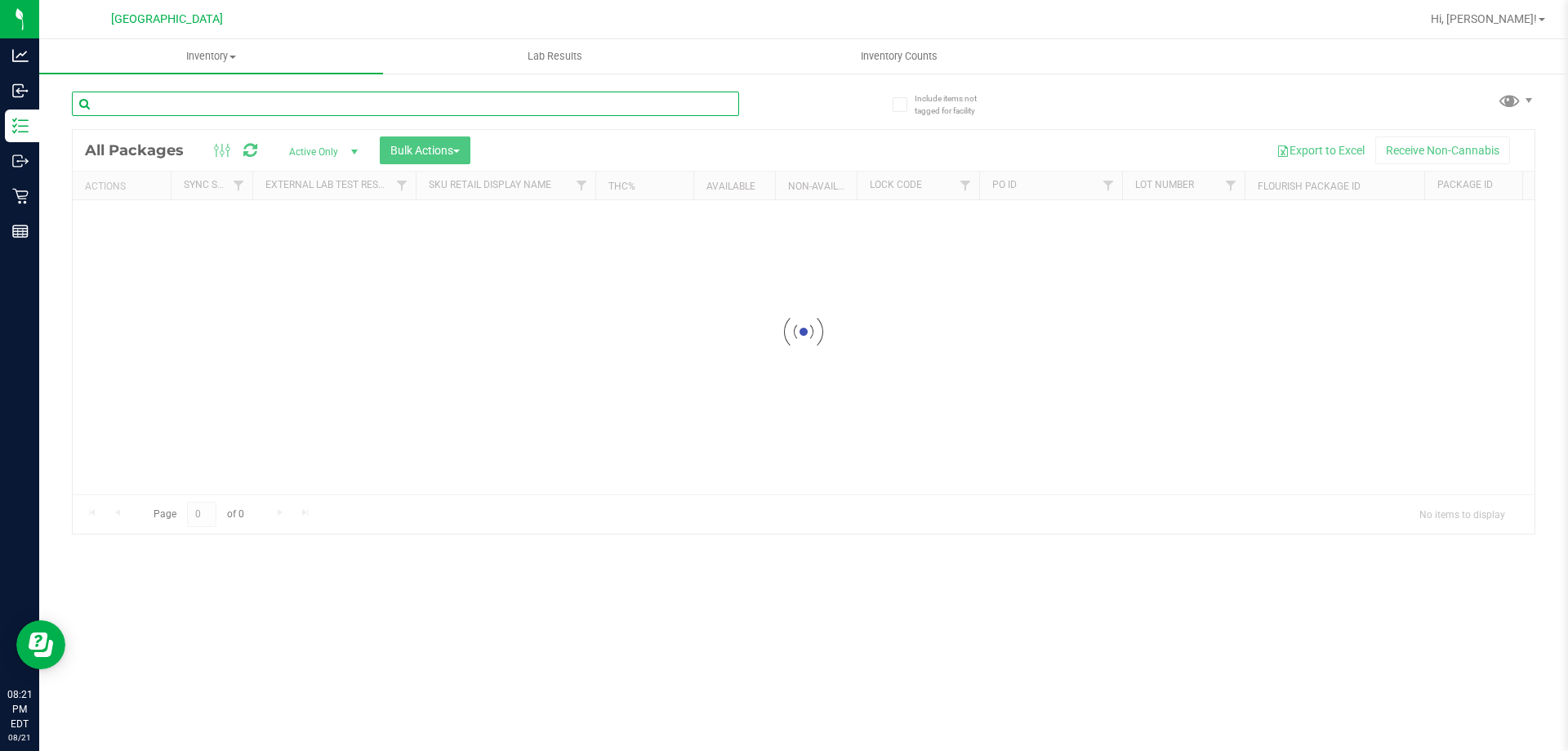
click at [376, 105] on input "text" at bounding box center [405, 103] width 667 height 25
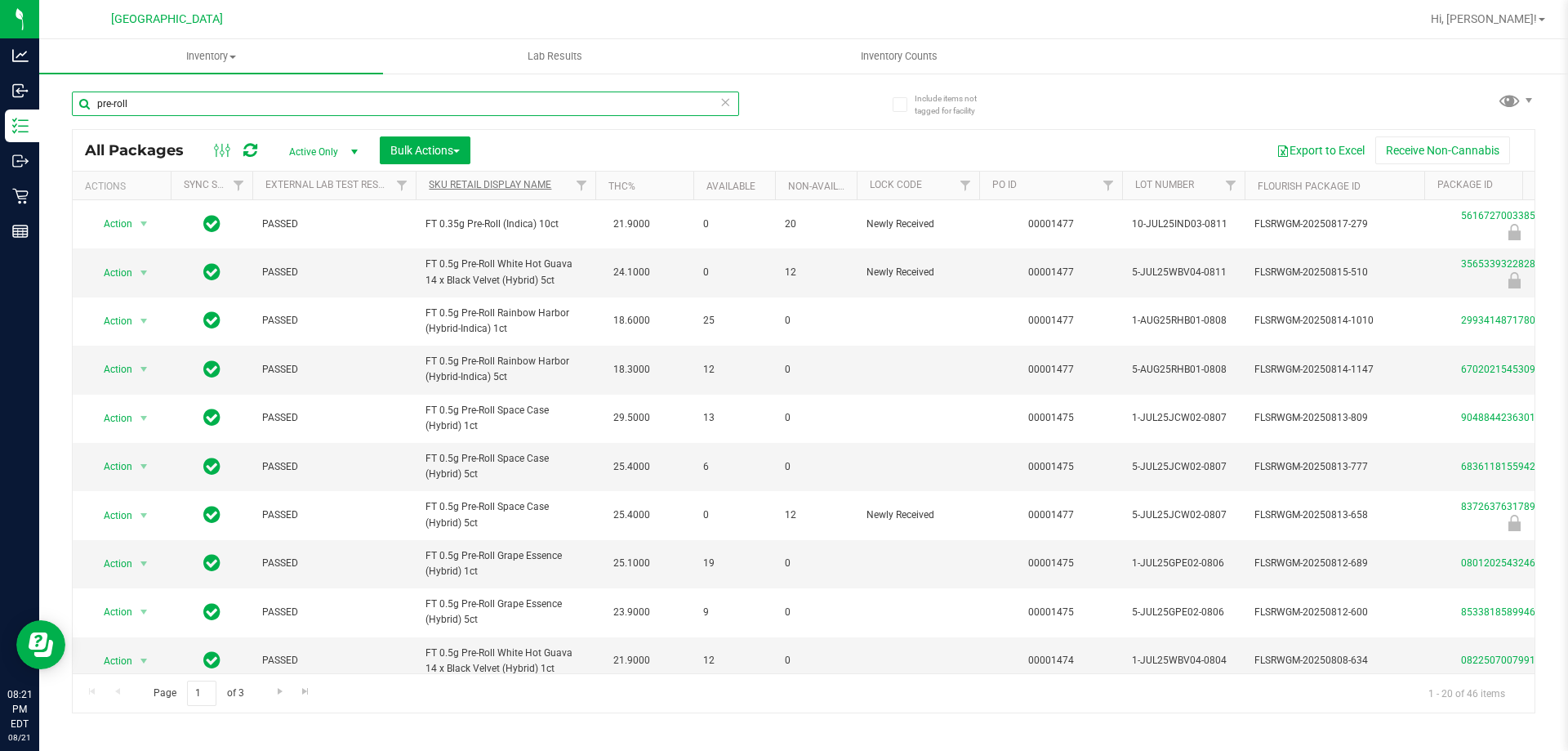
type input "pre-roll"
click at [502, 183] on link "Sku Retail Display Name" at bounding box center [491, 184] width 123 height 11
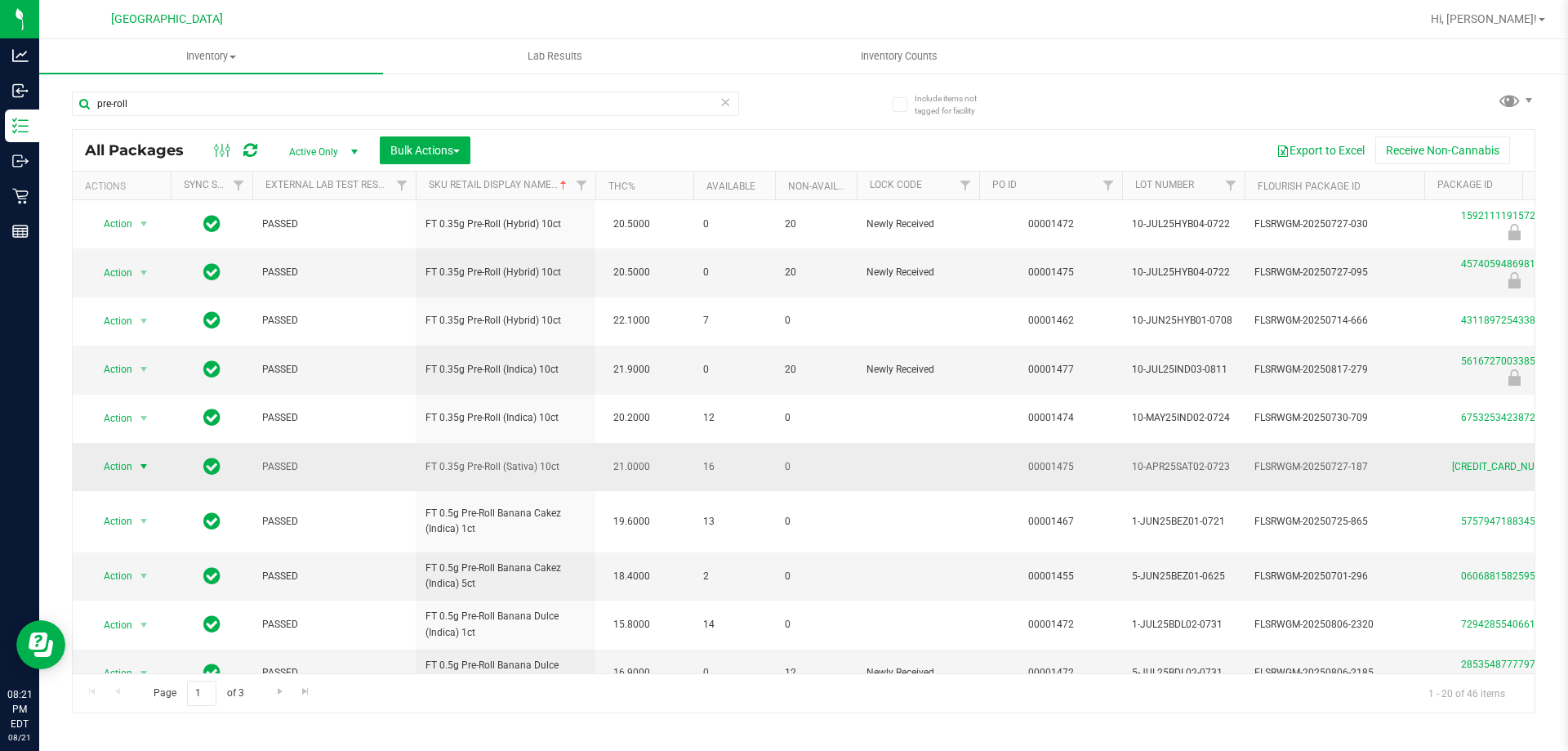
click at [140, 460] on span "select" at bounding box center [143, 466] width 13 height 13
click at [185, 641] on li "Package audit log" at bounding box center [153, 639] width 126 height 25
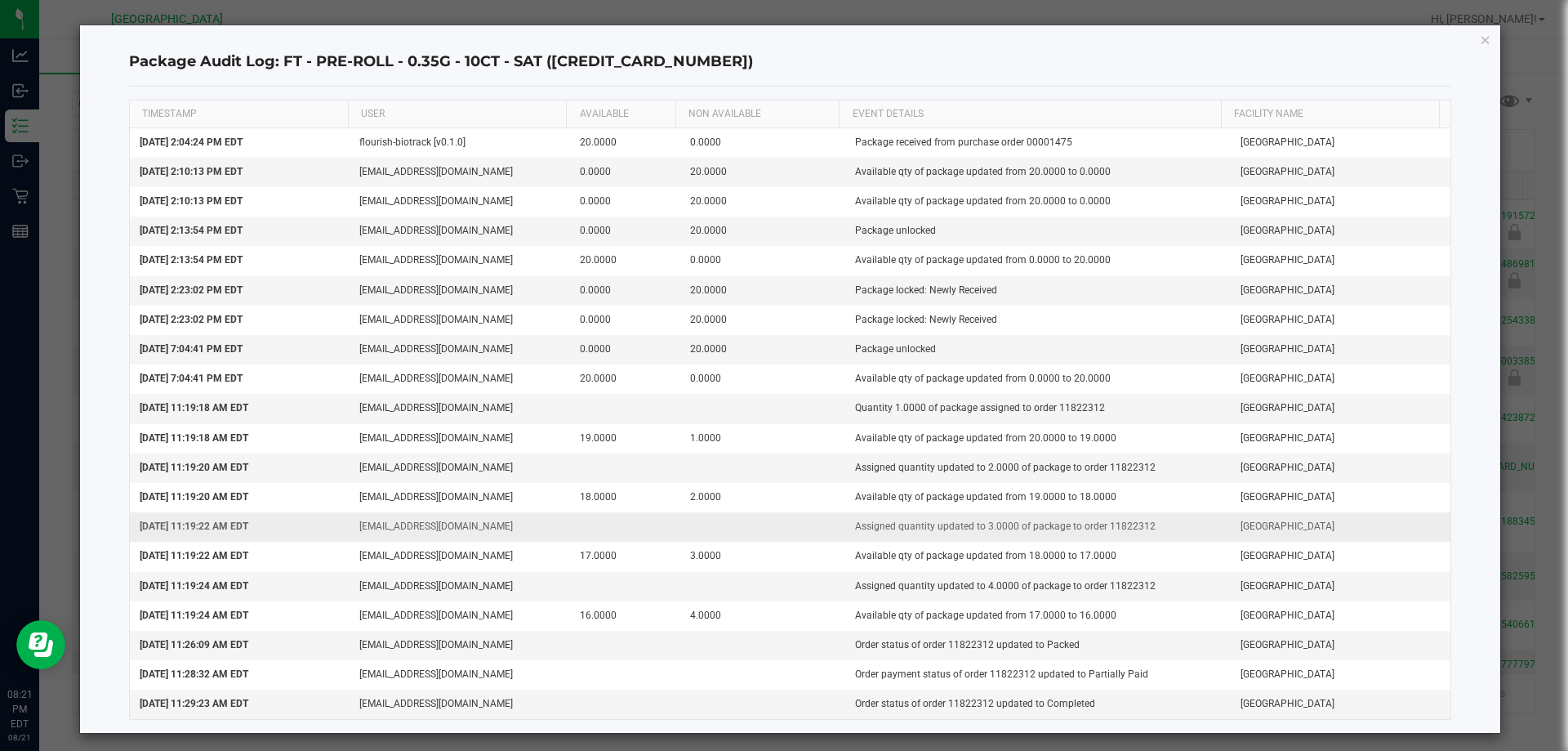
click at [1122, 528] on td "Assigned quantity updated to 3.0000 of package to order 11822312" at bounding box center [1038, 527] width 386 height 29
copy td "11822312"
click at [1480, 35] on icon "button" at bounding box center [1485, 38] width 11 height 20
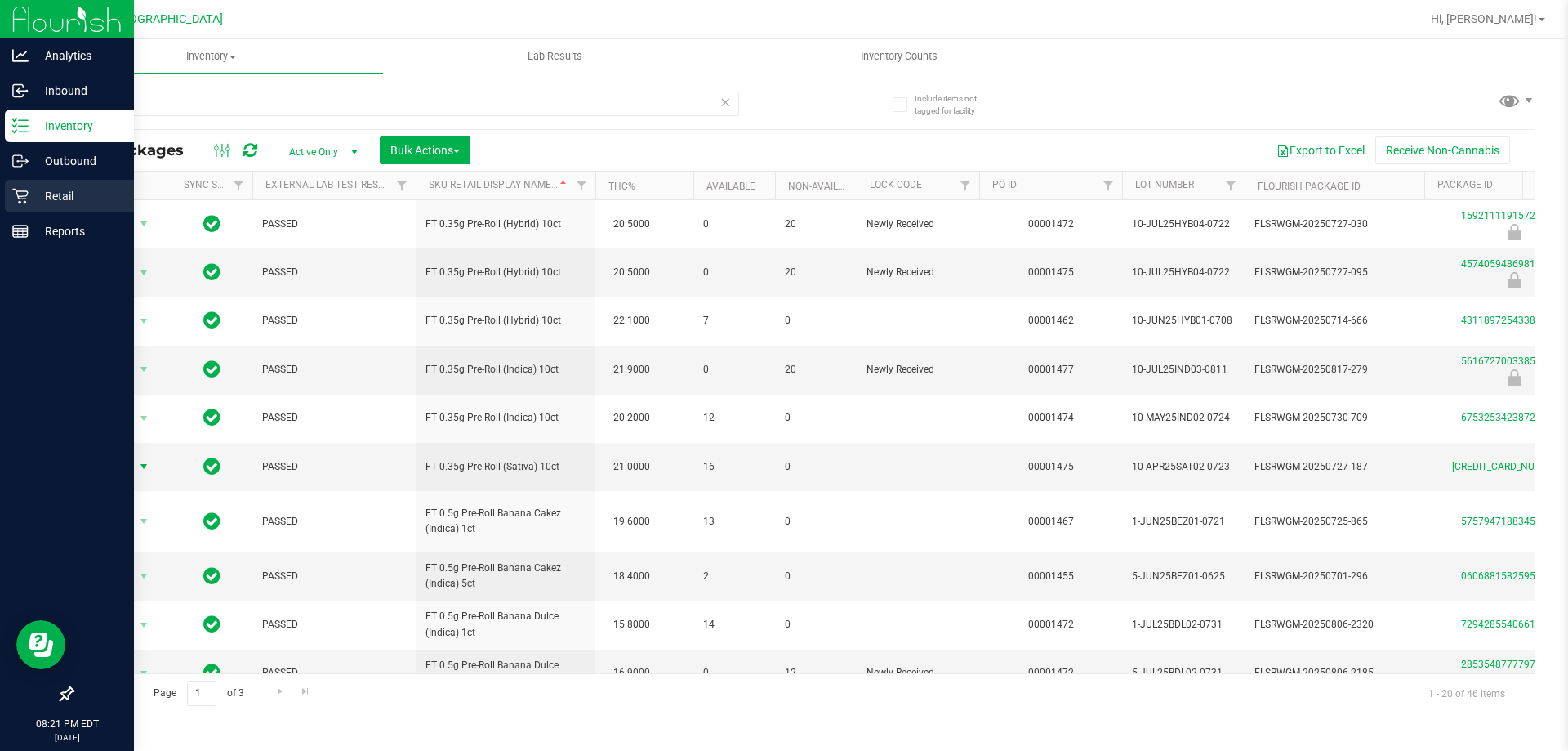
click at [49, 197] on p "Retail" at bounding box center [78, 195] width 98 height 20
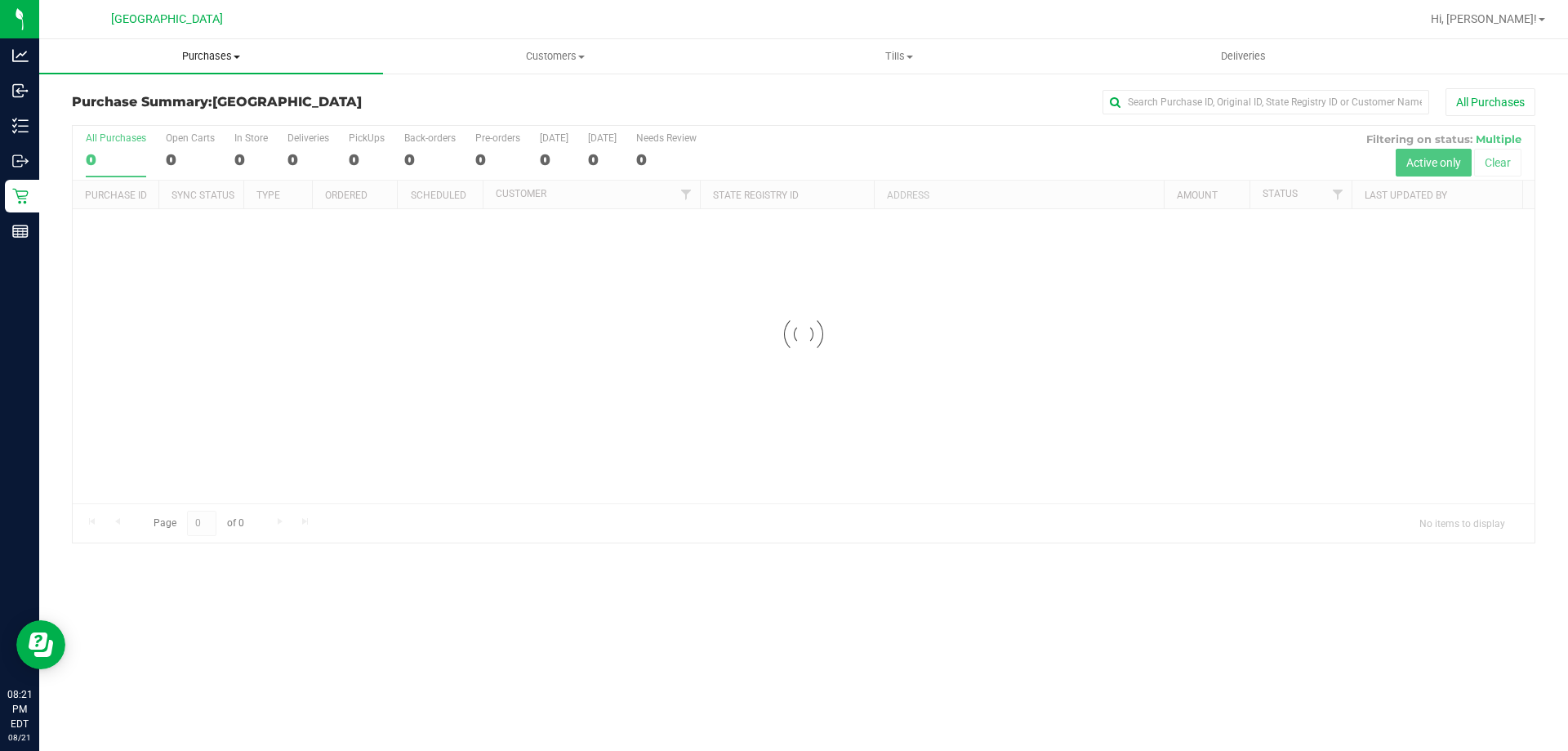
click at [247, 46] on uib-tab-heading "Purchases Summary of purchases Fulfillment All purchases" at bounding box center [211, 56] width 344 height 34
click at [200, 135] on li "All purchases" at bounding box center [211, 137] width 344 height 20
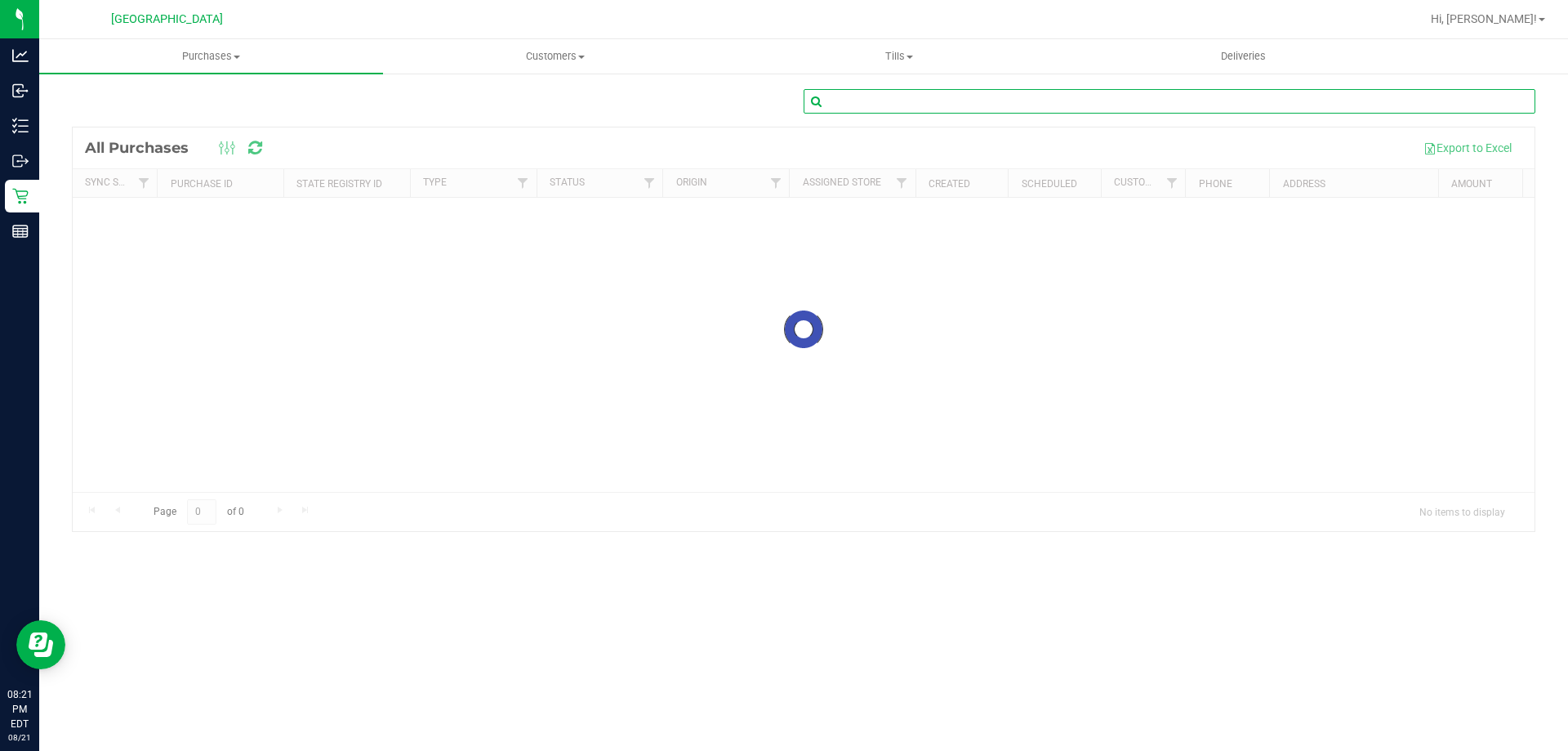
click at [898, 100] on input "text" at bounding box center [1170, 101] width 732 height 25
paste input "11822312"
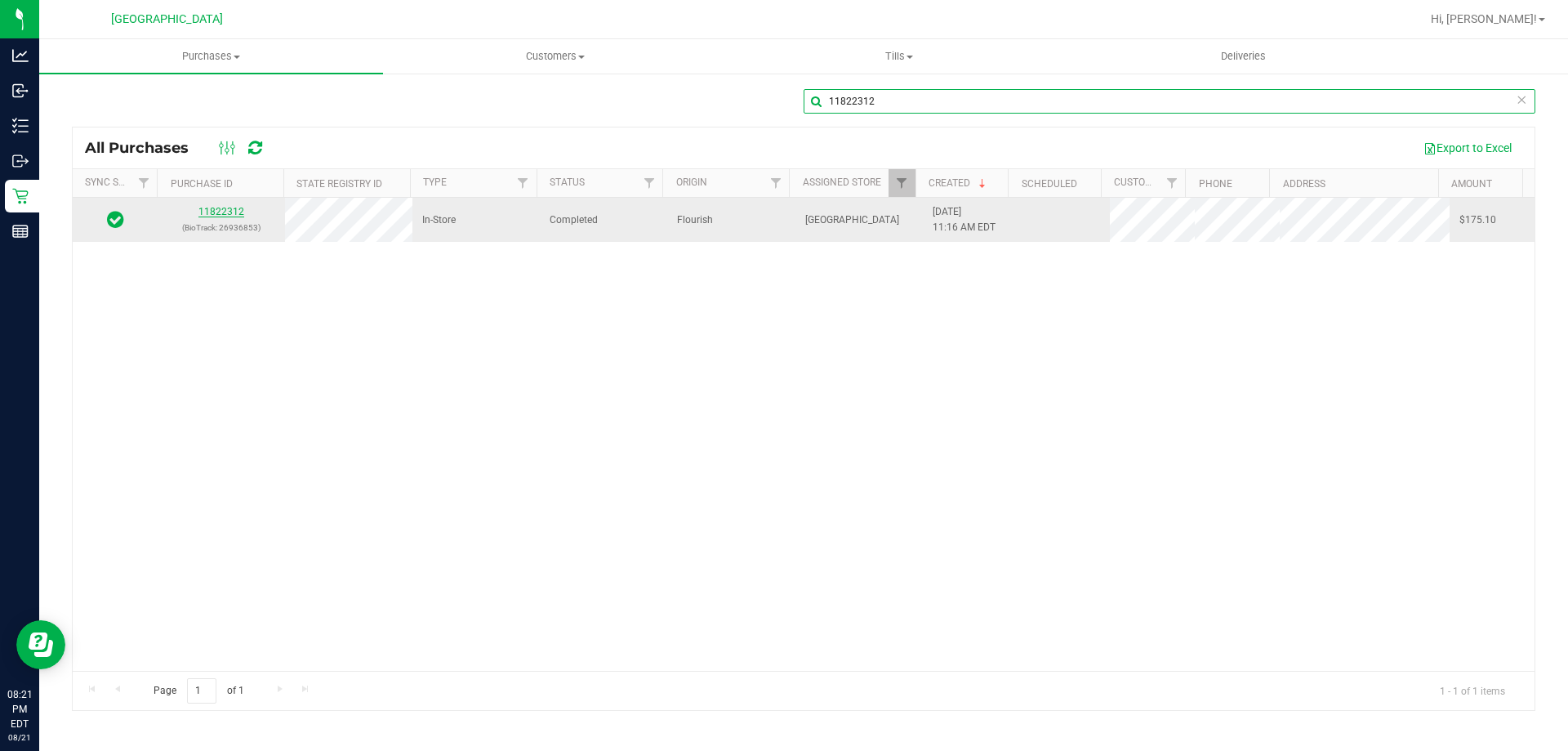
type input "11822312"
click at [228, 212] on link "11822312" at bounding box center [222, 211] width 46 height 11
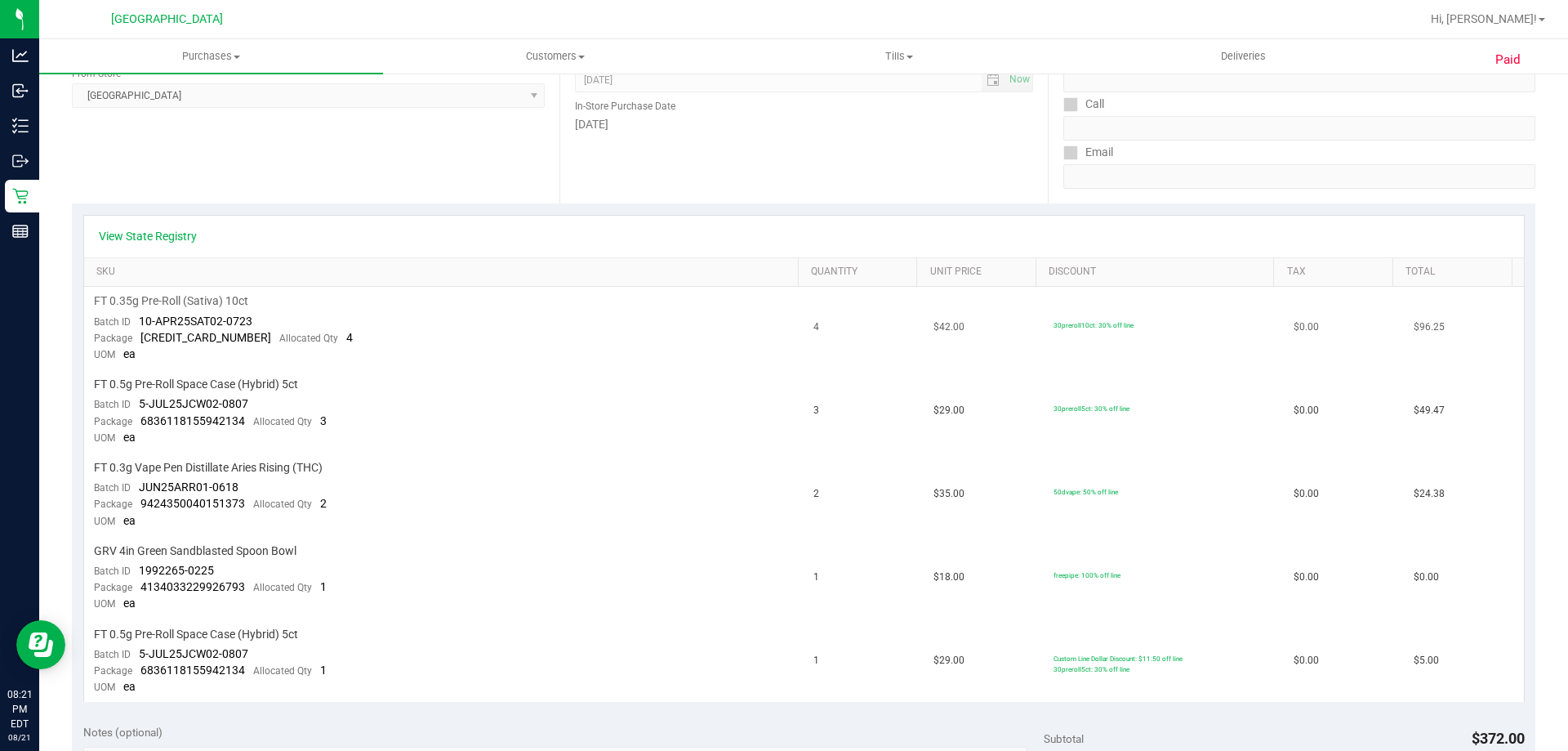
scroll to position [245, 0]
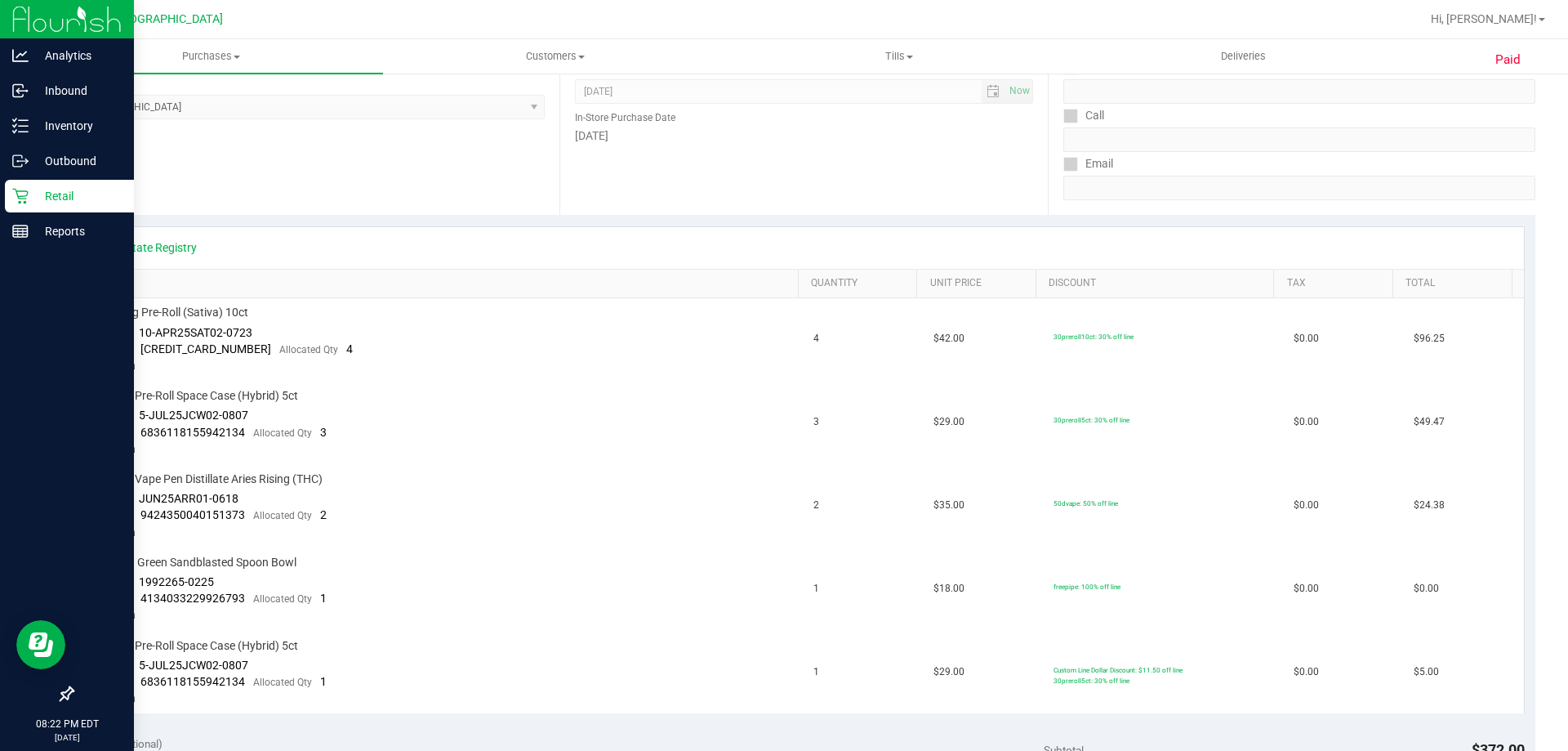
click at [46, 191] on p "Retail" at bounding box center [78, 195] width 98 height 20
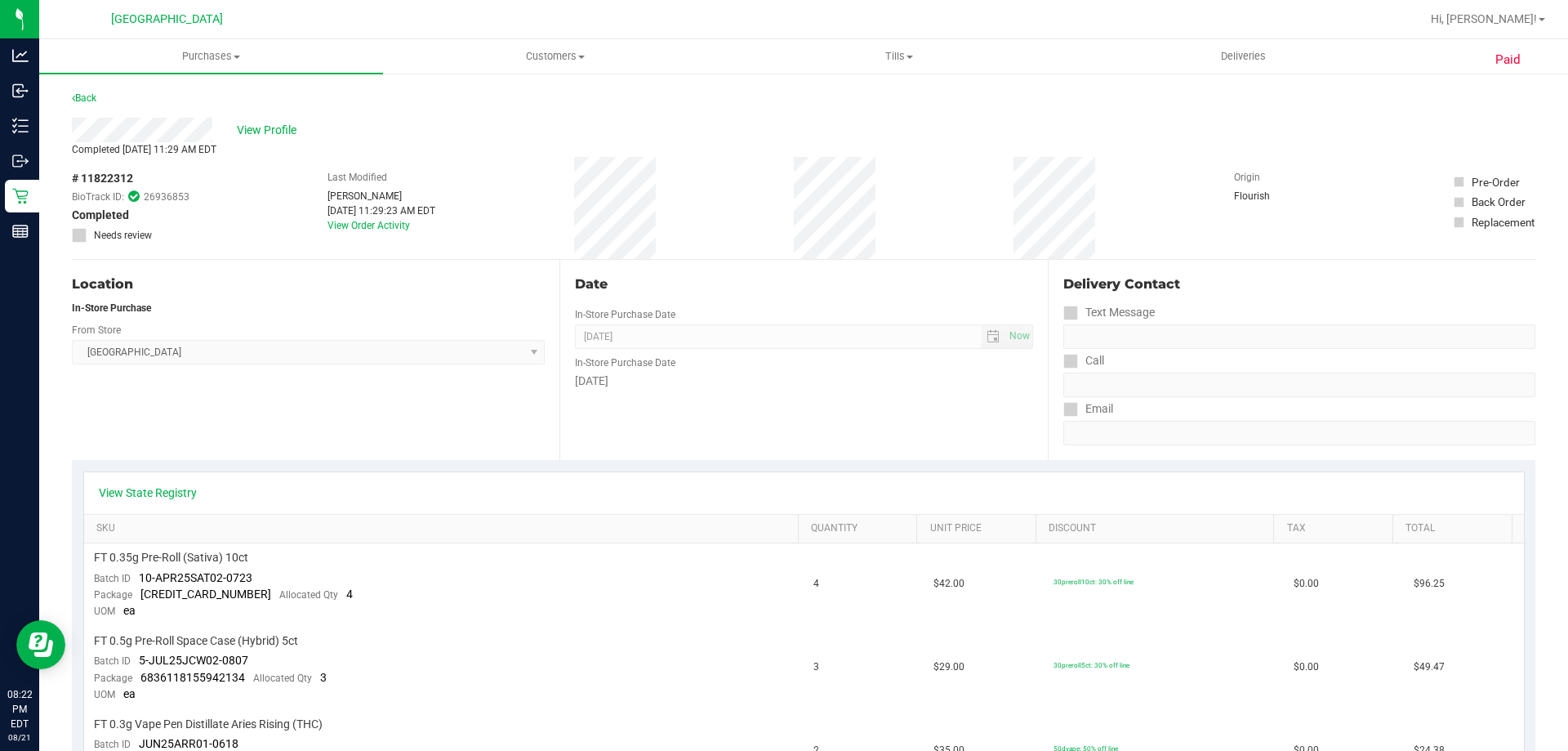
click at [533, 119] on div "View Profile" at bounding box center [804, 130] width 1464 height 25
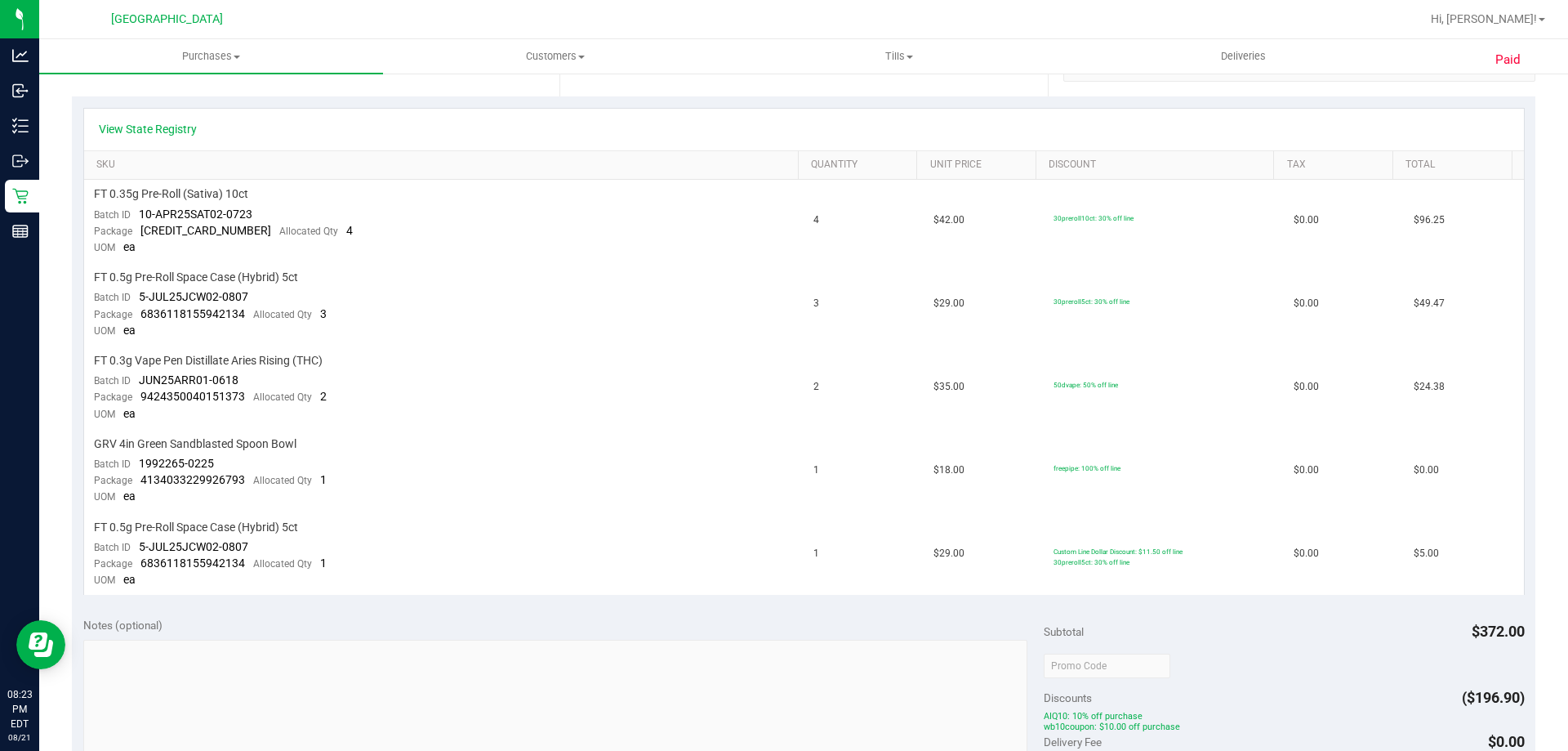
scroll to position [370, 0]
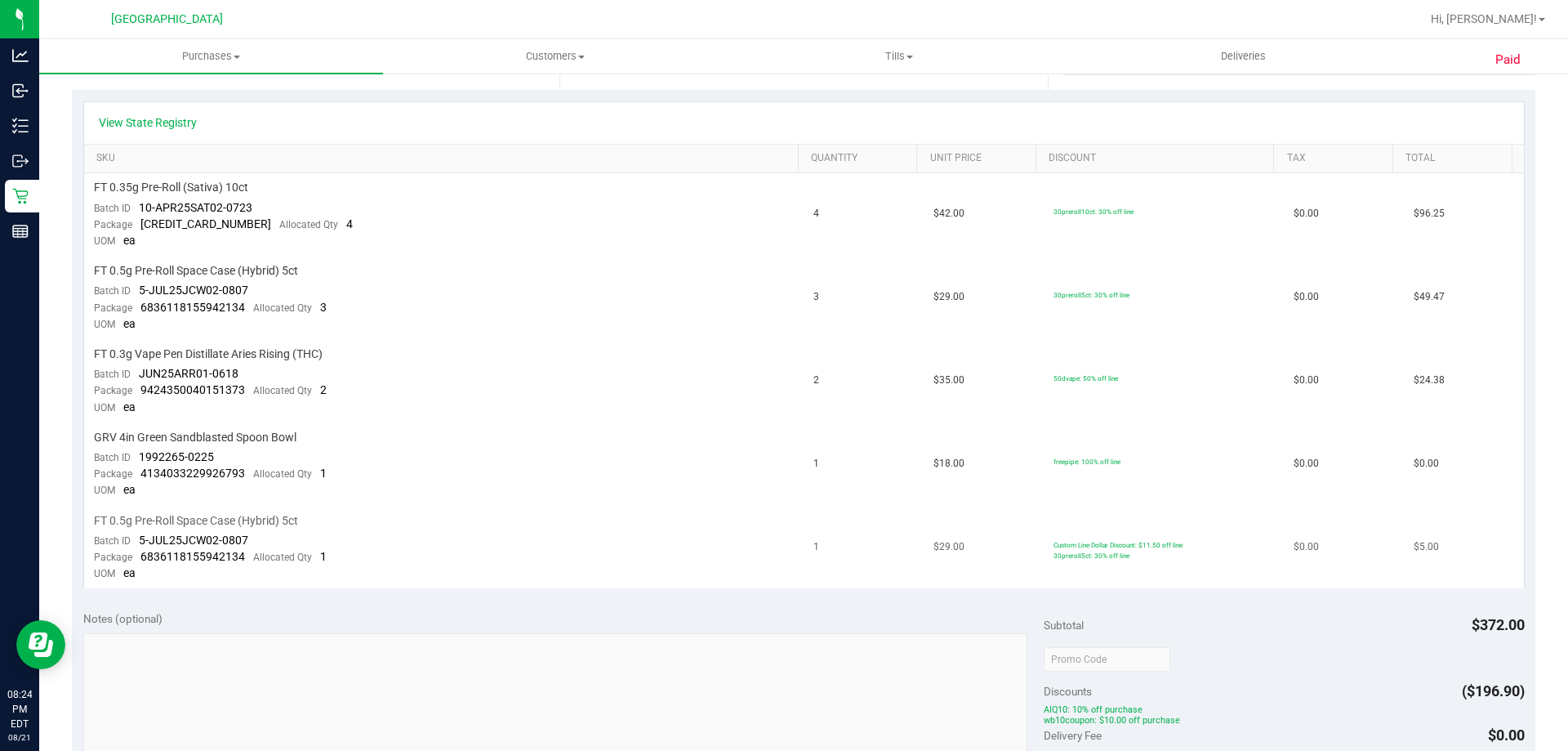
click at [301, 583] on td "FT 0.5g Pre-Roll Space Case (Hybrid) 5ct Batch ID 5-JUL25JCW02-0807 Package 683…" at bounding box center [444, 548] width 721 height 83
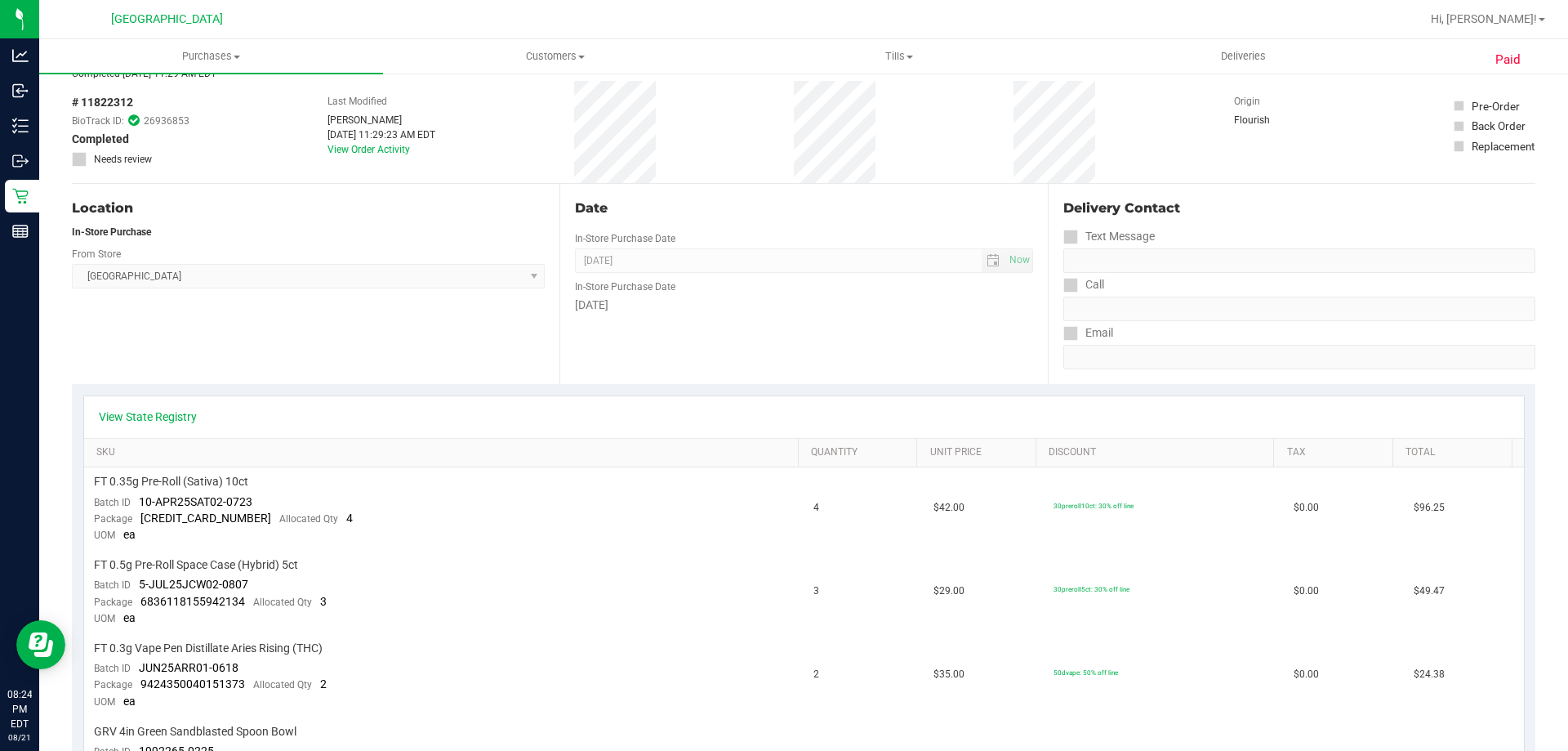
scroll to position [0, 0]
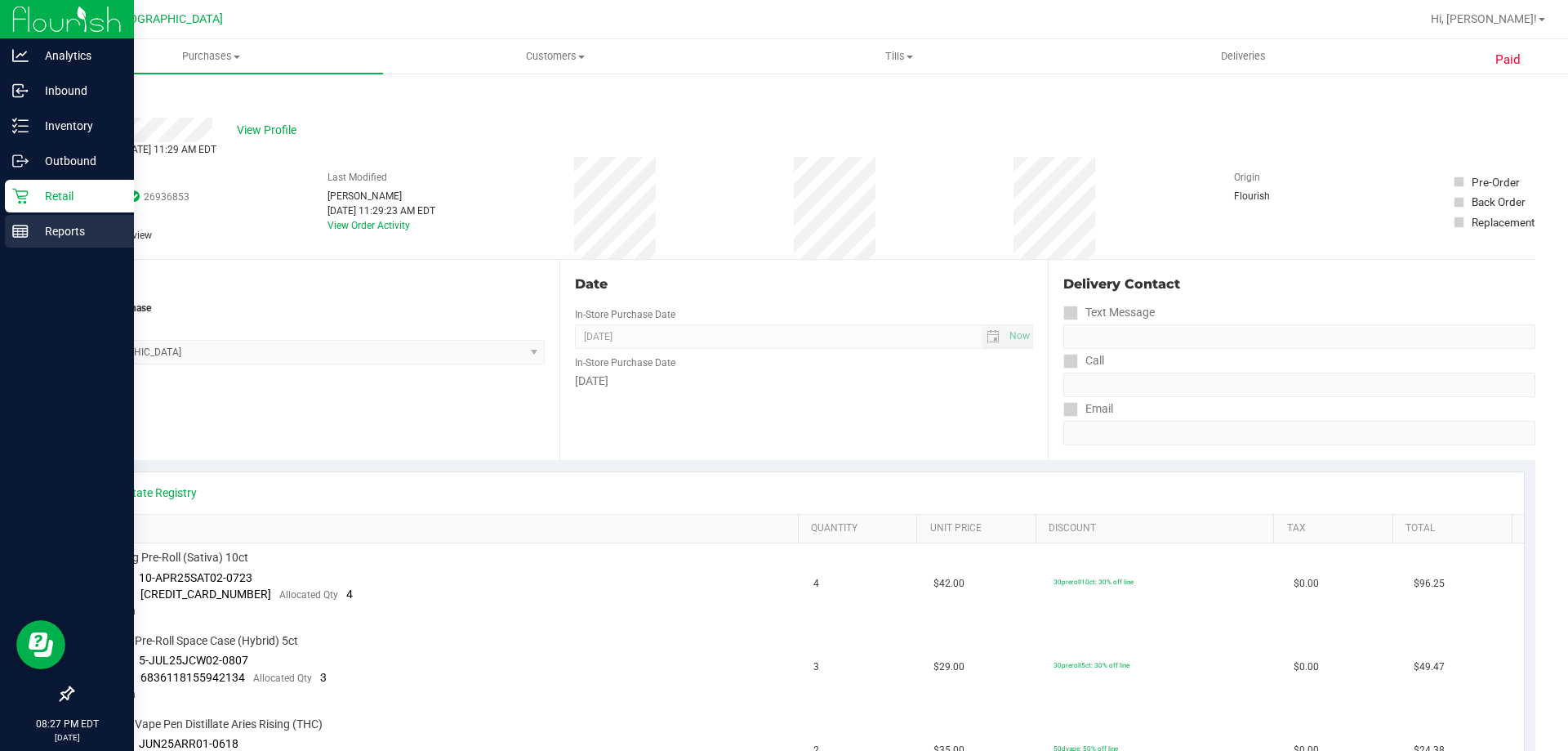
click at [10, 247] on div "Reports" at bounding box center [69, 231] width 129 height 32
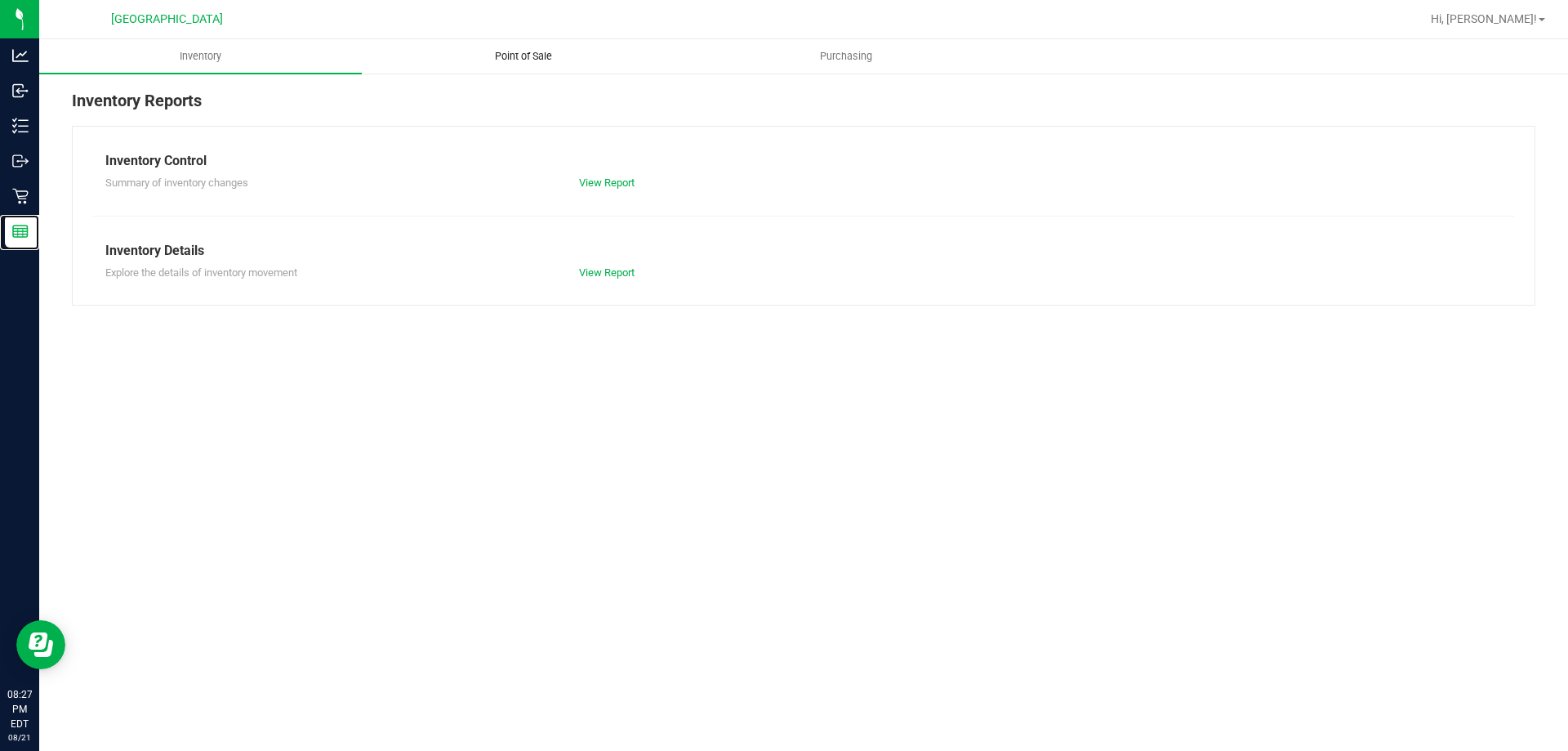
click at [539, 59] on span "Point of Sale" at bounding box center [523, 55] width 102 height 15
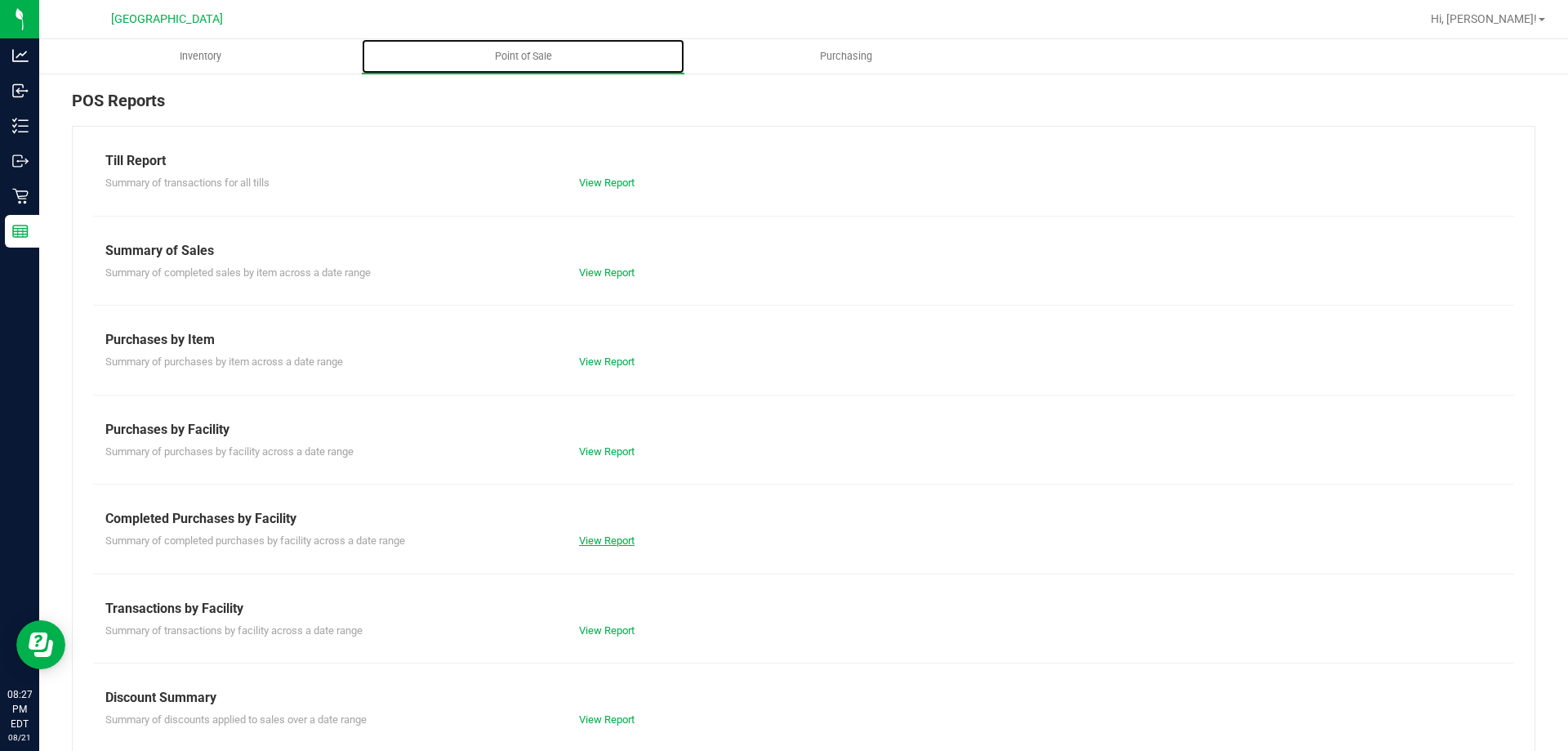
click at [605, 544] on link "View Report" at bounding box center [607, 540] width 55 height 12
